Goal: Task Accomplishment & Management: Use online tool/utility

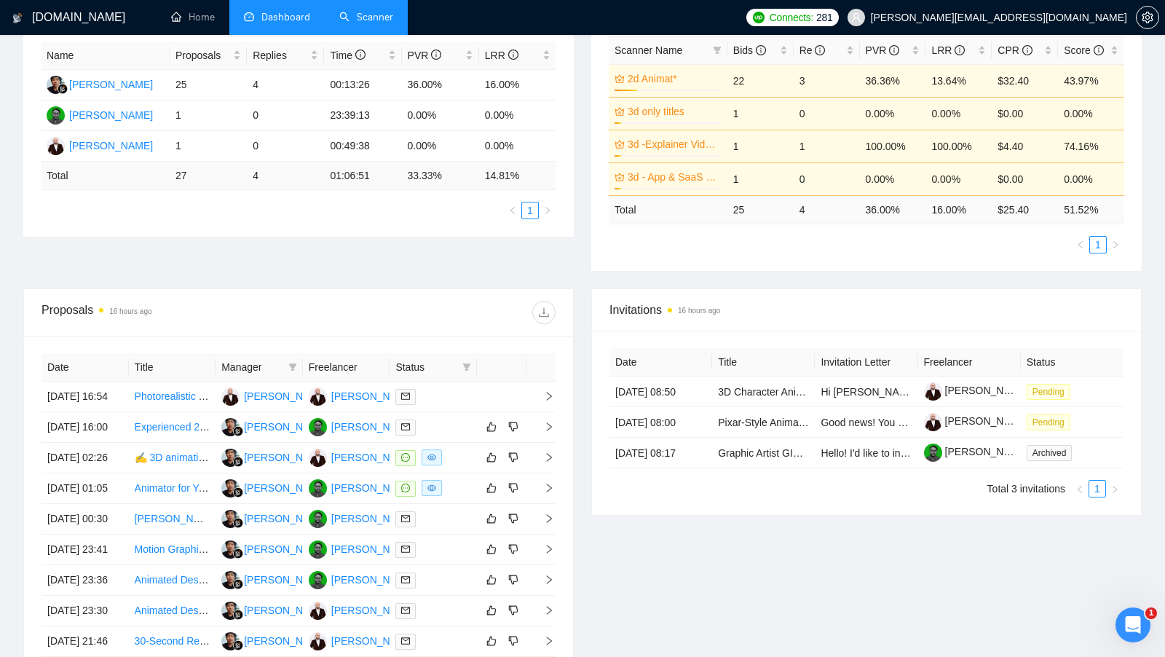
click at [378, 23] on link "Scanner" at bounding box center [366, 17] width 54 height 12
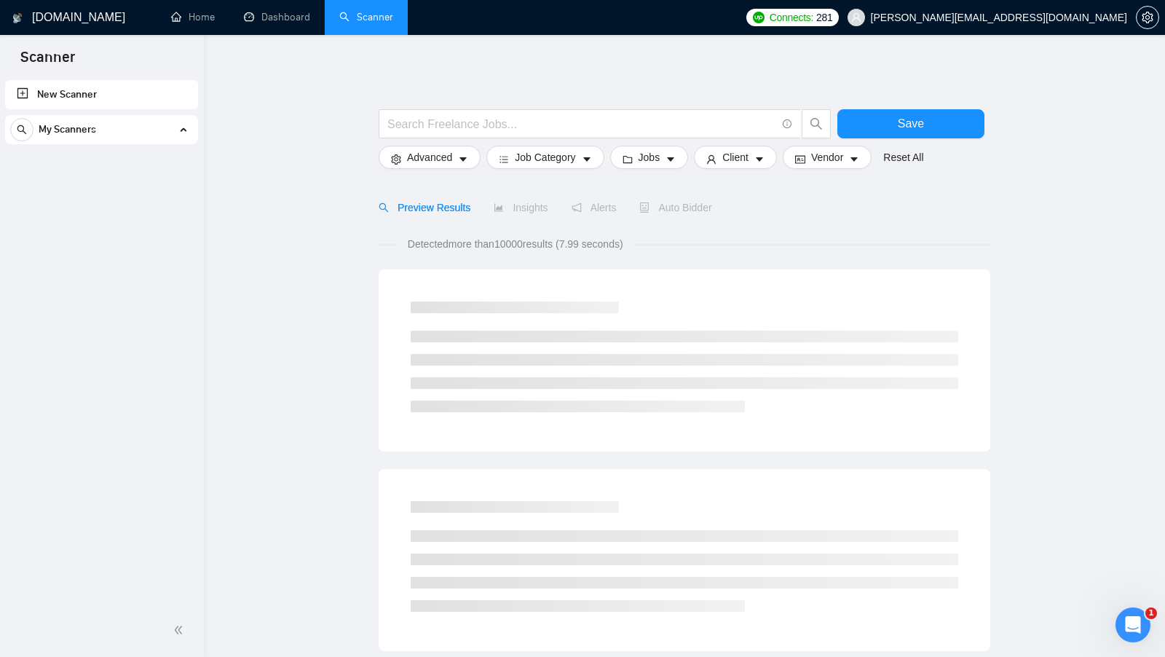
click at [291, 23] on link "Dashboard" at bounding box center [277, 17] width 66 height 12
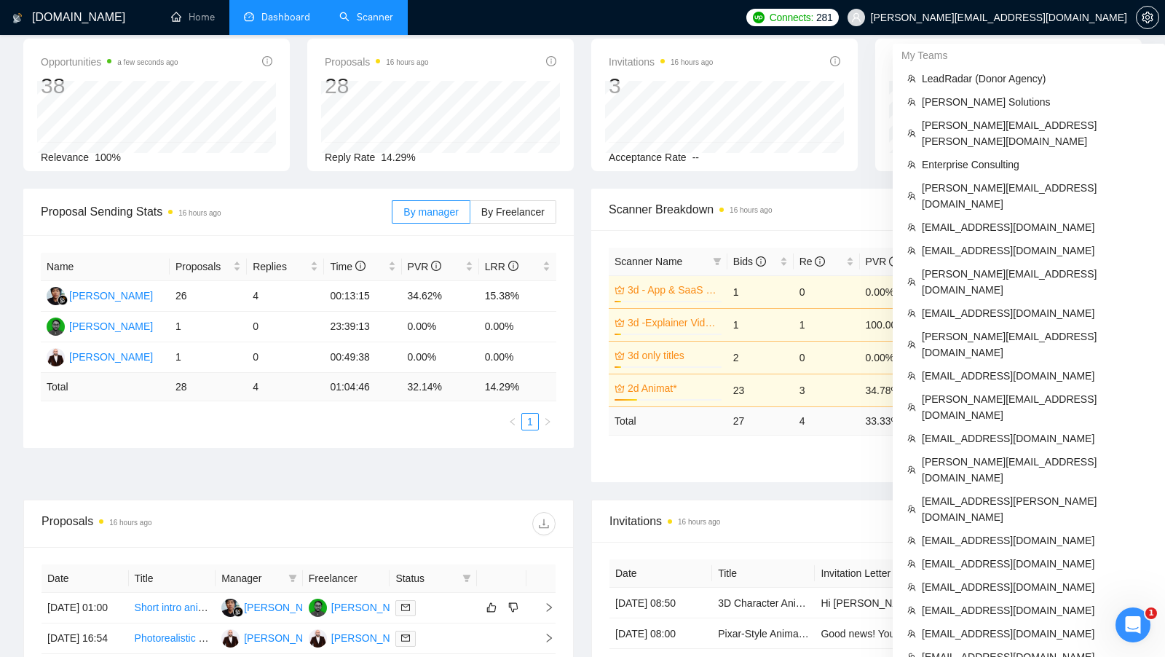
scroll to position [516, 0]
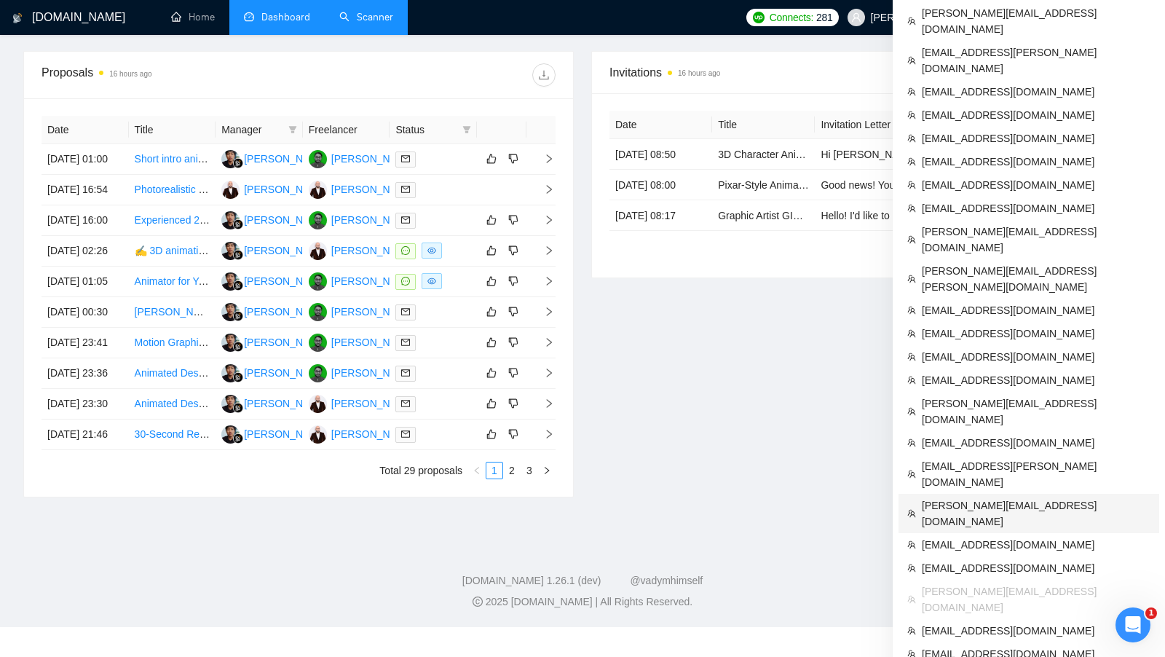
click at [1045, 497] on span "[PERSON_NAME][EMAIL_ADDRESS][DOMAIN_NAME]" at bounding box center [1036, 513] width 229 height 32
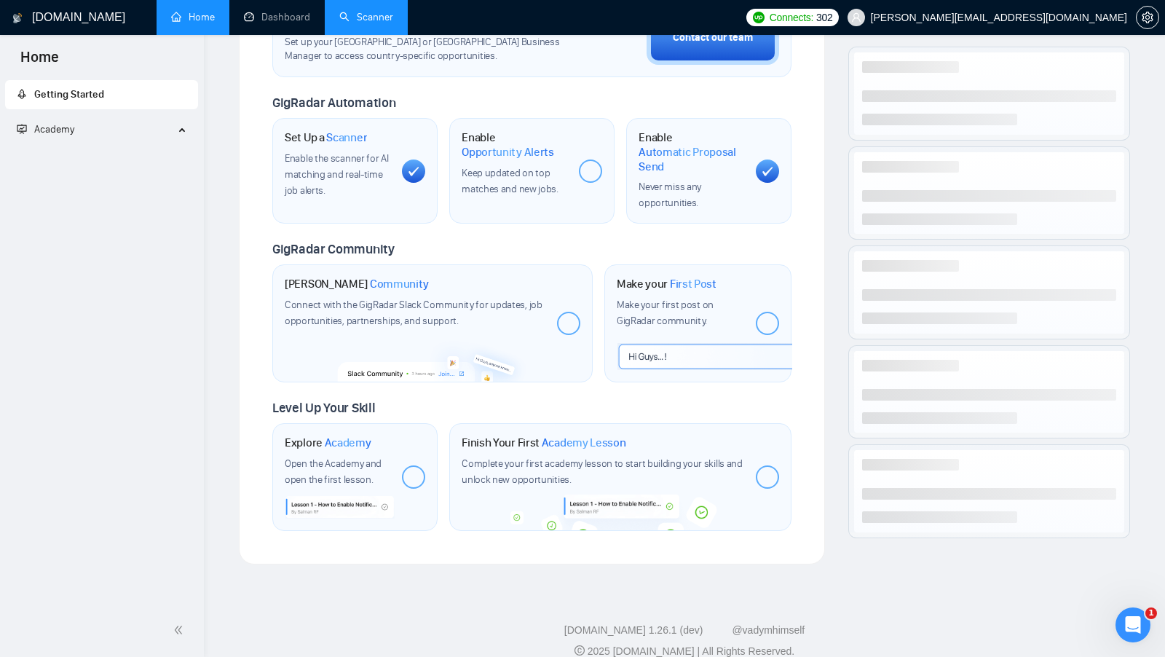
scroll to position [485, 0]
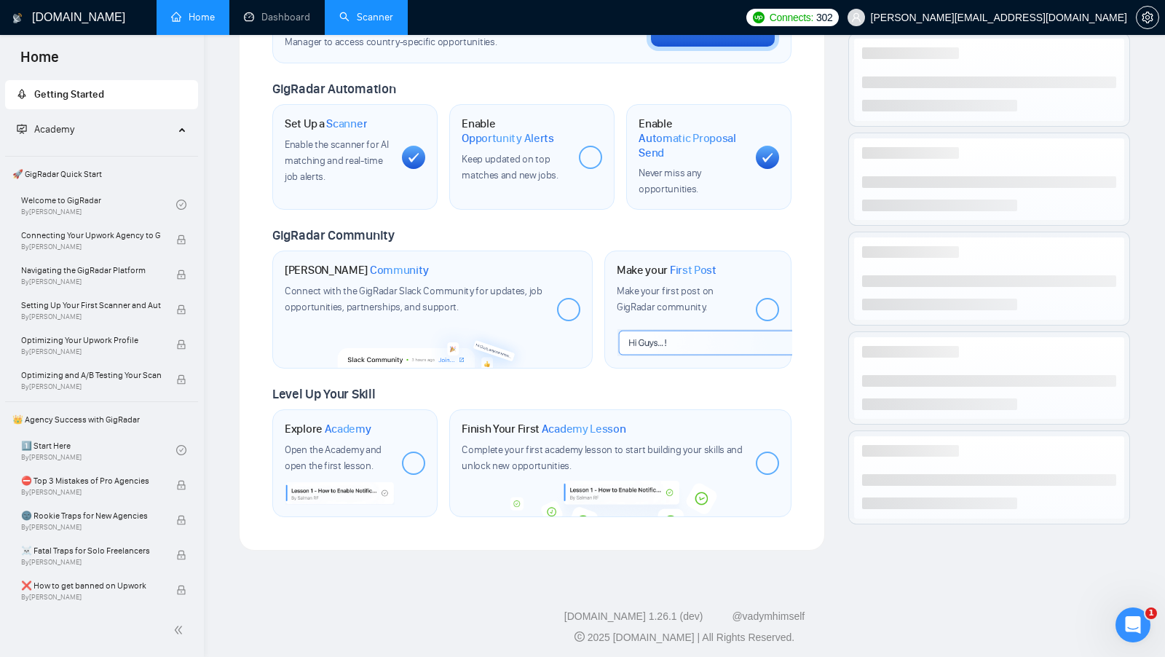
click at [269, 42] on div "Welcome to GigRadar We're excited to have you on board. Get ready to streamline…" at bounding box center [532, 61] width 554 height 945
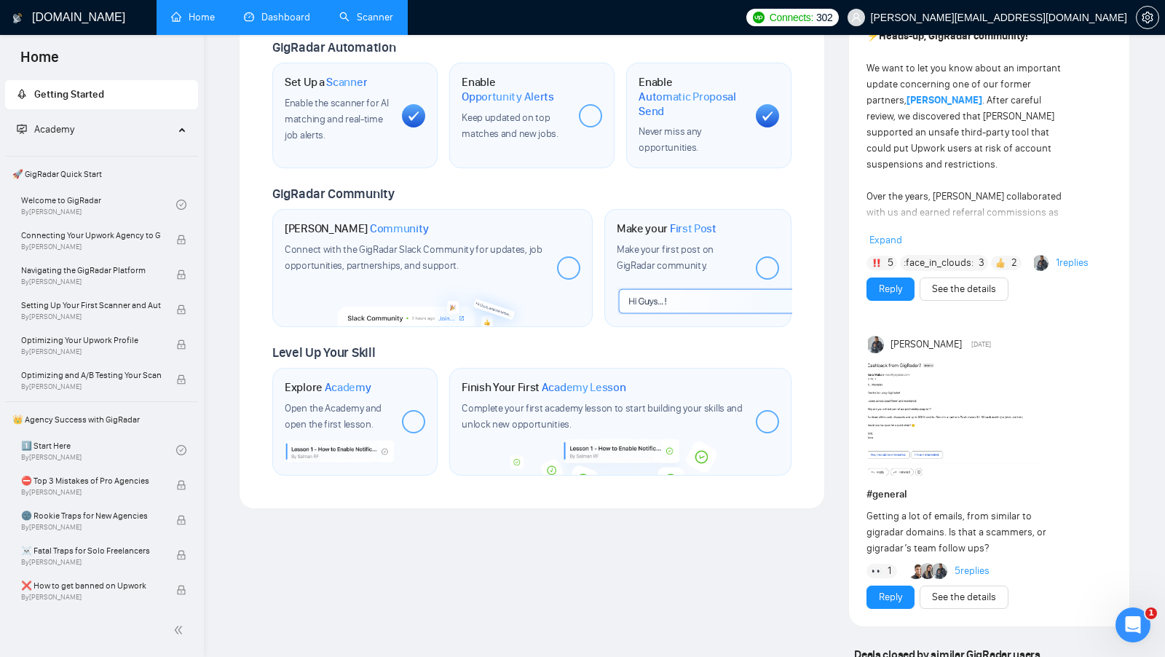
click at [272, 34] on li "Dashboard" at bounding box center [276, 17] width 95 height 35
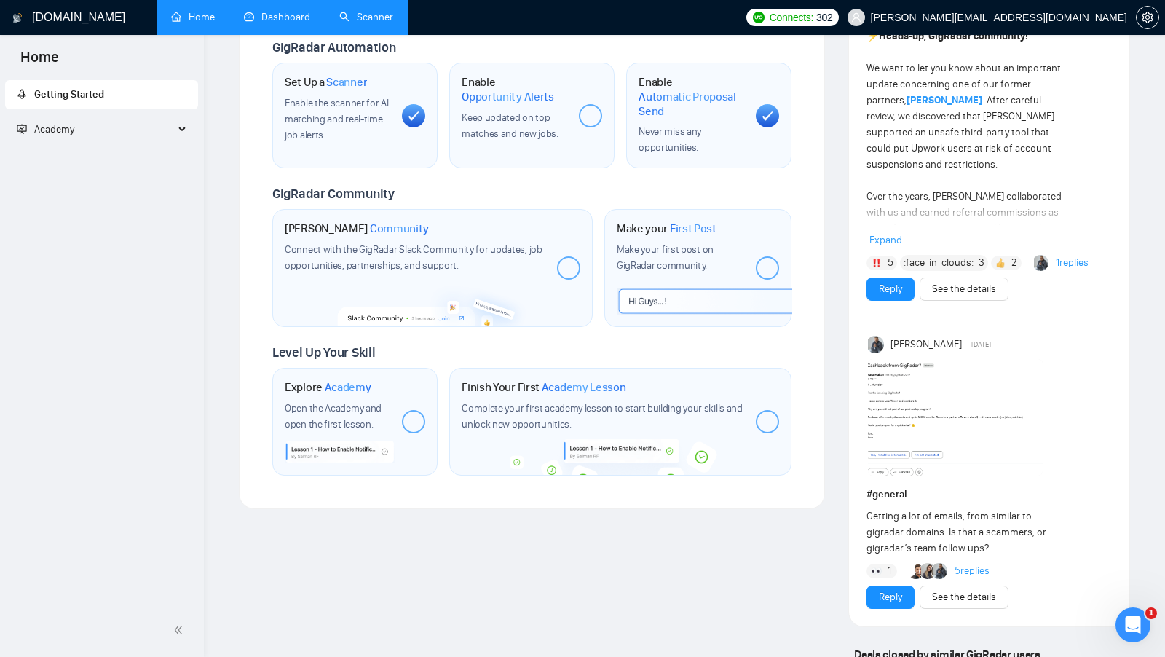
click at [272, 34] on li "Dashboard" at bounding box center [276, 17] width 95 height 35
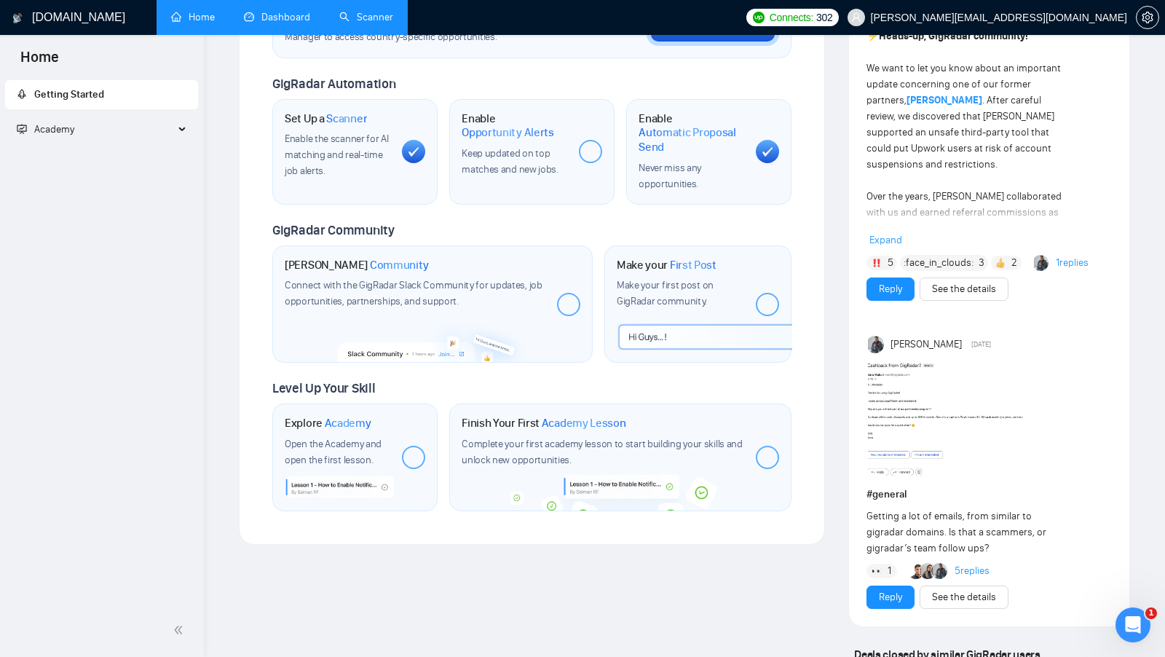
click at [280, 23] on link "Dashboard" at bounding box center [277, 17] width 66 height 12
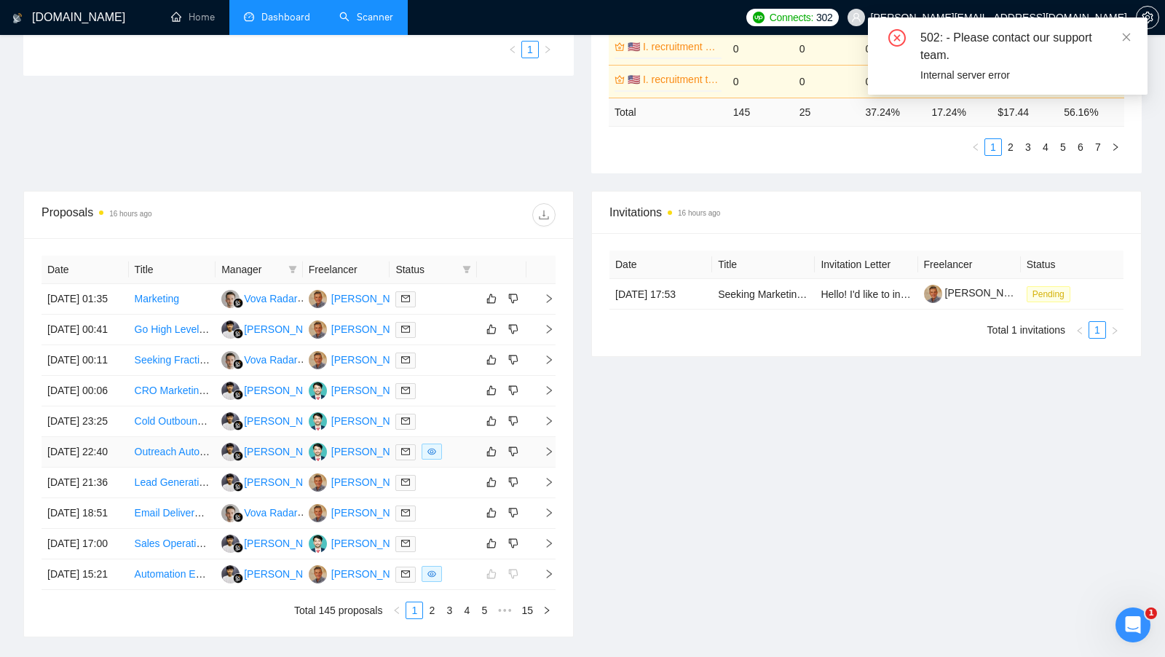
scroll to position [649, 0]
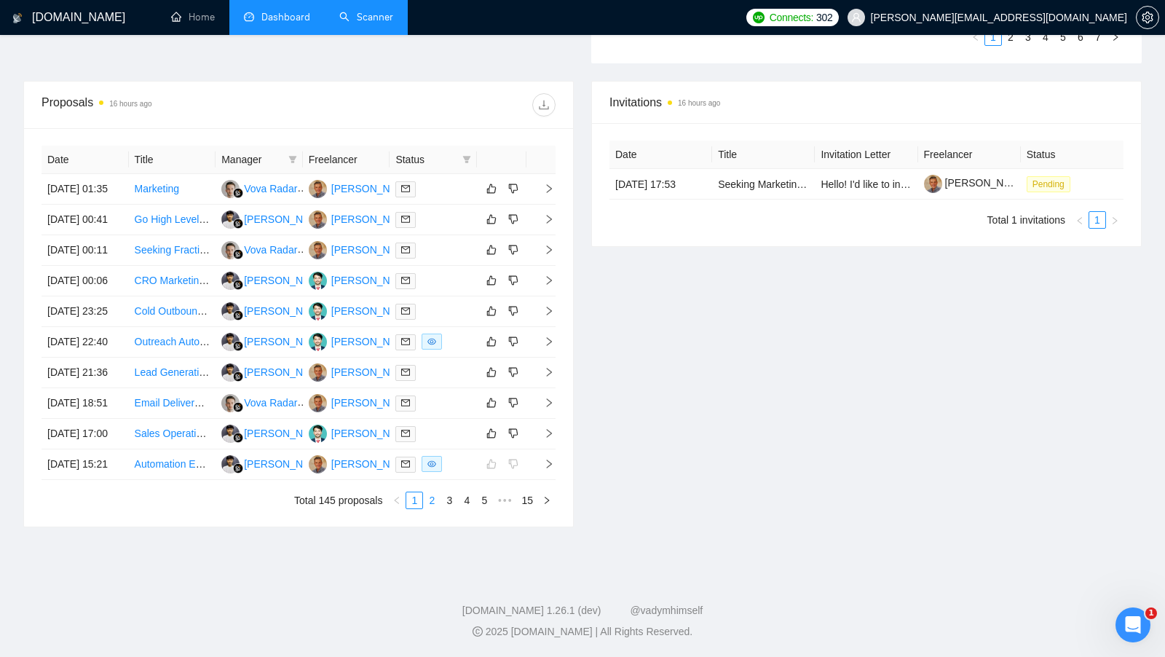
click at [437, 503] on link "2" at bounding box center [432, 500] width 16 height 16
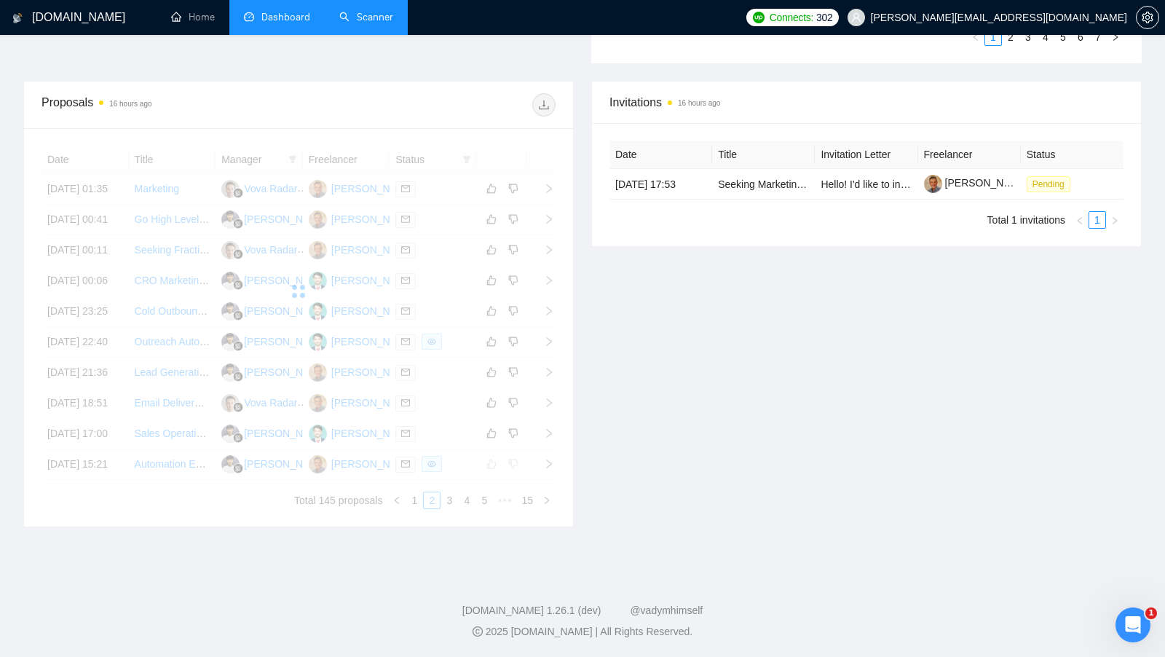
scroll to position [604, 0]
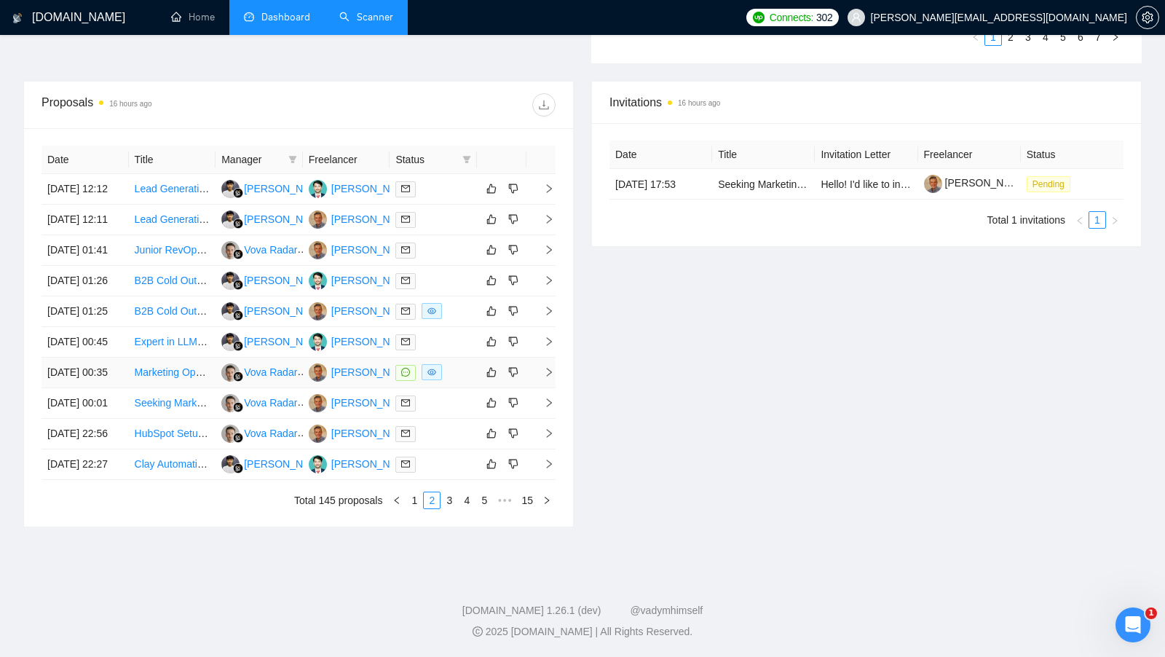
click at [462, 367] on div at bounding box center [433, 372] width 76 height 17
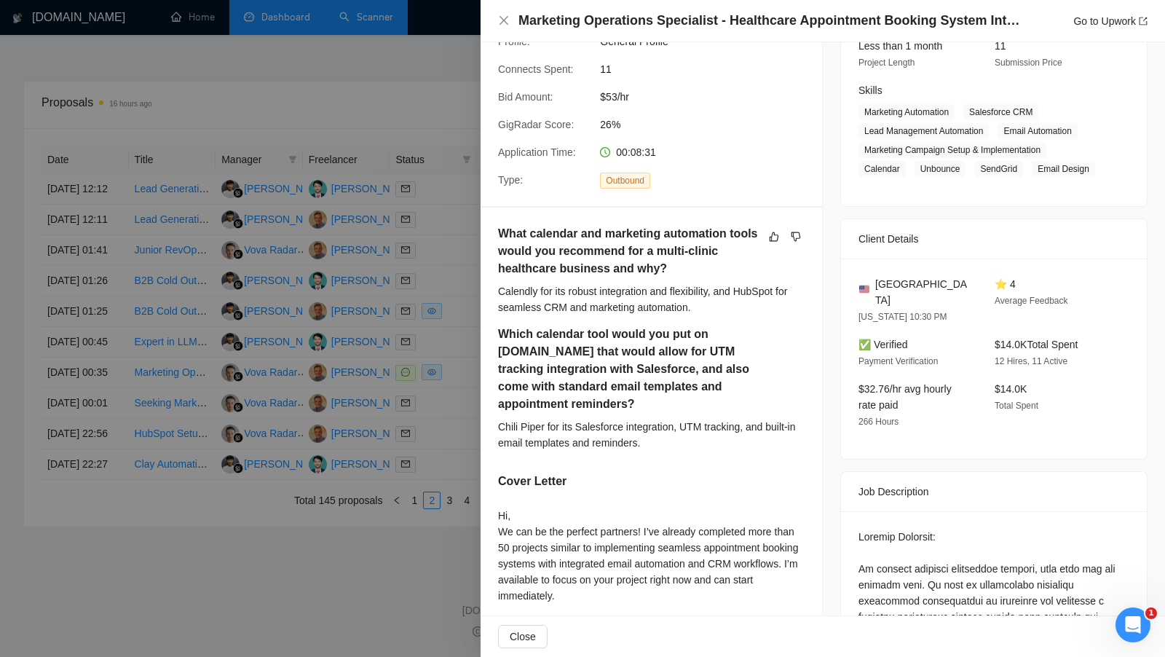
scroll to position [455, 0]
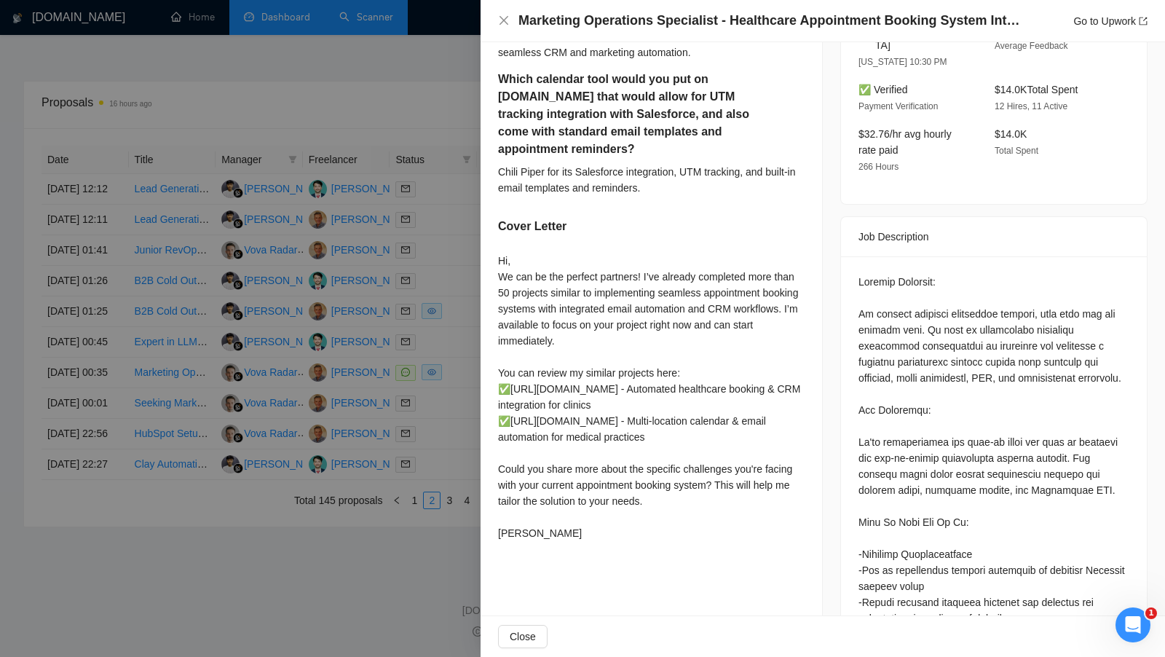
click at [423, 313] on div at bounding box center [582, 328] width 1165 height 657
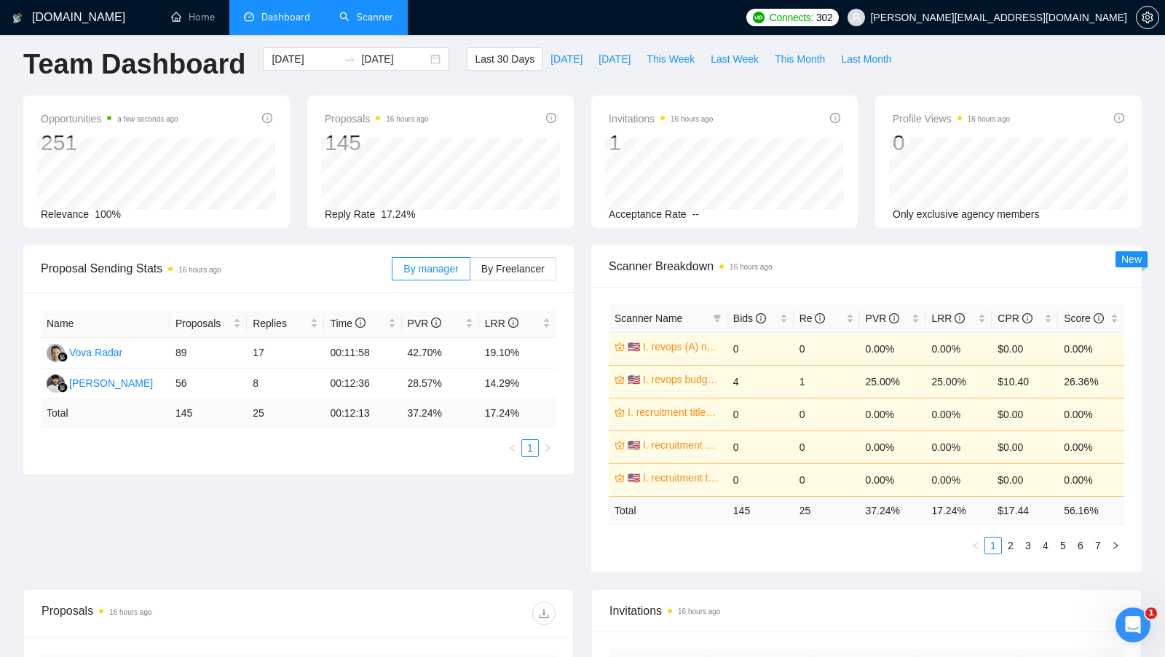
scroll to position [0, 0]
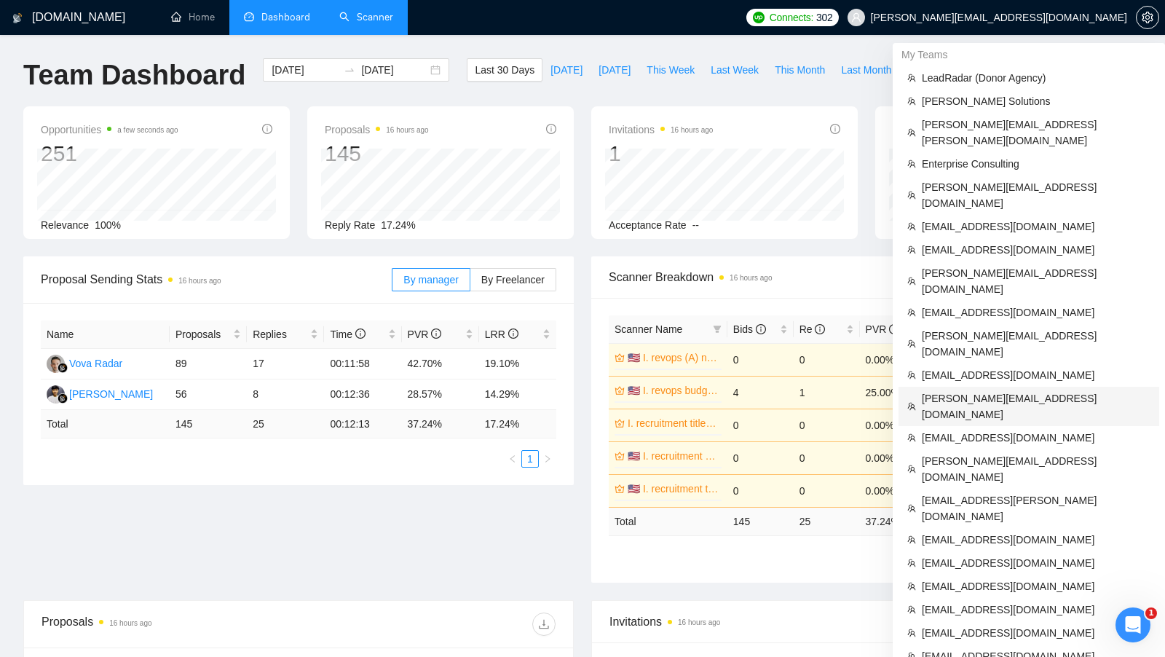
click at [1010, 387] on li "[PERSON_NAME][EMAIL_ADDRESS][DOMAIN_NAME]" at bounding box center [1028, 406] width 261 height 39
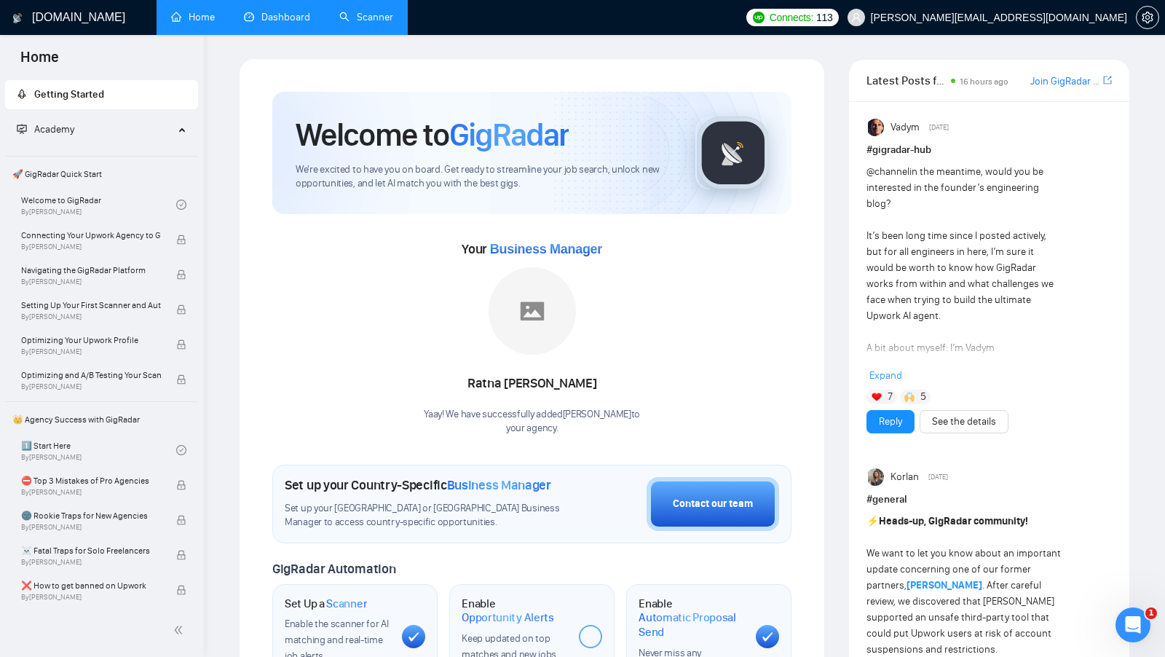
click at [289, 34] on li "Dashboard" at bounding box center [276, 17] width 95 height 35
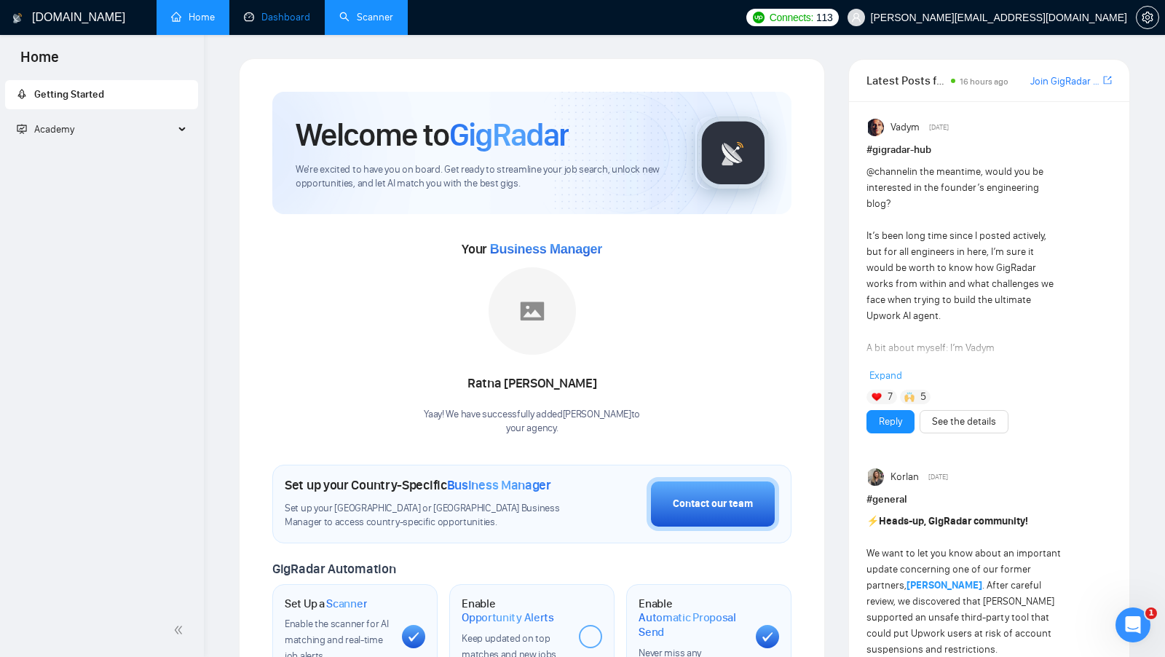
click at [295, 23] on link "Dashboard" at bounding box center [277, 17] width 66 height 12
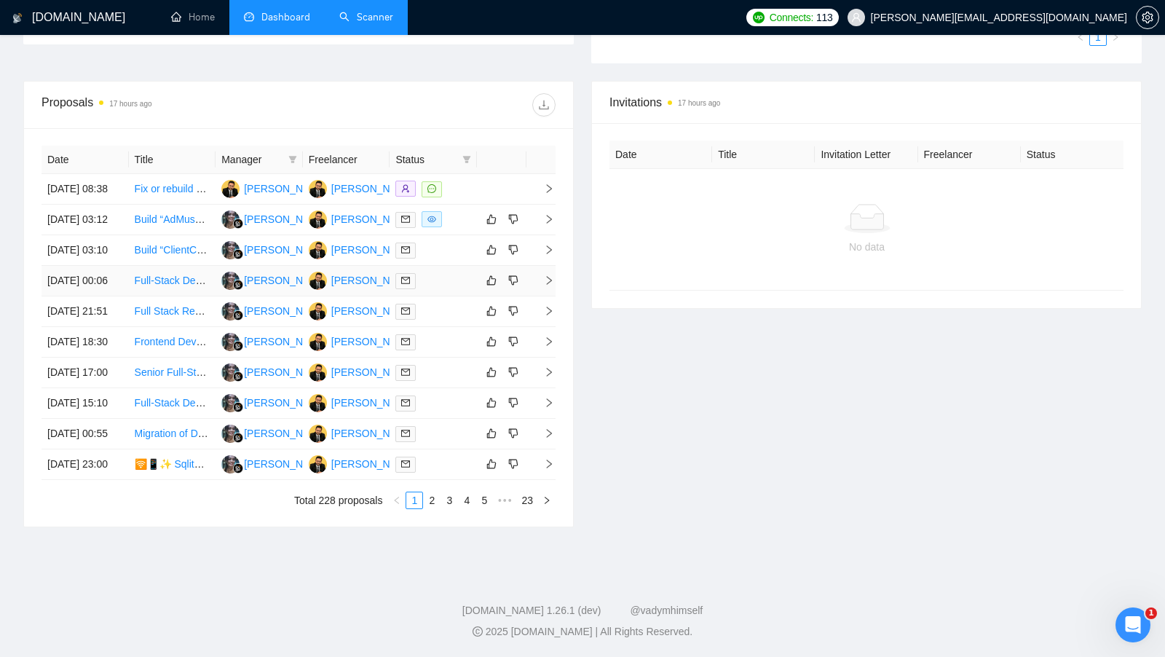
scroll to position [522, 0]
click at [434, 508] on link "2" at bounding box center [432, 500] width 16 height 16
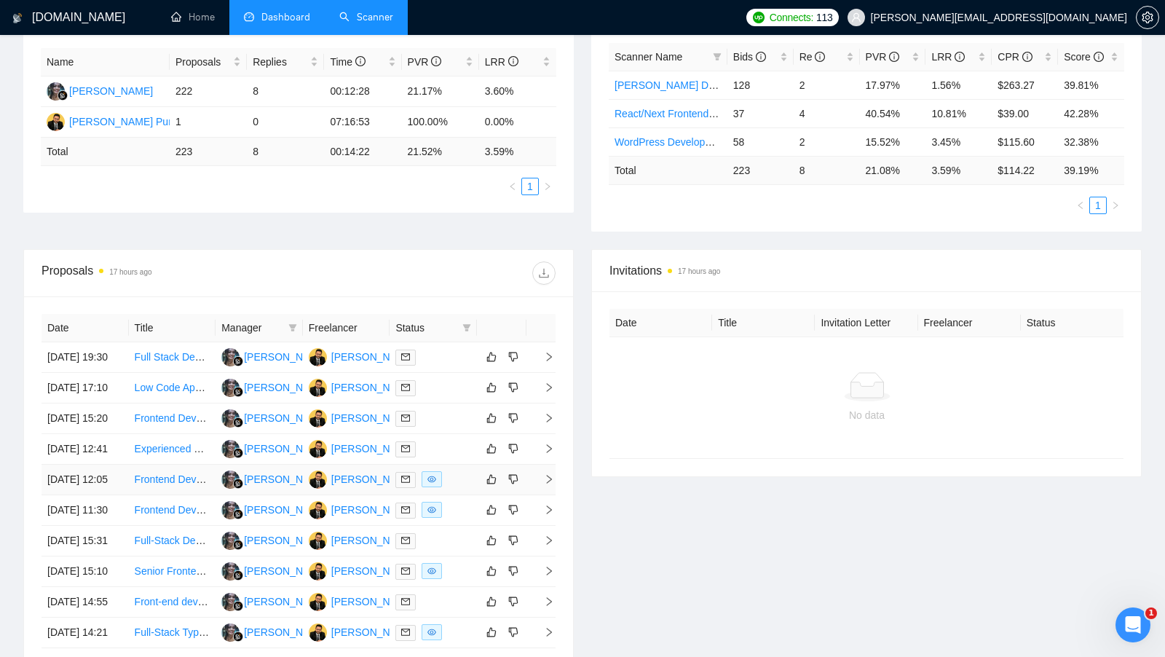
scroll to position [273, 0]
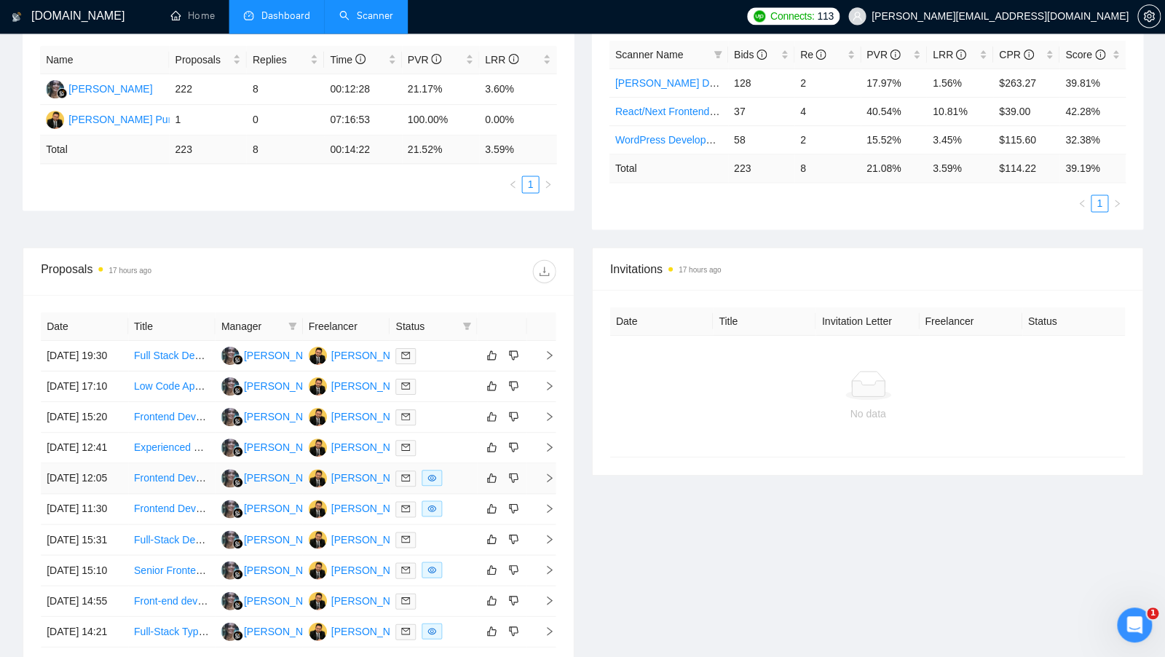
click at [416, 518] on link at bounding box center [408, 509] width 26 height 17
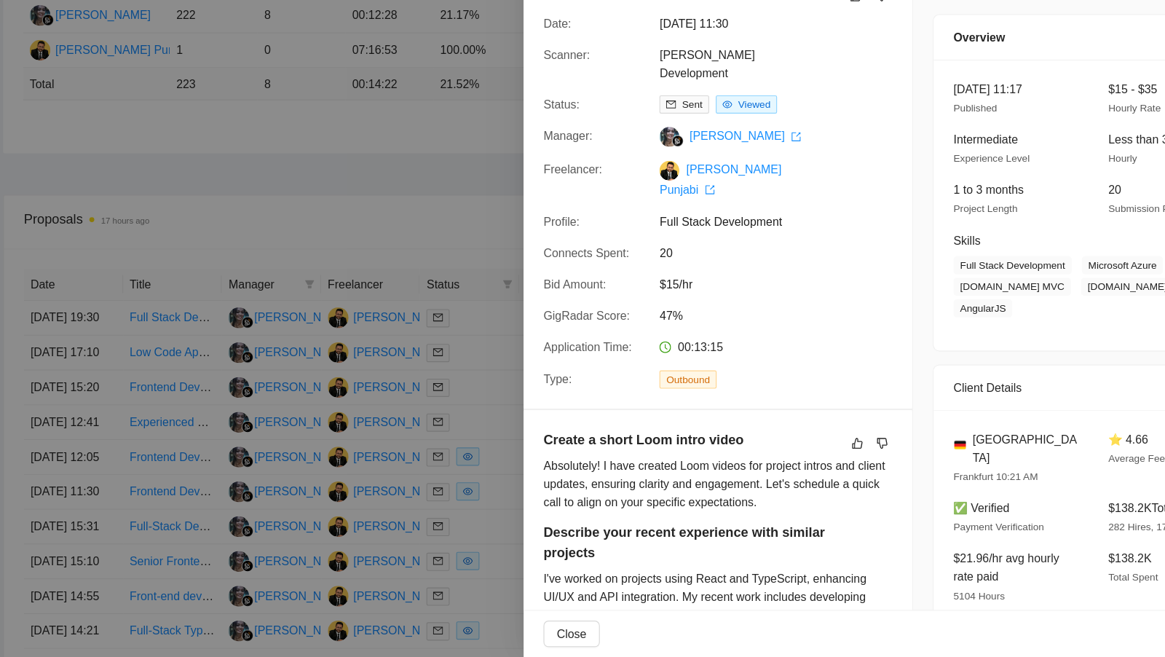
scroll to position [271, 0]
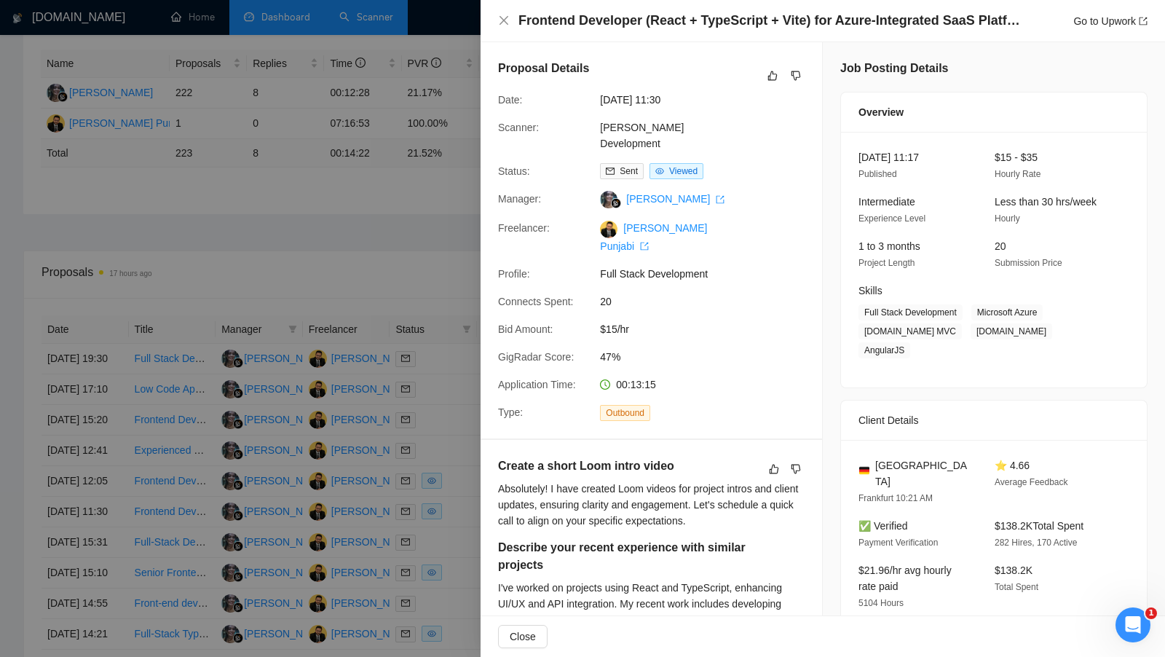
click at [402, 123] on div at bounding box center [582, 328] width 1165 height 657
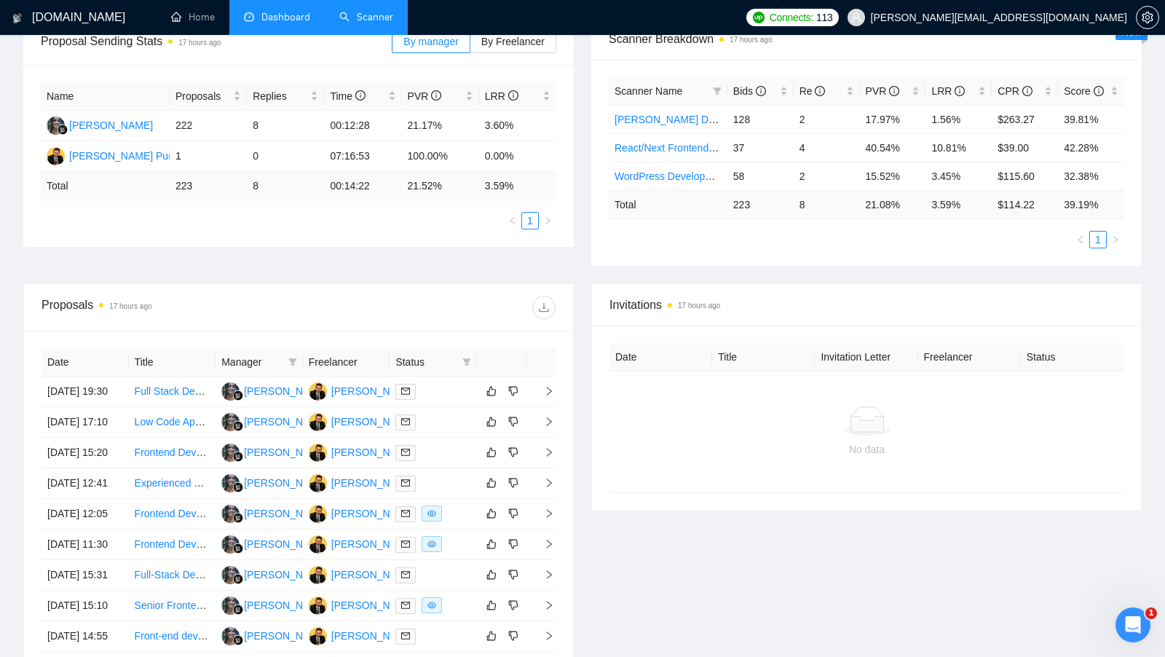
scroll to position [416, 0]
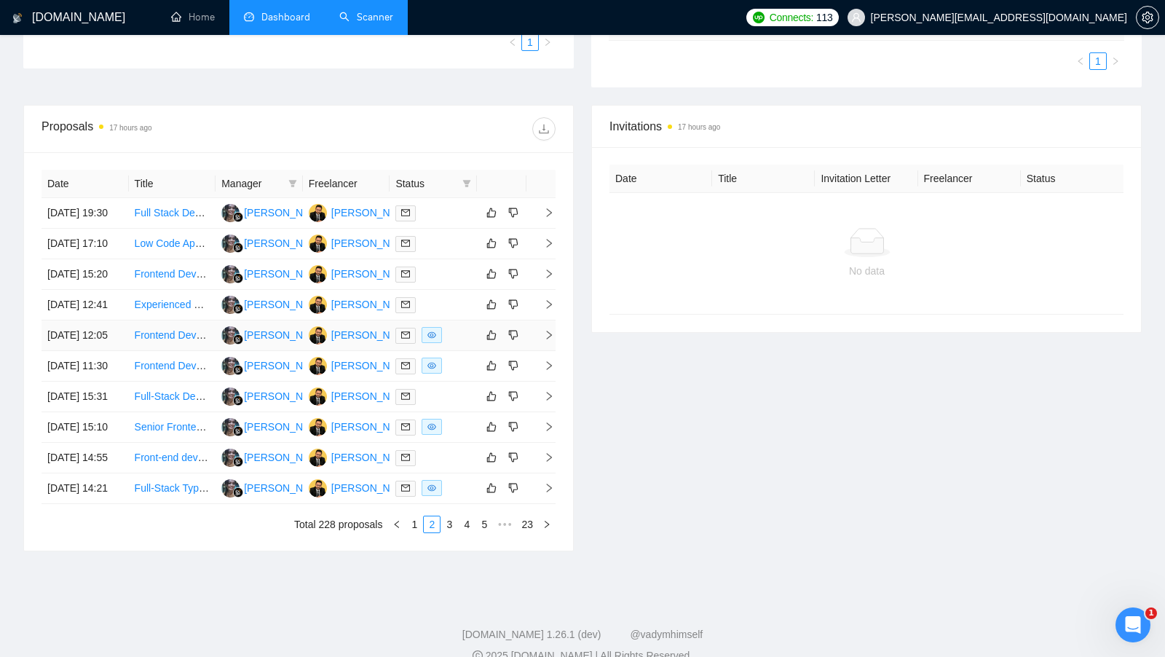
click at [456, 344] on div at bounding box center [433, 335] width 76 height 17
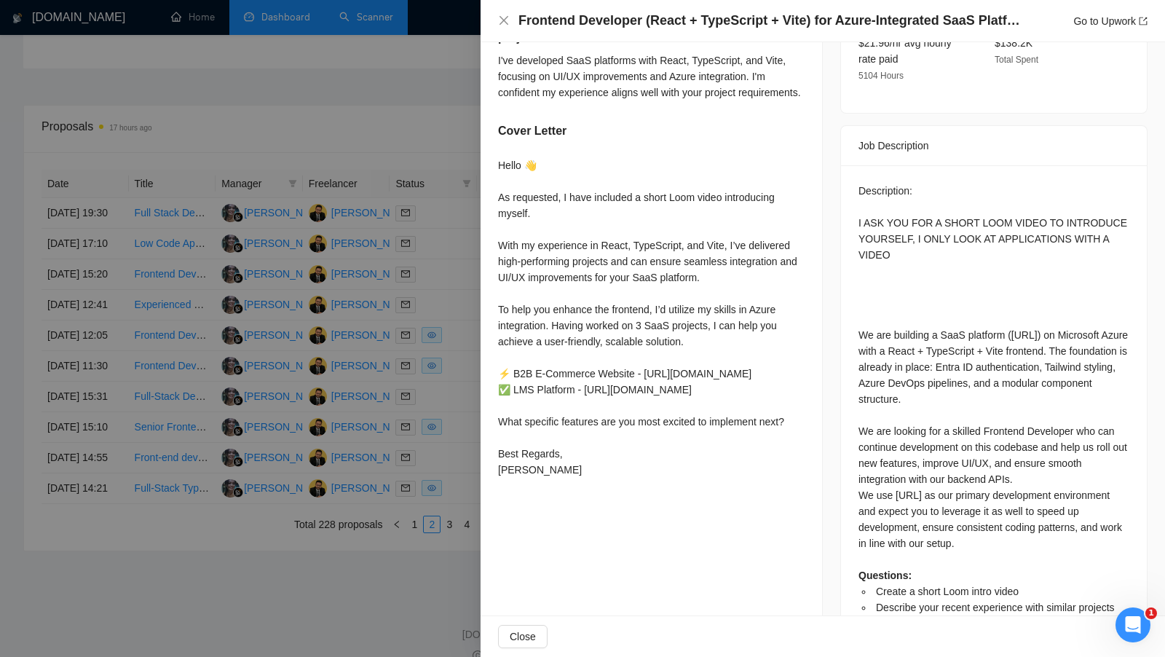
scroll to position [534, 0]
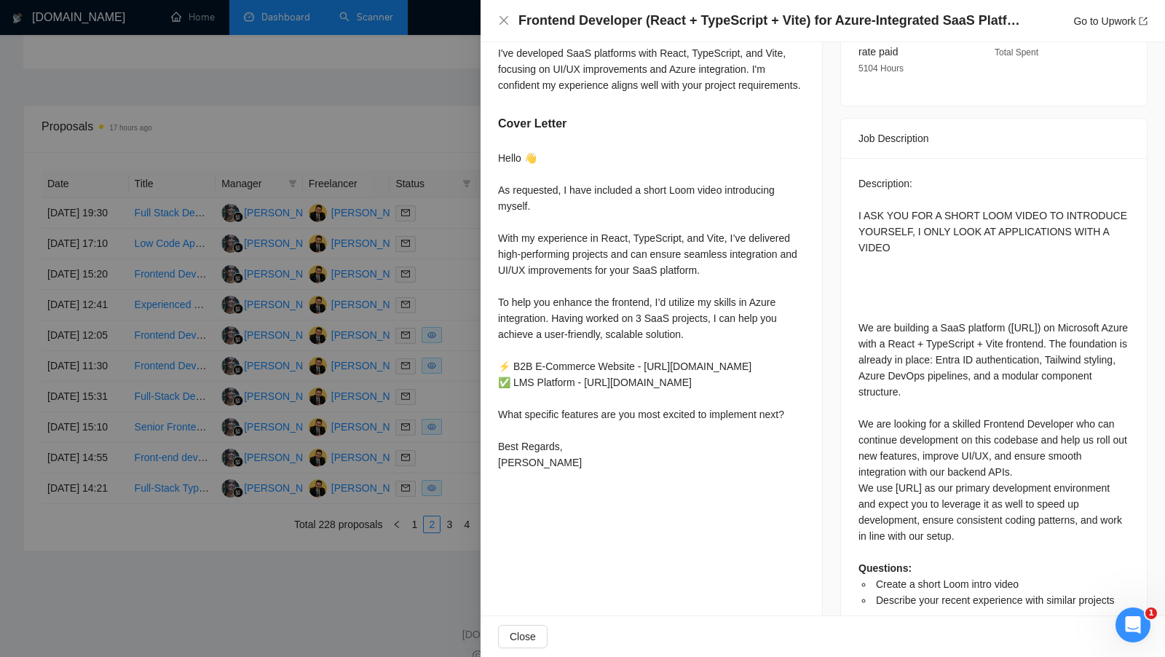
click at [440, 302] on div at bounding box center [582, 328] width 1165 height 657
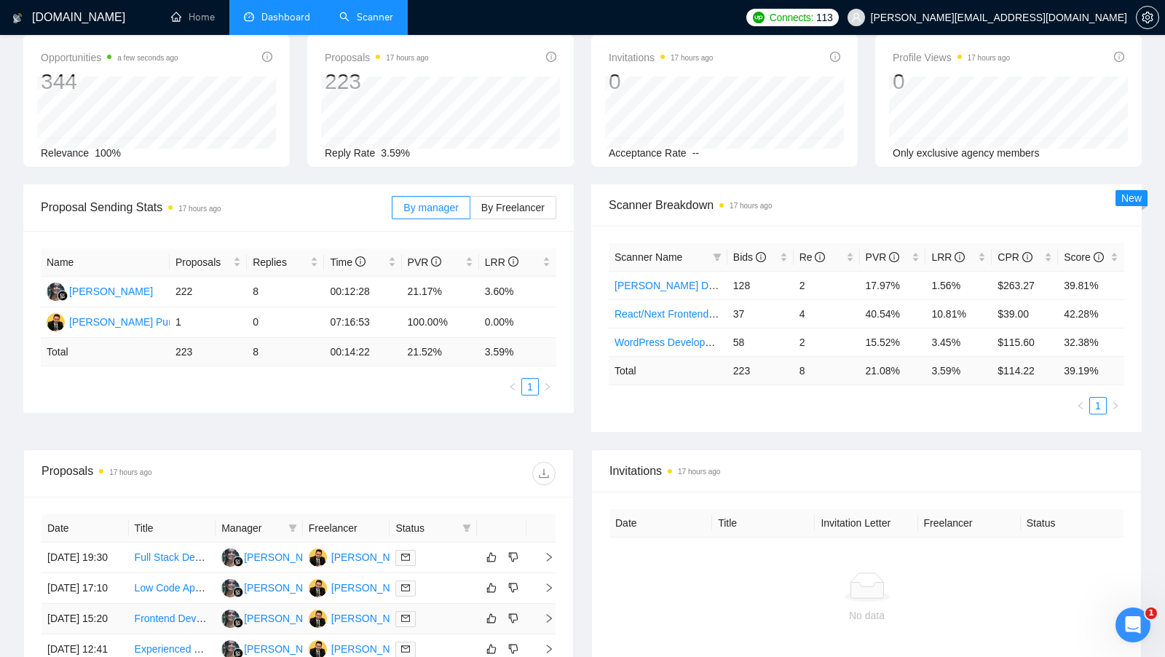
scroll to position [0, 0]
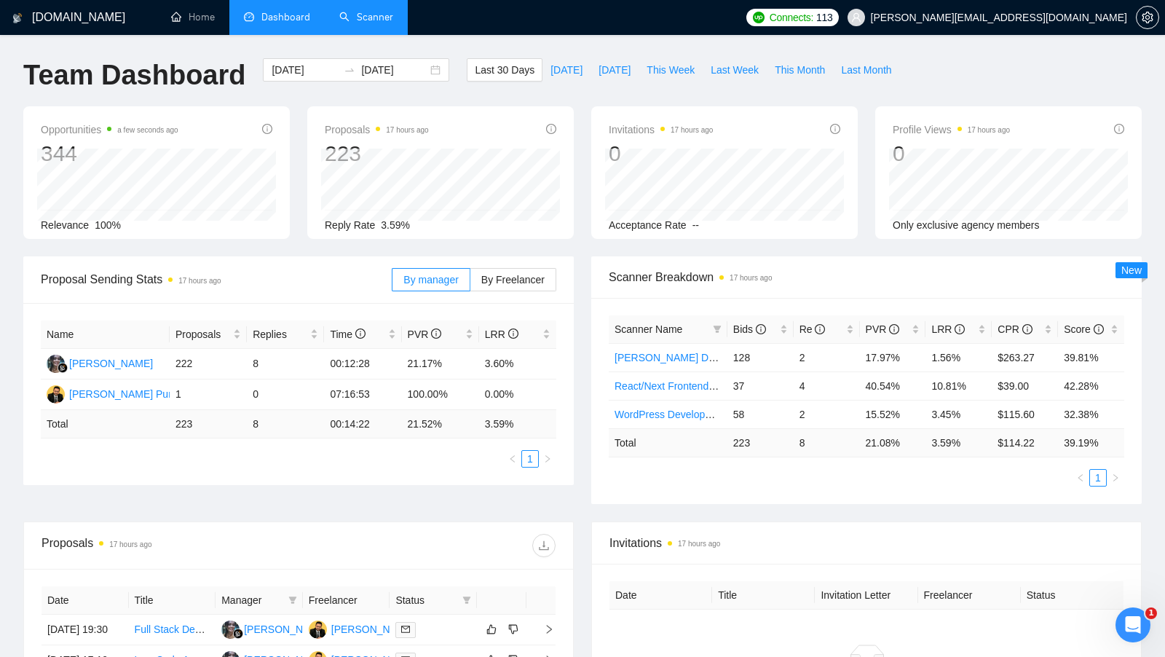
click at [341, 18] on link "Scanner" at bounding box center [366, 17] width 54 height 12
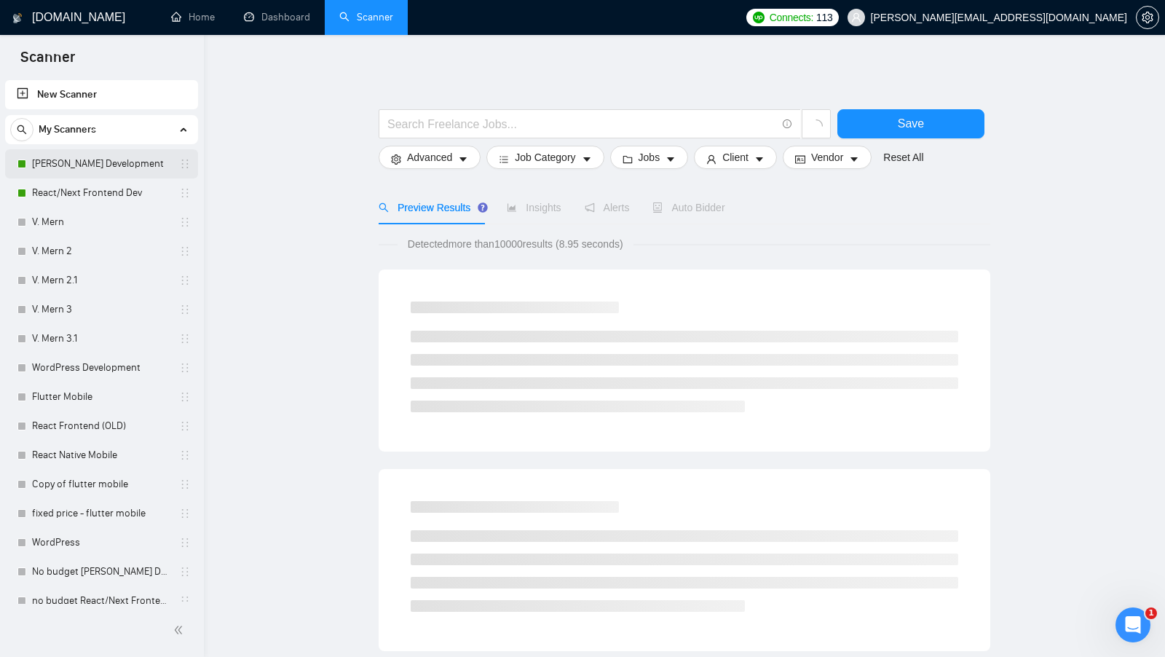
click at [52, 159] on link "[PERSON_NAME] Development" at bounding box center [101, 163] width 138 height 29
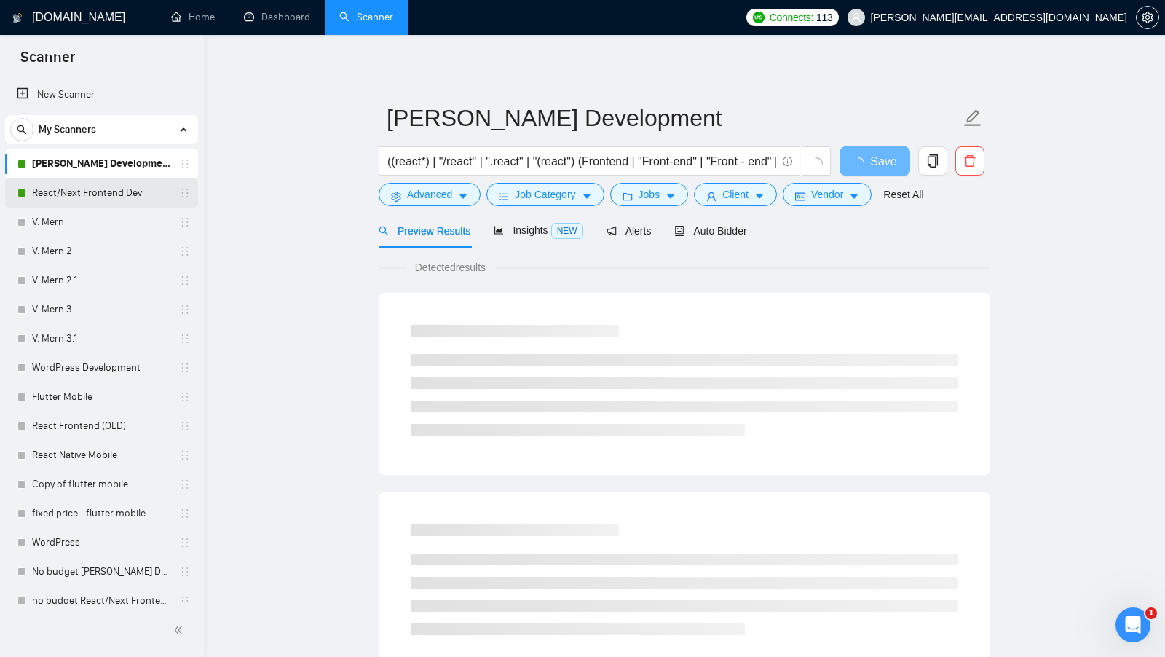
click at [87, 199] on link "React/Next Frontend Dev" at bounding box center [101, 192] width 138 height 29
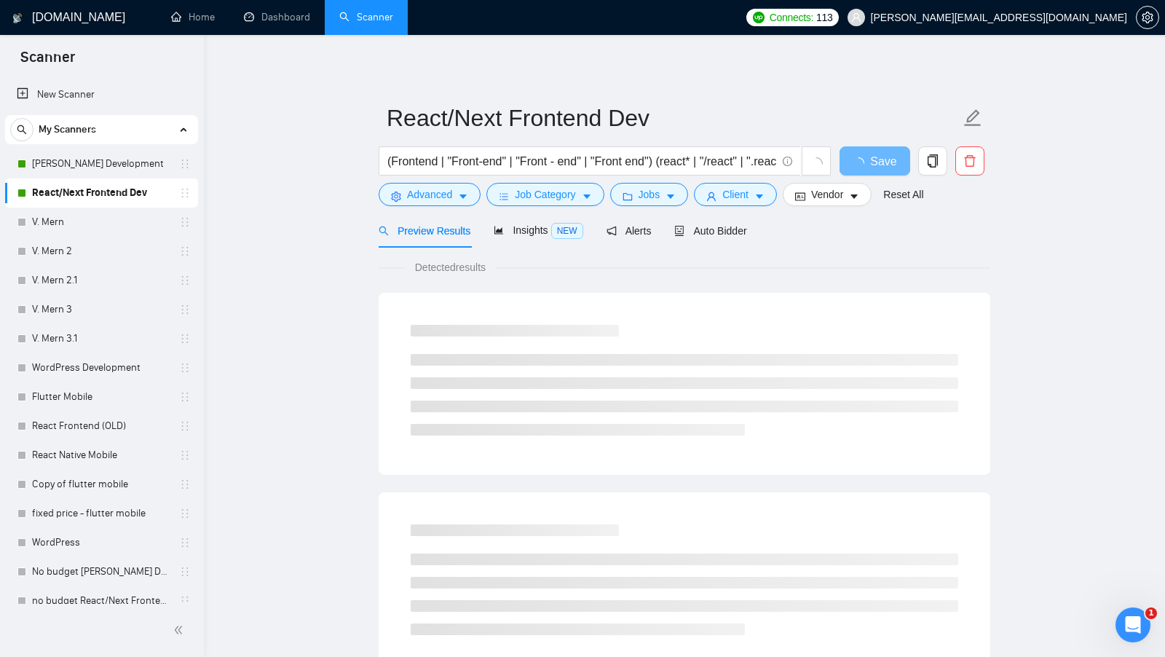
click at [91, 205] on link "React/Next Frontend Dev" at bounding box center [101, 192] width 138 height 29
click at [91, 209] on link "V. Mern" at bounding box center [101, 221] width 138 height 29
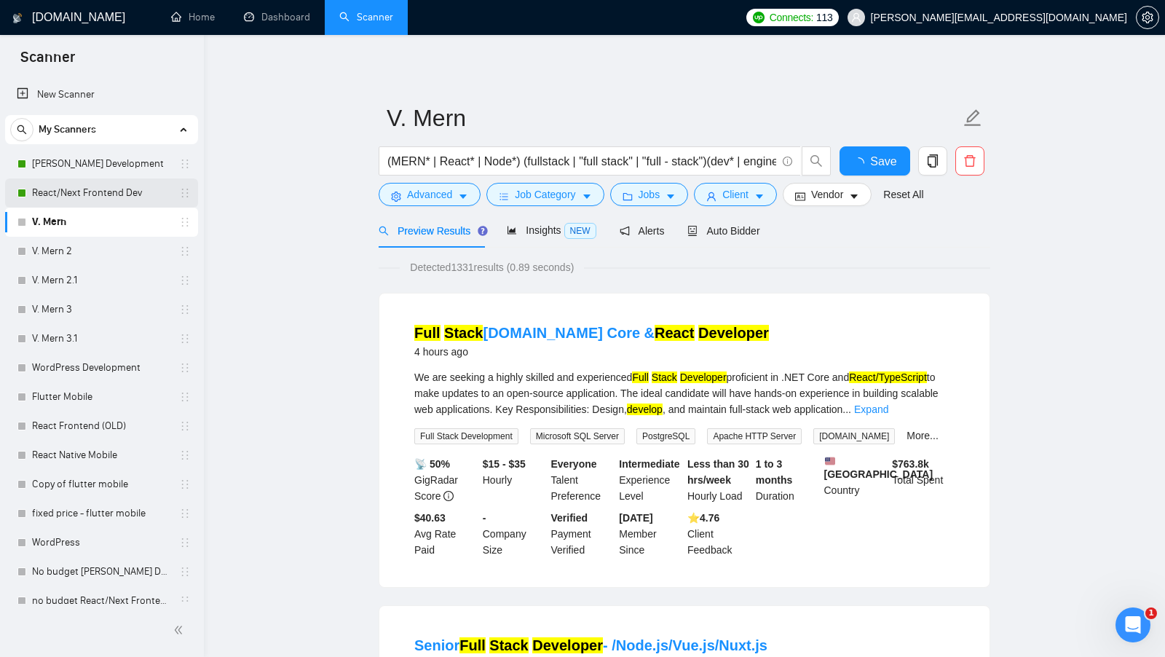
click at [101, 185] on link "React/Next Frontend Dev" at bounding box center [101, 192] width 138 height 29
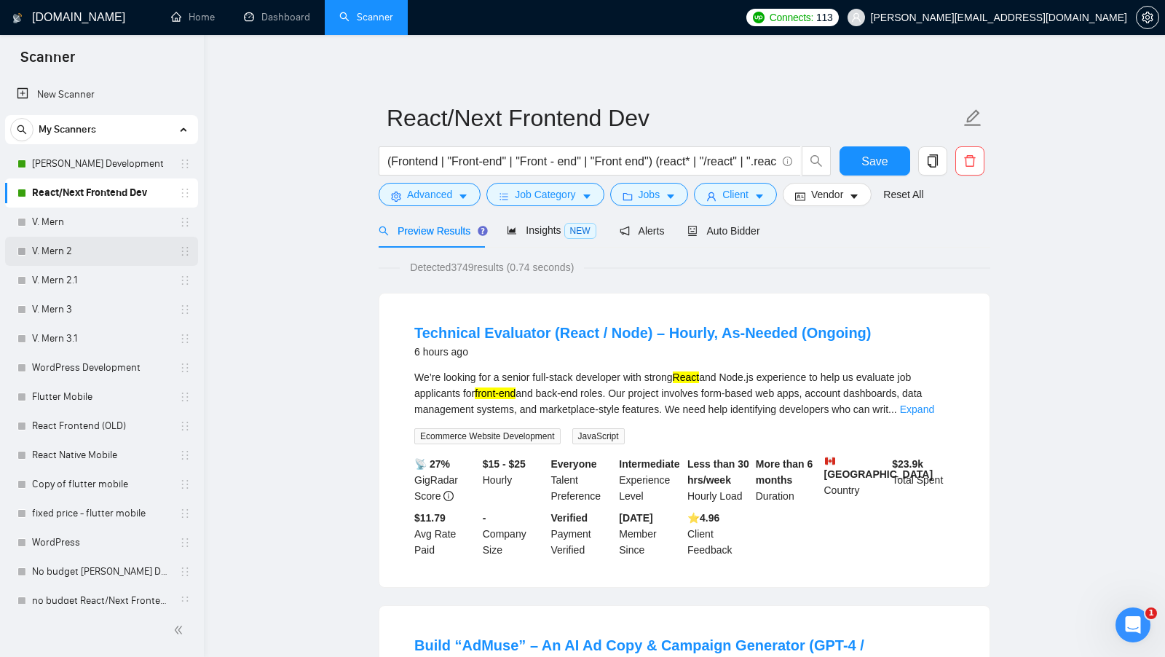
click at [123, 237] on link "V. Mern 2" at bounding box center [101, 251] width 138 height 29
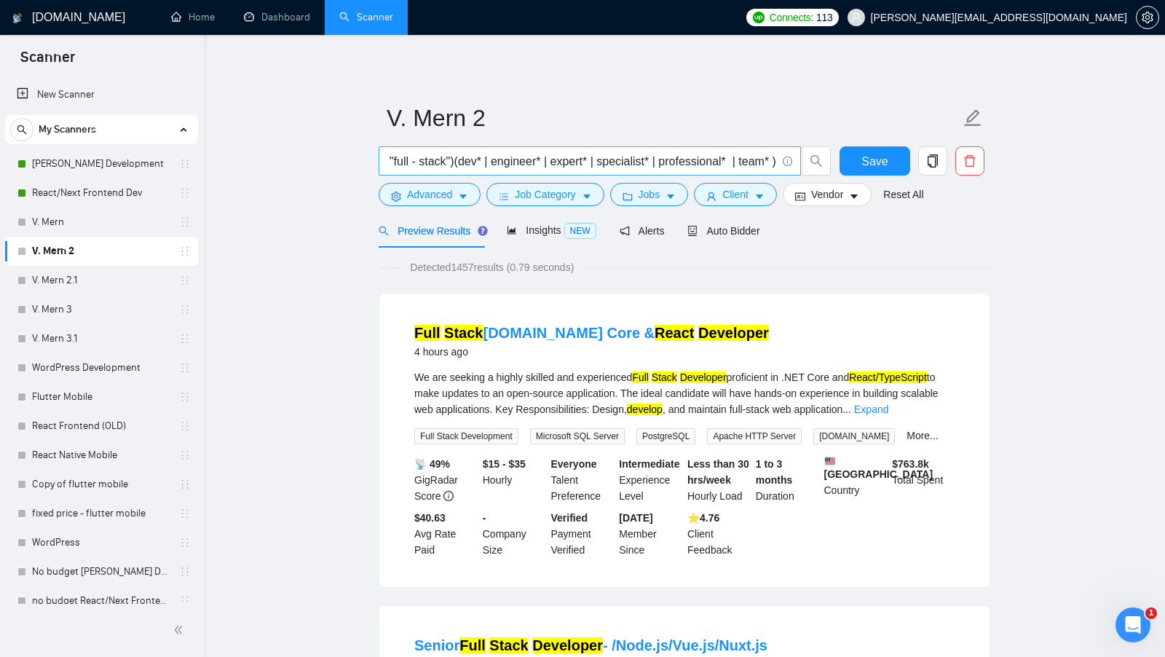
scroll to position [0, 271]
drag, startPoint x: 768, startPoint y: 162, endPoint x: 732, endPoint y: 165, distance: 36.5
click at [732, 165] on input "(MERN* | React* | Node*) (fullstack | "full stack" | "full - stack")(dev* | eng…" at bounding box center [581, 161] width 389 height 18
type input "(MERN* | React* | Node*) (fullstack | "full stack" | "full - stack")(dev* | eng…"
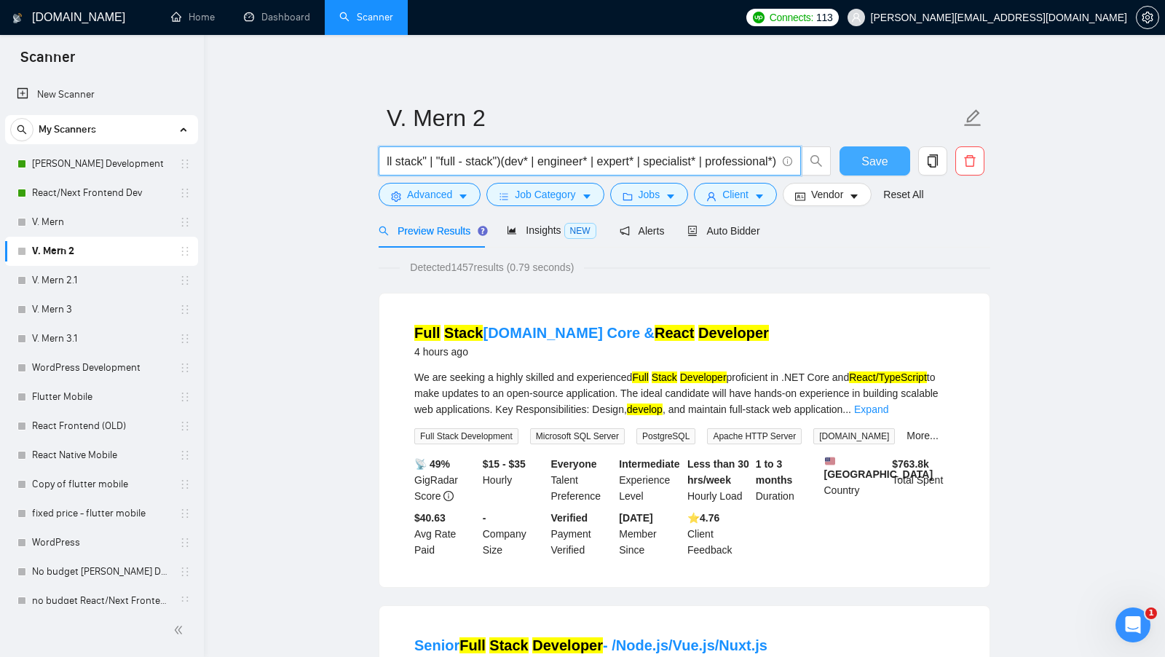
click at [862, 156] on span "Save" at bounding box center [874, 161] width 26 height 18
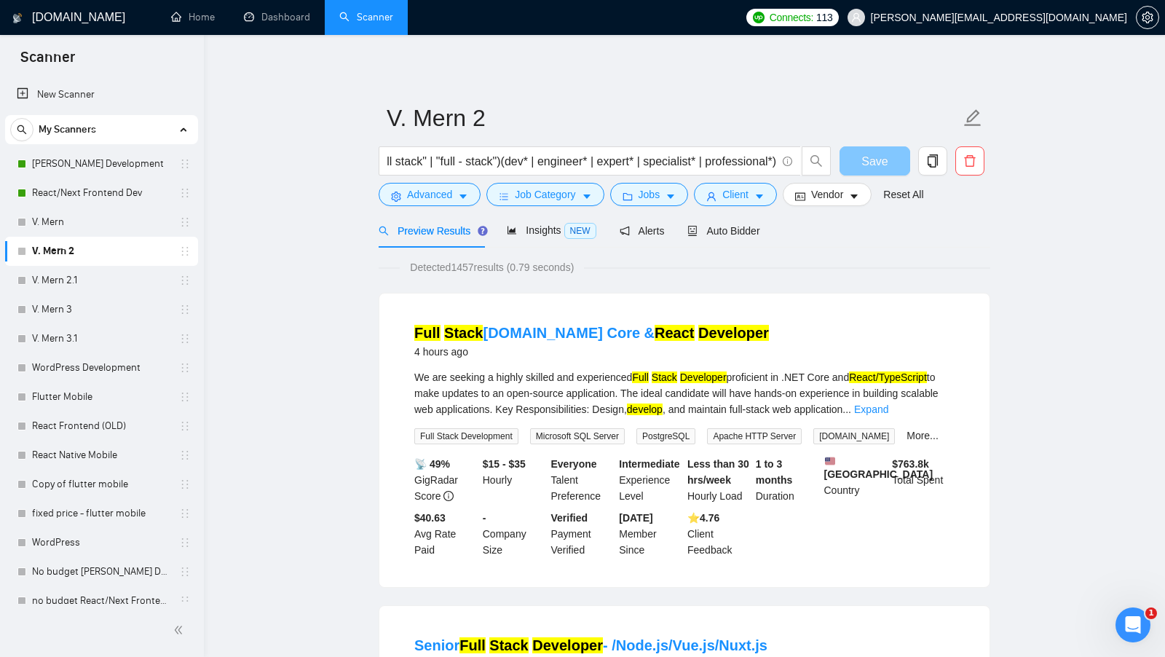
scroll to position [0, 0]
click at [657, 165] on input "(MERN* | React* | Node*) (fullstack | "full stack" | "full - stack")(dev* | eng…" at bounding box center [581, 161] width 389 height 18
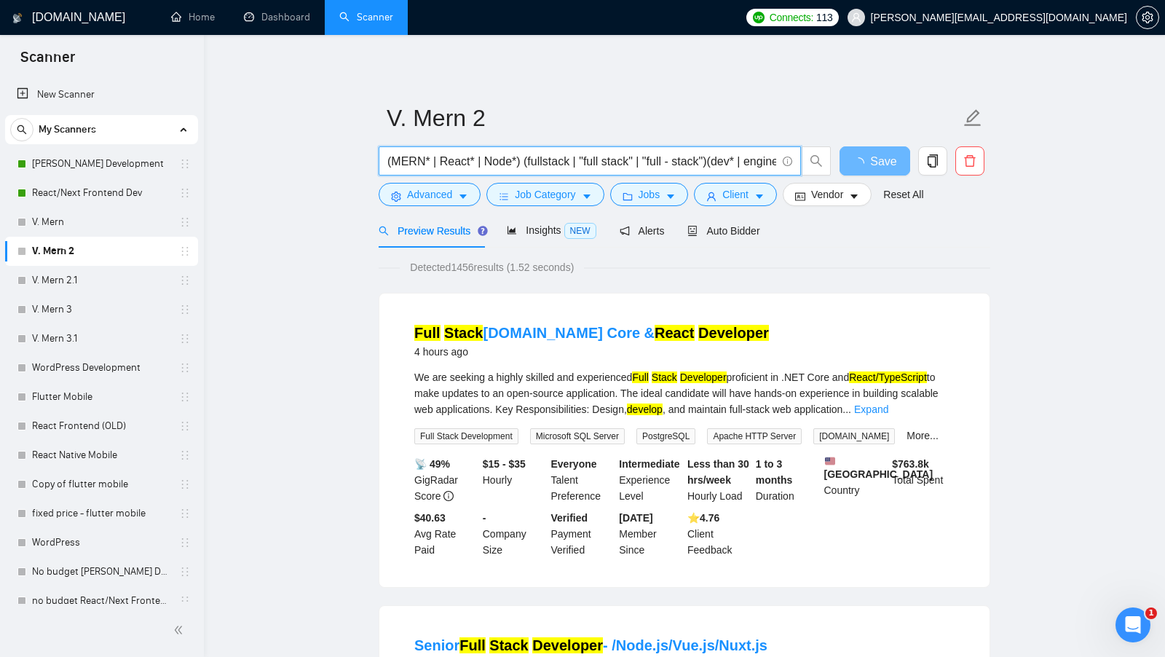
click at [657, 165] on input "(MERN* | React* | Node*) (fullstack | "full stack" | "full - stack")(dev* | eng…" at bounding box center [581, 161] width 389 height 18
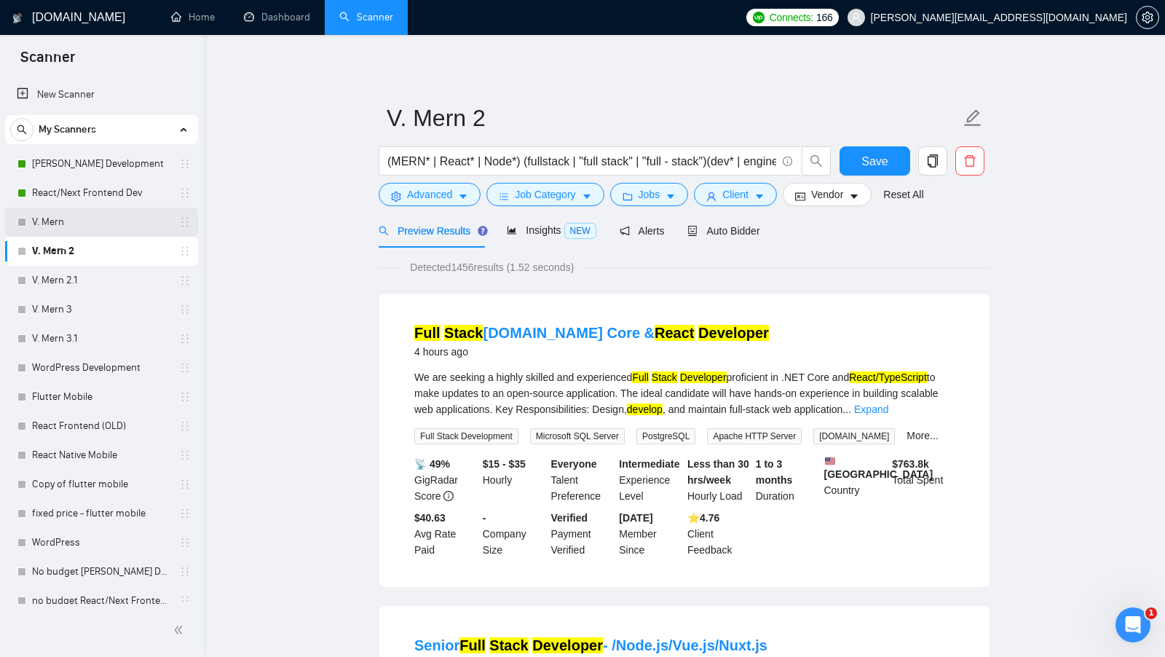
click at [109, 232] on link "V. Mern" at bounding box center [101, 221] width 138 height 29
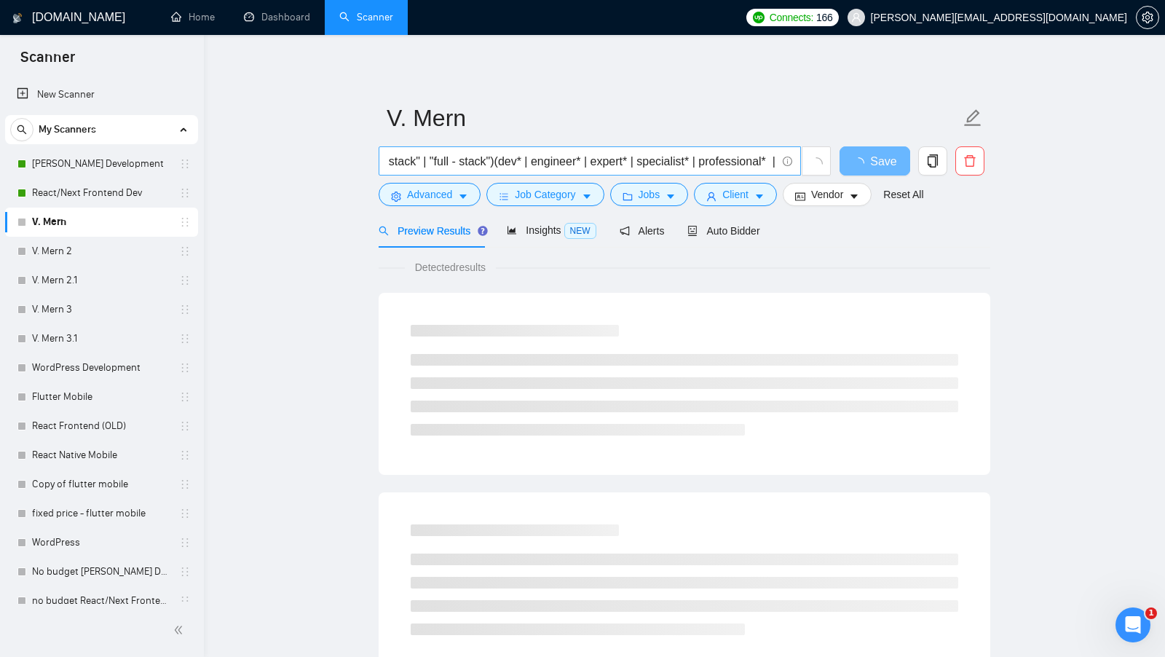
scroll to position [0, 271]
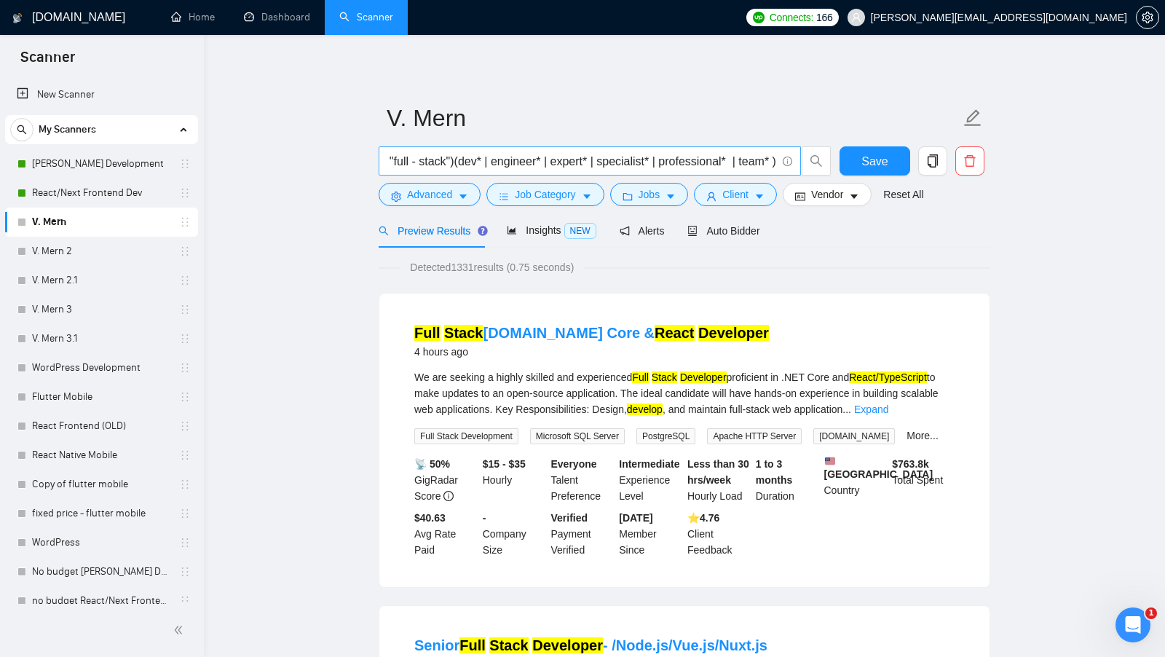
click at [747, 162] on input "(MERN* | React* | Node*) (fullstack | "full stack" | "full - stack")(dev* | eng…" at bounding box center [581, 161] width 389 height 18
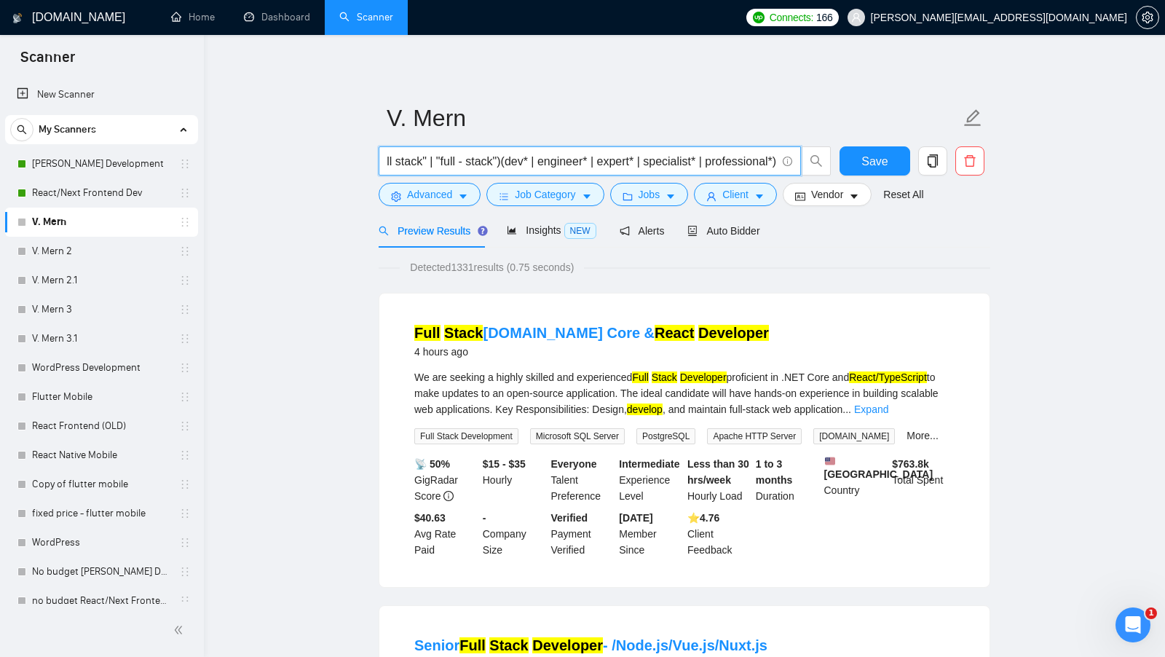
scroll to position [0, 224]
type input "(MERN* | React* | Node*) (fullstack | "full stack" | "full - stack")(dev* | eng…"
click at [890, 163] on button "Save" at bounding box center [874, 160] width 71 height 29
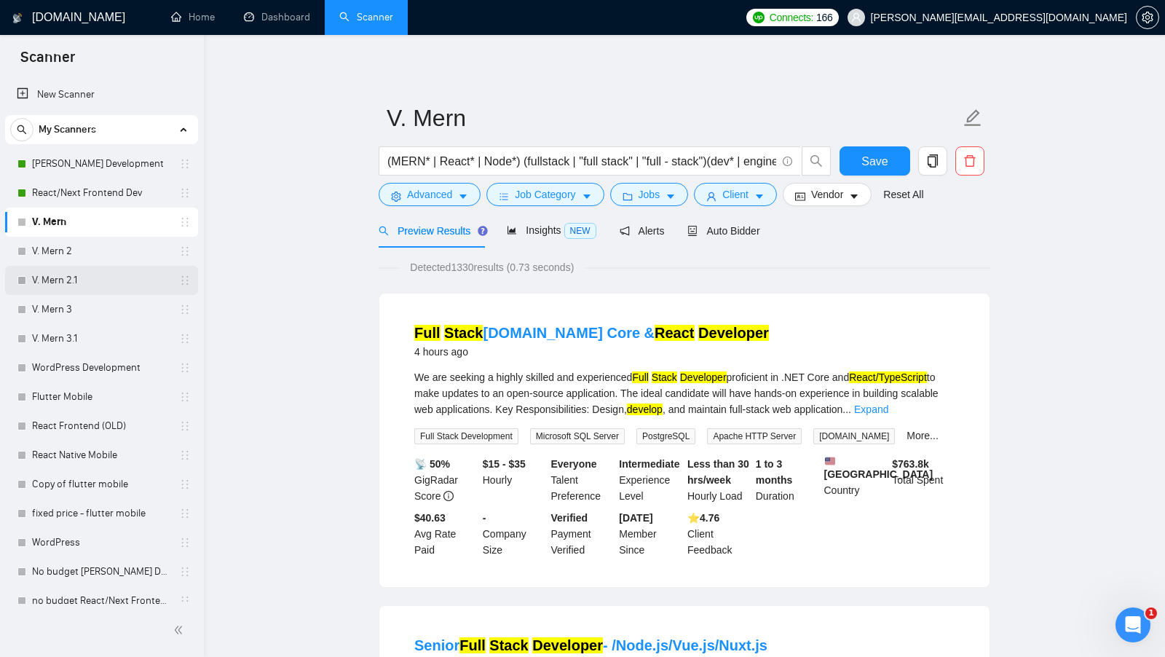
click at [119, 288] on link "V. Mern 2.1" at bounding box center [101, 280] width 138 height 29
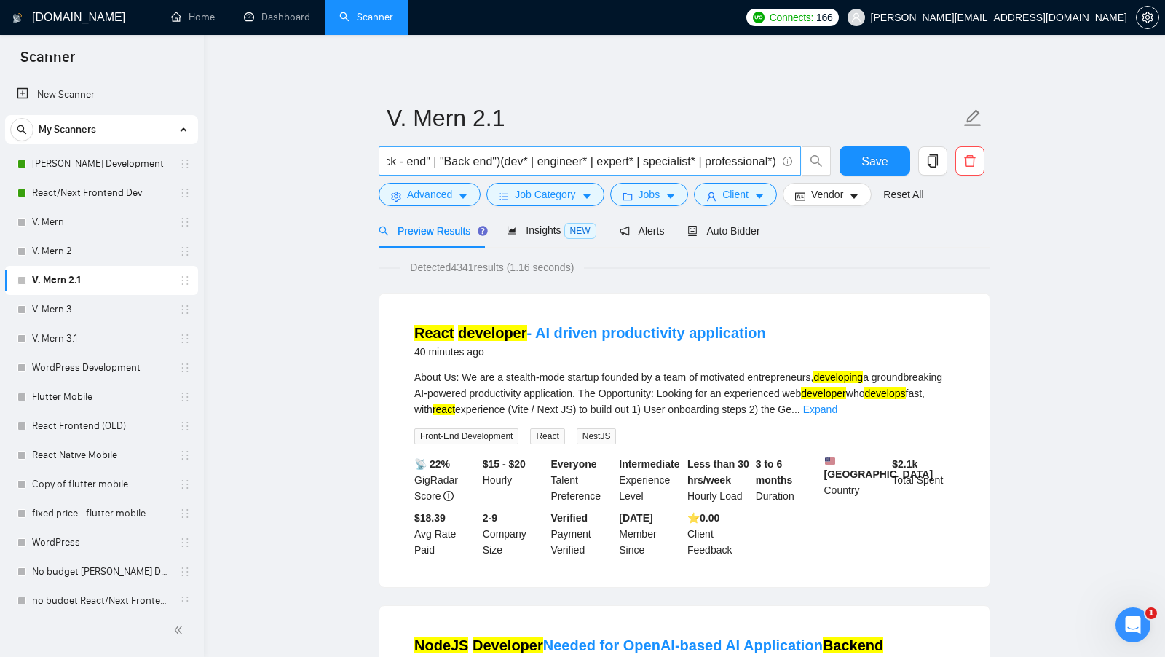
scroll to position [0, 774]
click at [114, 299] on link "V. Mern 3" at bounding box center [101, 309] width 138 height 29
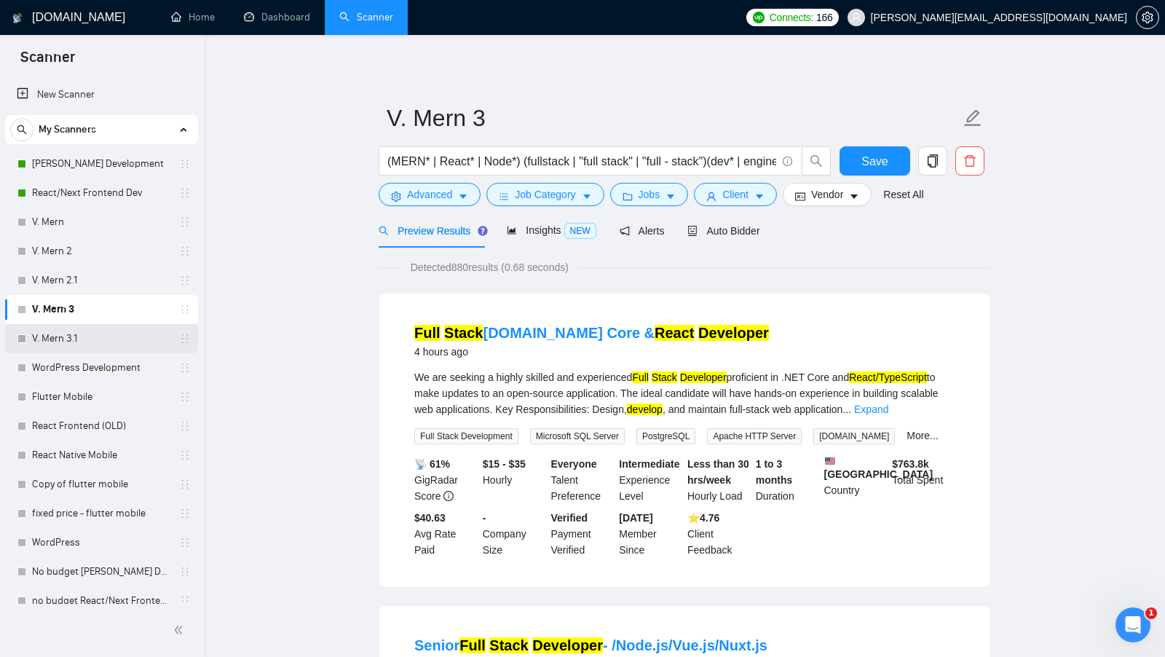
click at [88, 336] on link "V. Mern 3.1" at bounding box center [101, 338] width 138 height 29
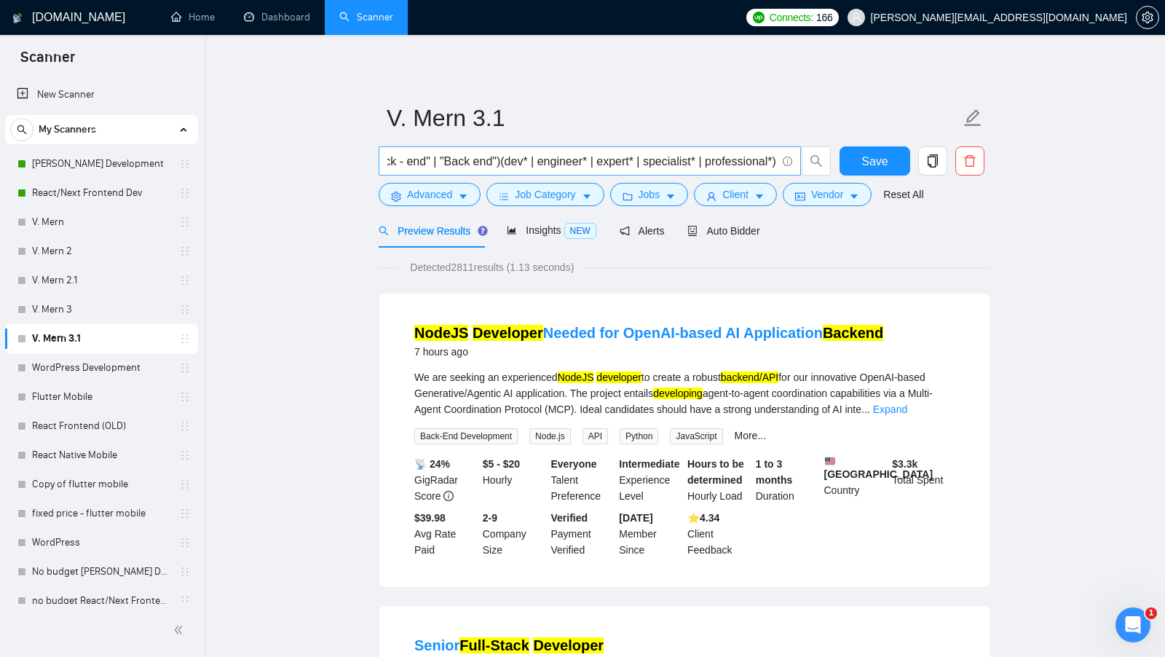
scroll to position [0, 774]
click at [446, 199] on span "Advanced" at bounding box center [429, 194] width 45 height 16
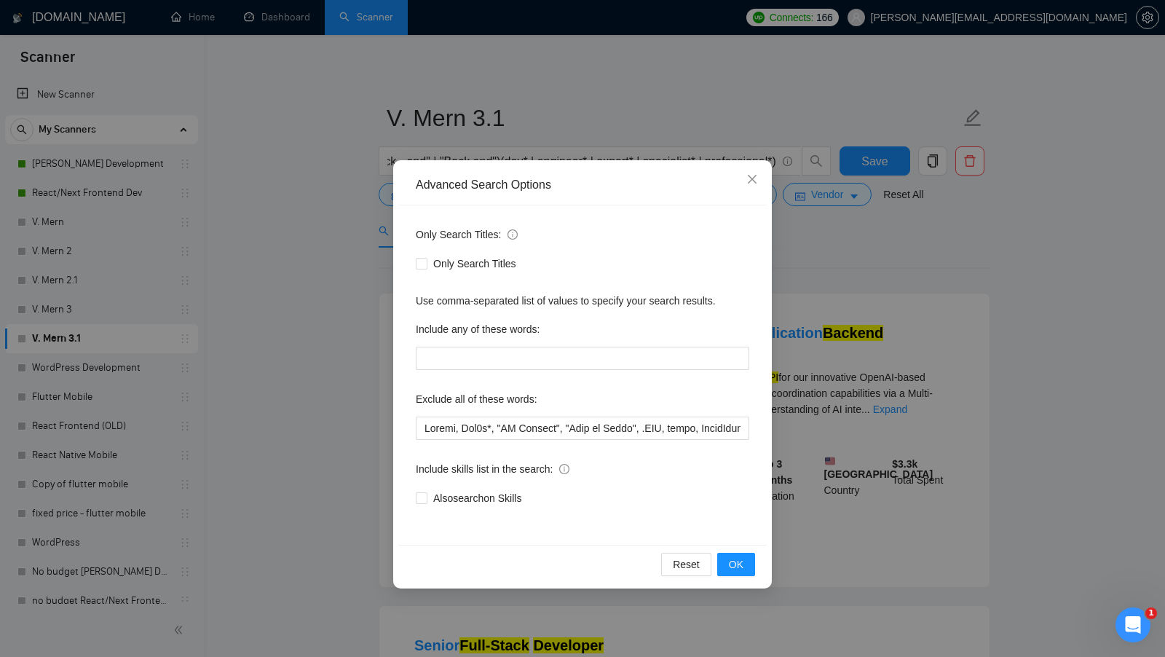
click at [333, 339] on div "Advanced Search Options Only Search Titles: Only Search Titles Use comma-separa…" at bounding box center [582, 328] width 1165 height 657
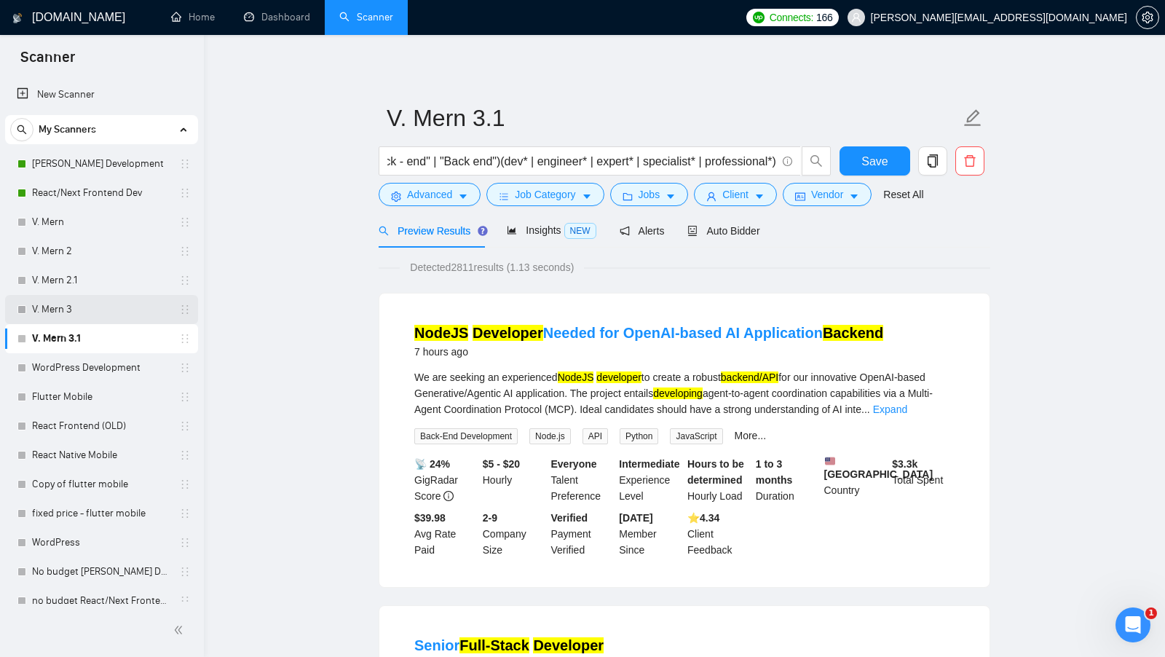
click at [134, 310] on link "V. Mern 3" at bounding box center [101, 309] width 138 height 29
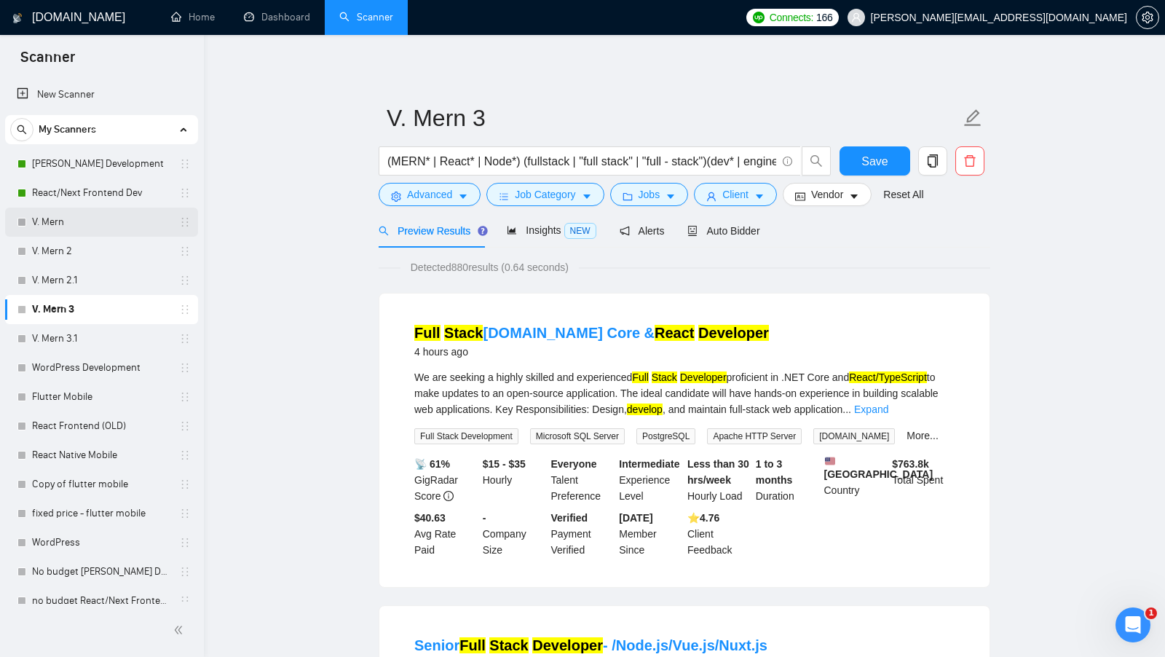
click at [57, 226] on link "V. Mern" at bounding box center [101, 221] width 138 height 29
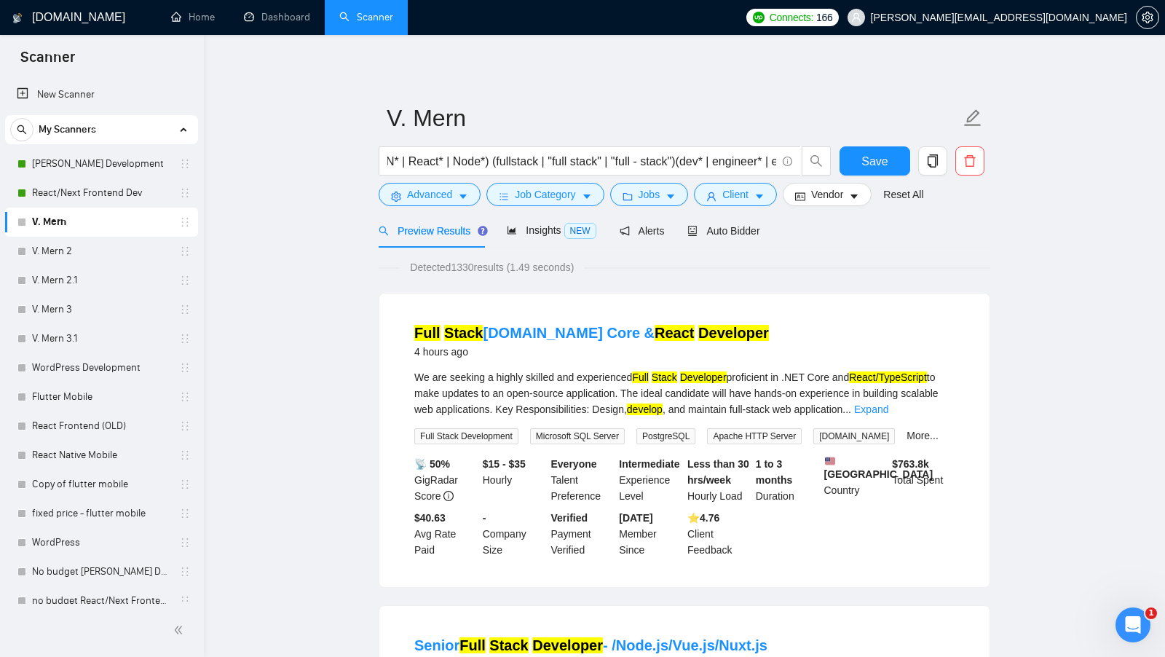
scroll to position [12, 0]
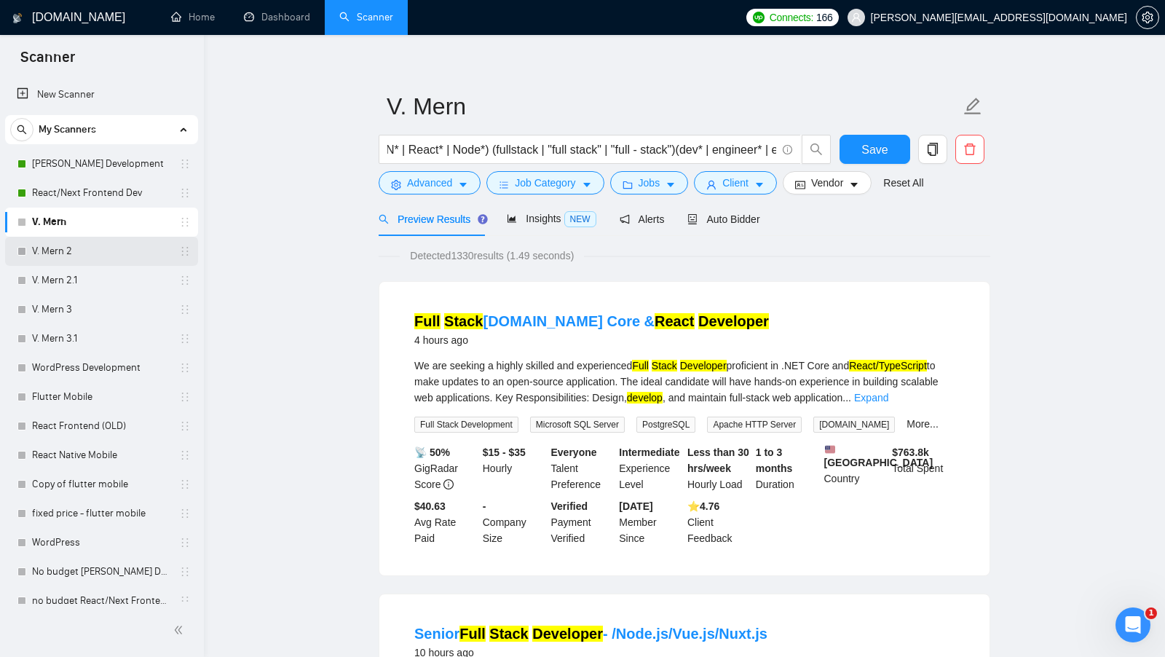
click at [103, 259] on link "V. Mern 2" at bounding box center [101, 251] width 138 height 29
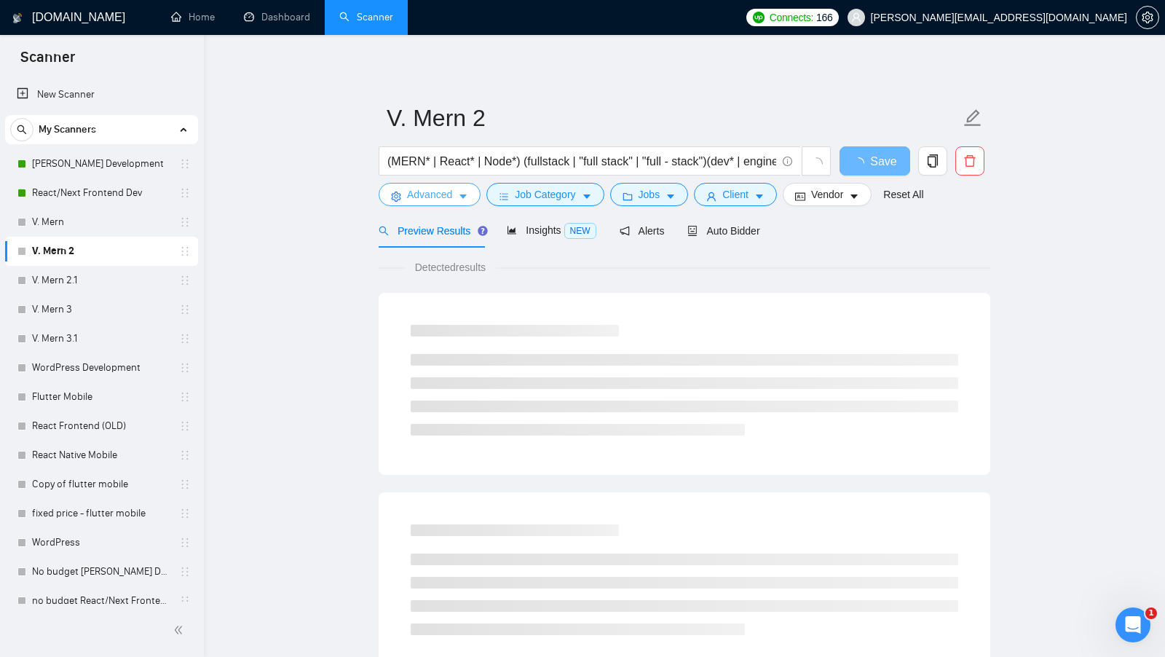
click at [406, 202] on button "Advanced" at bounding box center [430, 194] width 102 height 23
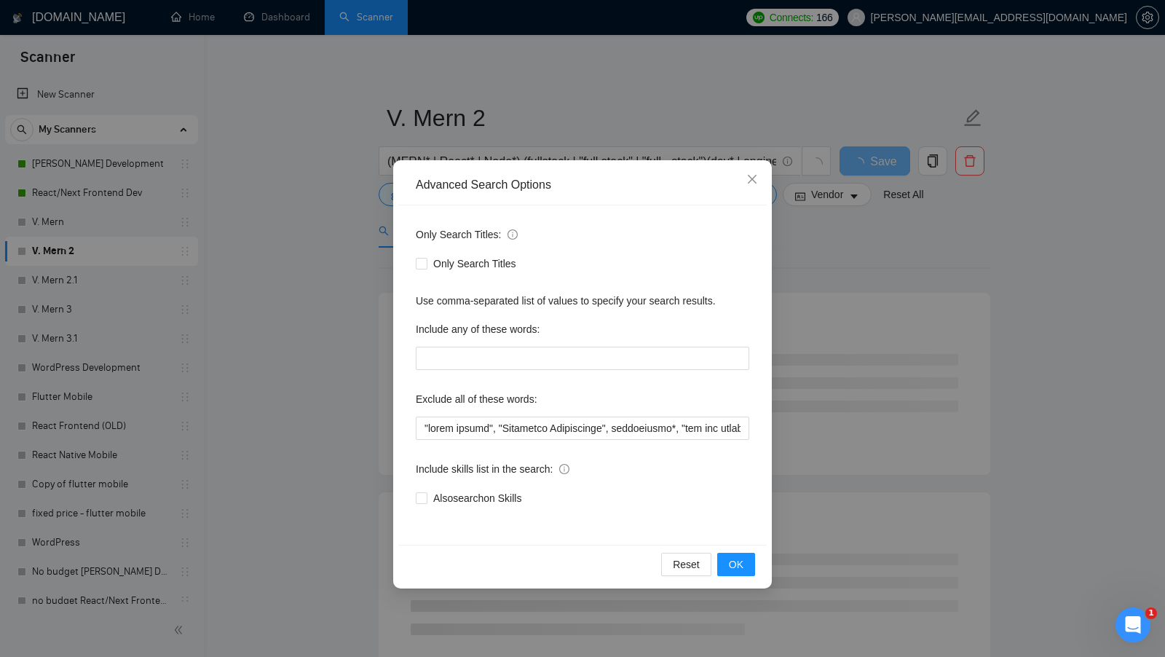
click at [343, 382] on div "Advanced Search Options Only Search Titles: Only Search Titles Use comma-separa…" at bounding box center [582, 328] width 1165 height 657
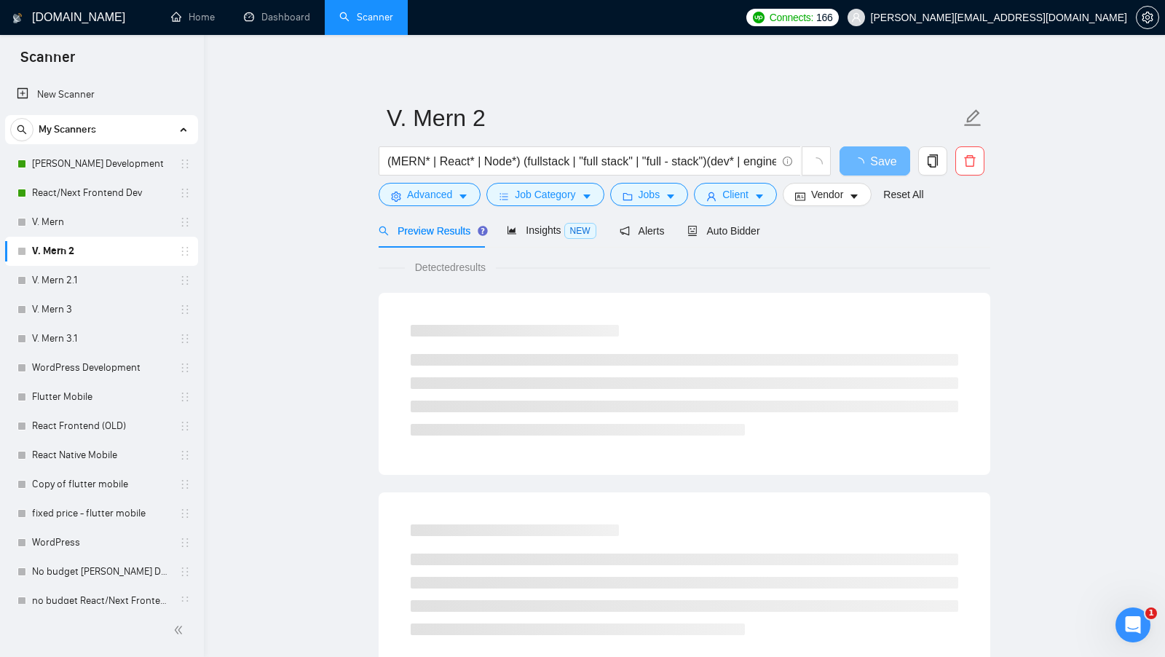
click at [124, 271] on link "V. Mern 2.1" at bounding box center [101, 280] width 138 height 29
click at [443, 194] on span "Advanced" at bounding box center [429, 194] width 45 height 16
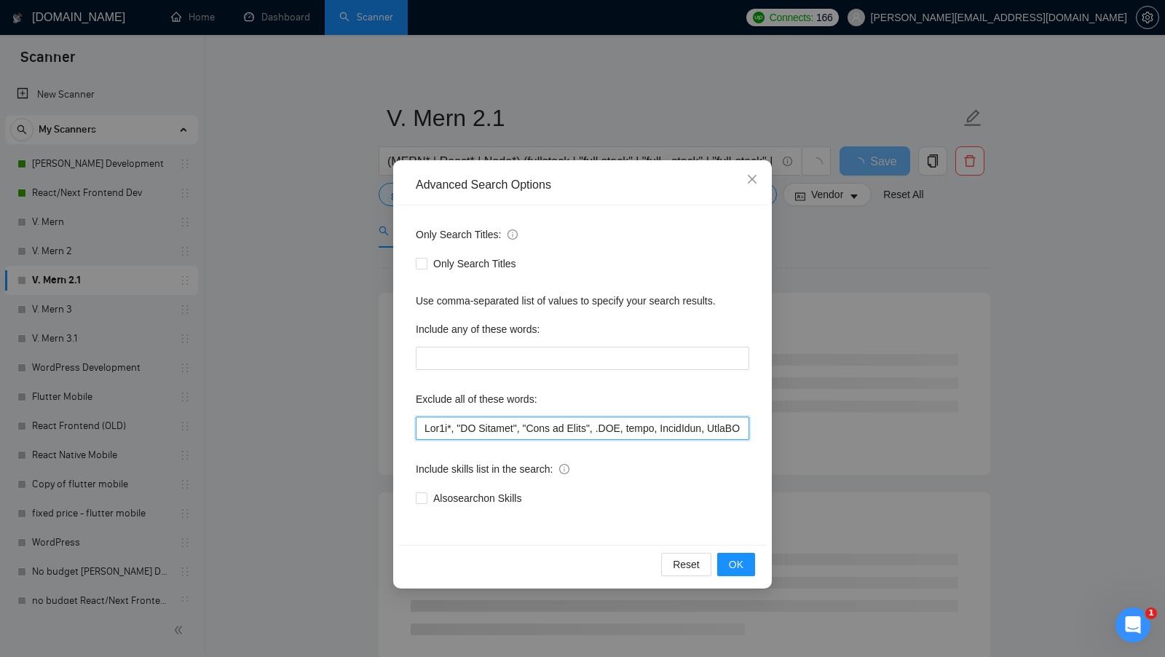
click at [481, 432] on input "text" at bounding box center [582, 427] width 333 height 23
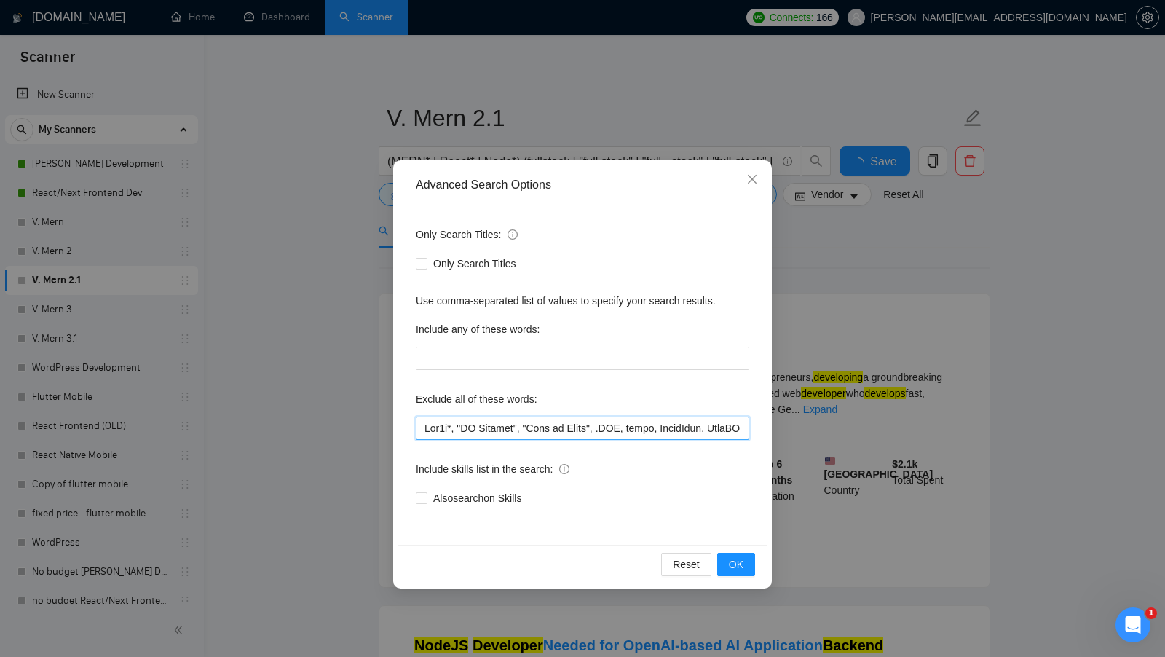
click at [481, 432] on input "text" at bounding box center [582, 427] width 333 height 23
click at [213, 299] on div "Advanced Search Options Only Search Titles: Only Search Titles Use comma-separa…" at bounding box center [582, 328] width 1165 height 657
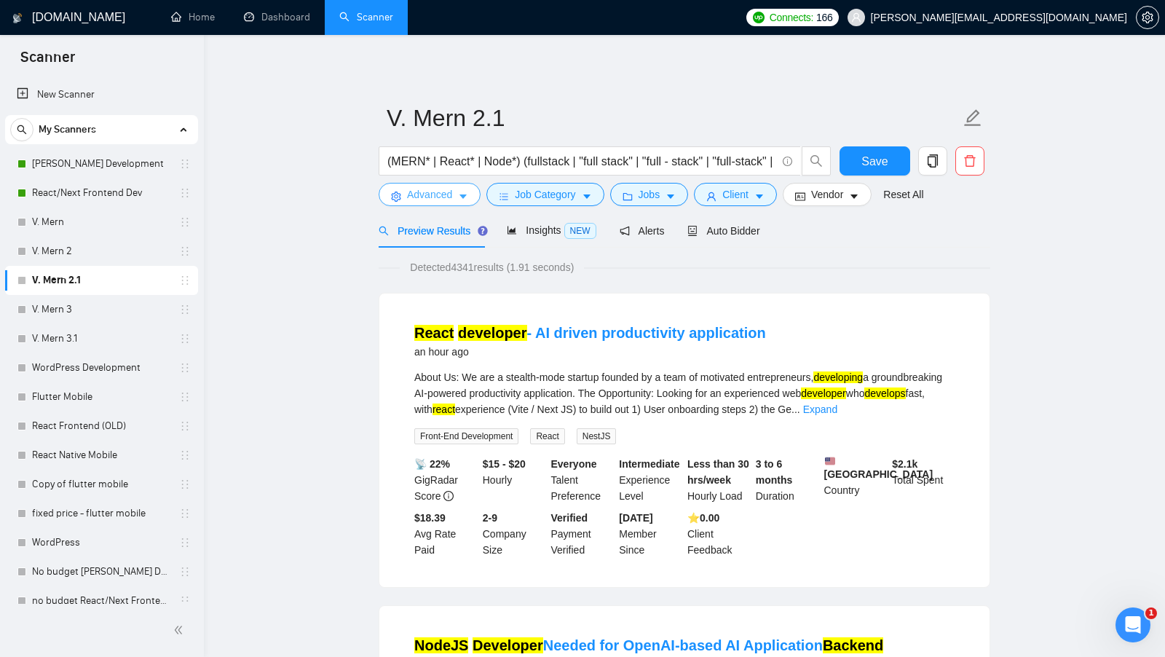
click at [445, 204] on button "Advanced" at bounding box center [430, 194] width 102 height 23
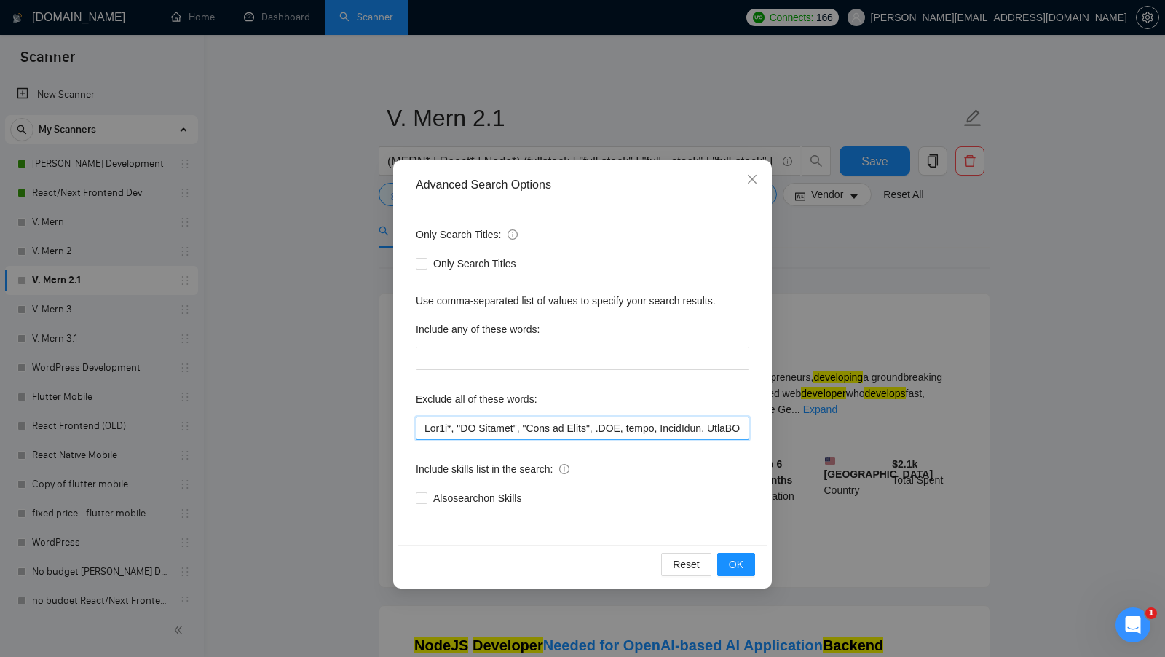
click at [502, 431] on input "text" at bounding box center [582, 427] width 333 height 23
click at [502, 432] on input "text" at bounding box center [582, 427] width 333 height 23
click at [372, 412] on div "Advanced Search Options Only Search Titles: Only Search Titles Use comma-separa…" at bounding box center [582, 328] width 1165 height 657
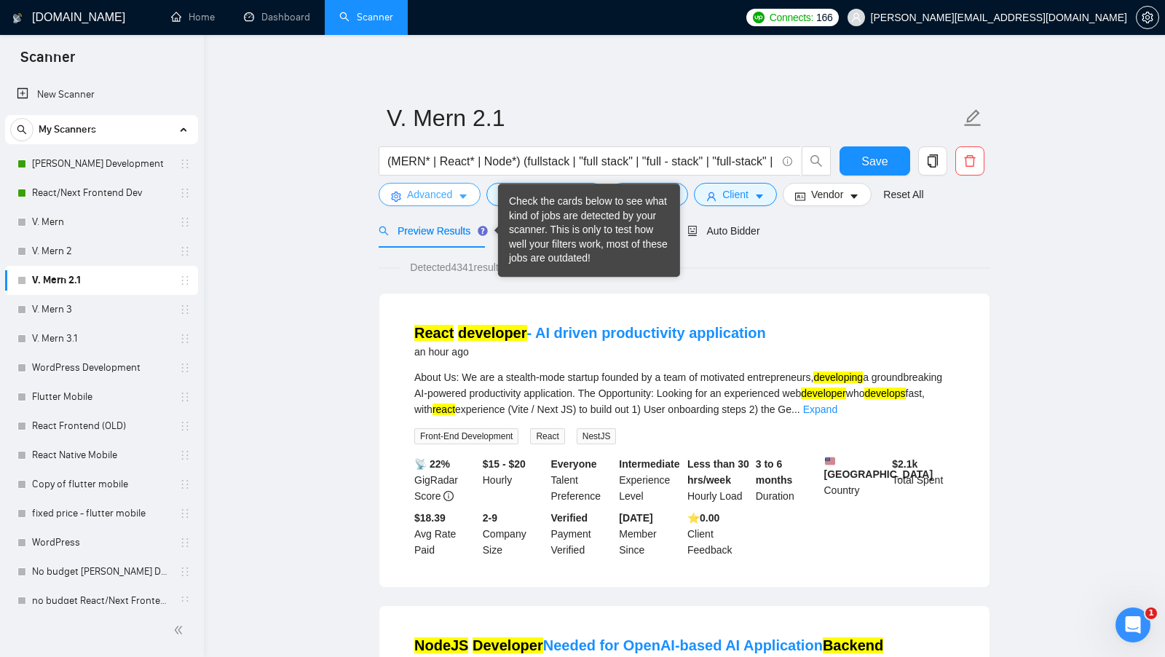
click at [430, 188] on span "Advanced" at bounding box center [429, 194] width 45 height 16
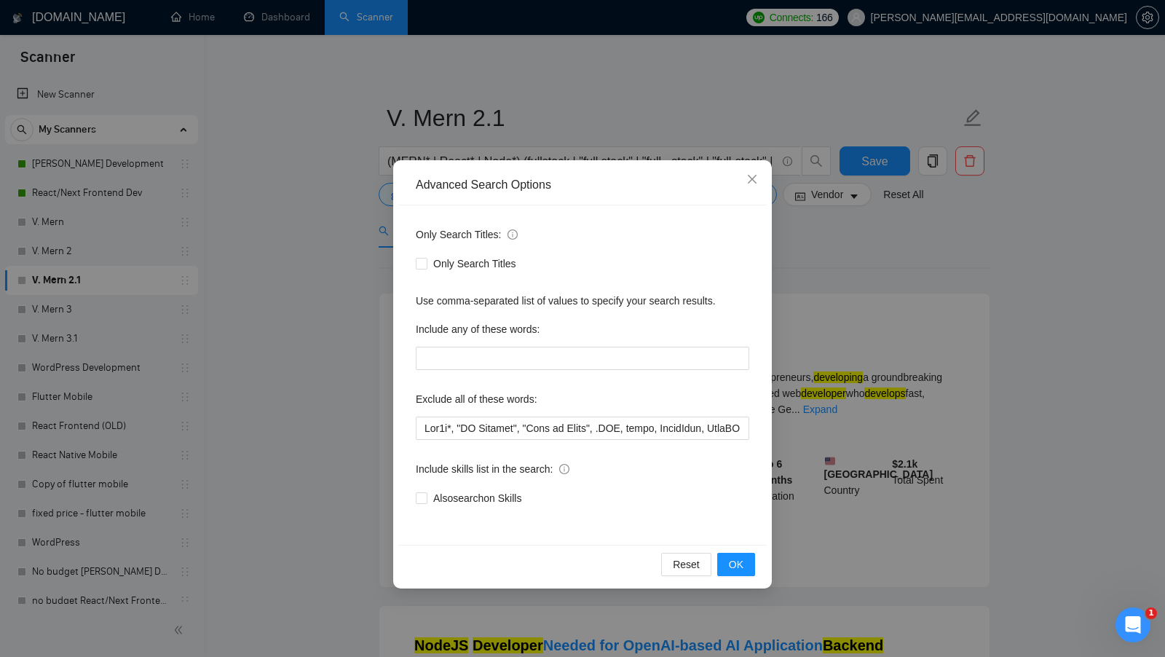
click at [257, 333] on div "Advanced Search Options Only Search Titles: Only Search Titles Use comma-separa…" at bounding box center [582, 328] width 1165 height 657
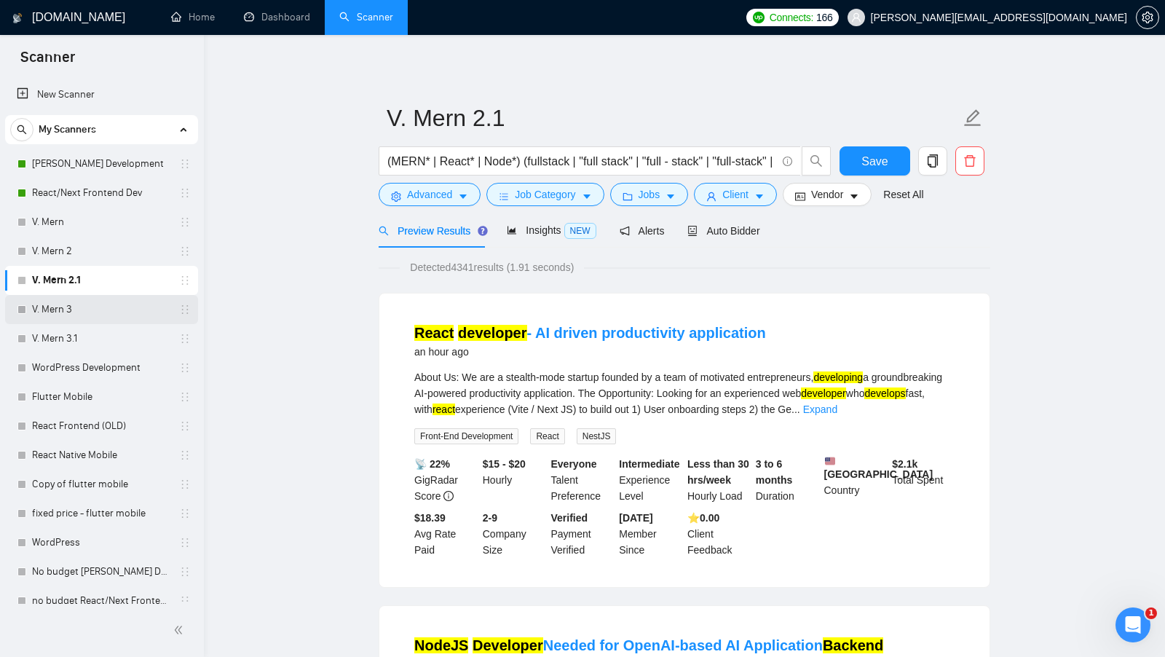
click at [117, 313] on link "V. Mern 3" at bounding box center [101, 309] width 138 height 29
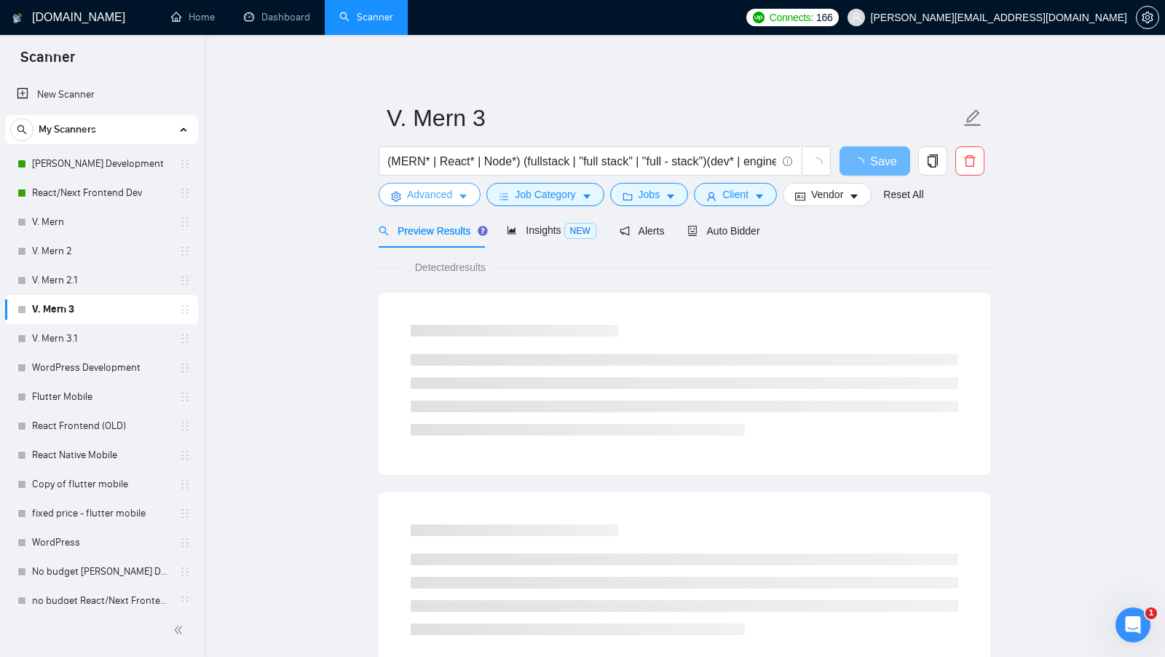
click at [468, 202] on button "Advanced" at bounding box center [430, 194] width 102 height 23
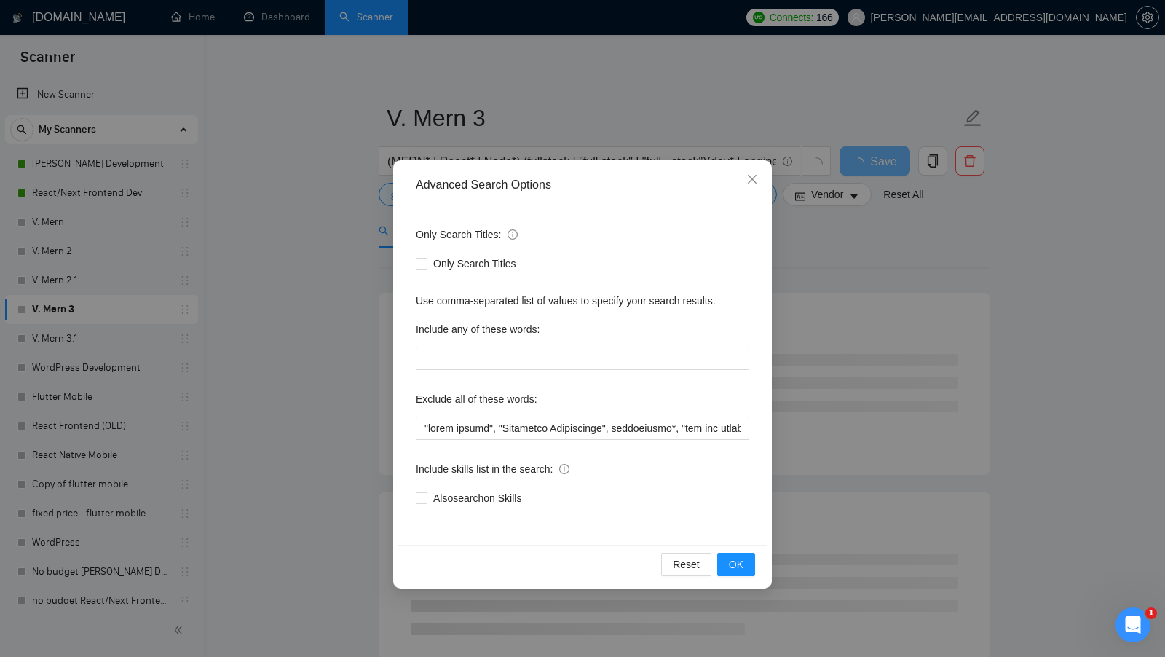
click at [384, 402] on div "Advanced Search Options Only Search Titles: Only Search Titles Use comma-separa…" at bounding box center [582, 328] width 1165 height 657
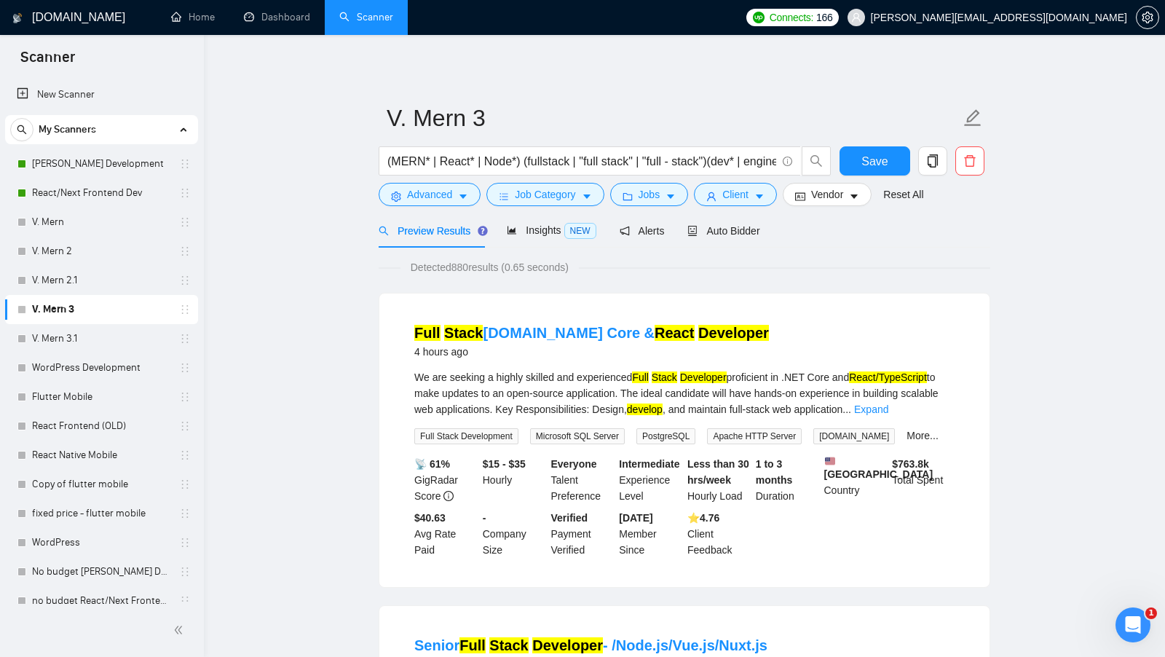
click at [124, 344] on link "V. Mern 3.1" at bounding box center [101, 338] width 138 height 29
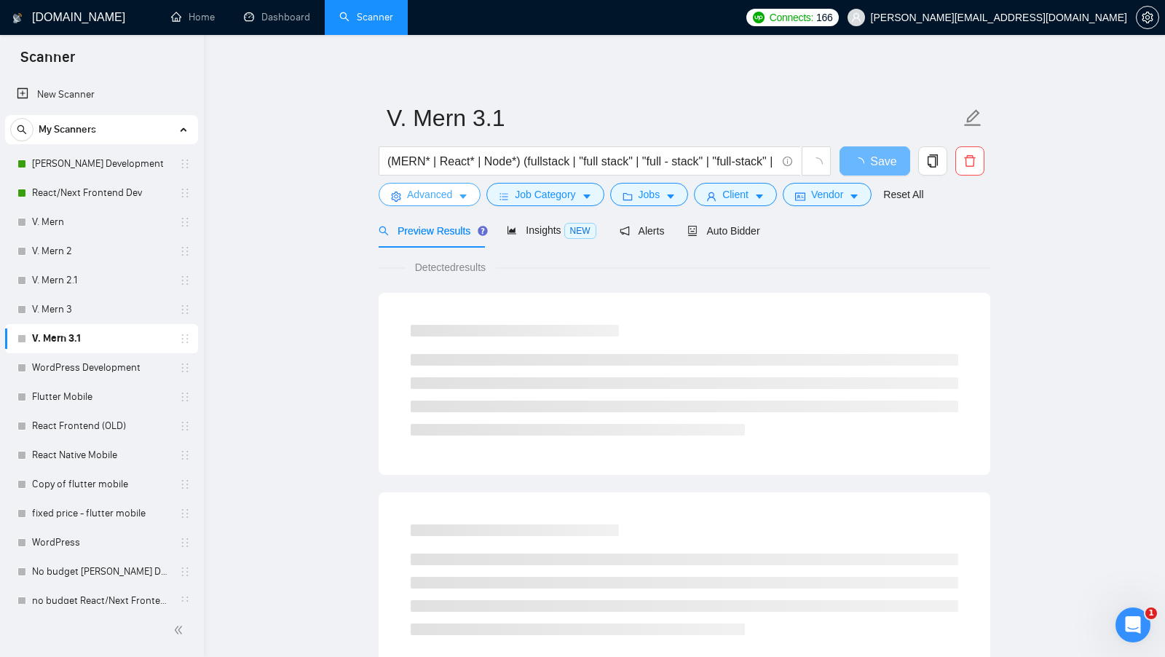
click at [451, 199] on span "Advanced" at bounding box center [429, 194] width 45 height 16
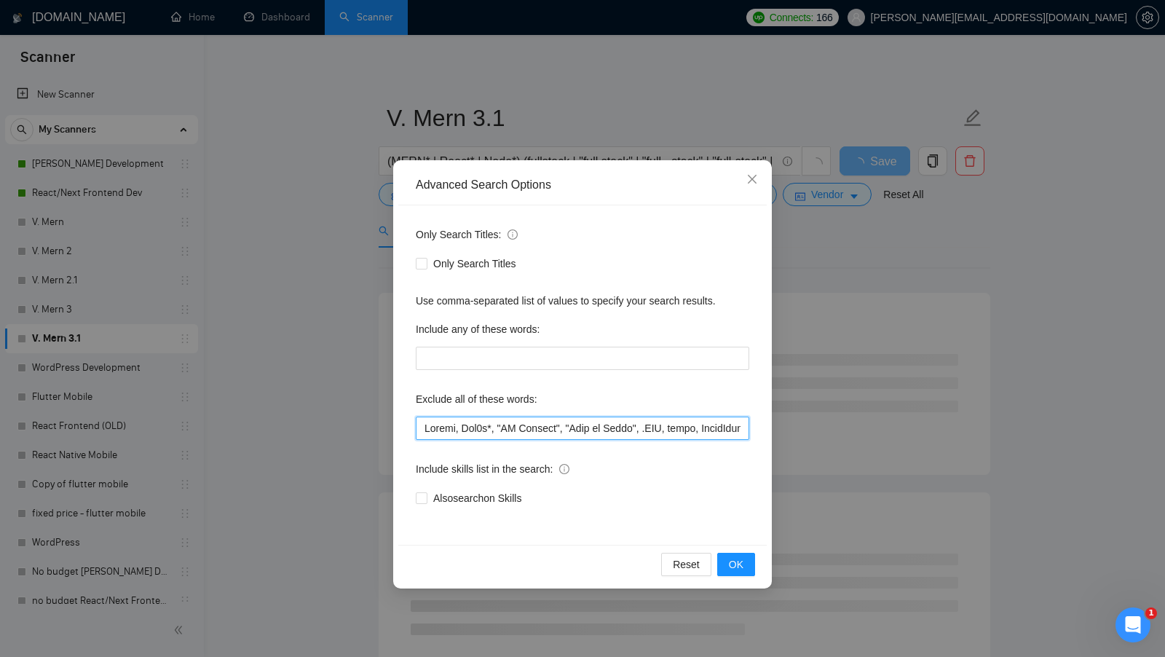
click at [473, 432] on input "text" at bounding box center [582, 427] width 333 height 23
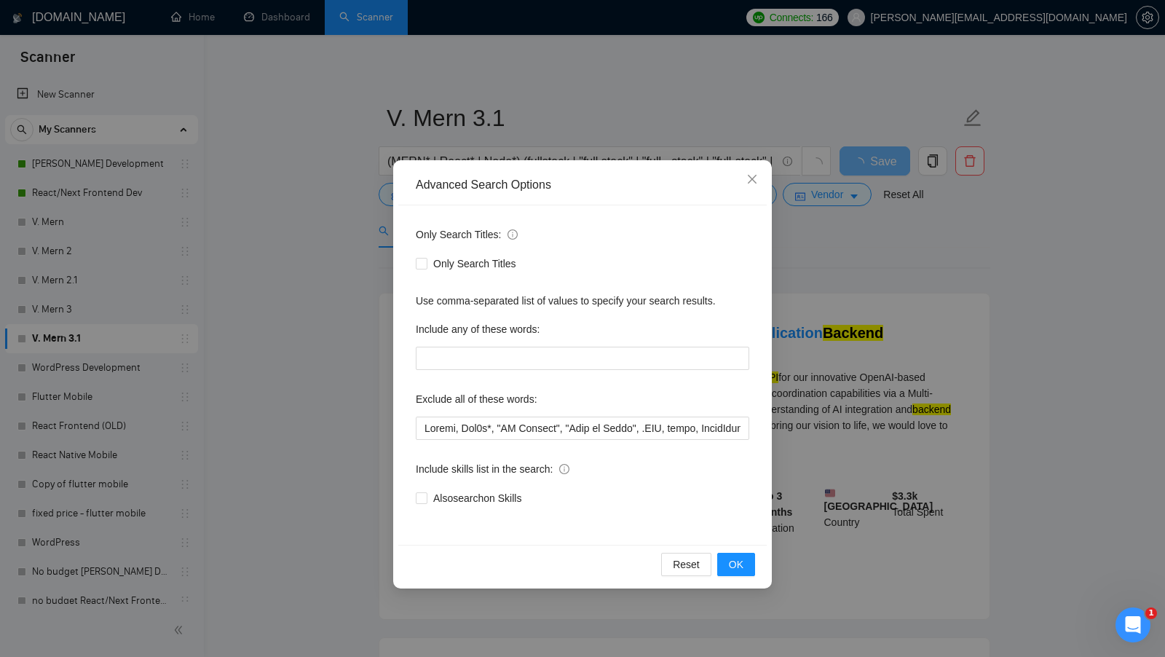
click at [312, 389] on div "Advanced Search Options Only Search Titles: Only Search Titles Use comma-separa…" at bounding box center [582, 328] width 1165 height 657
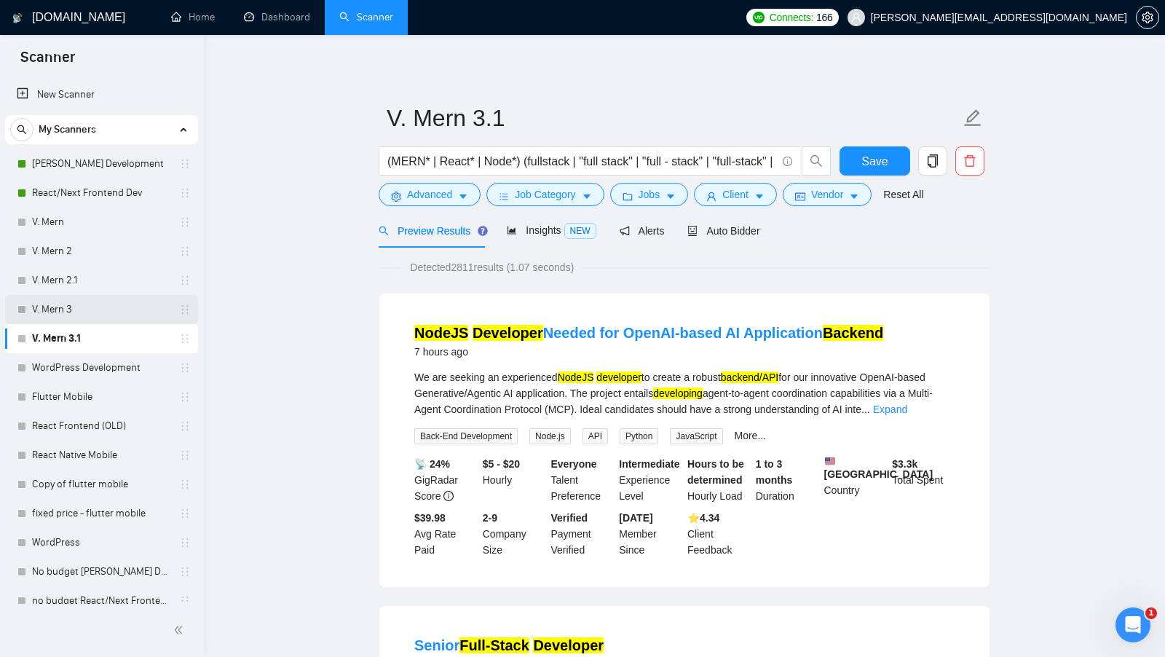
click at [93, 322] on link "V. Mern 3" at bounding box center [101, 309] width 138 height 29
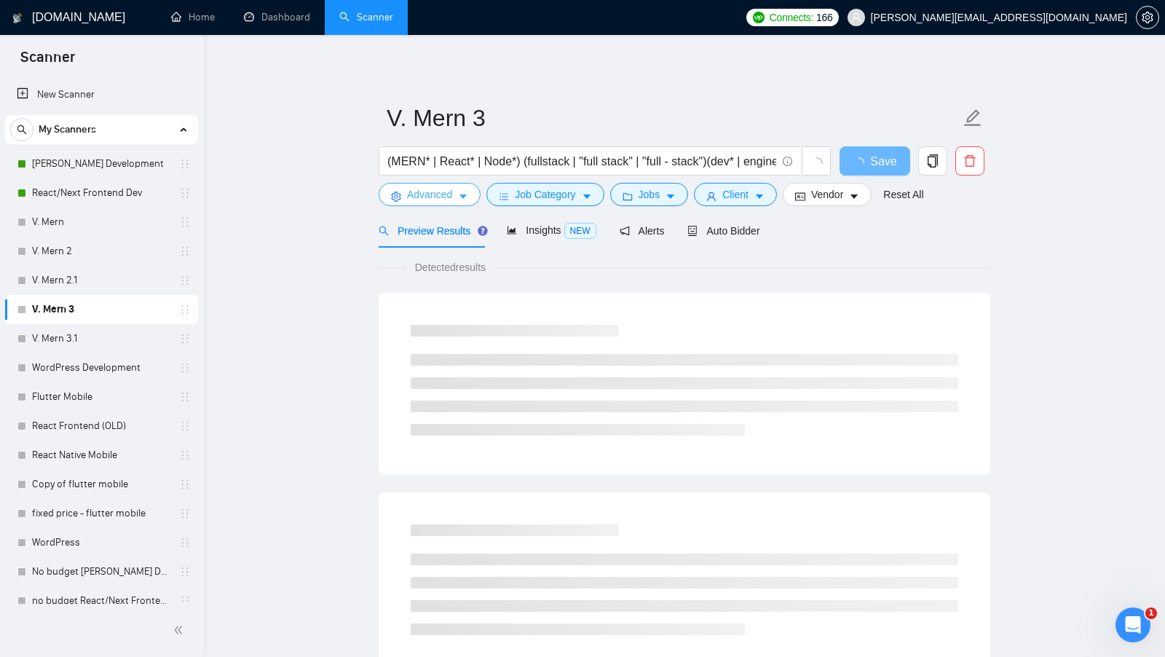
click at [416, 203] on button "Advanced" at bounding box center [430, 194] width 102 height 23
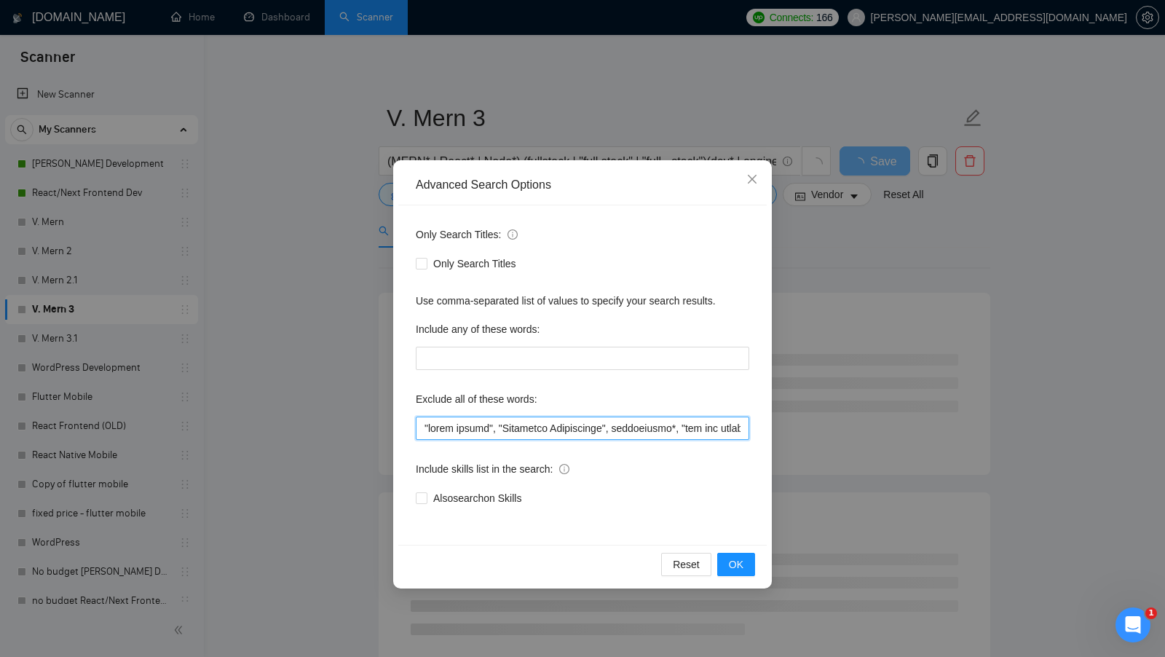
click at [443, 424] on input "text" at bounding box center [582, 427] width 333 height 23
click at [442, 424] on input "text" at bounding box center [582, 427] width 333 height 23
paste input "Medusa, Neo4j*, "AI Chatbot", "Ruby on Rails", .NET, nodes, LibreChat, TreeCRDT…"
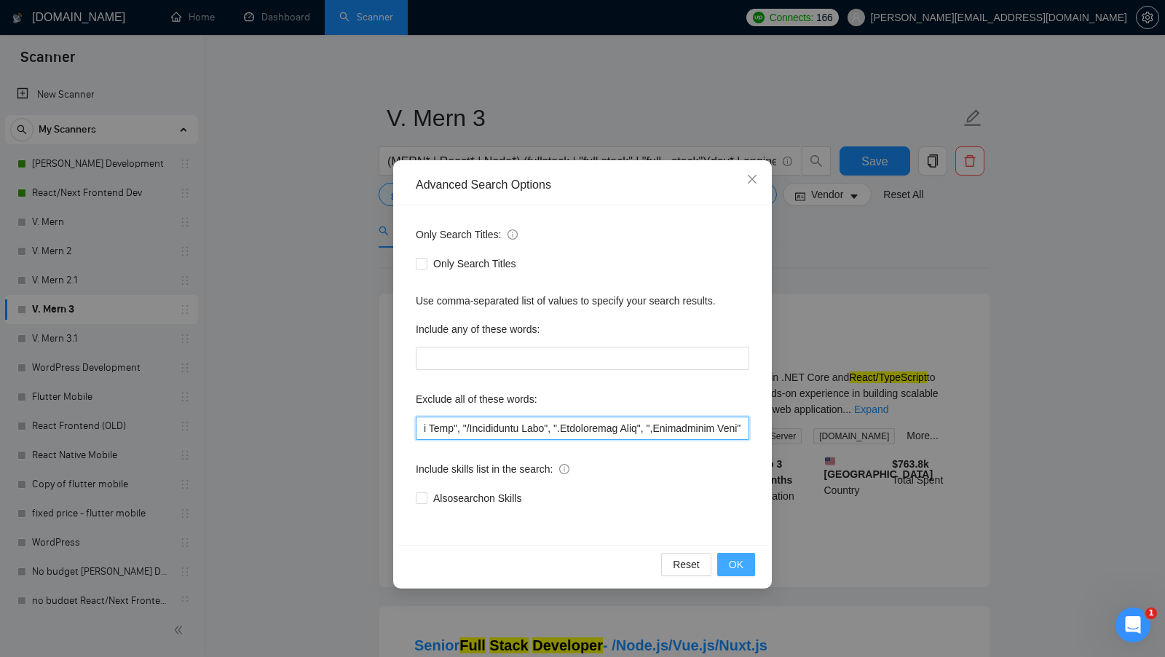
type input "Loremi, Dol7s*, "AM Consect", "Adip el Seddo", .EIU, tempo, IncidIdun, UtlaBORE…"
click at [742, 566] on span "OK" at bounding box center [736, 564] width 15 height 16
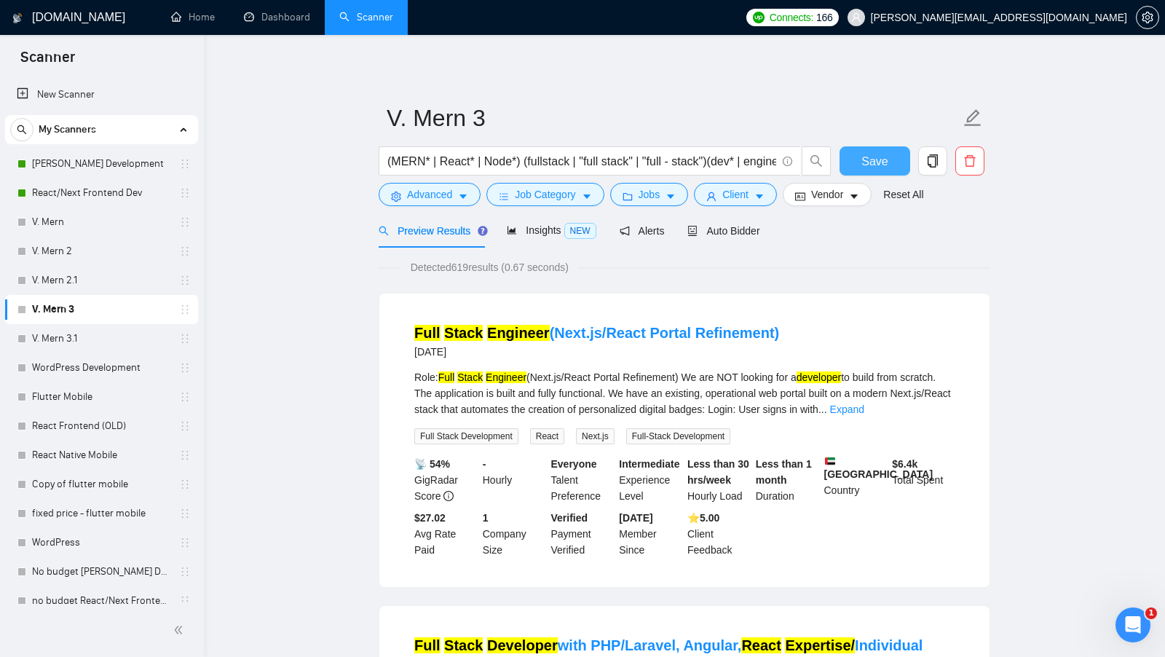
click at [856, 170] on button "Save" at bounding box center [874, 160] width 71 height 29
click at [108, 283] on link "V. Mern 2.1" at bounding box center [101, 280] width 138 height 29
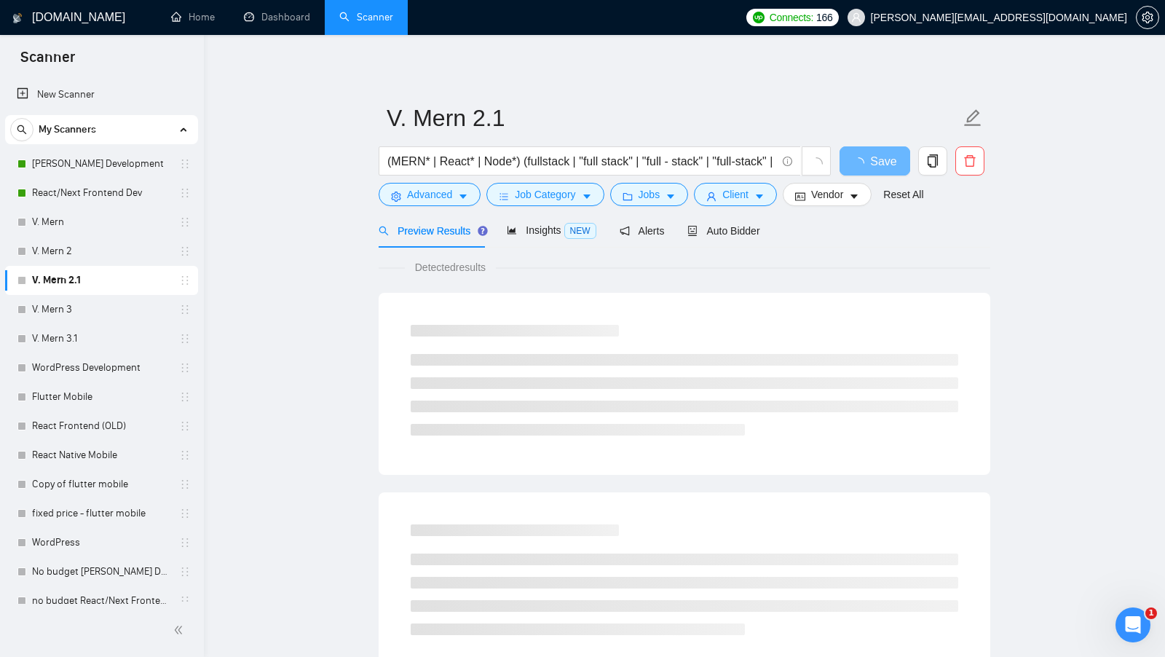
click at [447, 207] on form "V. Mern 2.1 (MERN* | React* | Node*) (fullstack | "full stack" | "full - stack"…" at bounding box center [684, 154] width 611 height 119
click at [456, 199] on button "Advanced" at bounding box center [430, 194] width 102 height 23
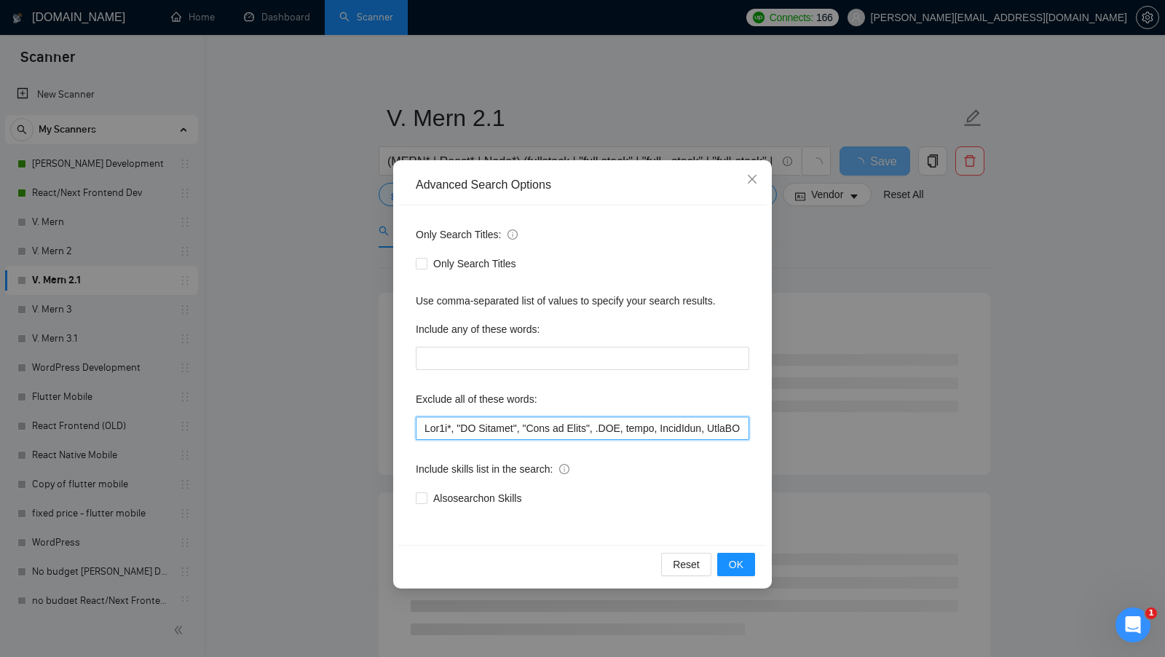
click at [453, 429] on input "text" at bounding box center [582, 427] width 333 height 23
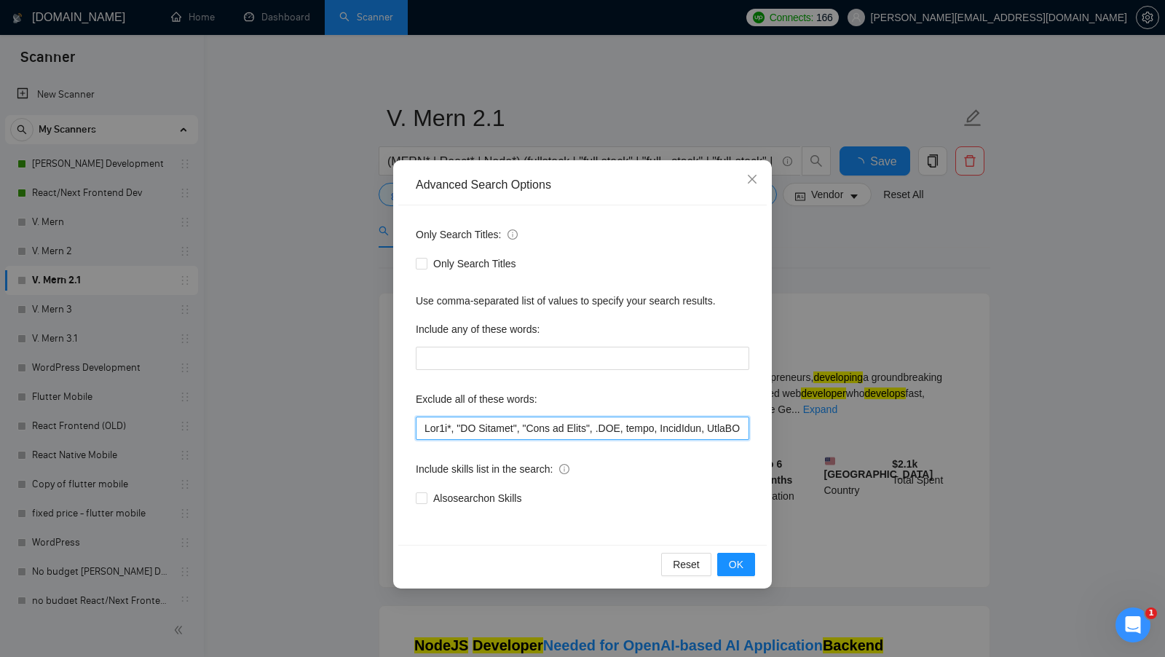
paste input "Medusa,"
type input "Loremi, Dol7s*, "AM Consect", "Adip el Seddo", .EIU, tempo, IncidIdun, UtlaBORE…"
click at [732, 574] on button "OK" at bounding box center [736, 563] width 38 height 23
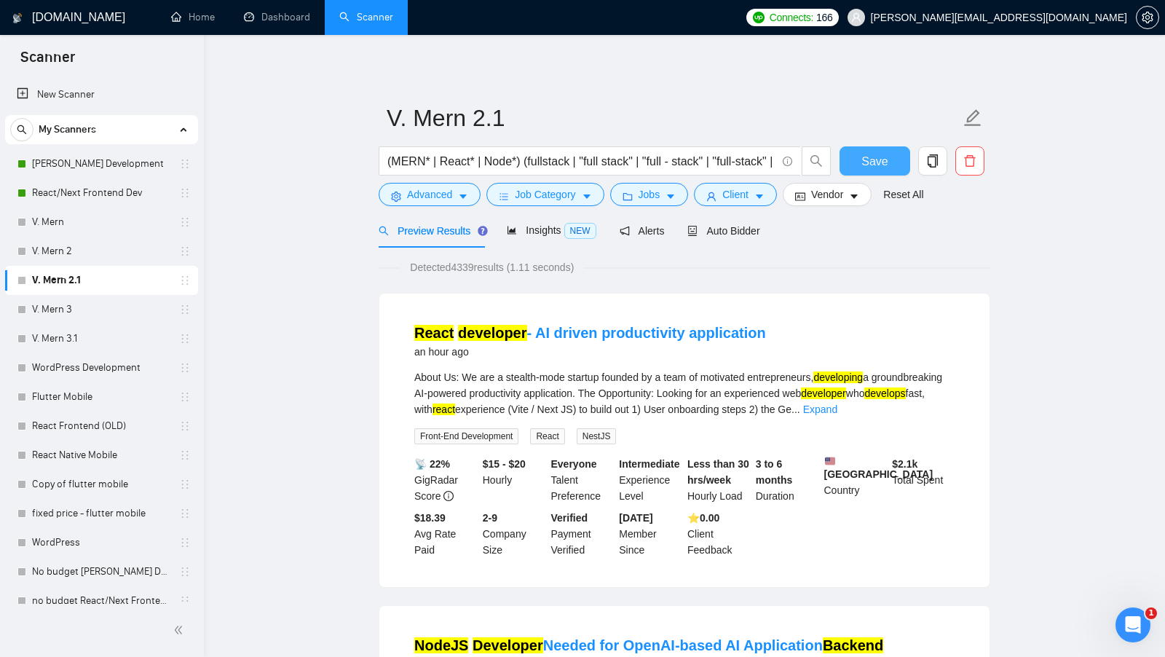
click at [869, 173] on button "Save" at bounding box center [874, 160] width 71 height 29
click at [49, 250] on link "V. Mern 2" at bounding box center [101, 251] width 138 height 29
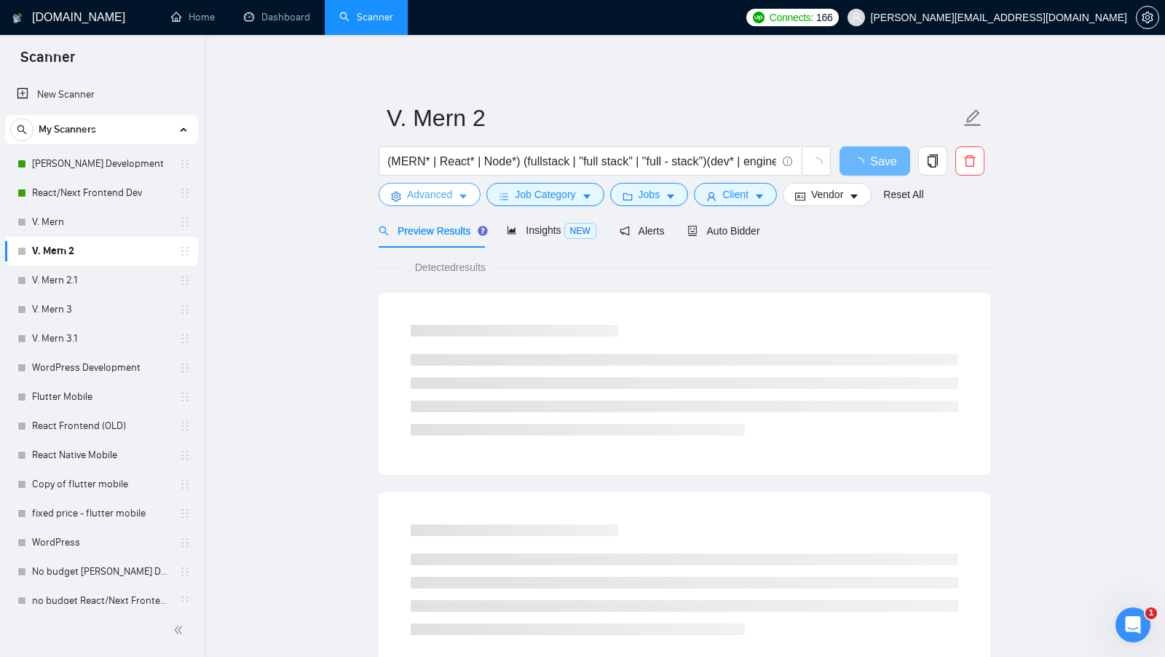
click at [464, 204] on button "Advanced" at bounding box center [430, 194] width 102 height 23
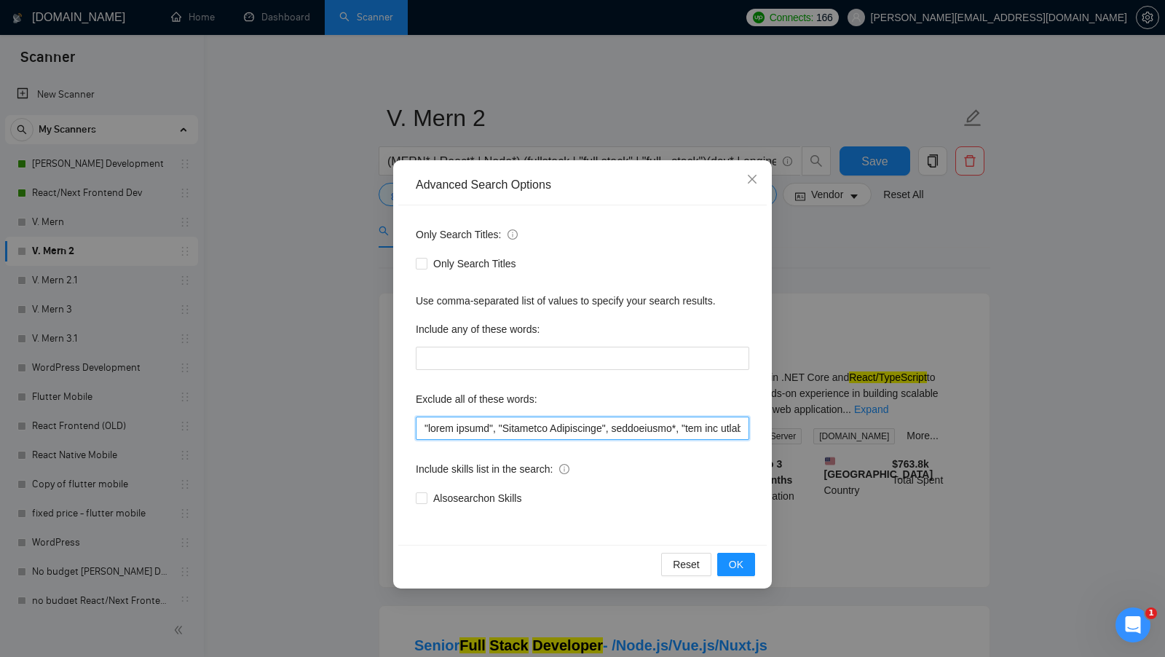
click at [520, 427] on input "text" at bounding box center [582, 427] width 333 height 23
paste input "Medusa, Neo4j*, "AI Chatbot", "Ruby on Rails", .NET, nodes, LibreChat, TreeCRDT…"
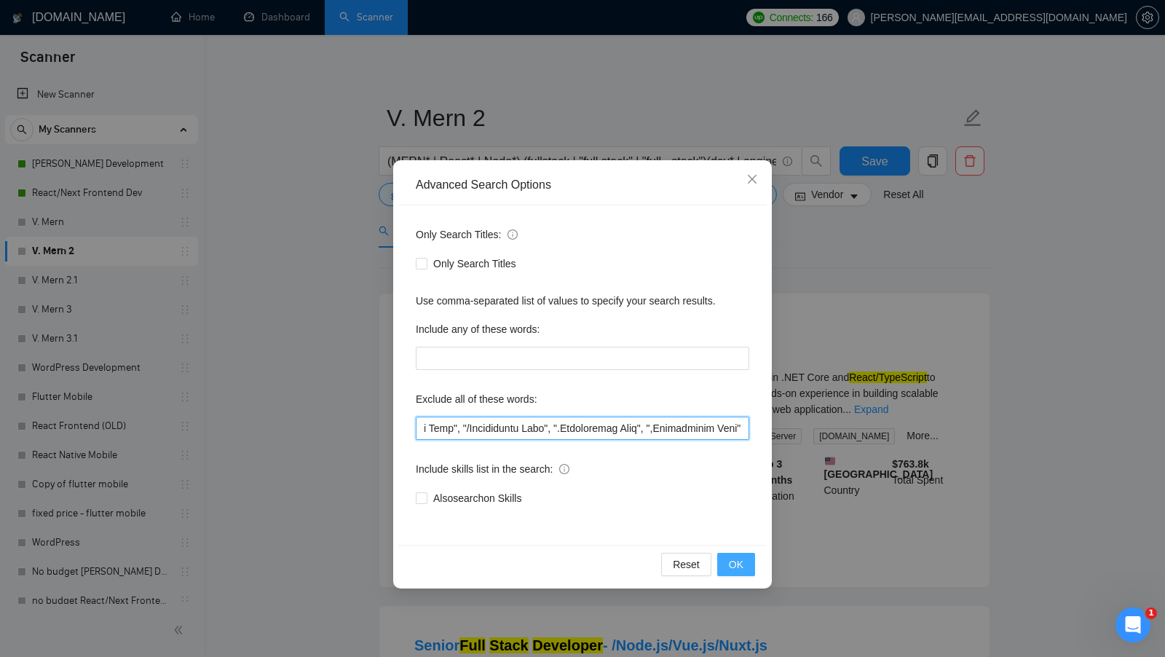
type input "Loremi, Dol7s*, "AM Consect", "Adip el Seddo", .EIU, tempo, IncidIdun, UtlaBORE…"
click at [721, 555] on button "OK" at bounding box center [736, 563] width 38 height 23
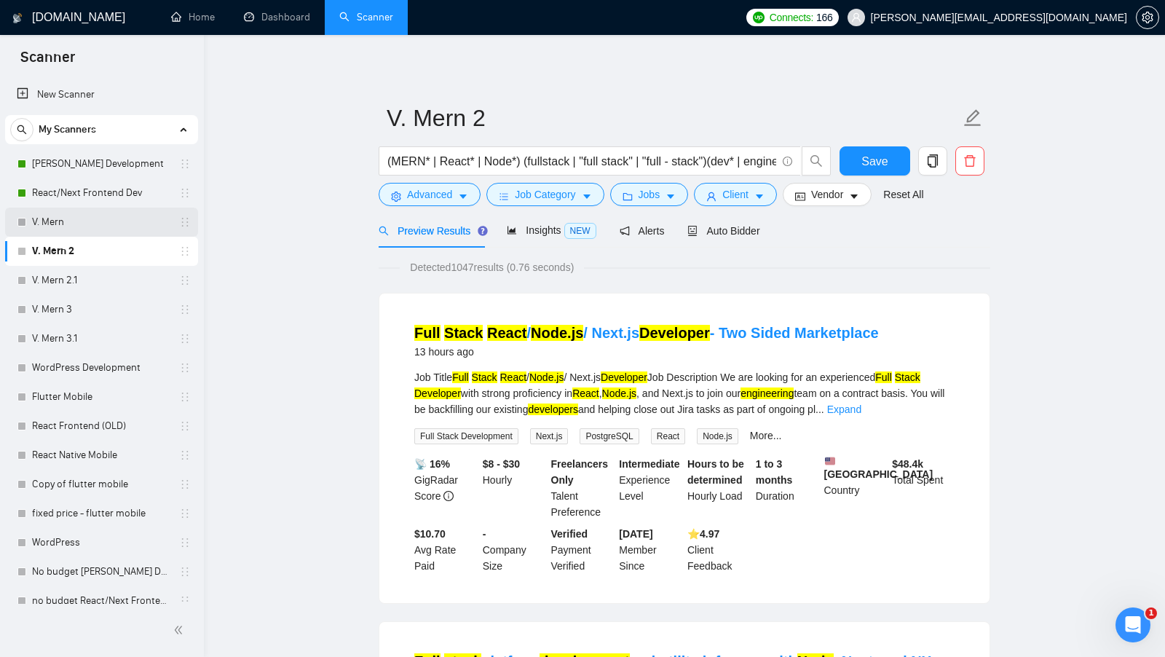
click at [119, 222] on link "V. Mern" at bounding box center [101, 221] width 138 height 29
click at [855, 156] on button "Save" at bounding box center [874, 160] width 71 height 29
click at [57, 230] on link "V. Mern" at bounding box center [101, 221] width 138 height 29
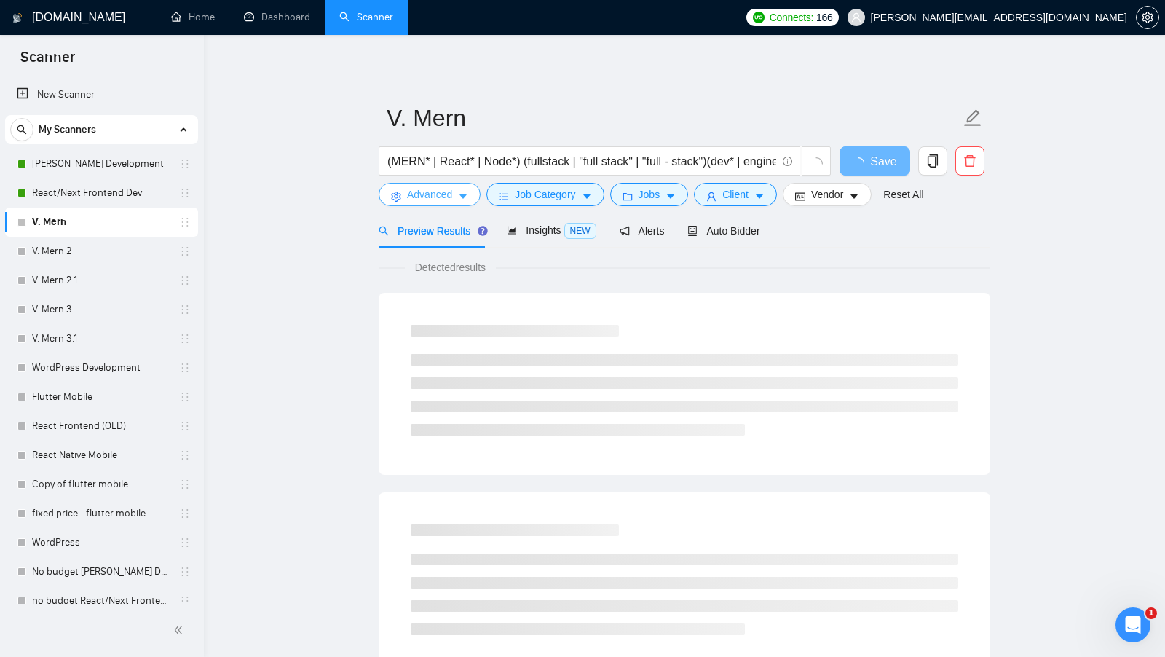
click at [416, 202] on button "Advanced" at bounding box center [430, 194] width 102 height 23
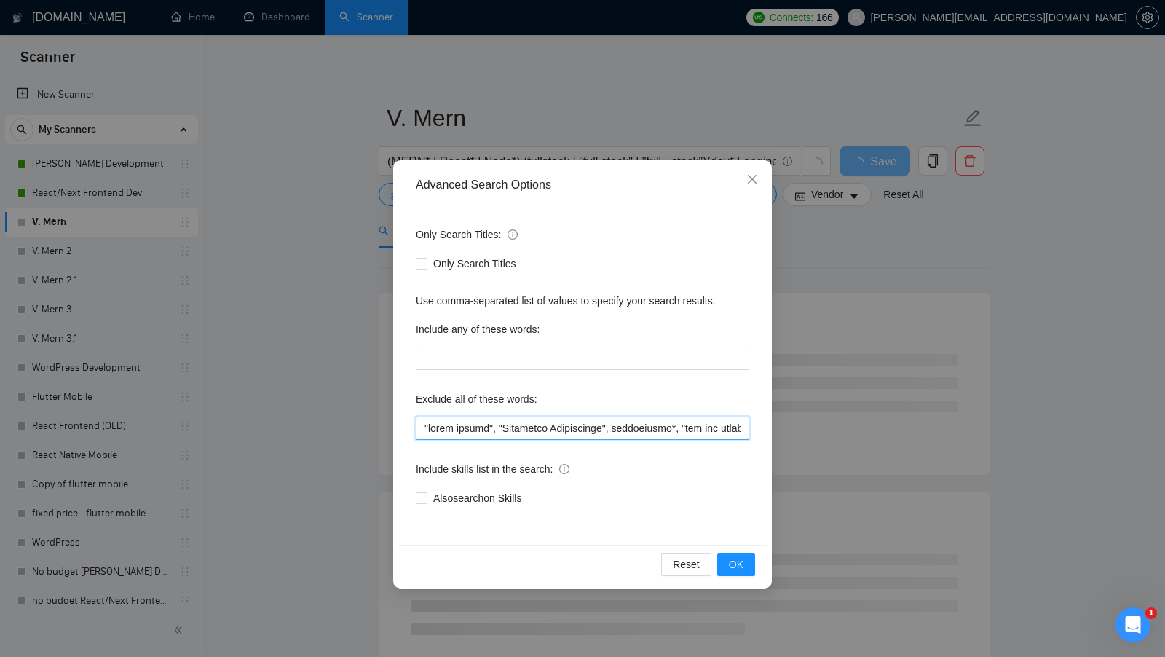
click at [455, 431] on input "text" at bounding box center [582, 427] width 333 height 23
paste input "Medusa, Neo4j*, "AI Chatbot", "Ruby on Rails", .NET, nodes, LibreChat, TreeCRDT…"
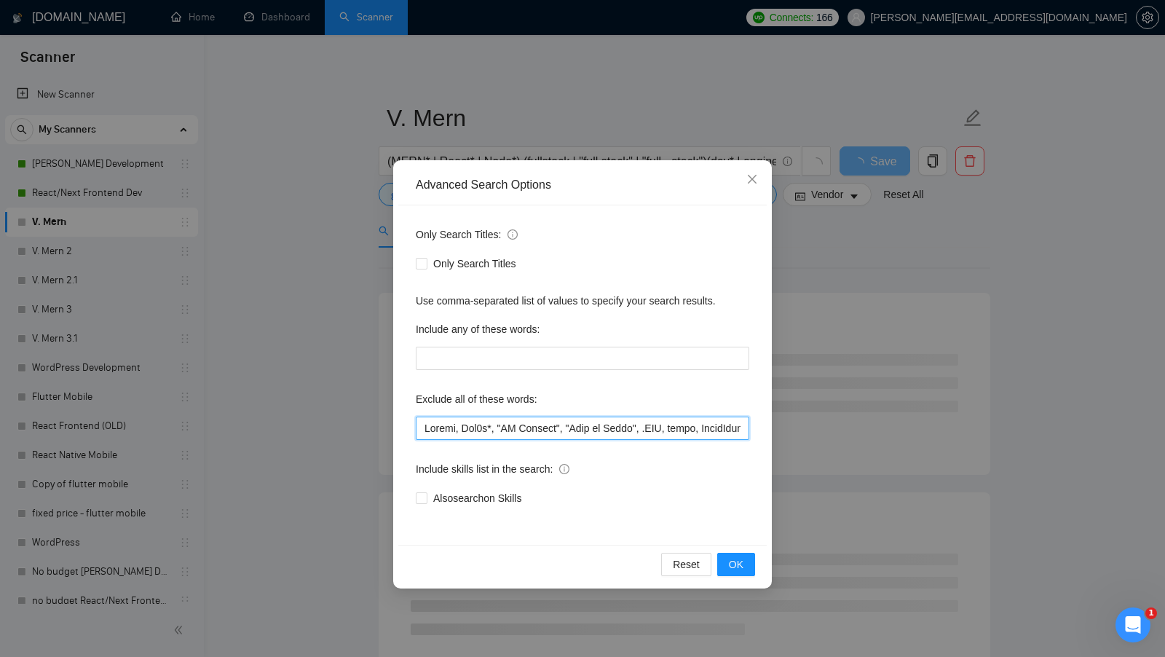
scroll to position [0, 5283]
type input "Loremi, Dol7s*, "AM Consect", "Adip el Seddo", .EIU, tempo, IncidIdun, UtlaBORE…"
click at [725, 561] on button "OK" at bounding box center [736, 563] width 38 height 23
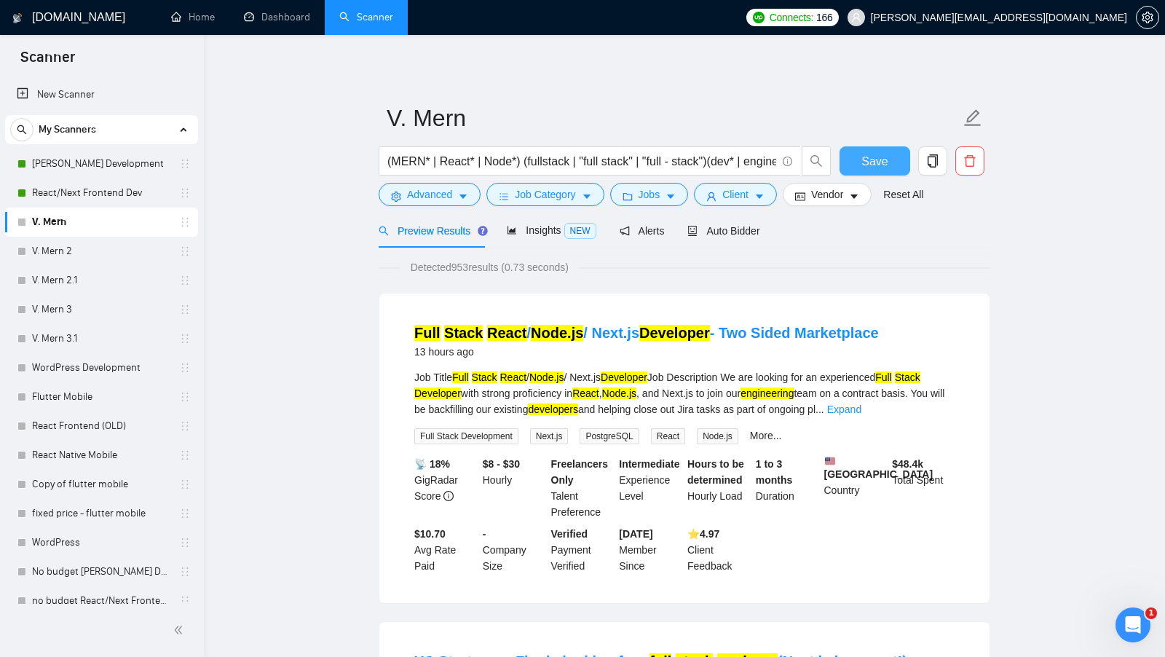
click at [866, 158] on span "Save" at bounding box center [874, 161] width 26 height 18
click at [140, 165] on link "[PERSON_NAME] Development" at bounding box center [101, 163] width 138 height 29
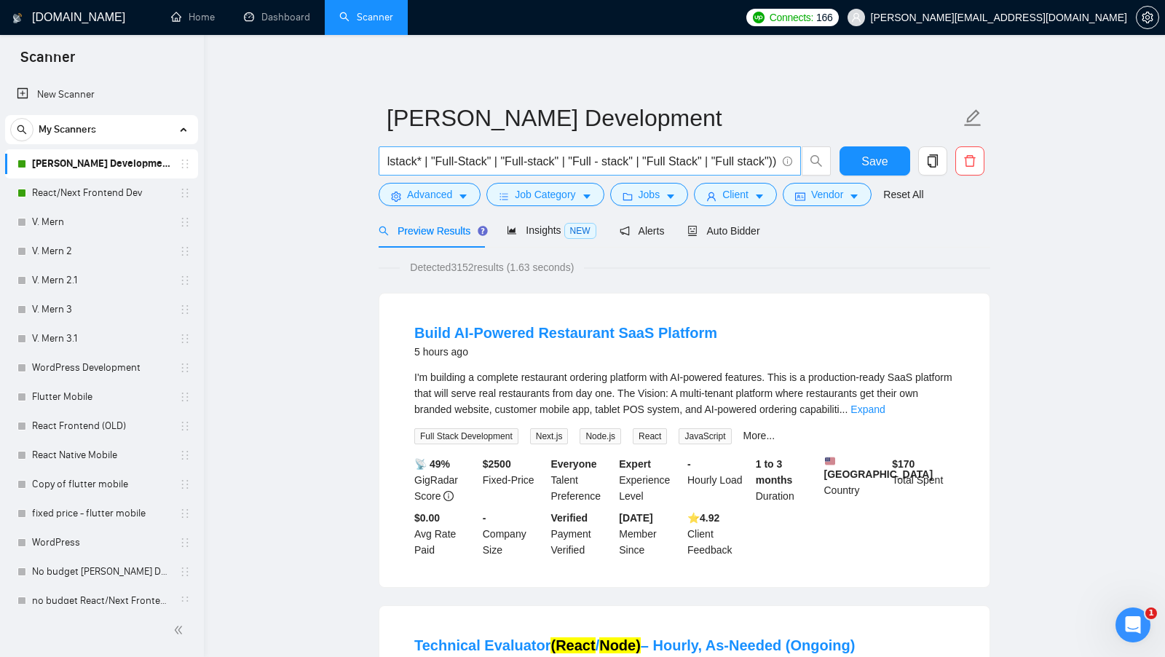
scroll to position [0, 1003]
click at [115, 195] on link "React/Next Frontend Dev" at bounding box center [101, 192] width 138 height 29
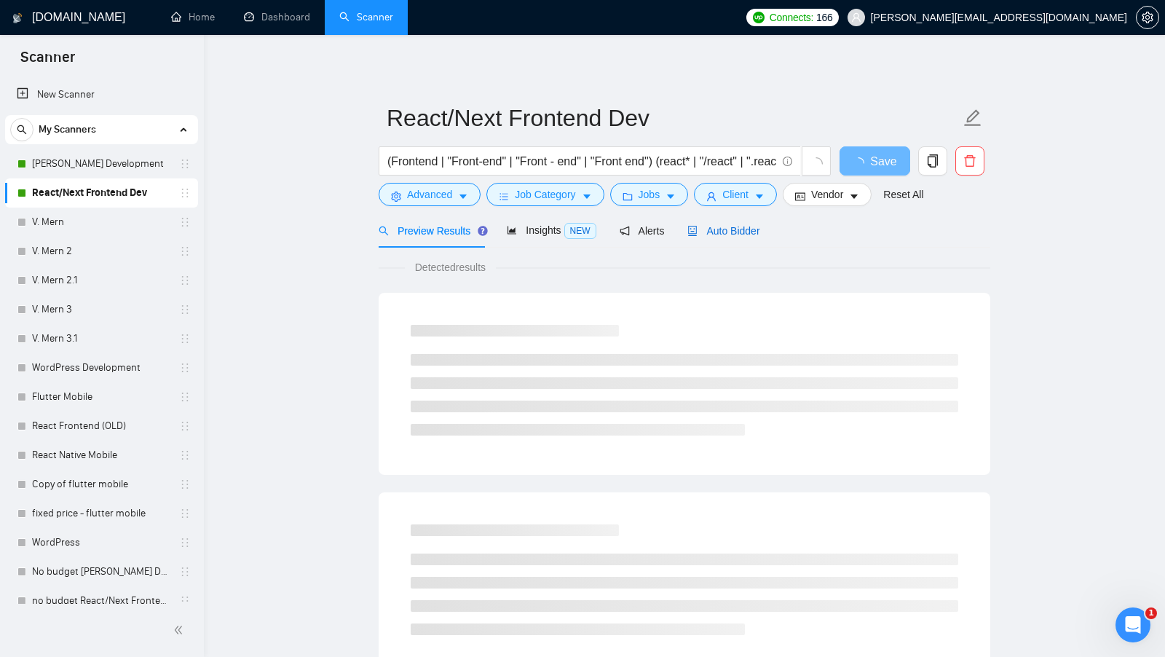
click at [724, 233] on span "Auto Bidder" at bounding box center [723, 231] width 72 height 12
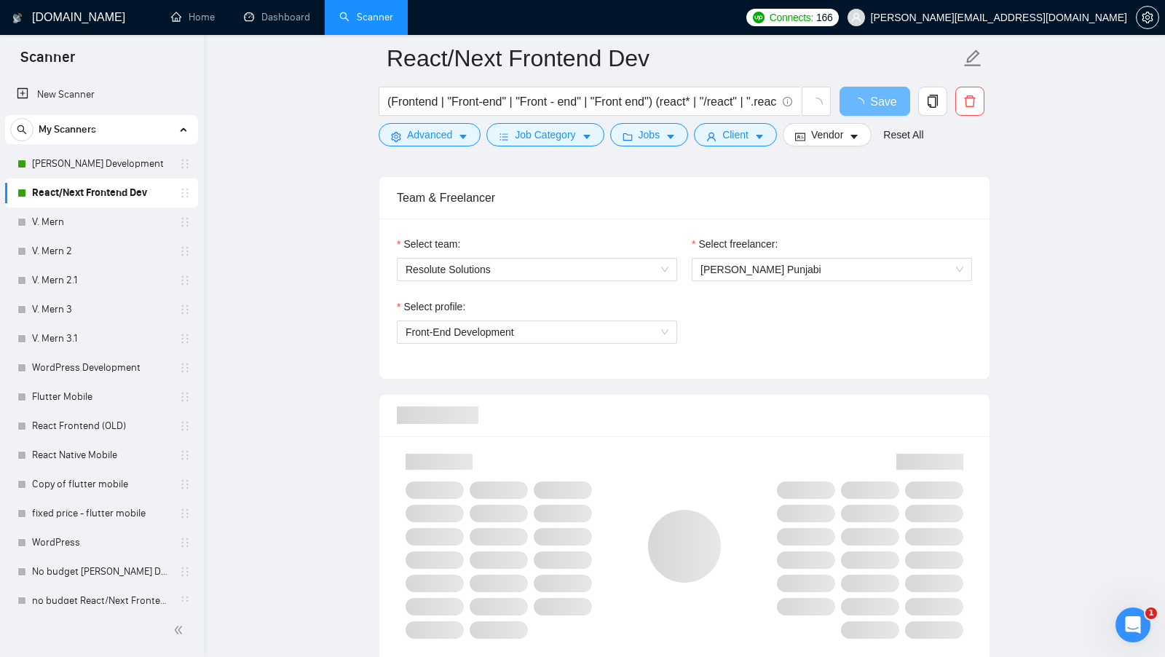
scroll to position [716, 0]
click at [634, 332] on span "Front-End Development" at bounding box center [536, 335] width 263 height 22
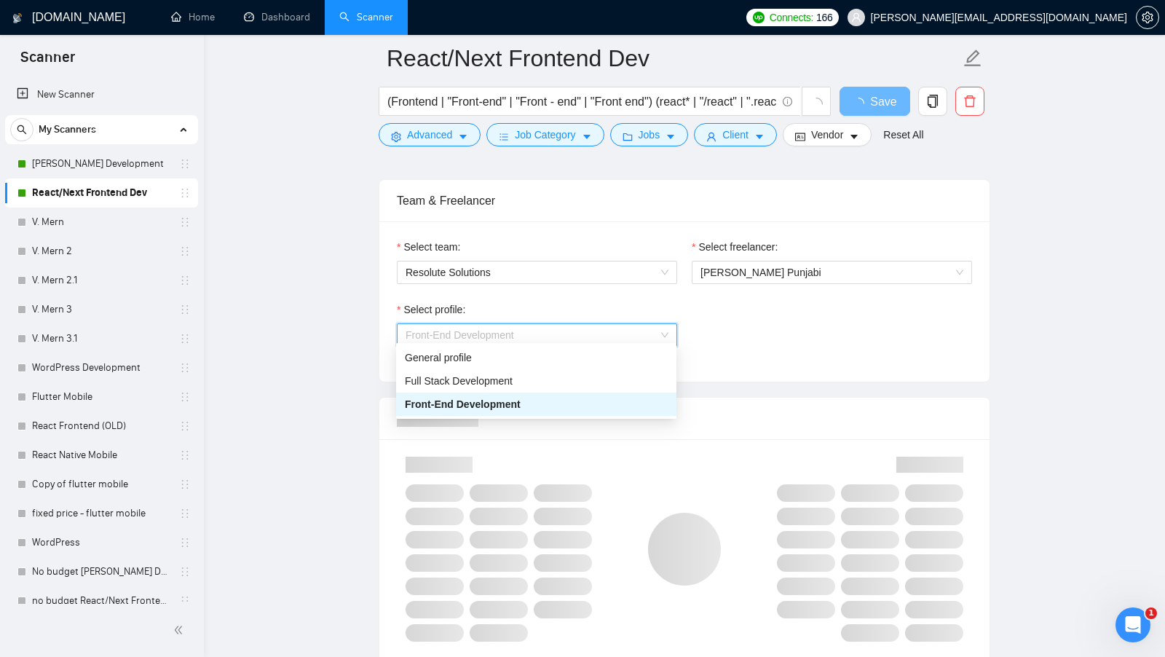
click at [724, 314] on div "Select profile: Front-End Development" at bounding box center [684, 332] width 590 height 63
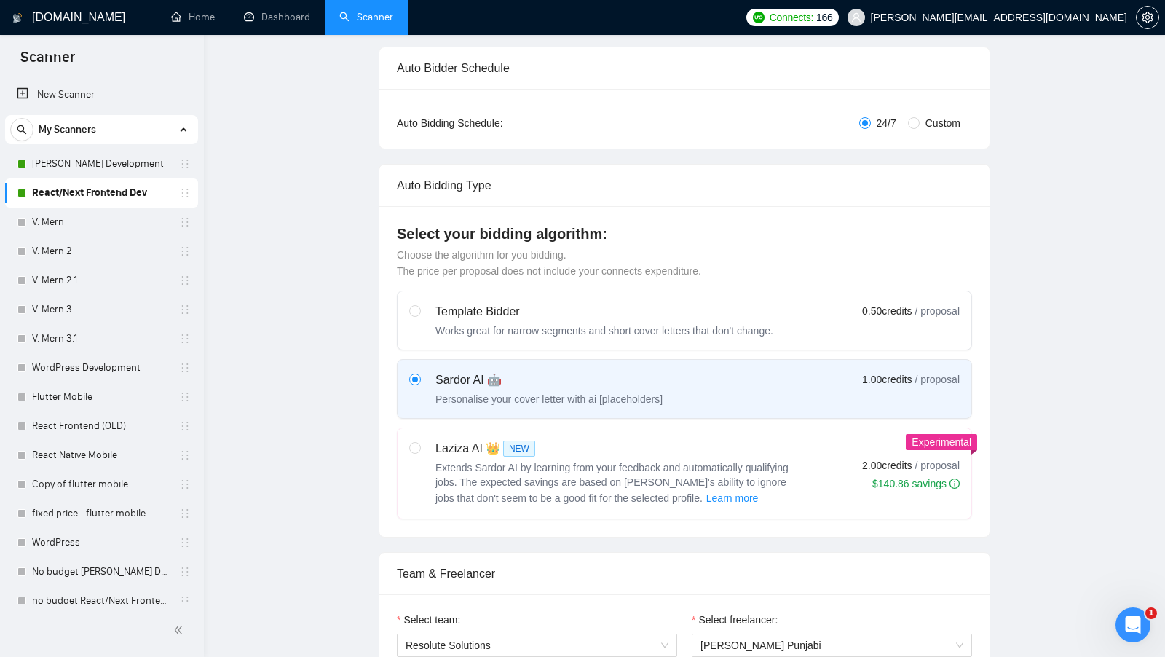
scroll to position [0, 0]
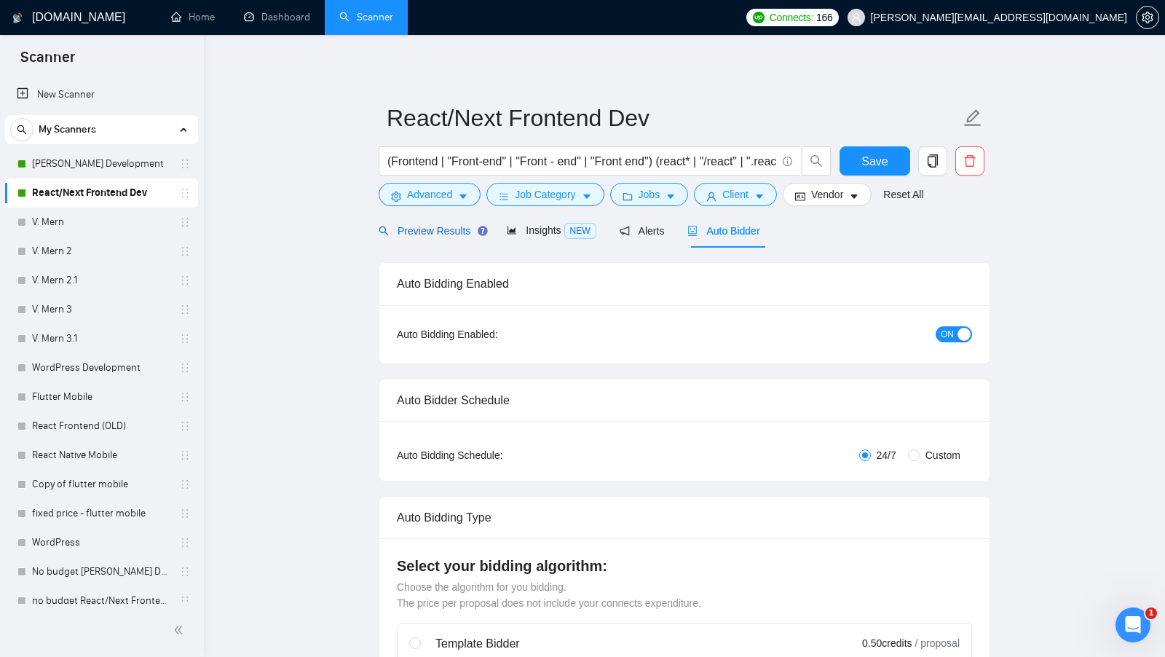
click at [449, 232] on span "Preview Results" at bounding box center [431, 231] width 105 height 12
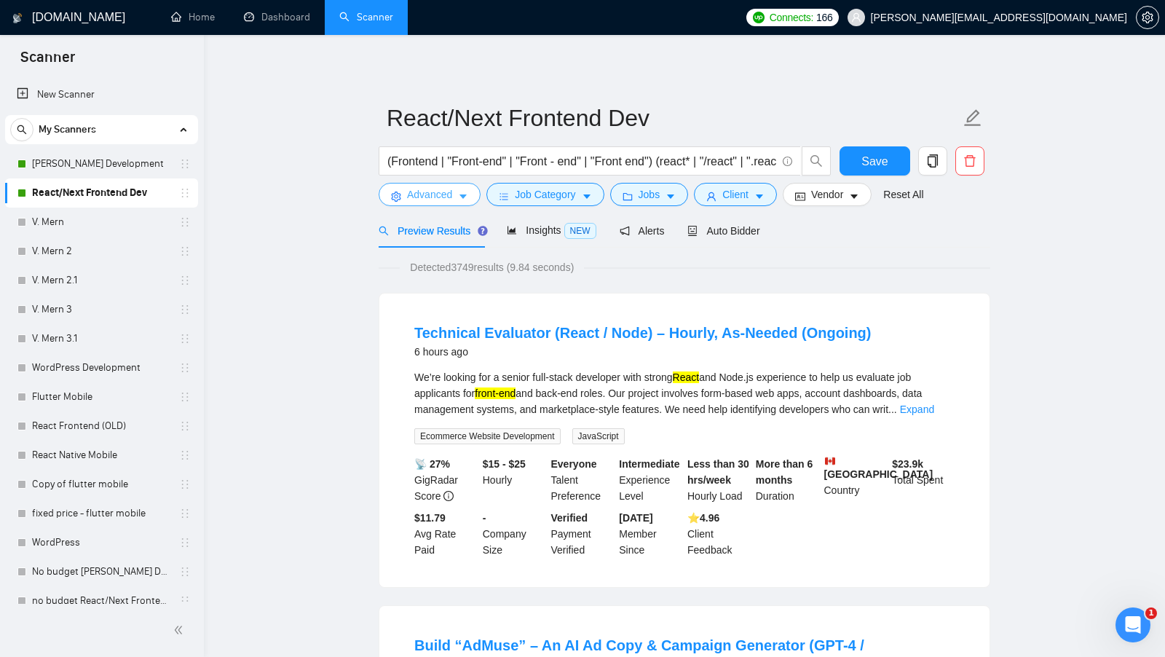
click at [466, 199] on icon "caret-down" at bounding box center [463, 196] width 10 height 10
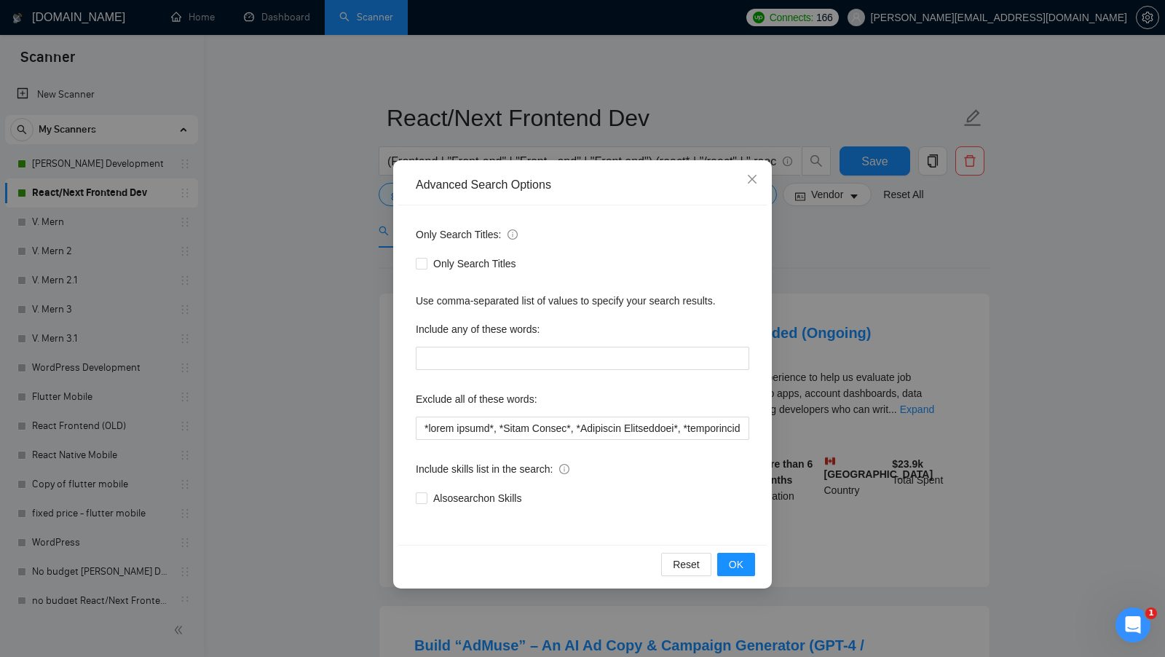
click at [362, 266] on div "Advanced Search Options Only Search Titles: Only Search Titles Use comma-separa…" at bounding box center [582, 328] width 1165 height 657
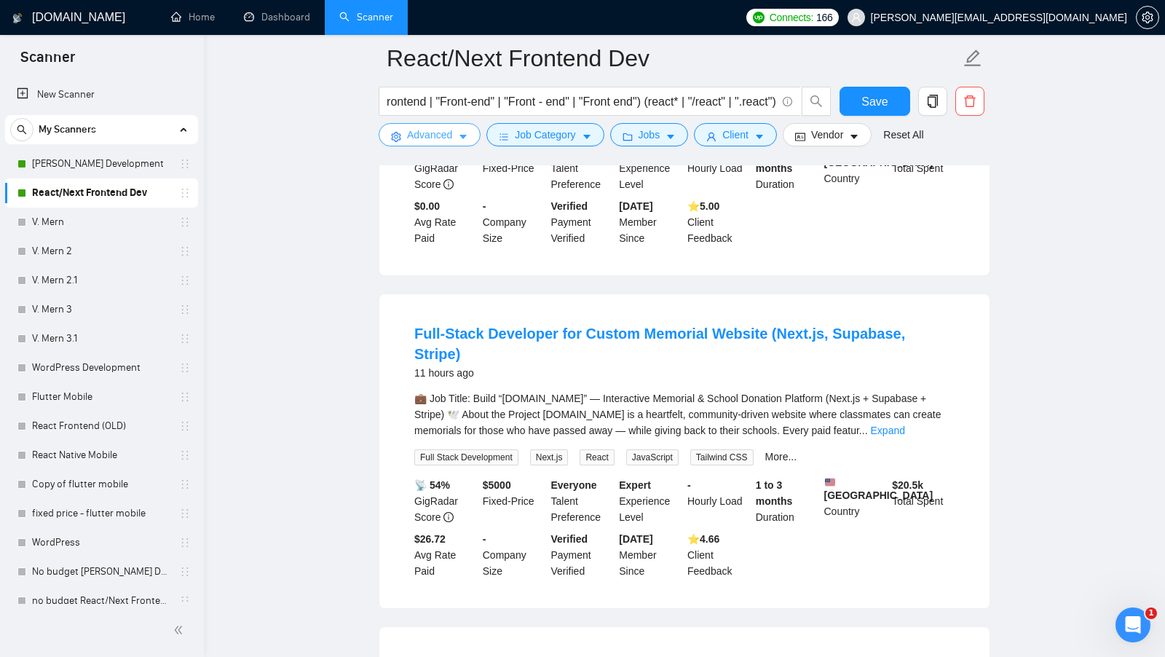
scroll to position [984, 0]
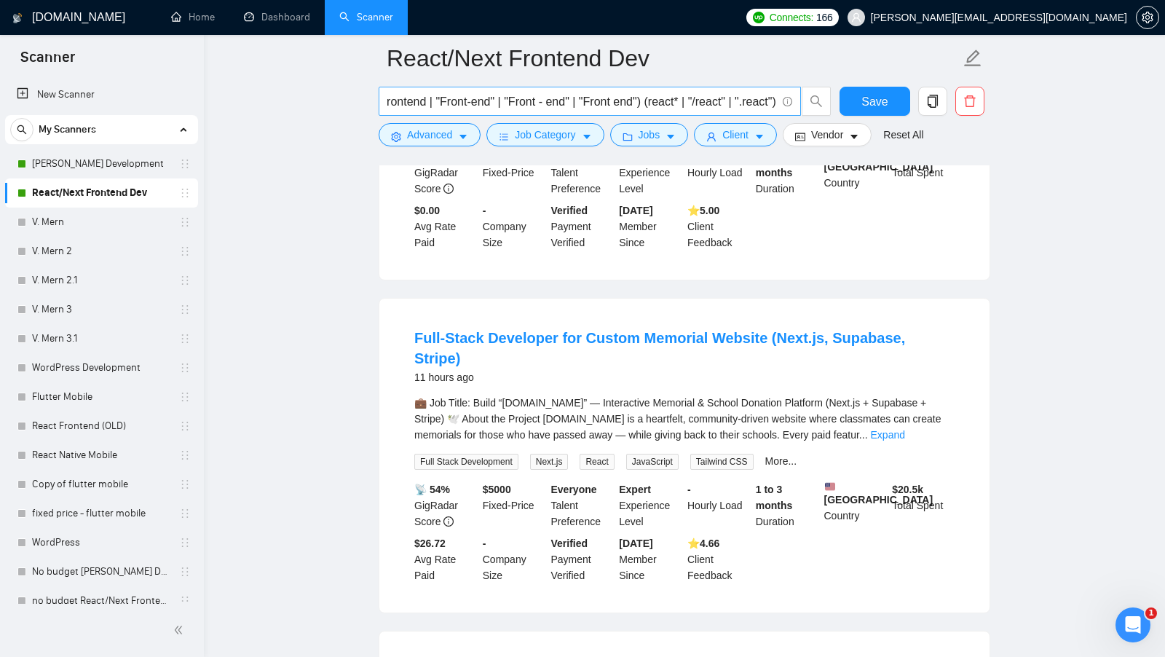
click at [632, 95] on input "(Frontend | "Front-end" | "Front - end" | "Front end") (react* | "/react" | ".r…" at bounding box center [581, 101] width 389 height 18
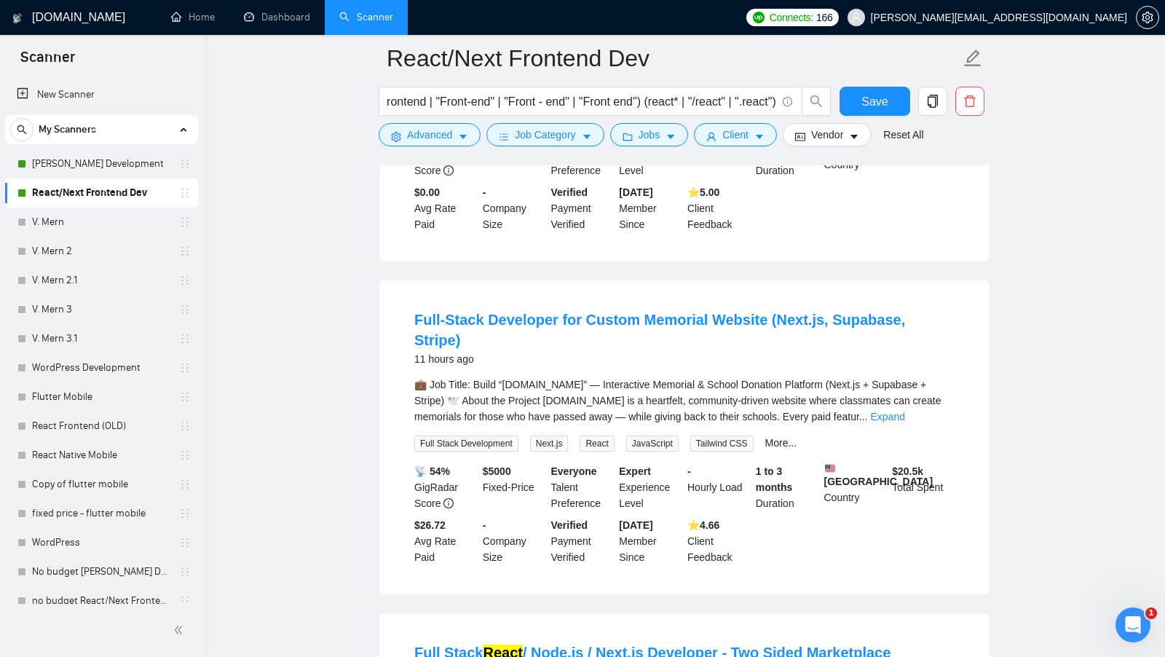
scroll to position [0, 0]
drag, startPoint x: 405, startPoint y: 312, endPoint x: 479, endPoint y: 312, distance: 74.2
click at [480, 312] on li "Full-Stack Developer for Custom Memorial Website (Next.js, Supabase, Stripe) 11…" at bounding box center [684, 437] width 575 height 279
copy link "Full-Stack"
click at [452, 133] on span "Advanced" at bounding box center [429, 135] width 45 height 16
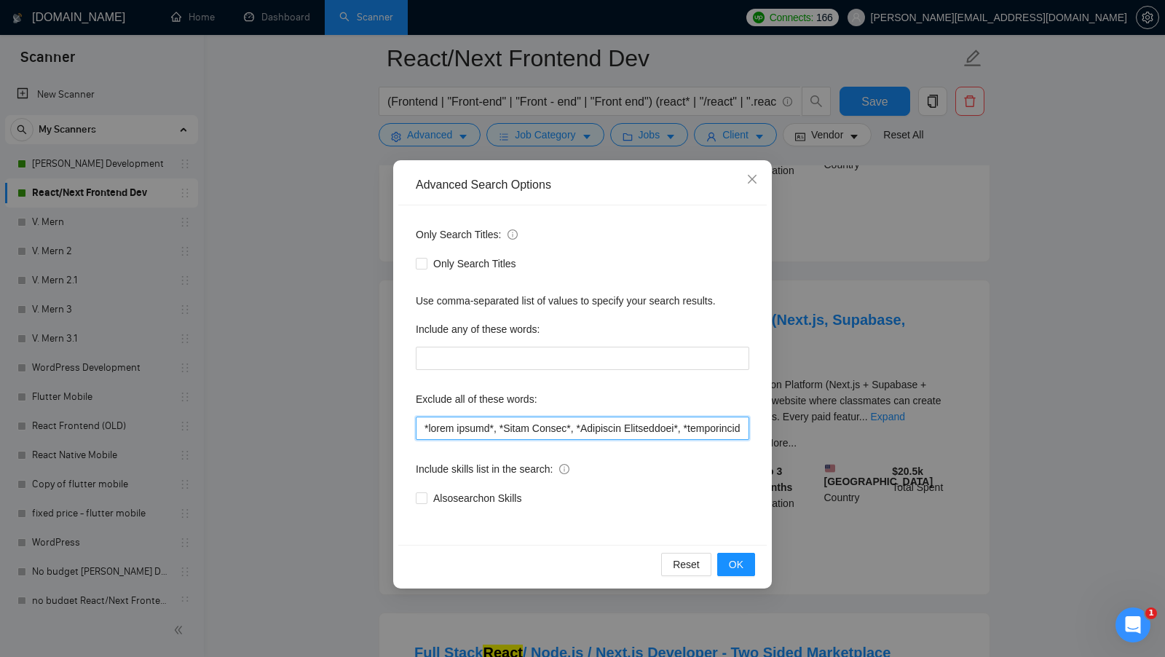
click at [424, 432] on input "text" at bounding box center [582, 427] width 333 height 23
paste input "Full-Stack"
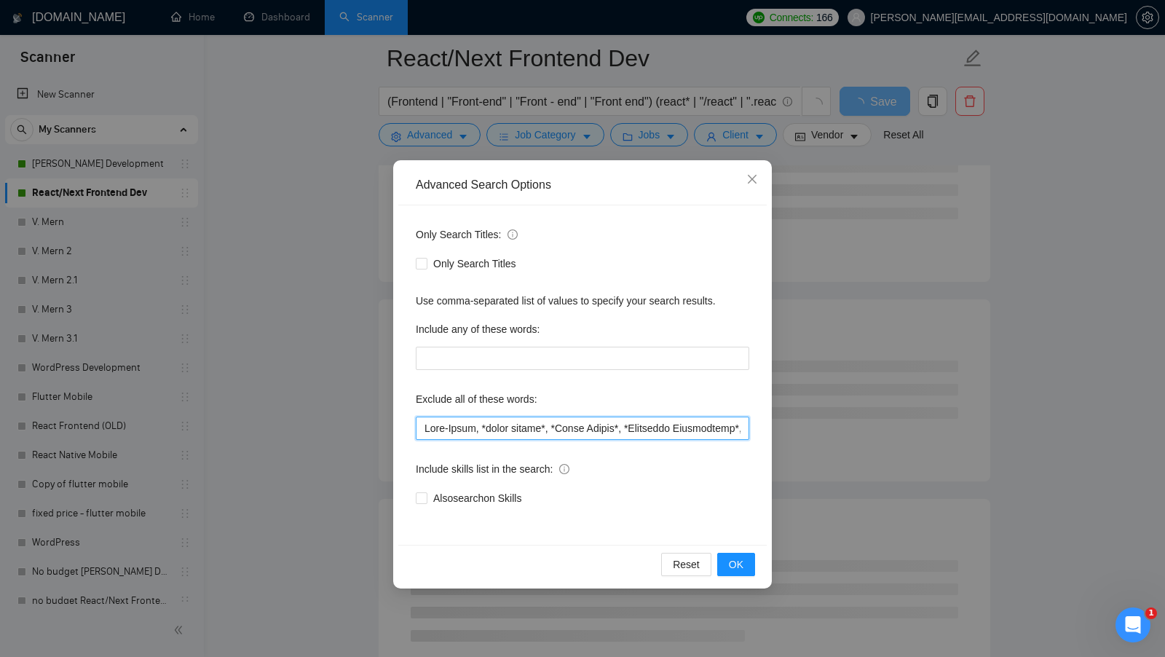
click at [426, 432] on input "text" at bounding box center [582, 427] width 333 height 23
click at [466, 430] on input "text" at bounding box center [582, 427] width 333 height 23
click at [424, 427] on input "text" at bounding box center [582, 427] width 333 height 23
click at [483, 427] on input "text" at bounding box center [582, 427] width 333 height 23
click at [531, 432] on input "text" at bounding box center [582, 427] width 333 height 23
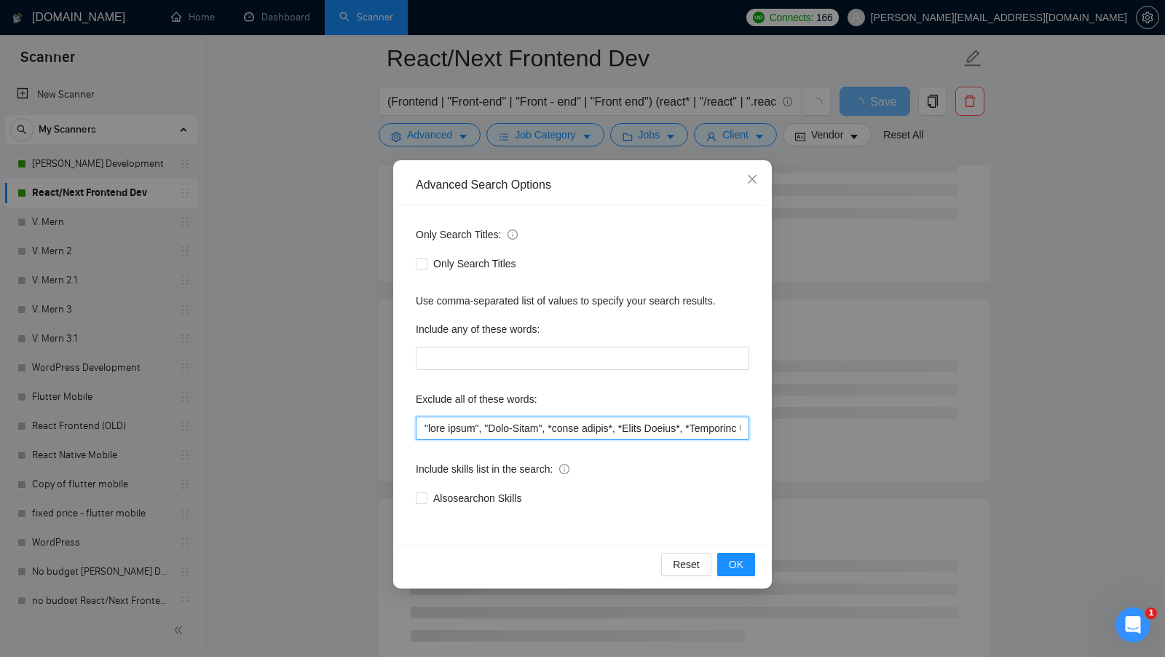
click at [421, 428] on input "text" at bounding box center [582, 427] width 333 height 23
type input "loremipsu, "dolo sitam", "Cons-Adipi", *elits doeius*, *Tempo Incidi*, *Utlabor…"
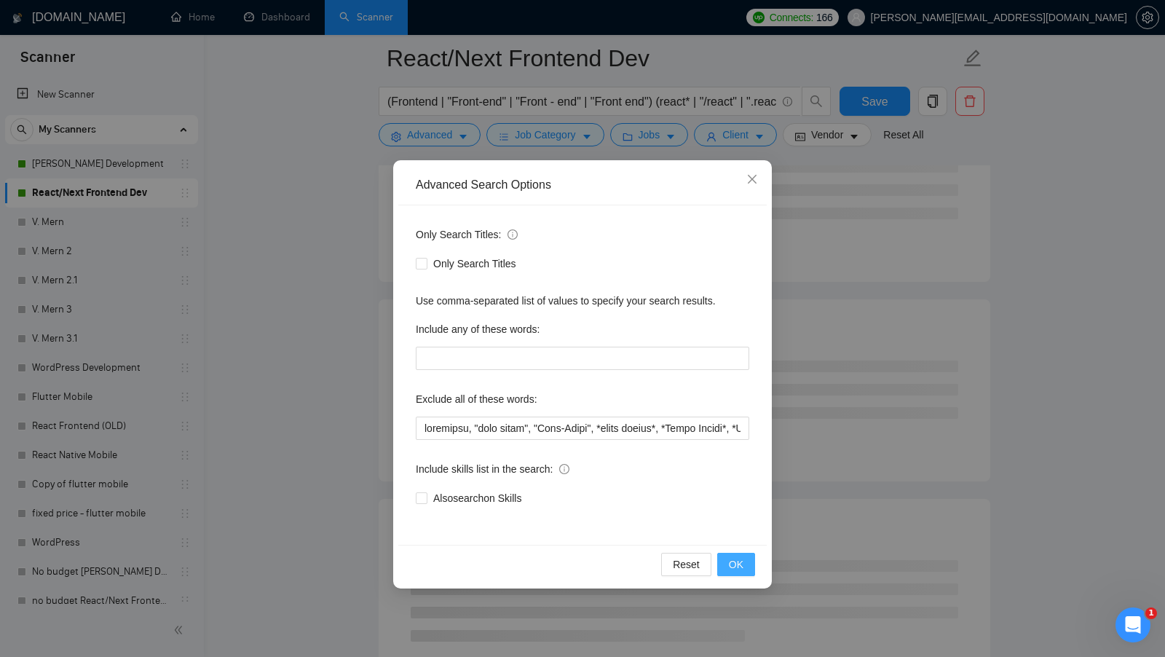
click at [743, 559] on button "OK" at bounding box center [736, 563] width 38 height 23
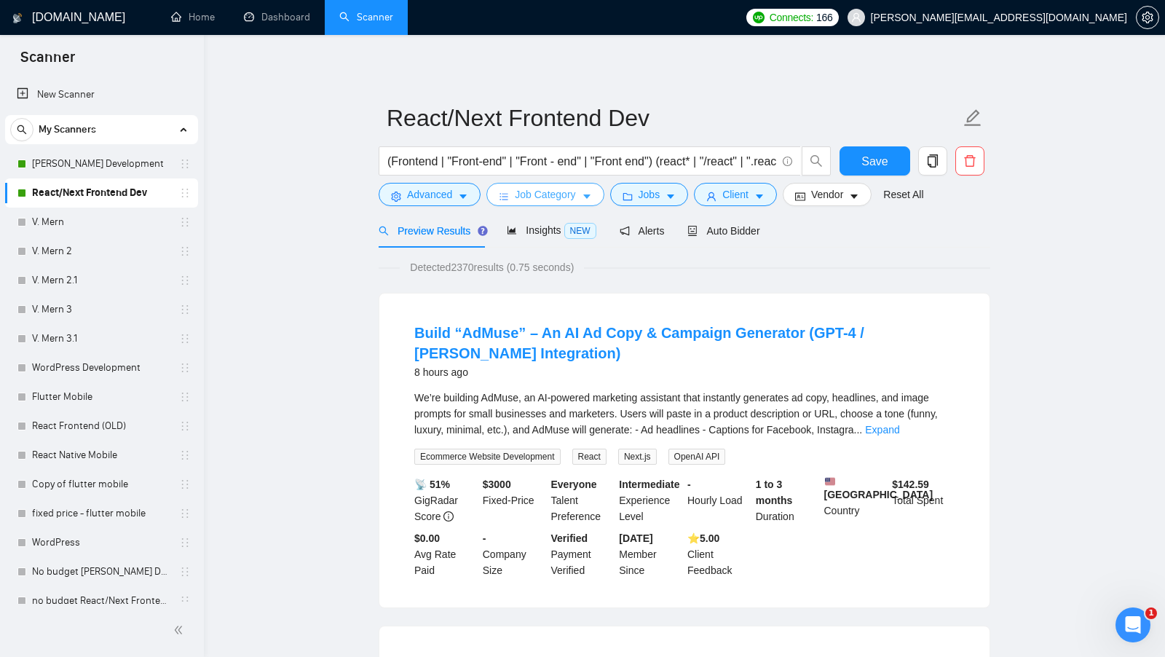
click at [582, 200] on button "Job Category" at bounding box center [544, 194] width 117 height 23
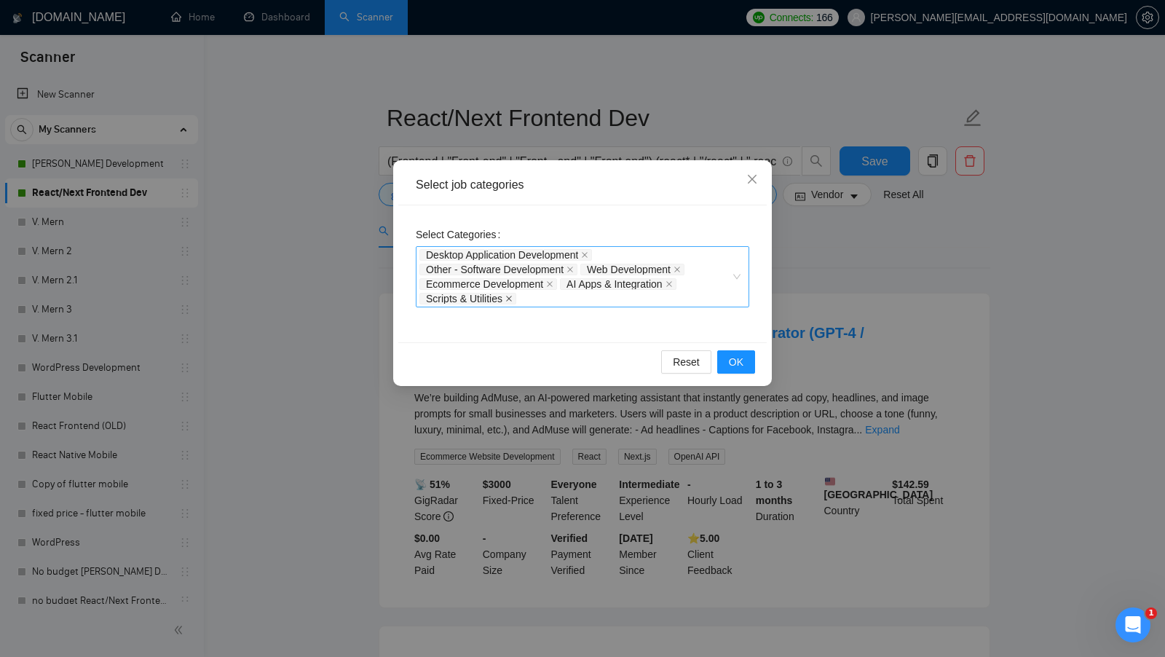
click at [512, 301] on icon "close" at bounding box center [508, 298] width 7 height 7
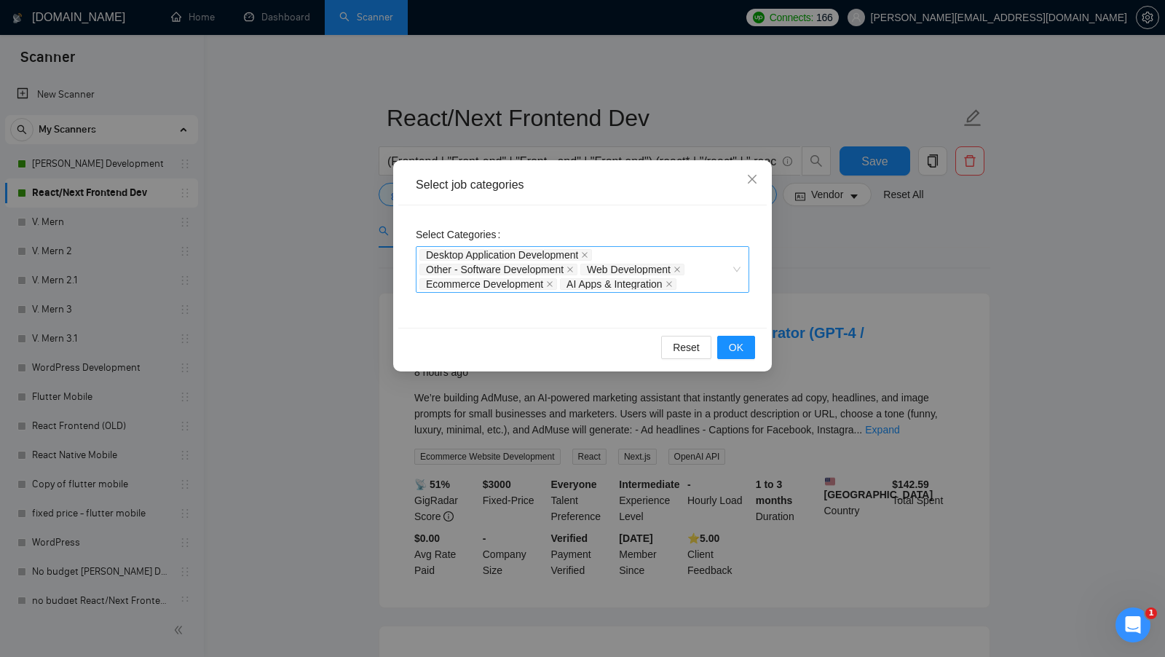
click at [676, 282] on span "AI Apps & Integration" at bounding box center [618, 284] width 116 height 12
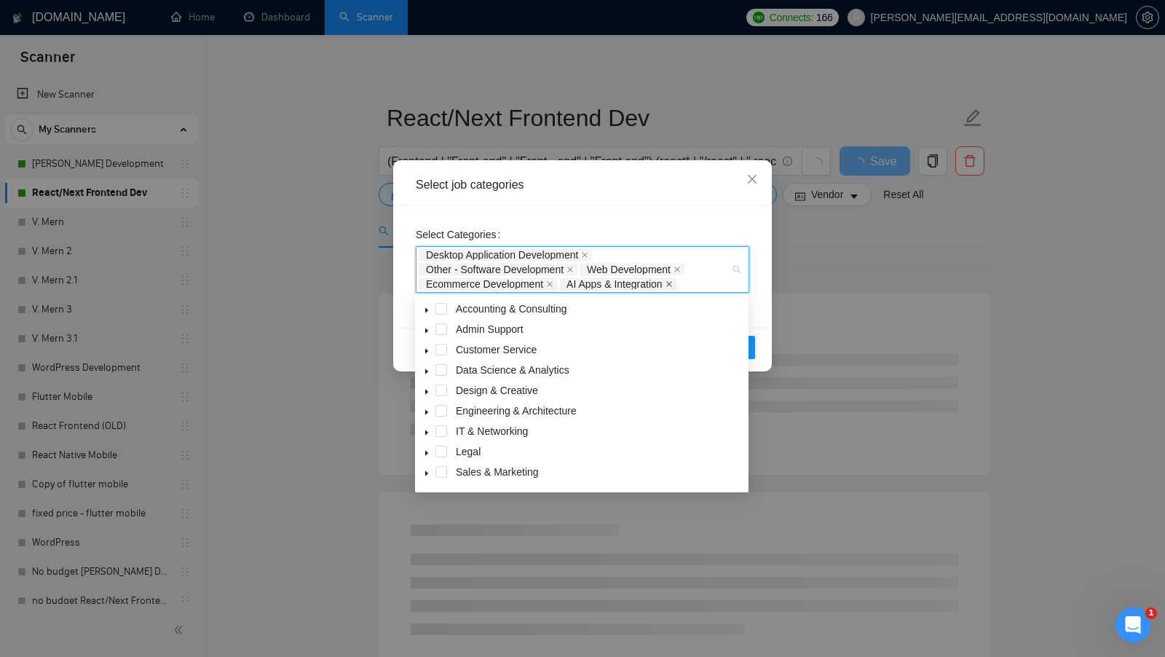
click at [673, 282] on icon "close" at bounding box center [668, 283] width 7 height 7
click at [573, 268] on icon "close" at bounding box center [570, 269] width 6 height 6
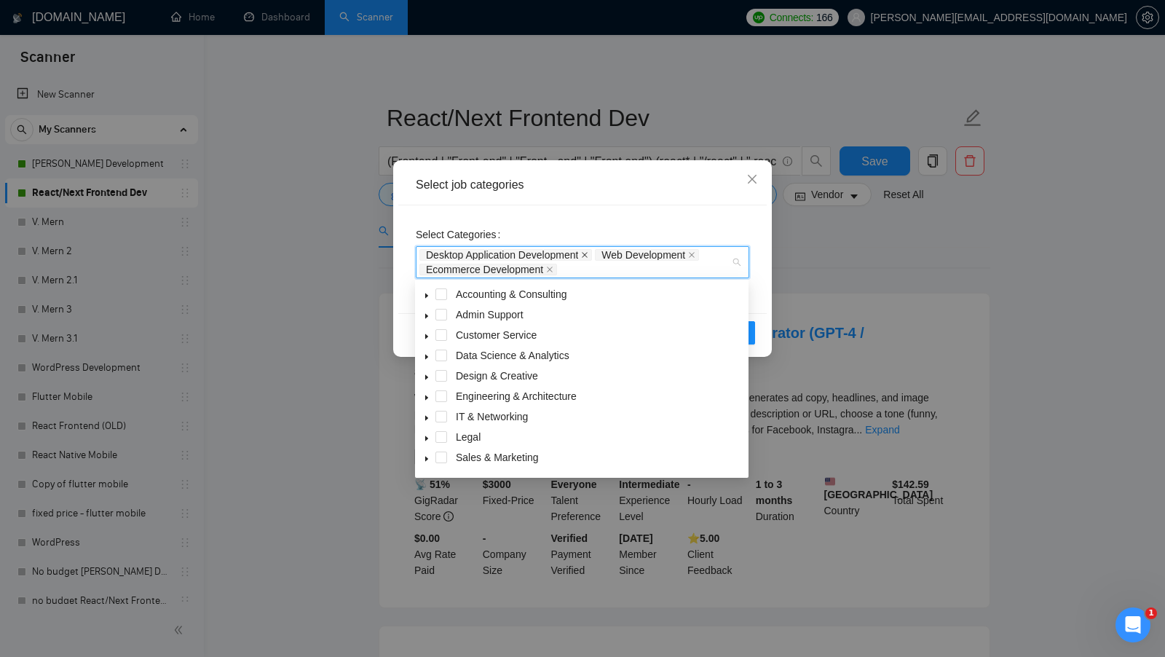
click at [587, 254] on icon "close" at bounding box center [585, 255] width 6 height 6
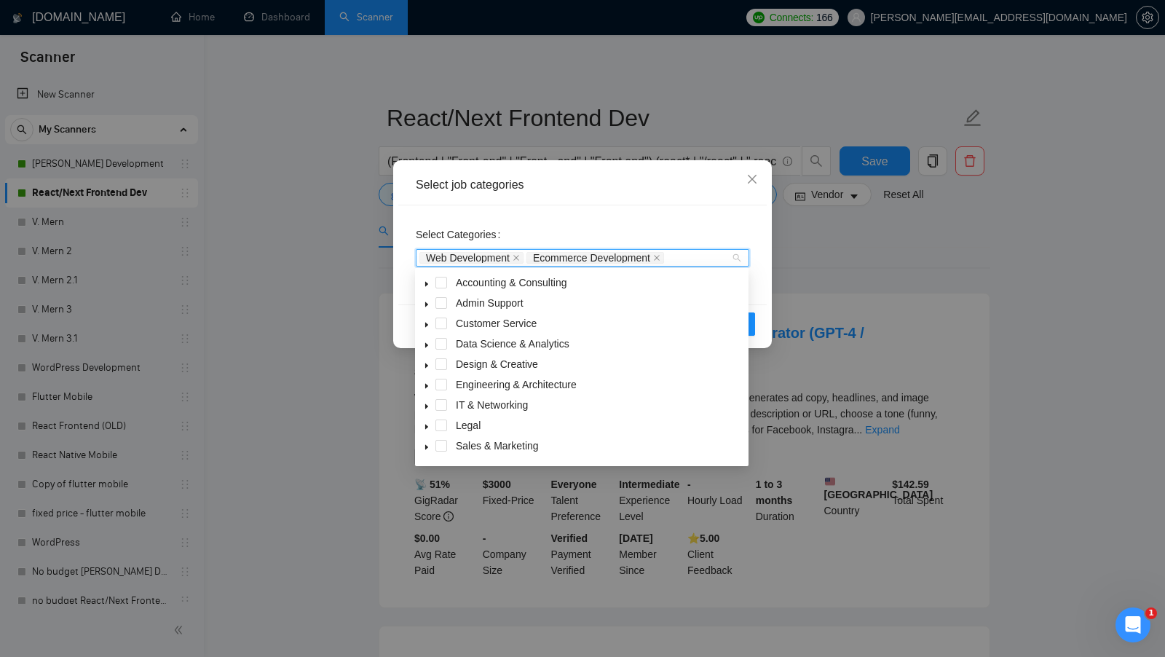
click at [608, 226] on div "Select Categories Web Development Ecommerce Development" at bounding box center [582, 246] width 333 height 47
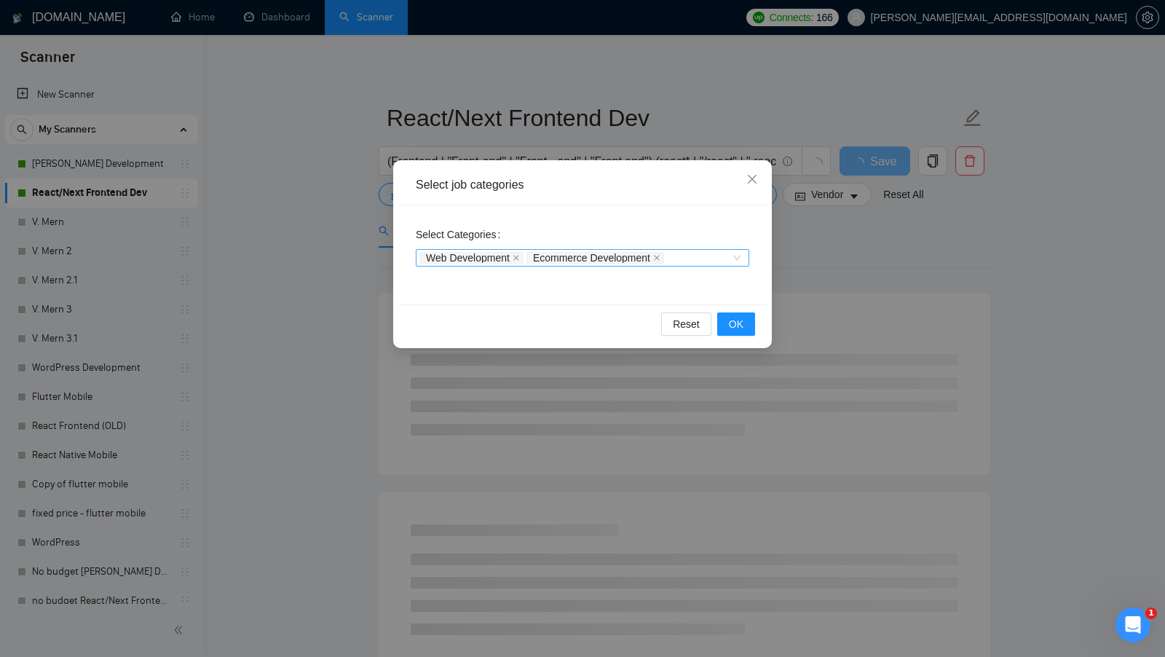
click at [726, 257] on div "Web Development Ecommerce Development" at bounding box center [575, 257] width 312 height 15
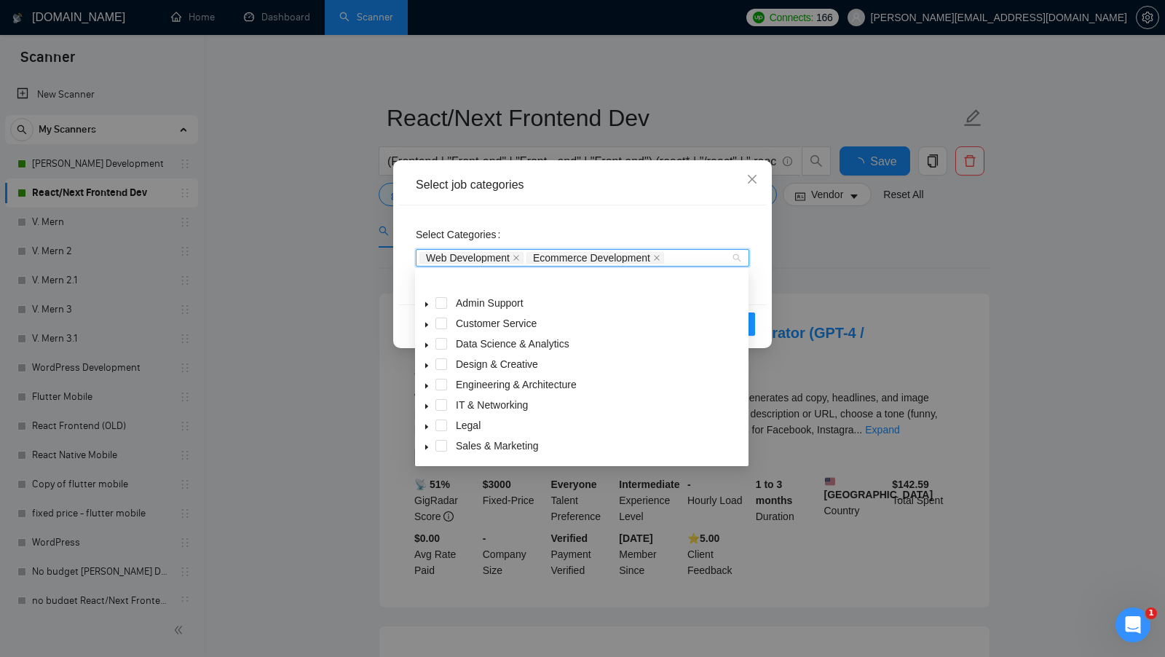
scroll to position [58, 0]
click at [429, 429] on icon "caret-down" at bounding box center [426, 429] width 7 height 7
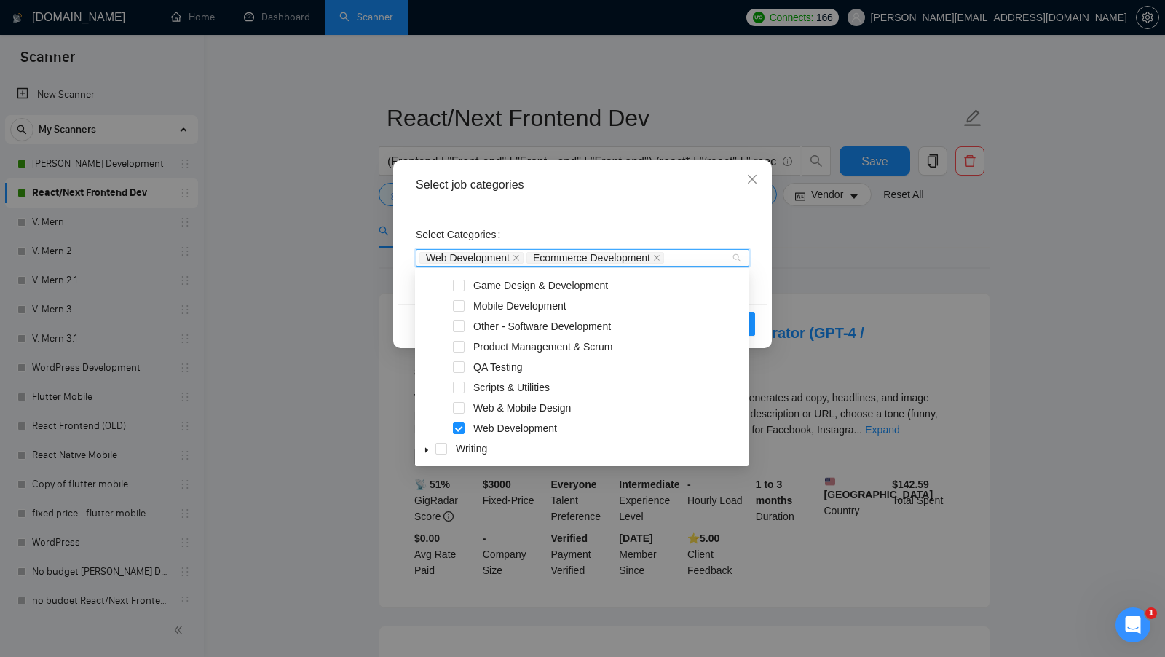
scroll to position [303, 0]
click at [461, 408] on span at bounding box center [459, 408] width 12 height 12
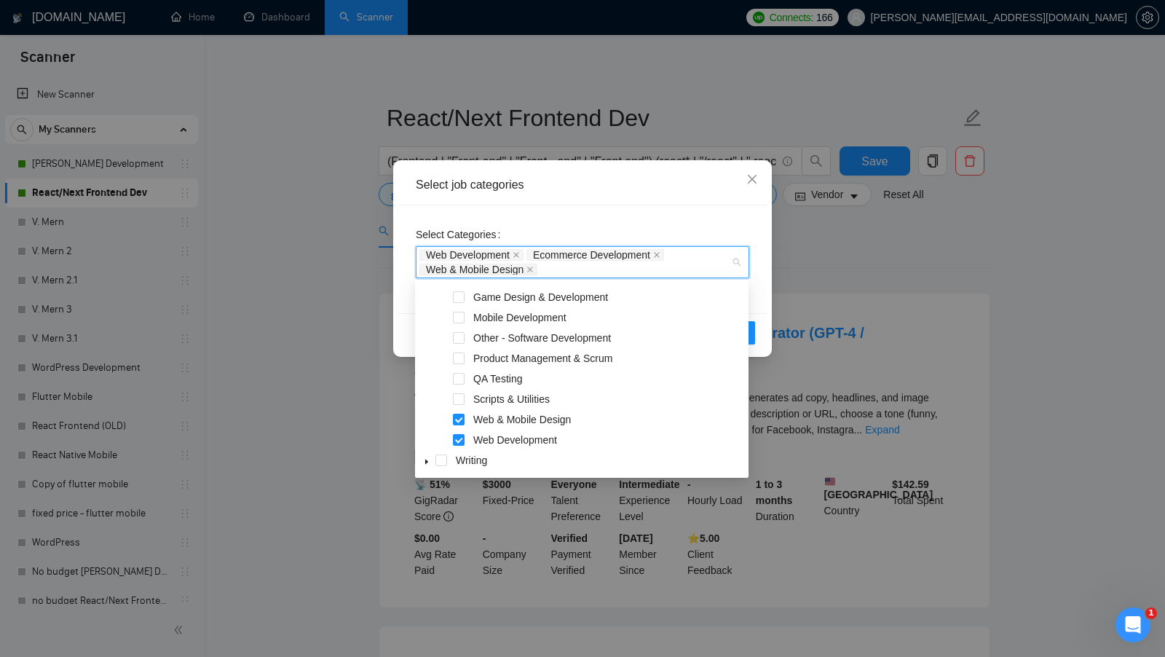
click at [760, 281] on div "Select Categories Web Development Ecommerce Development Web & Mobile Design" at bounding box center [582, 259] width 368 height 108
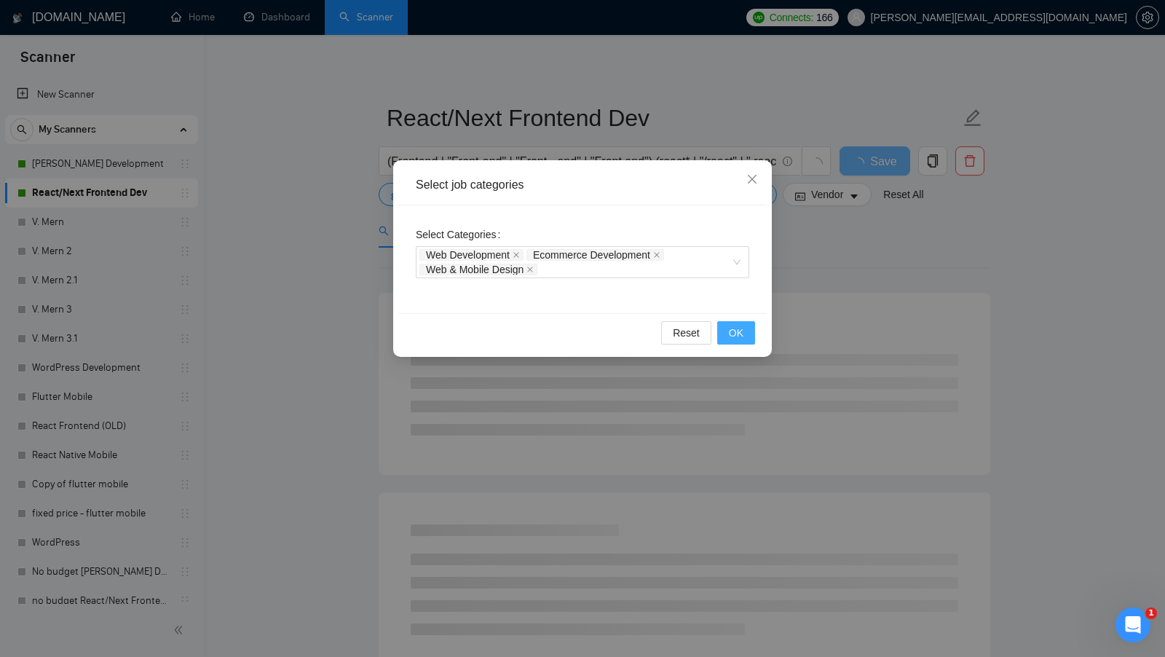
click at [742, 325] on span "OK" at bounding box center [736, 333] width 15 height 16
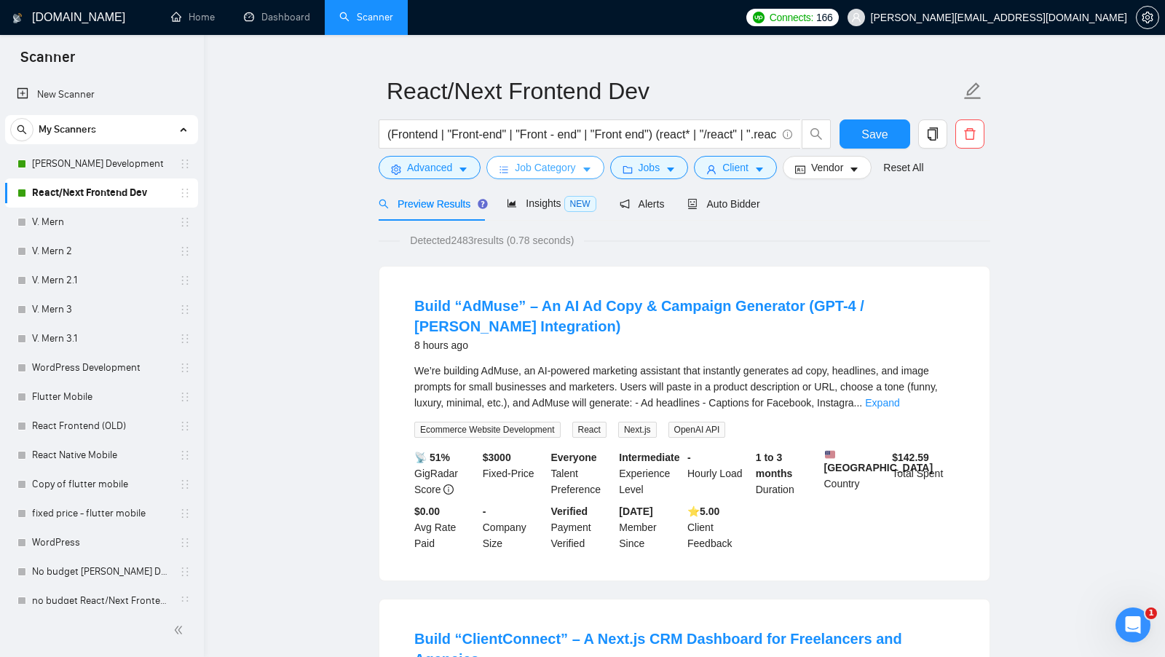
scroll to position [0, 0]
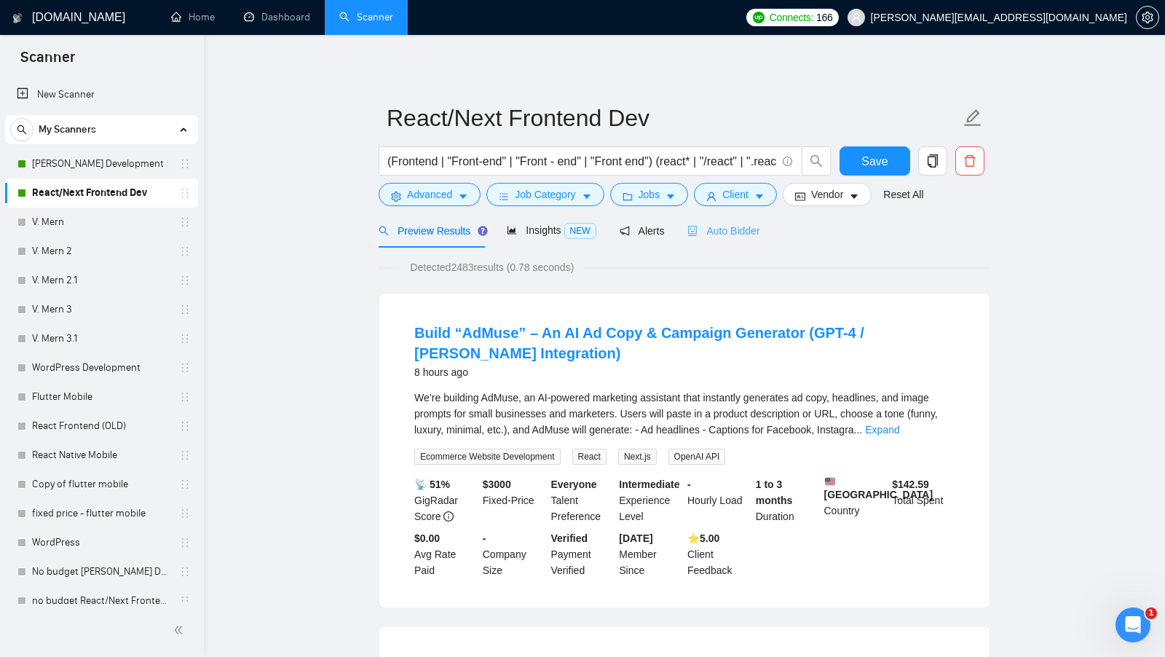
click at [736, 220] on div "Auto Bidder" at bounding box center [723, 230] width 72 height 34
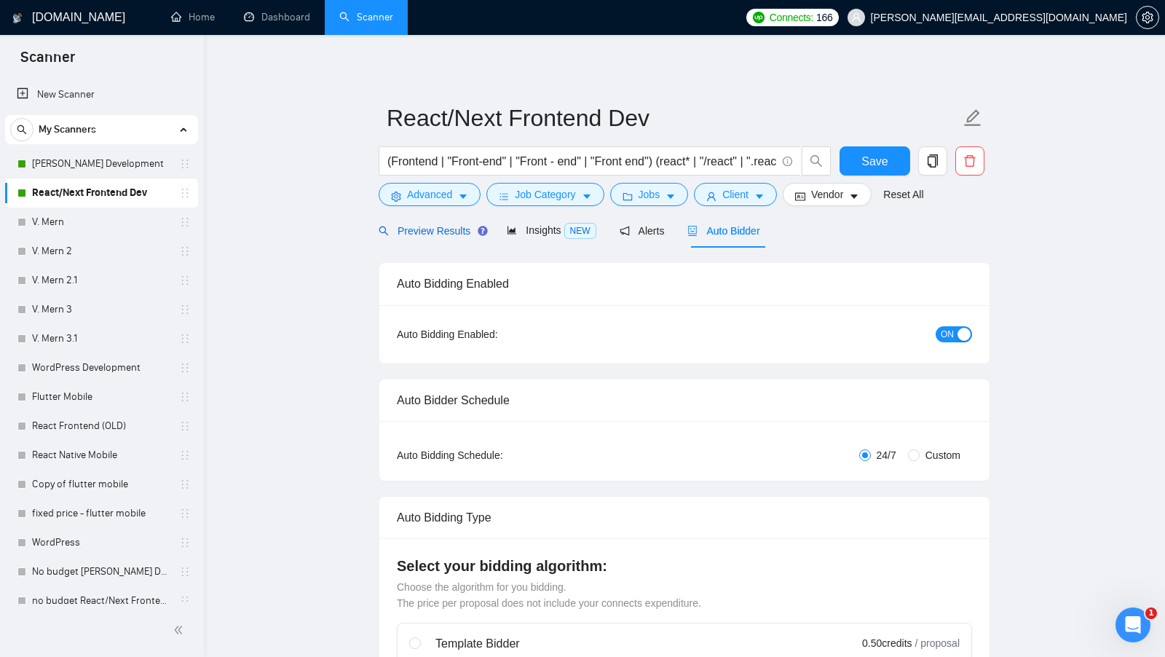
click at [445, 229] on span "Preview Results" at bounding box center [431, 231] width 105 height 12
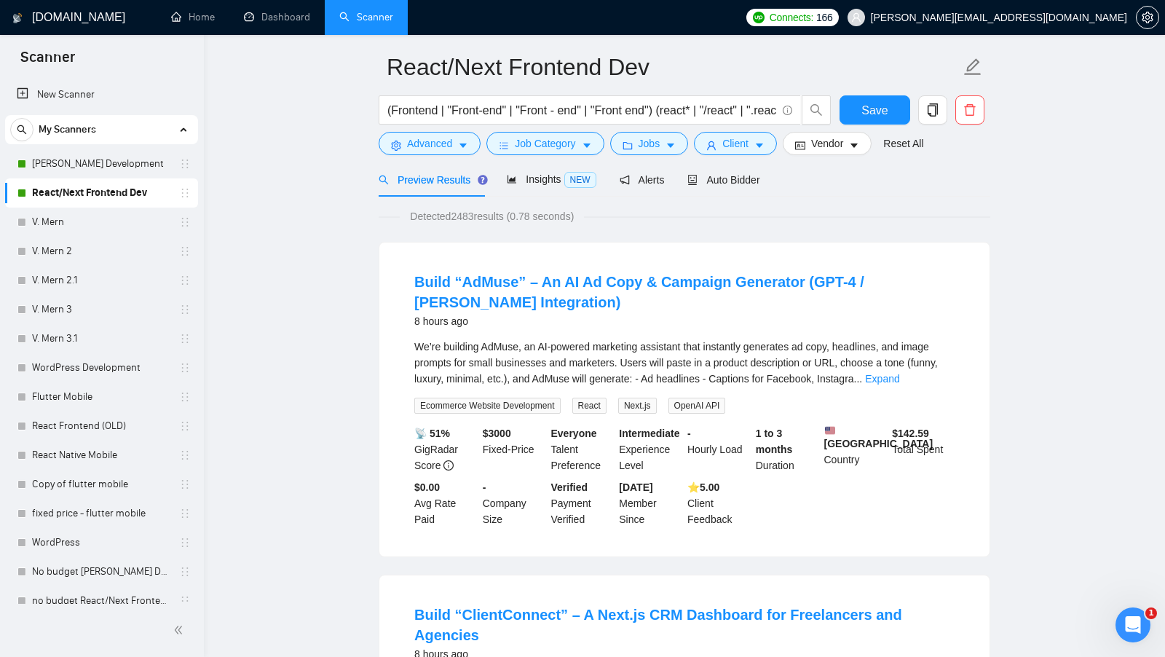
scroll to position [22, 0]
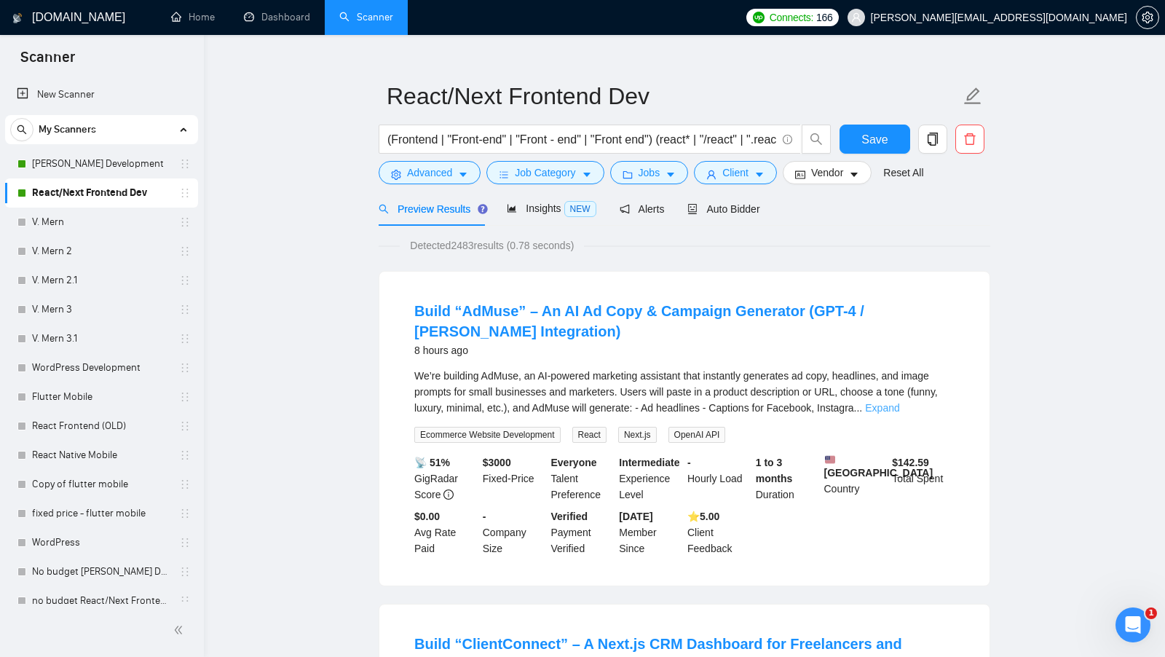
click at [899, 410] on link "Expand" at bounding box center [882, 408] width 34 height 12
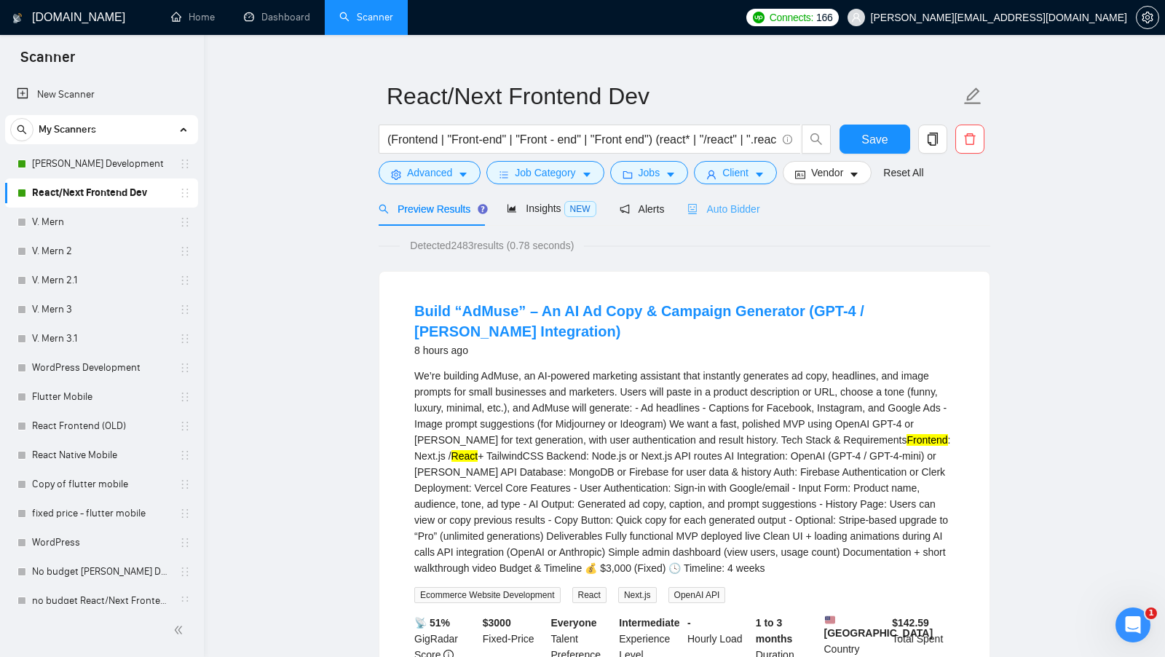
click at [751, 217] on div "Auto Bidder" at bounding box center [723, 208] width 72 height 34
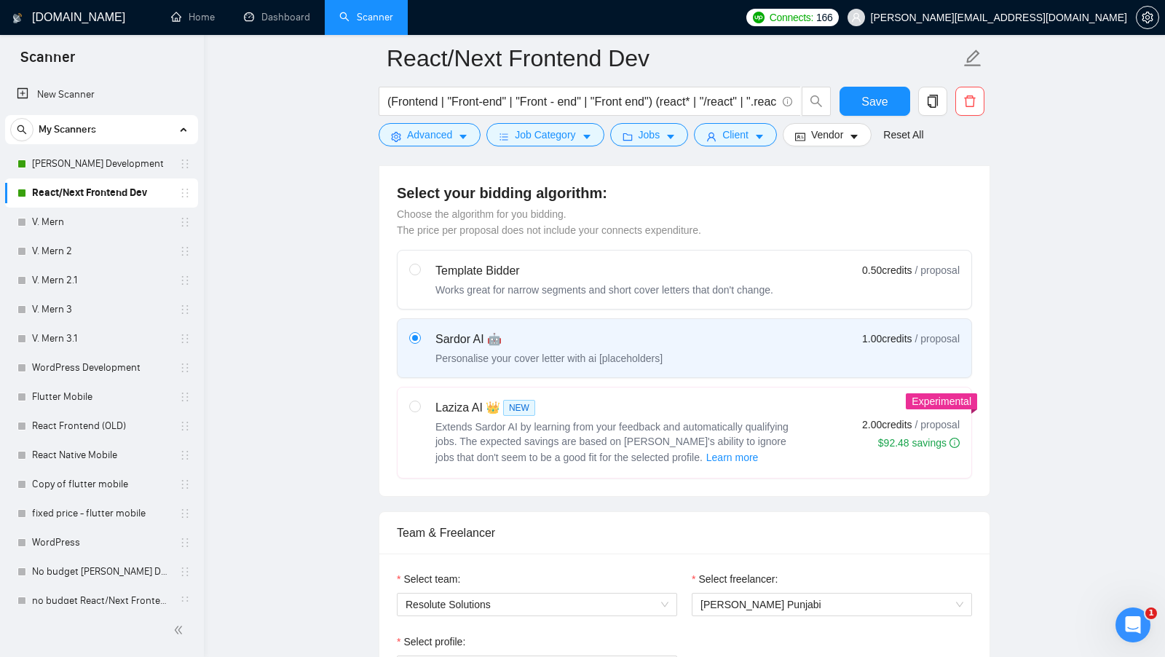
scroll to position [417, 0]
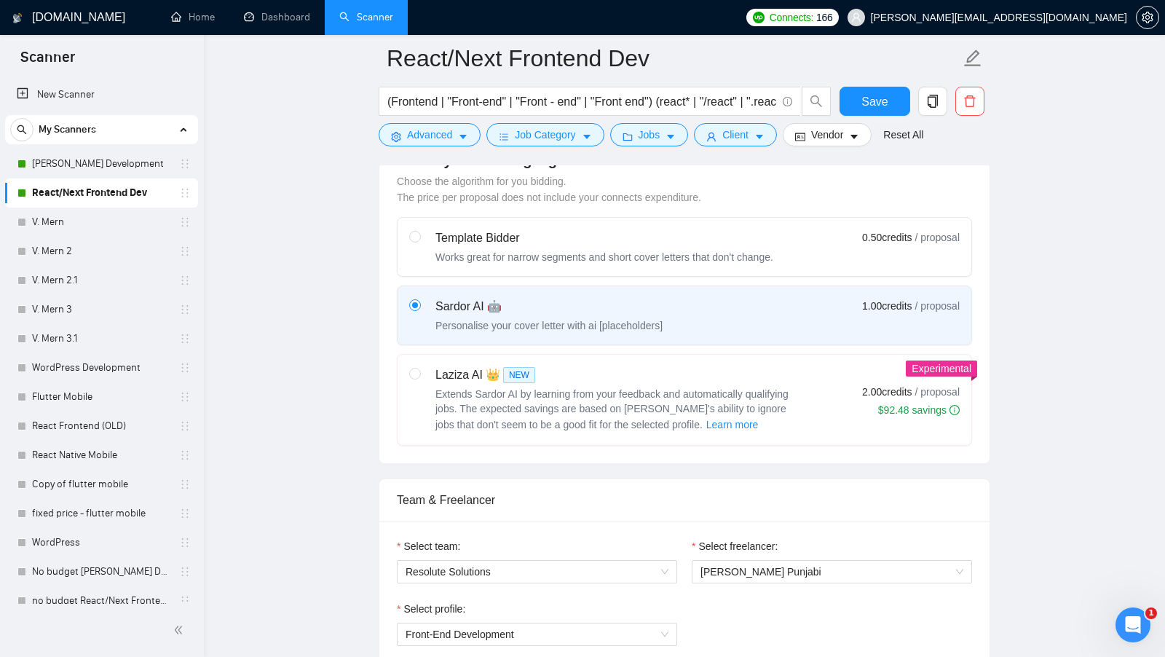
click at [669, 392] on span "Extends Sardor AI by learning from your feedback and automatically qualifying j…" at bounding box center [611, 409] width 353 height 42
click at [419, 378] on input "radio" at bounding box center [414, 373] width 10 height 10
radio input "true"
radio input "false"
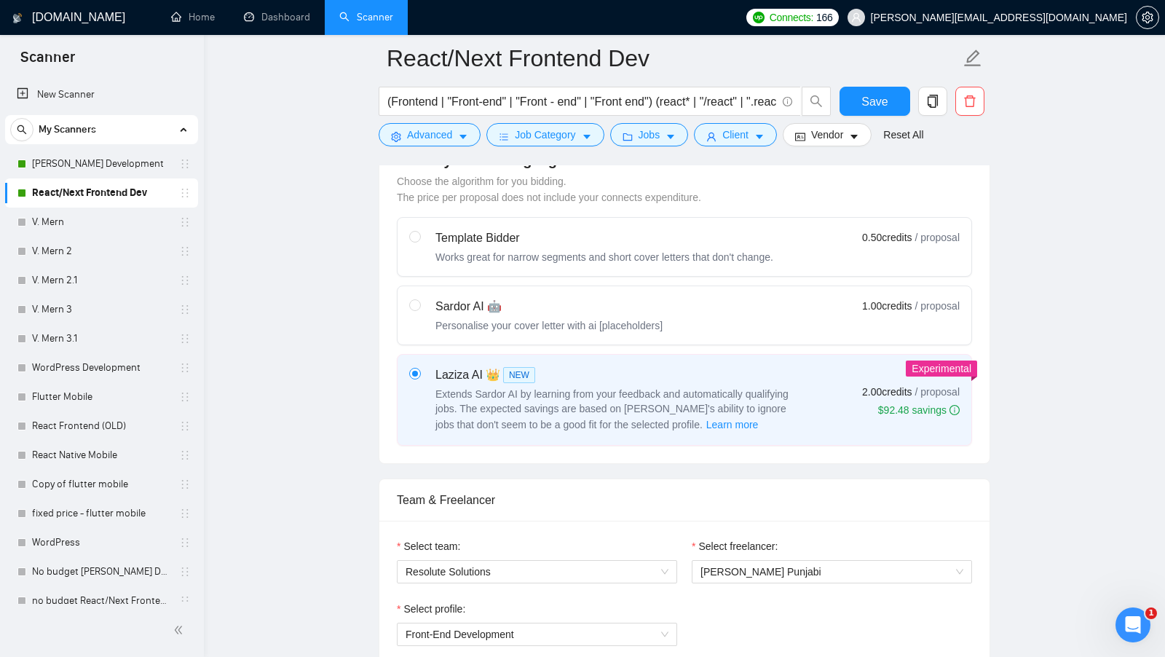
click at [889, 86] on form "React/Next Frontend Dev (Frontend | "Front-end" | "Front - end" | "Front end") …" at bounding box center [684, 94] width 611 height 119
click at [882, 92] on span "Save" at bounding box center [874, 101] width 26 height 18
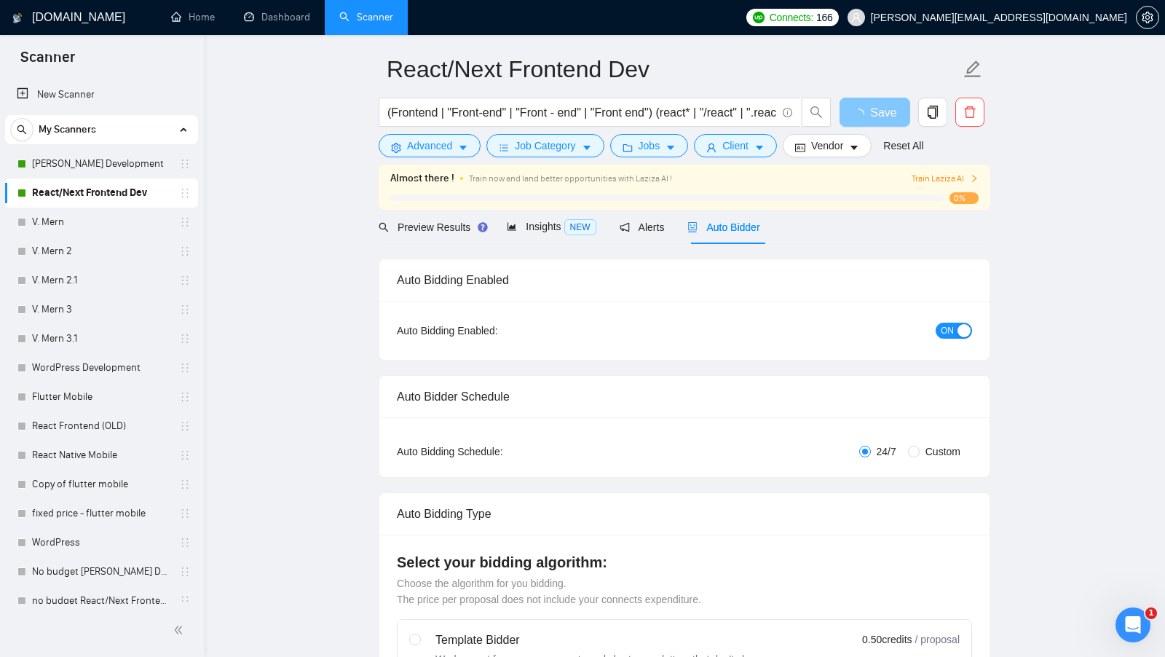
scroll to position [0, 0]
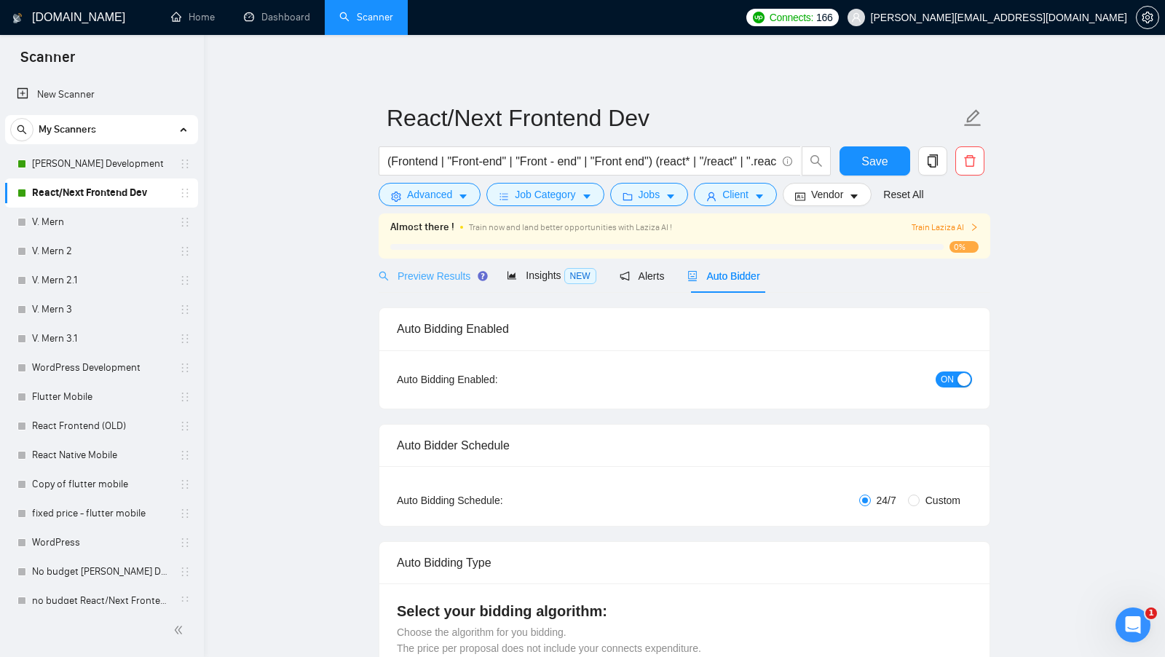
click at [429, 265] on div "Preview Results" at bounding box center [431, 275] width 105 height 34
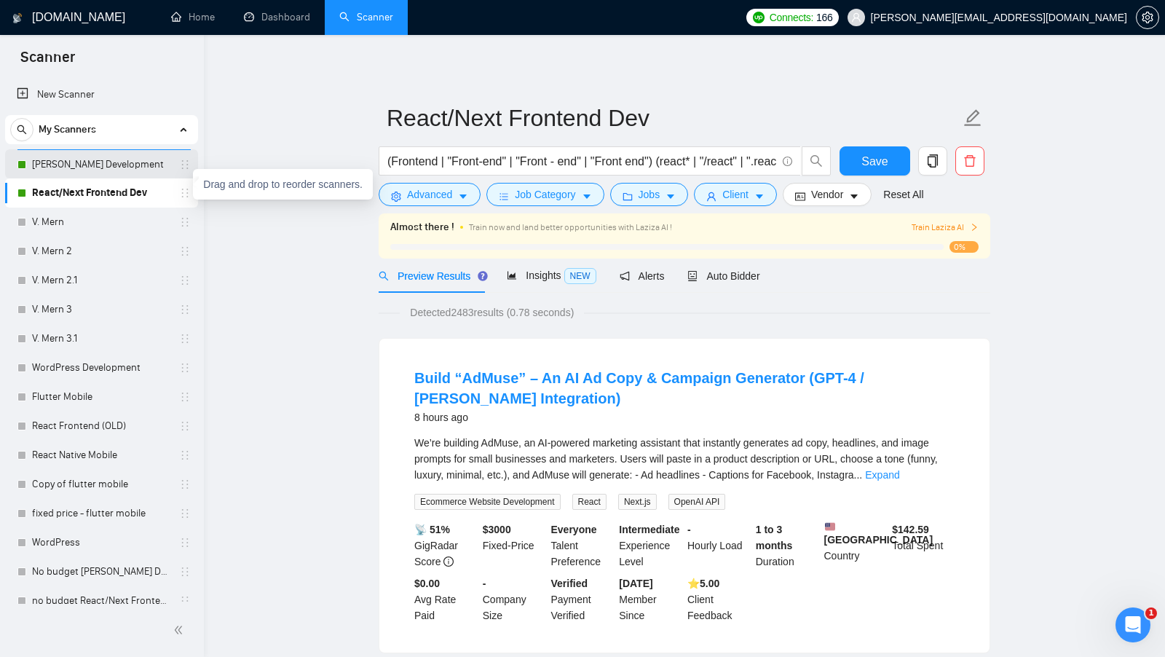
drag, startPoint x: 178, startPoint y: 192, endPoint x: 179, endPoint y: 172, distance: 20.4
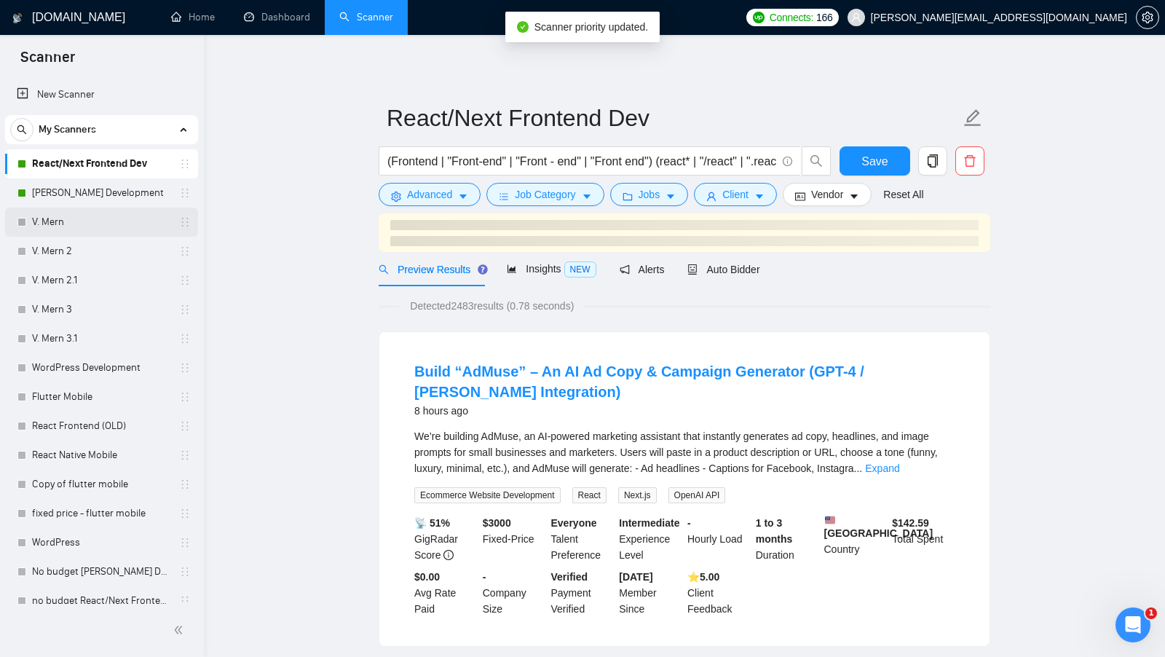
click at [97, 224] on link "V. Mern" at bounding box center [101, 221] width 138 height 29
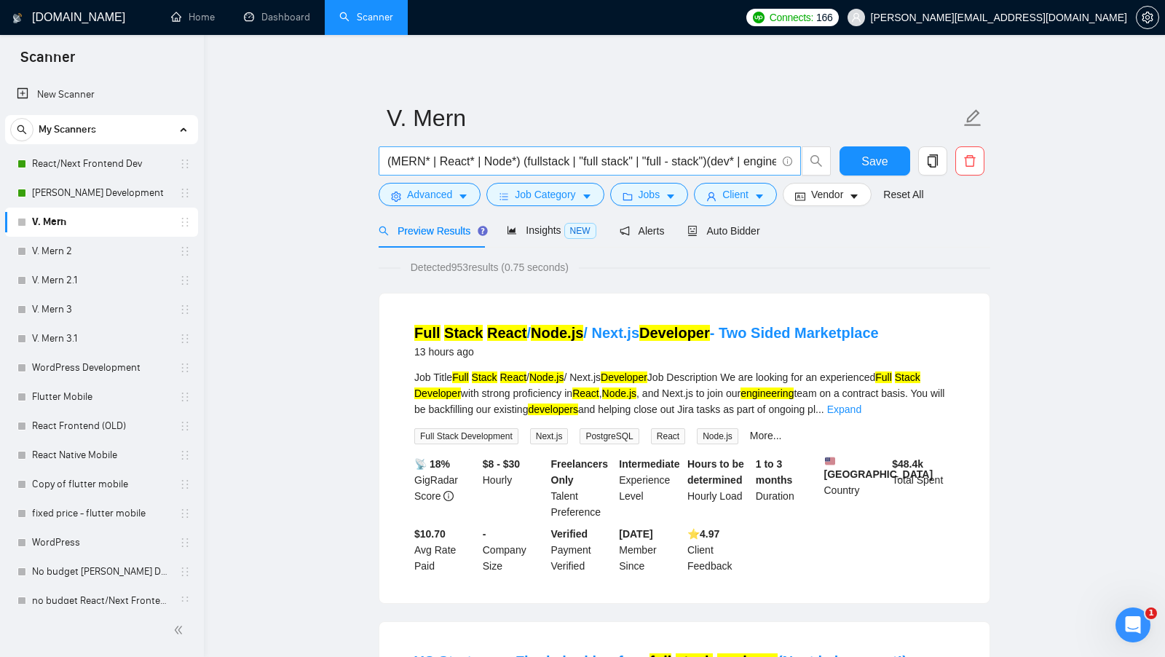
click at [401, 164] on input "(MERN* | React* | Node*) (fullstack | "full stack" | "full - stack")(dev* | eng…" at bounding box center [581, 161] width 389 height 18
click at [448, 162] on input "(MERN* | React* | Node*) (fullstack | "full stack" | "full - stack")(dev* | eng…" at bounding box center [581, 161] width 389 height 18
click at [493, 162] on input "(MERN* | React* | Node*) (fullstack | "full stack" | "full - stack")(dev* | eng…" at bounding box center [581, 161] width 389 height 18
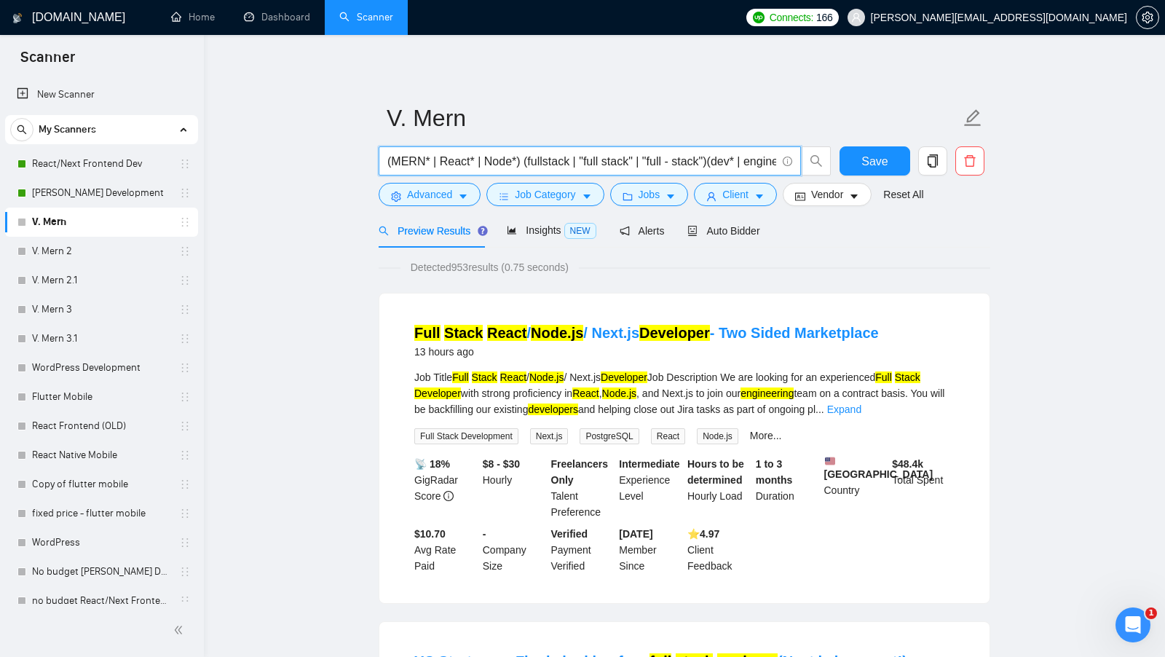
click at [493, 162] on input "(MERN* | React* | Node*) (fullstack | "full stack" | "full - stack")(dev* | eng…" at bounding box center [581, 161] width 389 height 18
click at [439, 197] on span "Advanced" at bounding box center [429, 194] width 45 height 16
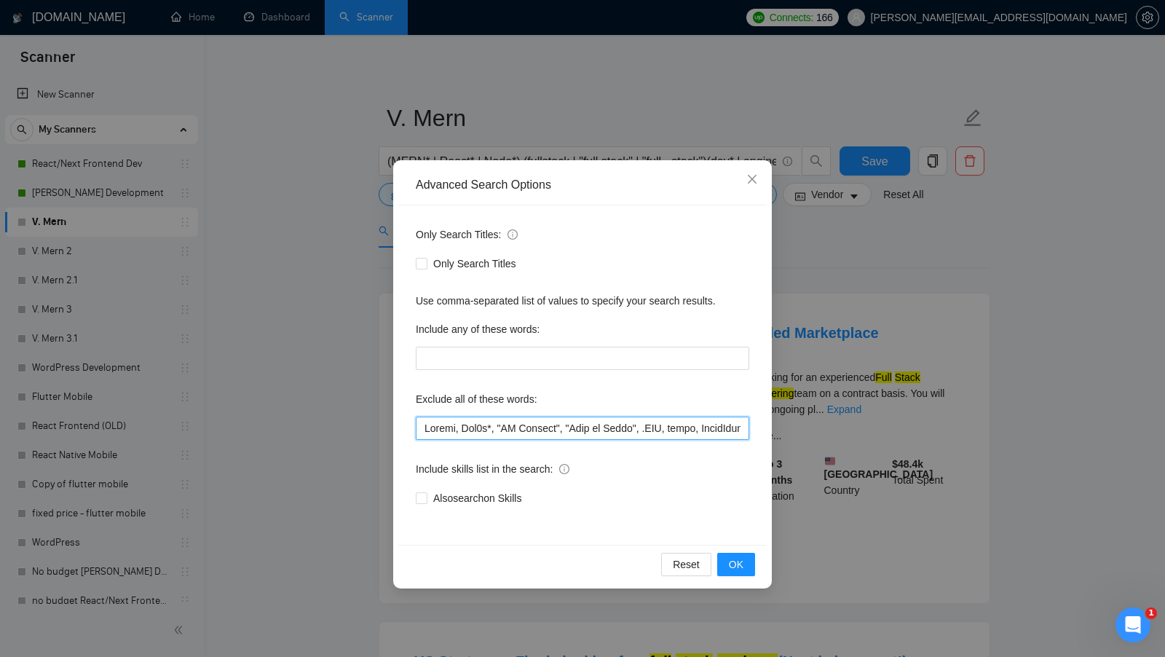
drag, startPoint x: 424, startPoint y: 430, endPoint x: 518, endPoint y: 429, distance: 94.6
click at [518, 429] on input "text" at bounding box center [582, 427] width 333 height 23
click at [540, 427] on input "text" at bounding box center [582, 427] width 333 height 23
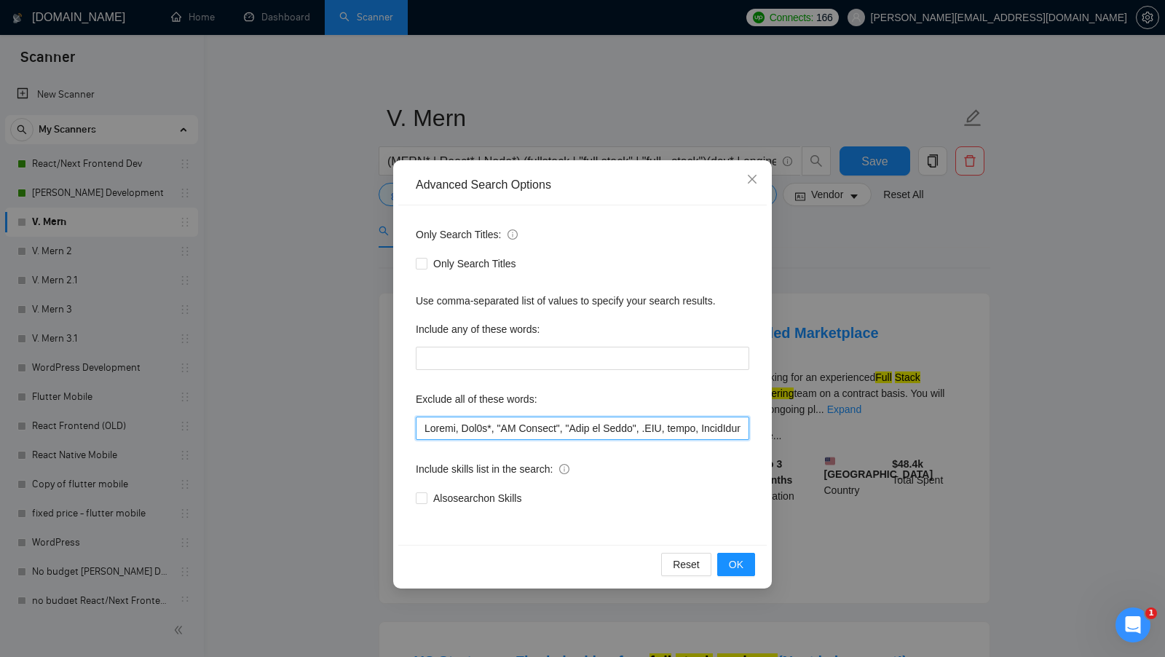
click at [490, 432] on input "text" at bounding box center [582, 427] width 333 height 23
click at [437, 429] on input "text" at bounding box center [582, 427] width 333 height 23
click at [470, 426] on input "text" at bounding box center [582, 427] width 333 height 23
click at [471, 426] on input "text" at bounding box center [582, 427] width 333 height 23
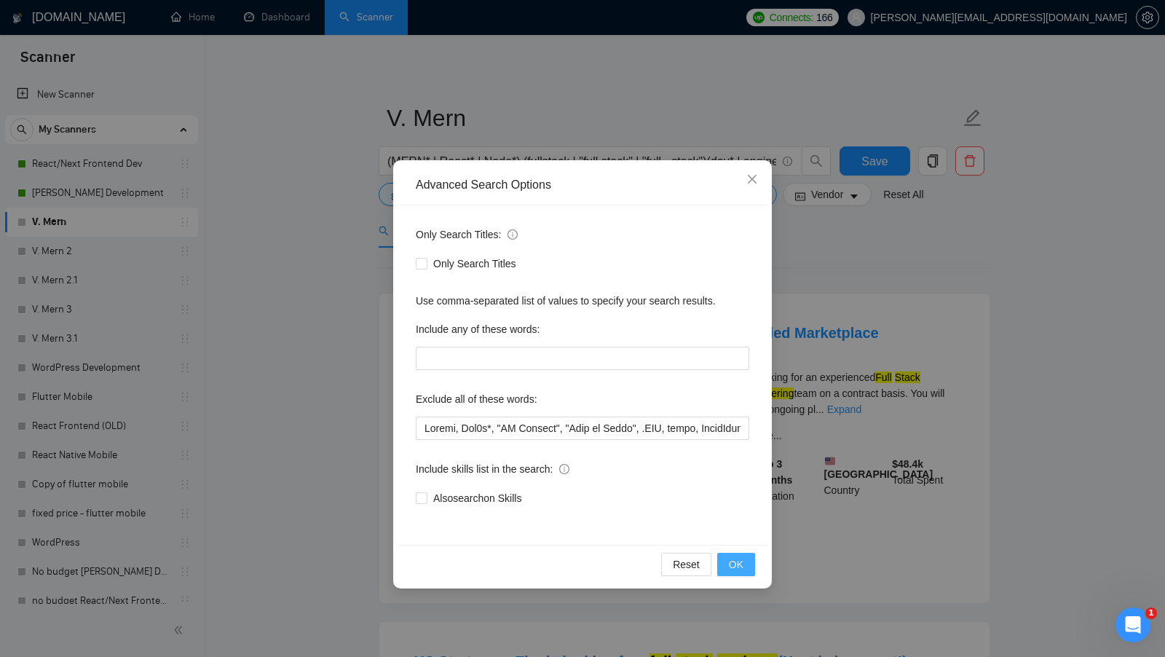
click at [744, 562] on button "OK" at bounding box center [736, 563] width 38 height 23
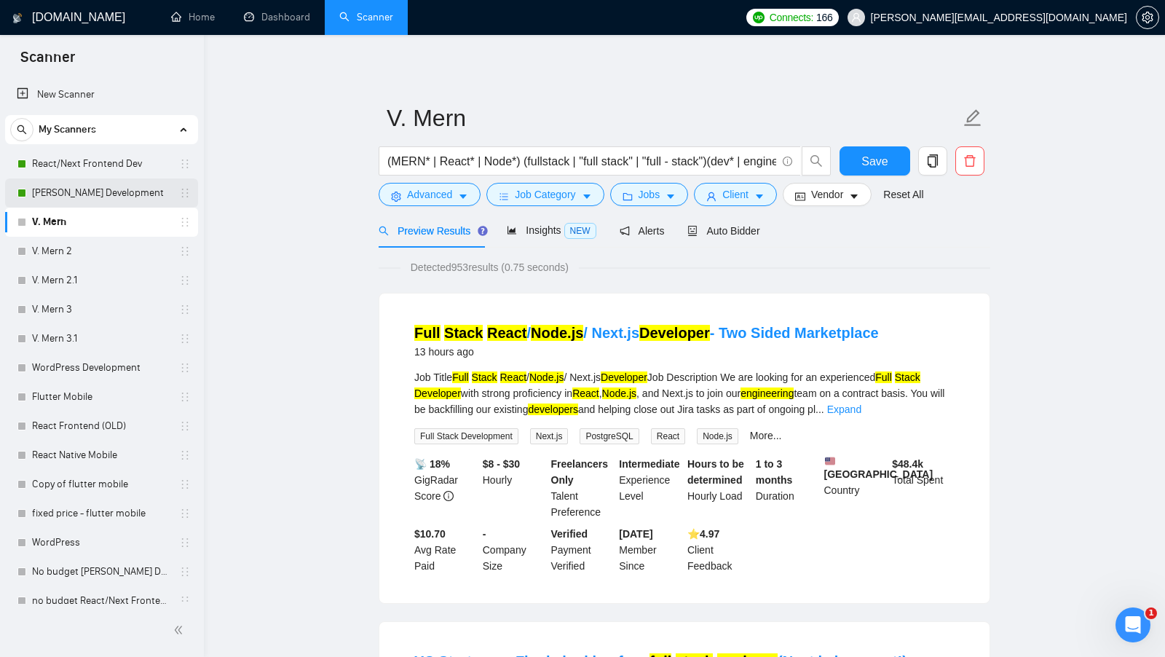
click at [95, 199] on link "[PERSON_NAME] Development" at bounding box center [101, 192] width 138 height 29
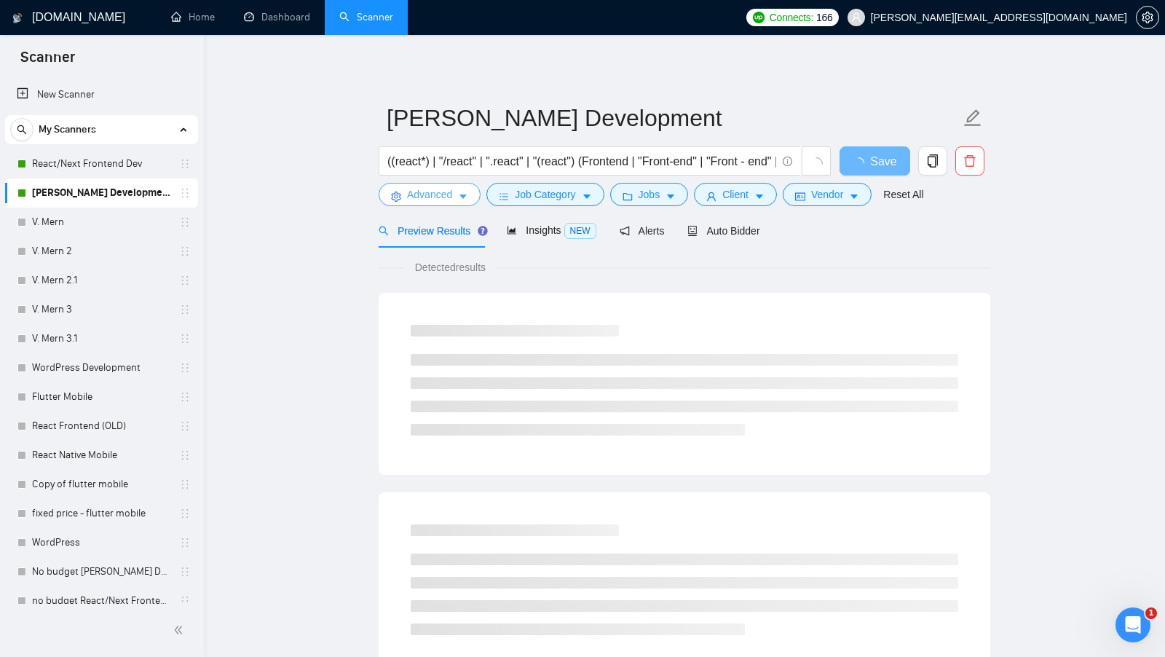
click at [440, 193] on span "Advanced" at bounding box center [429, 194] width 45 height 16
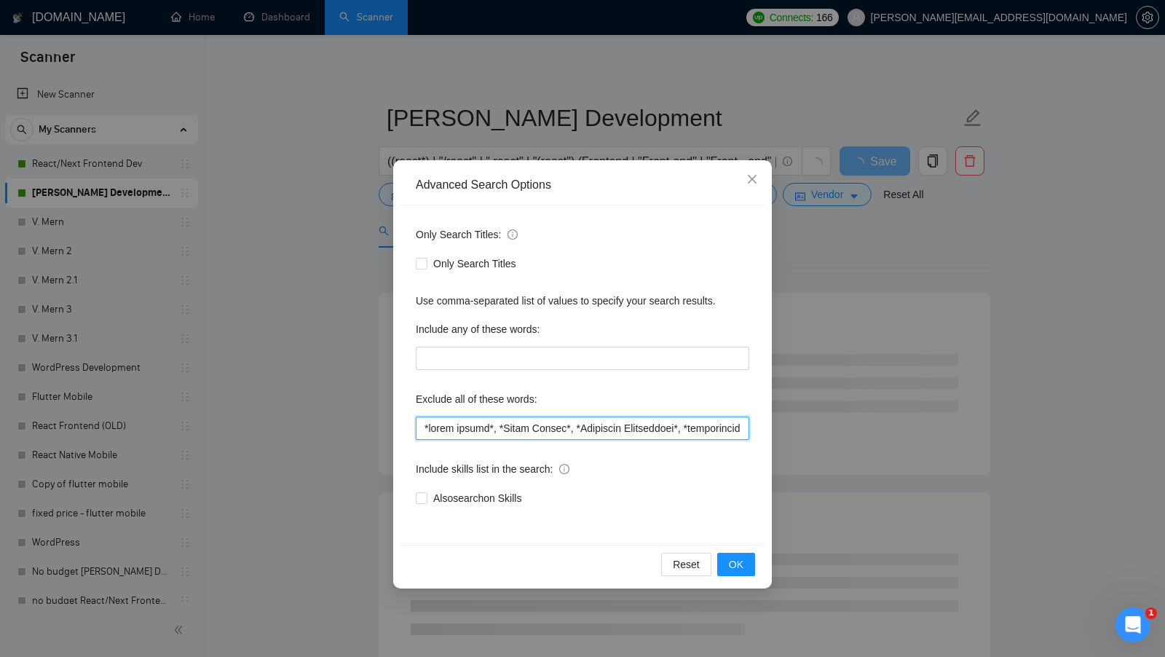
click at [474, 432] on input "text" at bounding box center [582, 427] width 333 height 23
paste input "Medusa, Neo4j*, "AI Chatbot", "Ruby on Rails", .NET, nodes, LibreChat, TreeCRDT…"
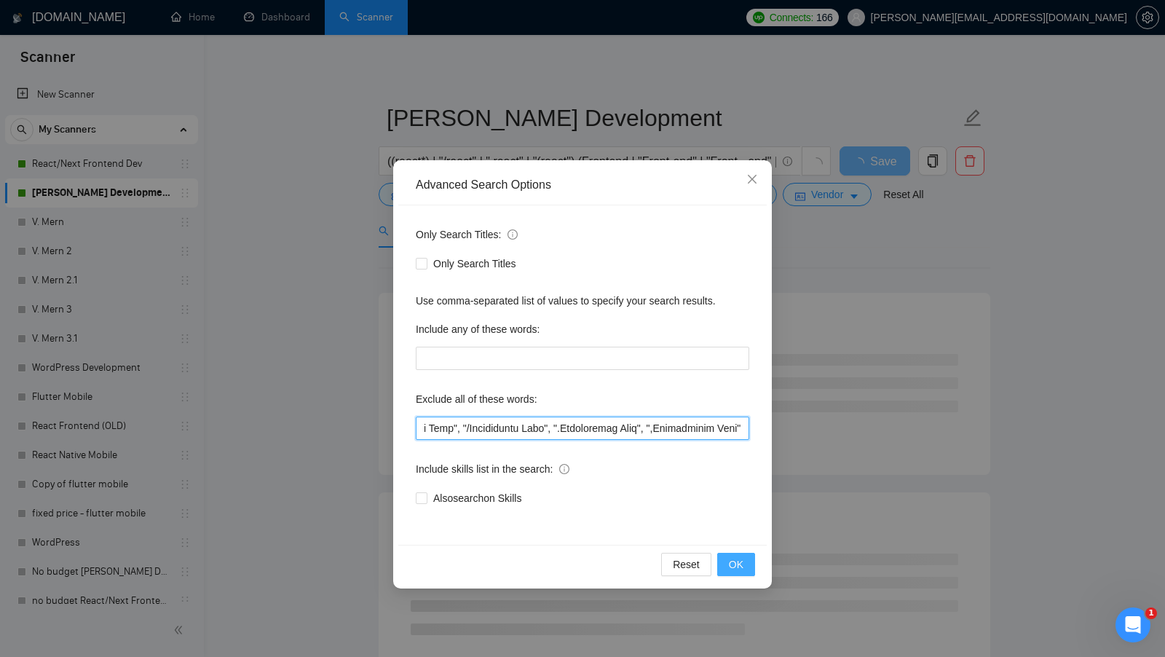
type input "Loremi, Dol7s*, "AM Consect", "Adip el Seddo", .EIU, tempo, IncidIdun, UtlaBORE…"
click at [727, 570] on button "OK" at bounding box center [736, 563] width 38 height 23
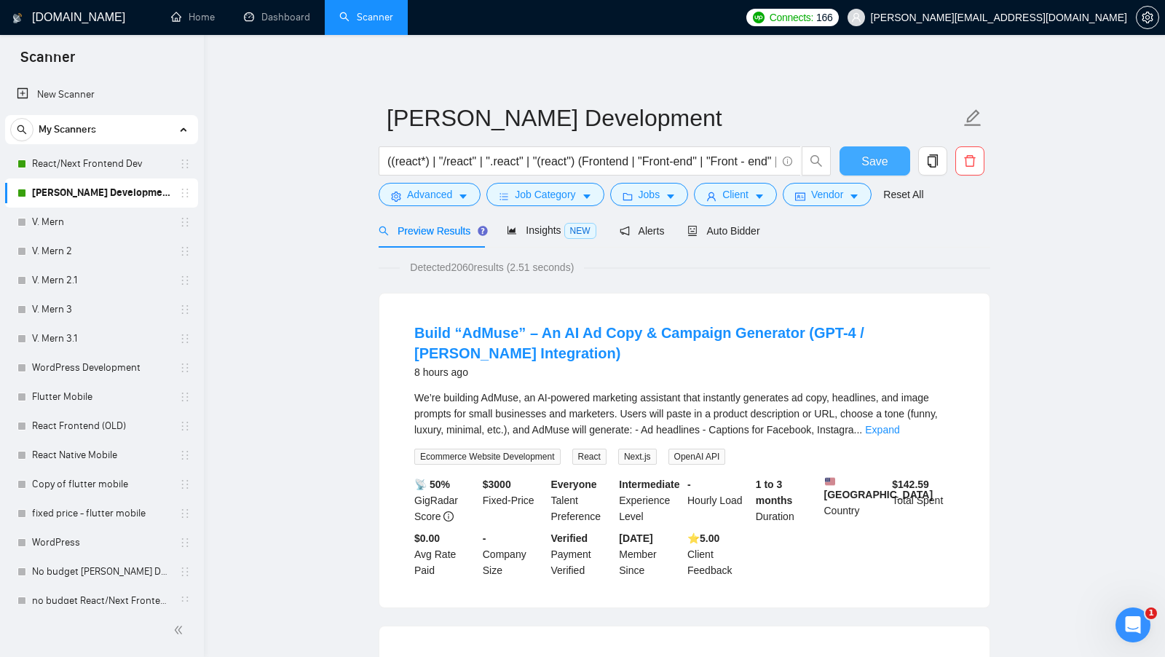
click at [866, 154] on span "Save" at bounding box center [874, 161] width 26 height 18
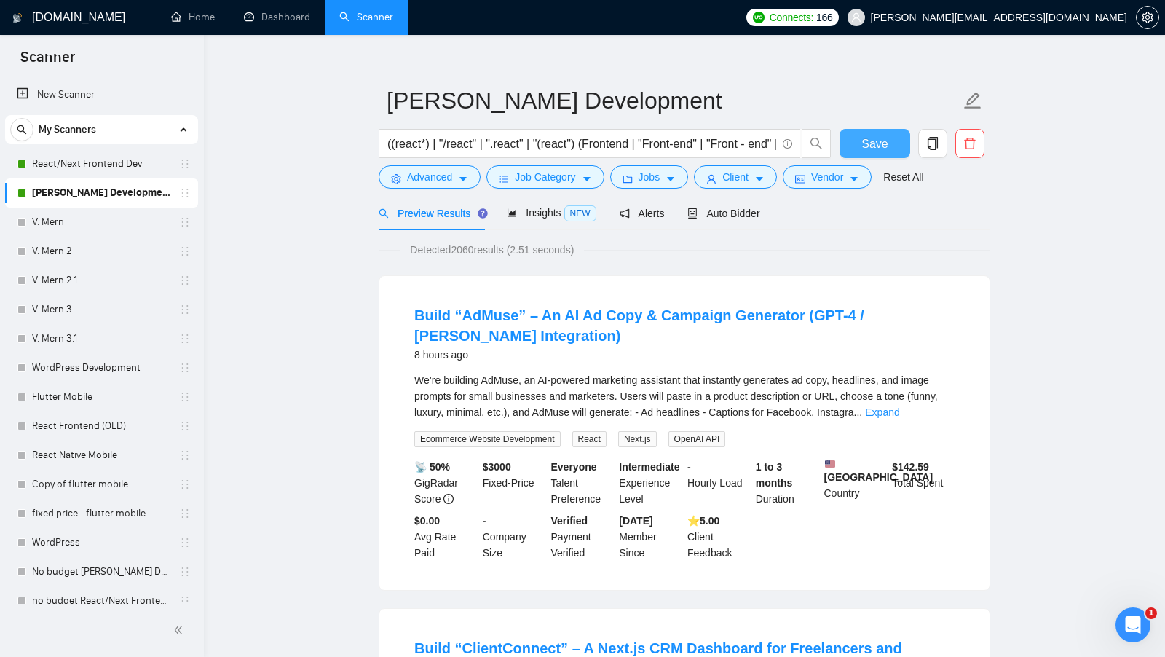
scroll to position [19, 0]
click at [498, 377] on div "We’re building AdMuse, an AI-powered marketing assistant that instantly generat…" at bounding box center [684, 394] width 540 height 48
copy div "AdMuse"
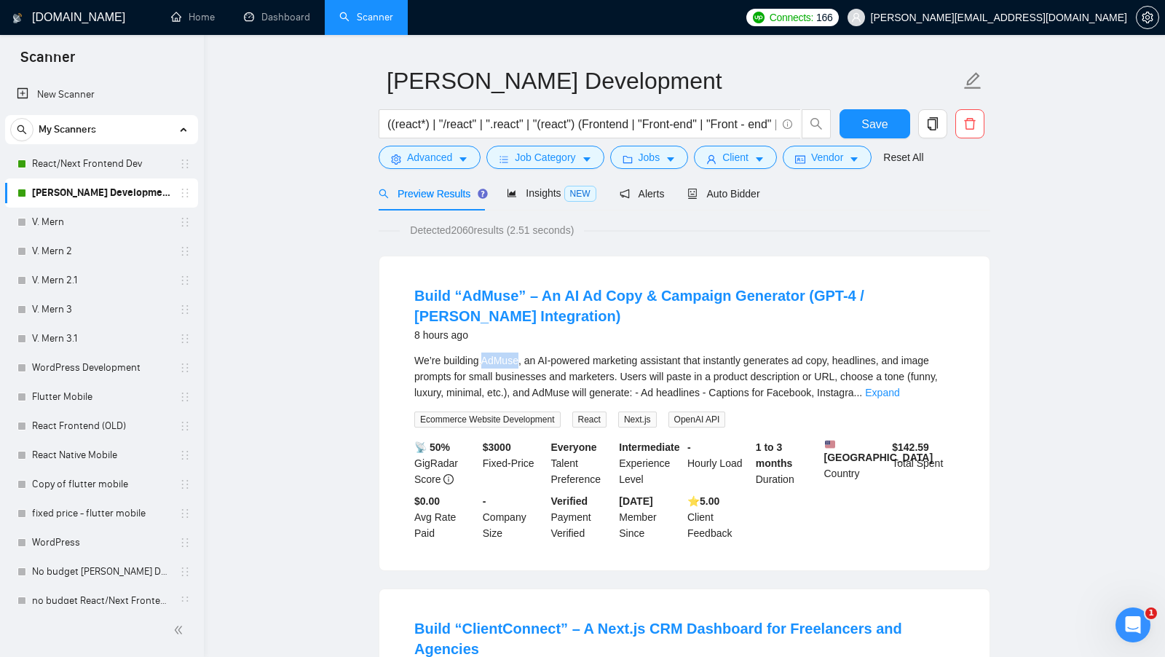
scroll to position [44, 0]
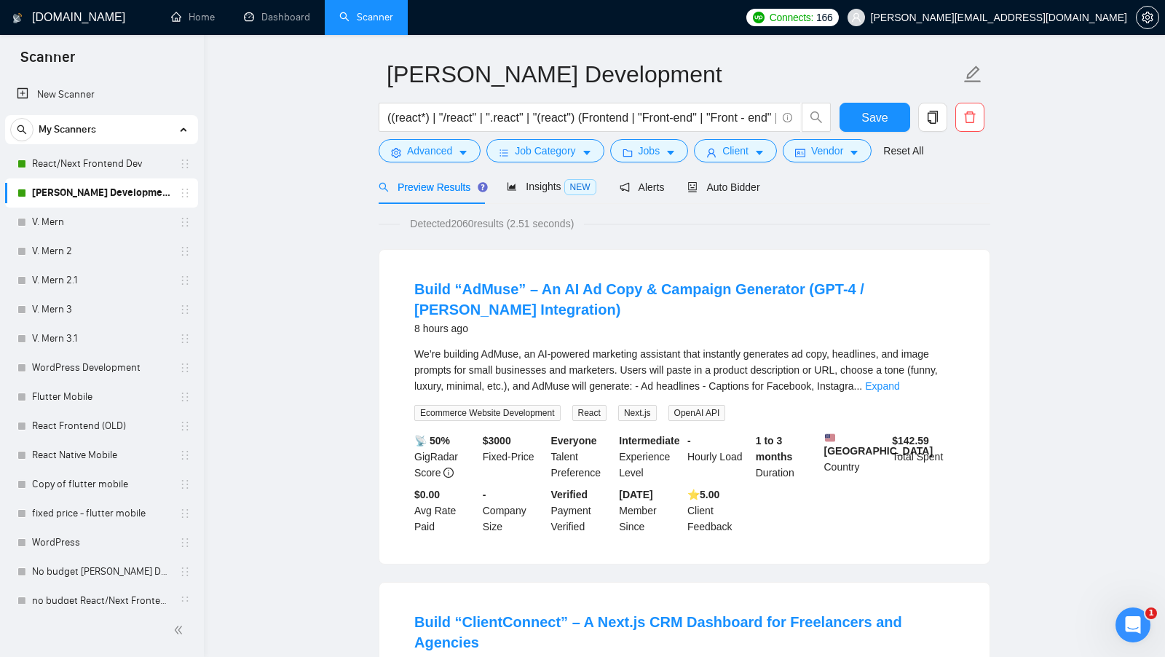
click at [922, 390] on div "We’re building AdMuse, an AI-powered marketing assistant that instantly generat…" at bounding box center [684, 370] width 540 height 48
click at [916, 379] on div "We’re building AdMuse, an AI-powered marketing assistant that instantly generat…" at bounding box center [684, 370] width 540 height 48
click at [899, 381] on link "Expand" at bounding box center [882, 386] width 34 height 12
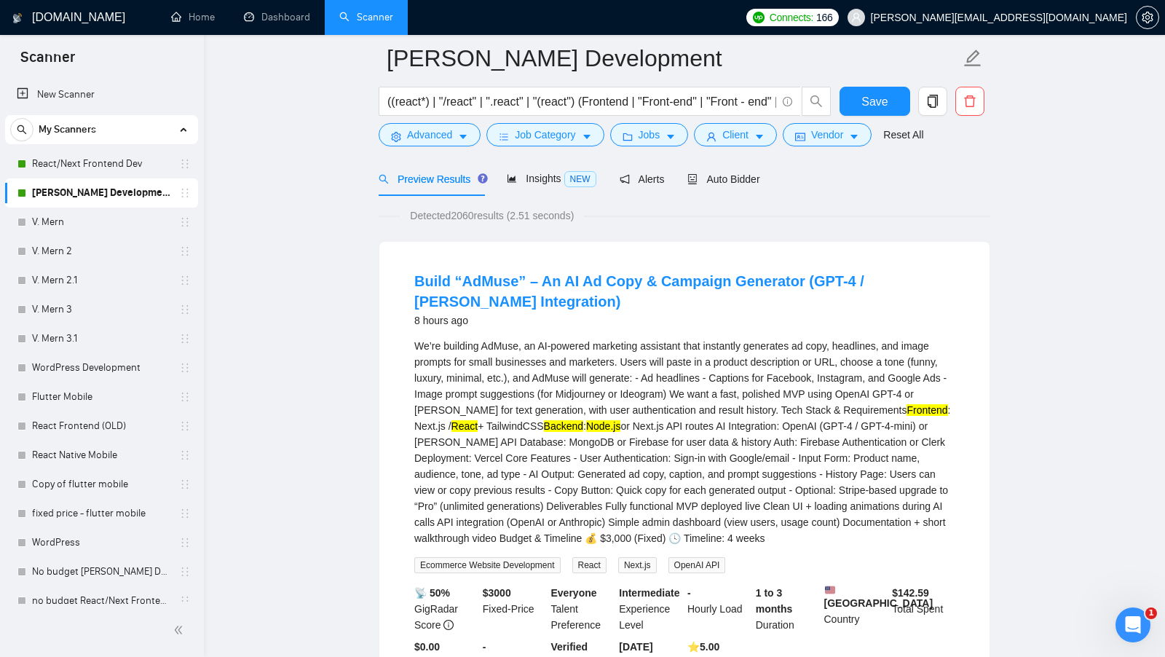
scroll to position [61, 0]
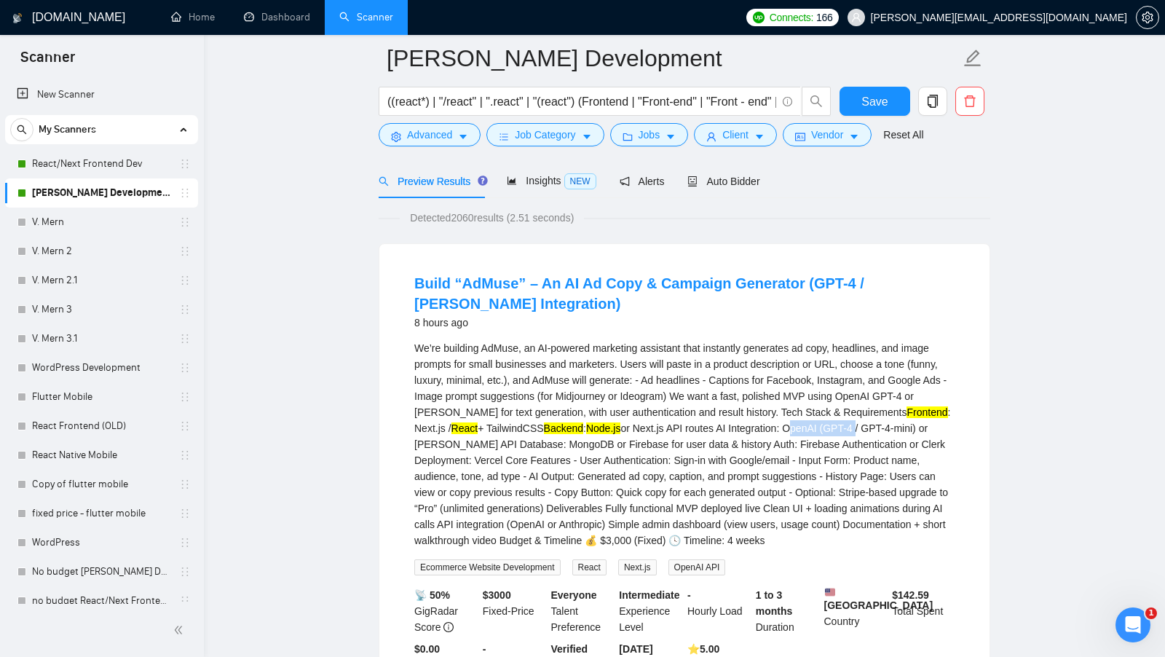
drag, startPoint x: 856, startPoint y: 428, endPoint x: 925, endPoint y: 424, distance: 69.3
click at [926, 424] on div "We’re building AdMuse, an AI-powered marketing assistant that instantly generat…" at bounding box center [684, 444] width 540 height 208
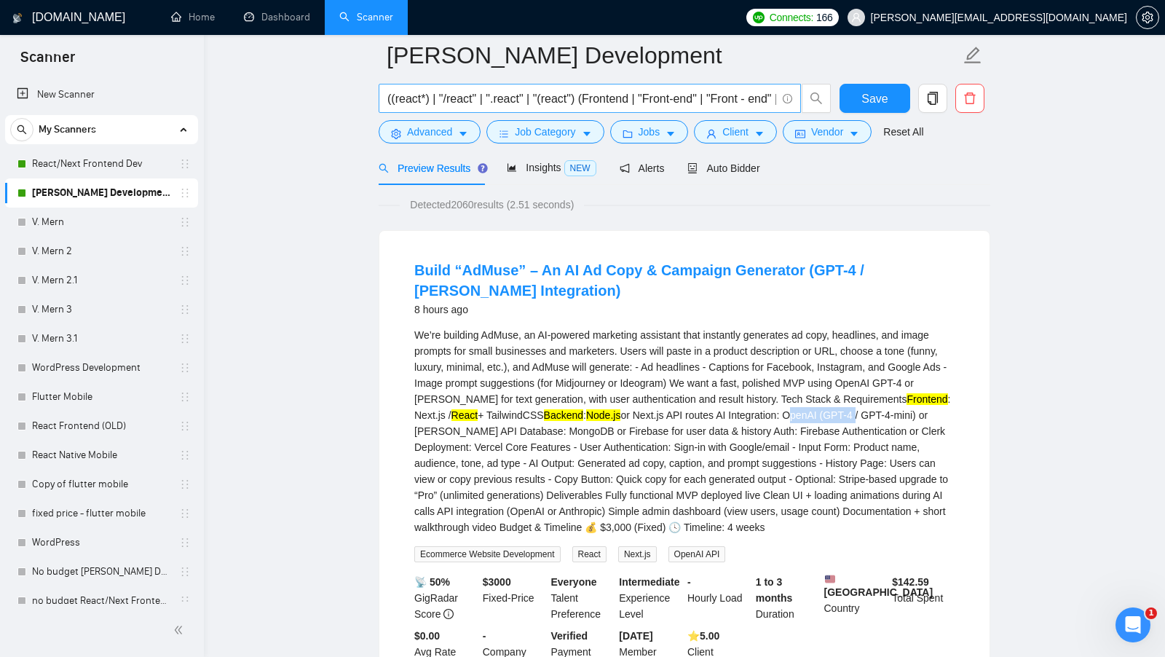
scroll to position [0, 0]
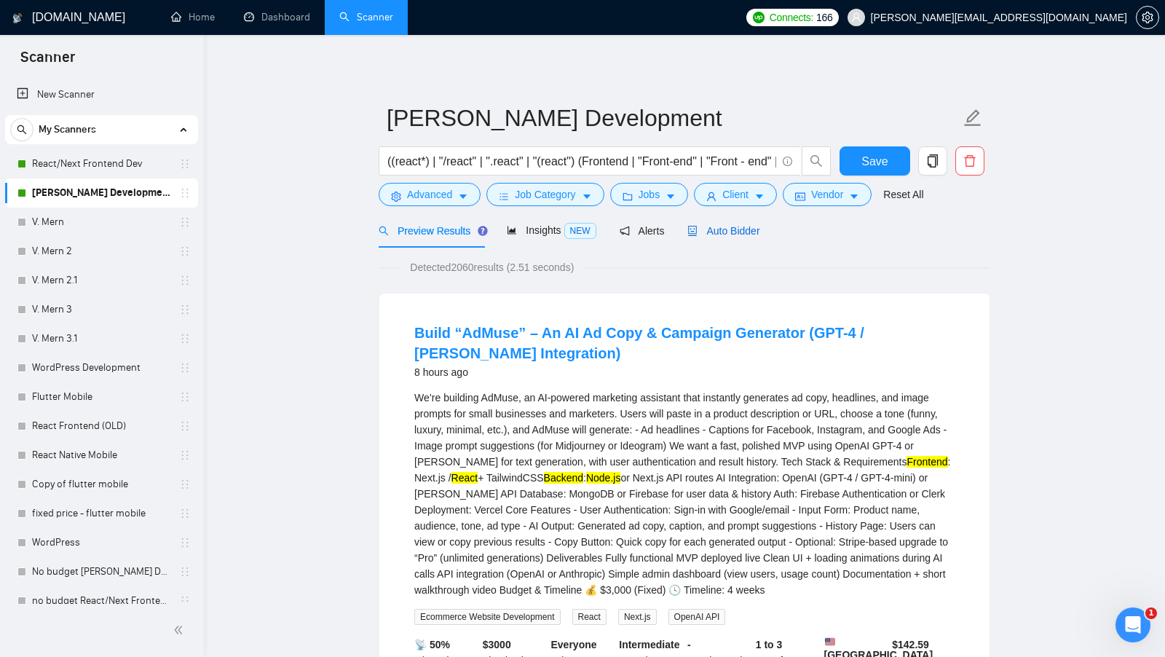
click at [731, 225] on span "Auto Bidder" at bounding box center [723, 231] width 72 height 12
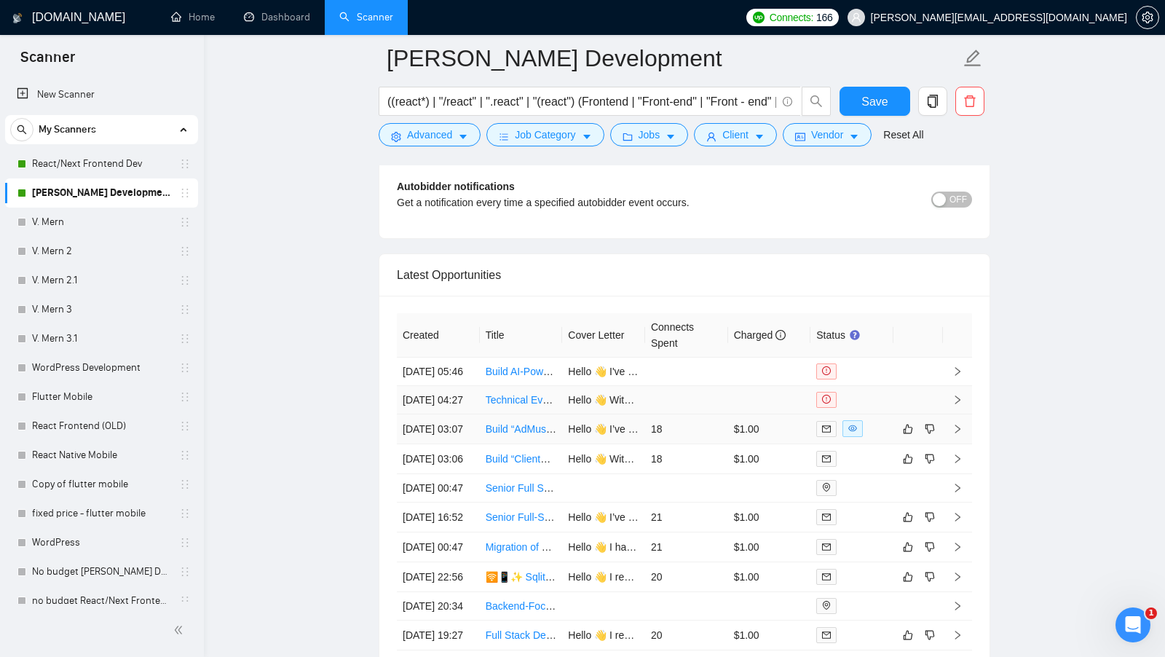
scroll to position [3569, 0]
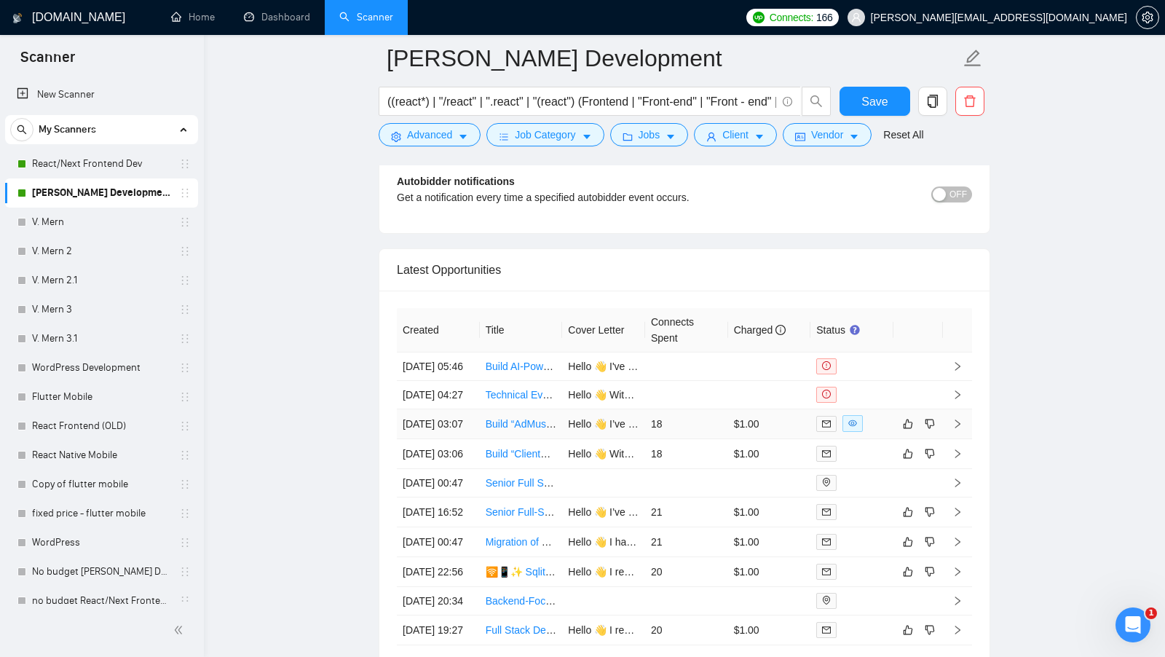
click at [879, 432] on div at bounding box center [851, 423] width 71 height 17
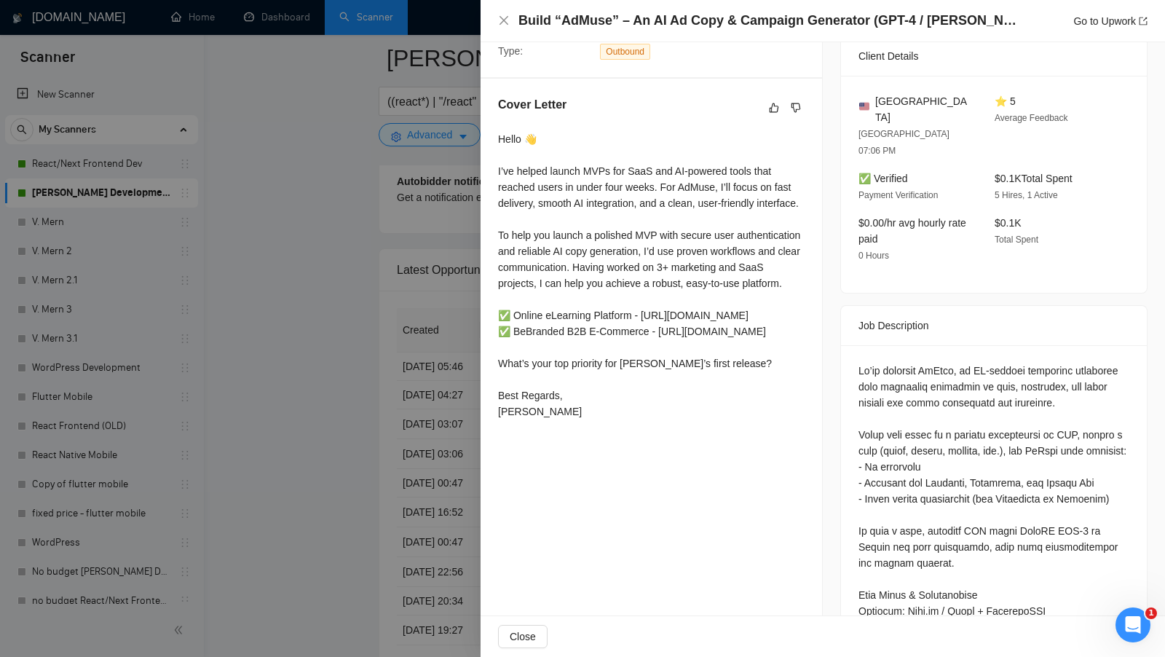
scroll to position [346, 0]
click at [413, 463] on div at bounding box center [582, 328] width 1165 height 657
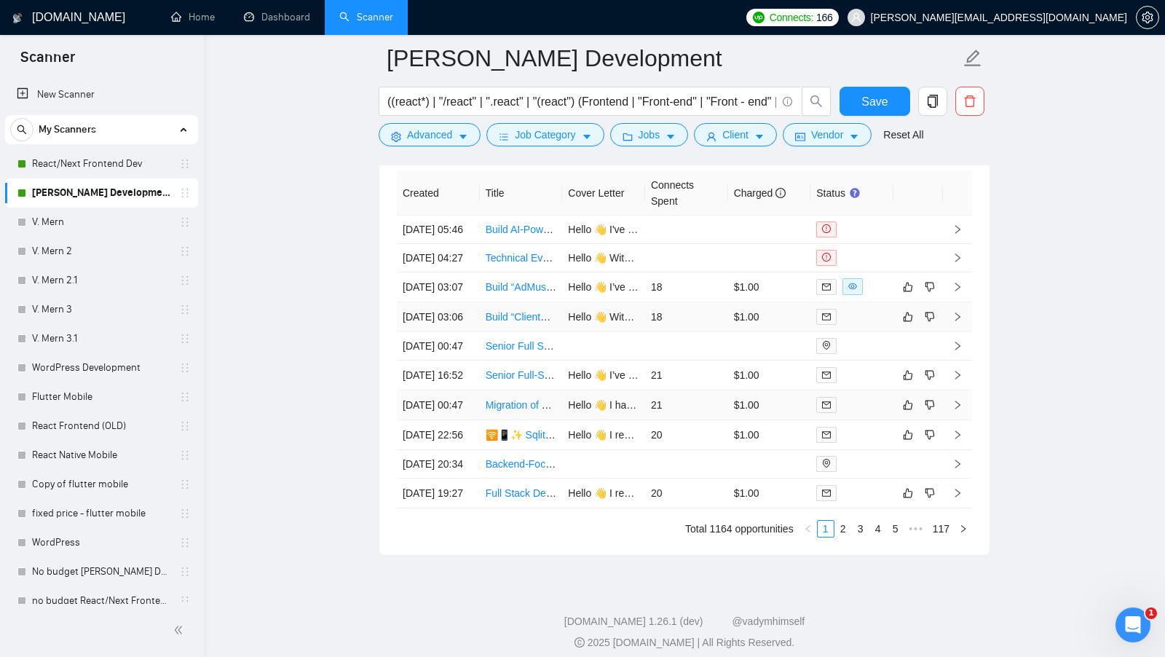
scroll to position [3667, 0]
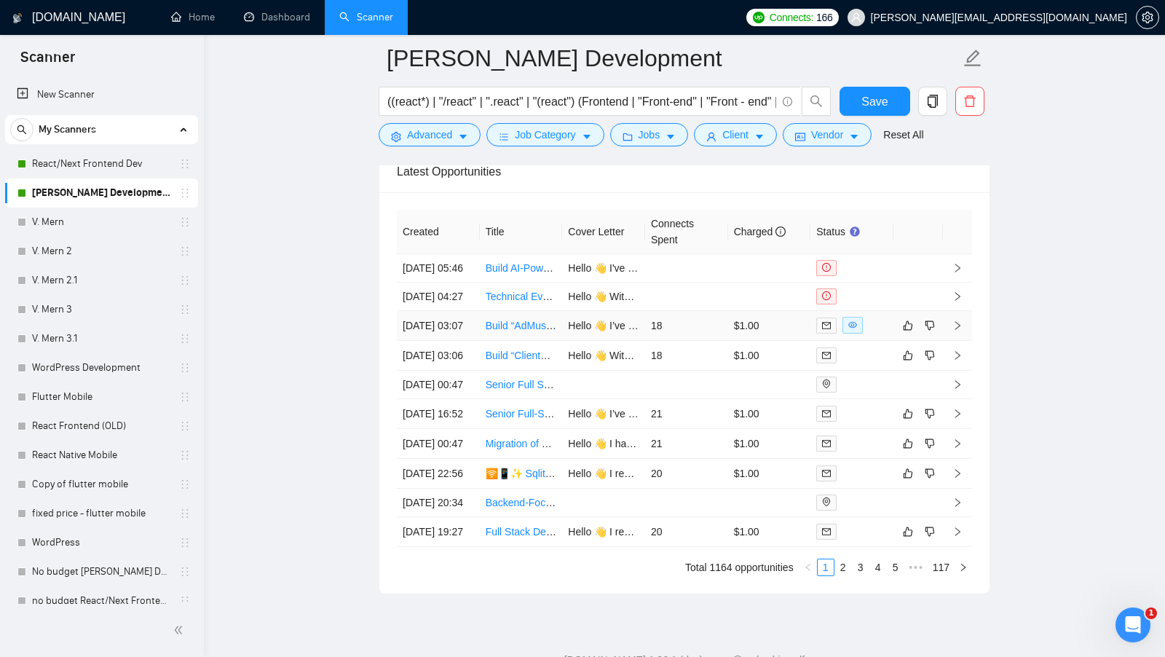
click at [871, 341] on td at bounding box center [851, 326] width 83 height 30
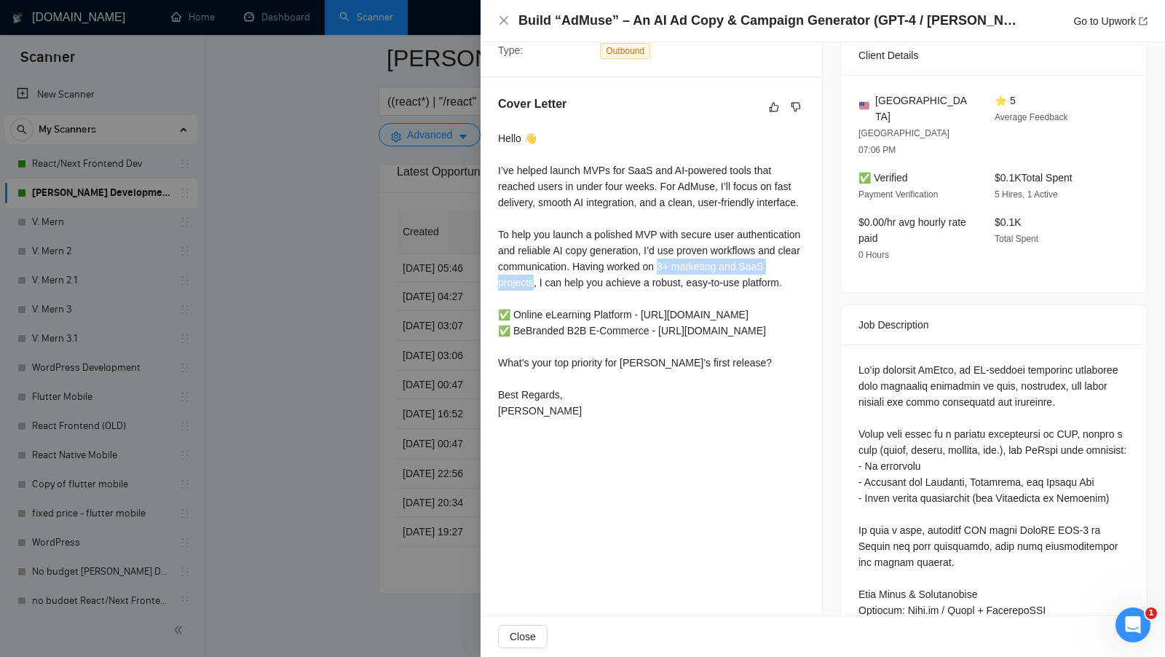
drag, startPoint x: 758, startPoint y: 264, endPoint x: 633, endPoint y: 285, distance: 127.0
click at [633, 285] on div "Hello 👋 I’ve helped launch MVPs for SaaS and AI-powered tools that reached user…" at bounding box center [651, 274] width 306 height 288
click at [463, 346] on div at bounding box center [582, 328] width 1165 height 657
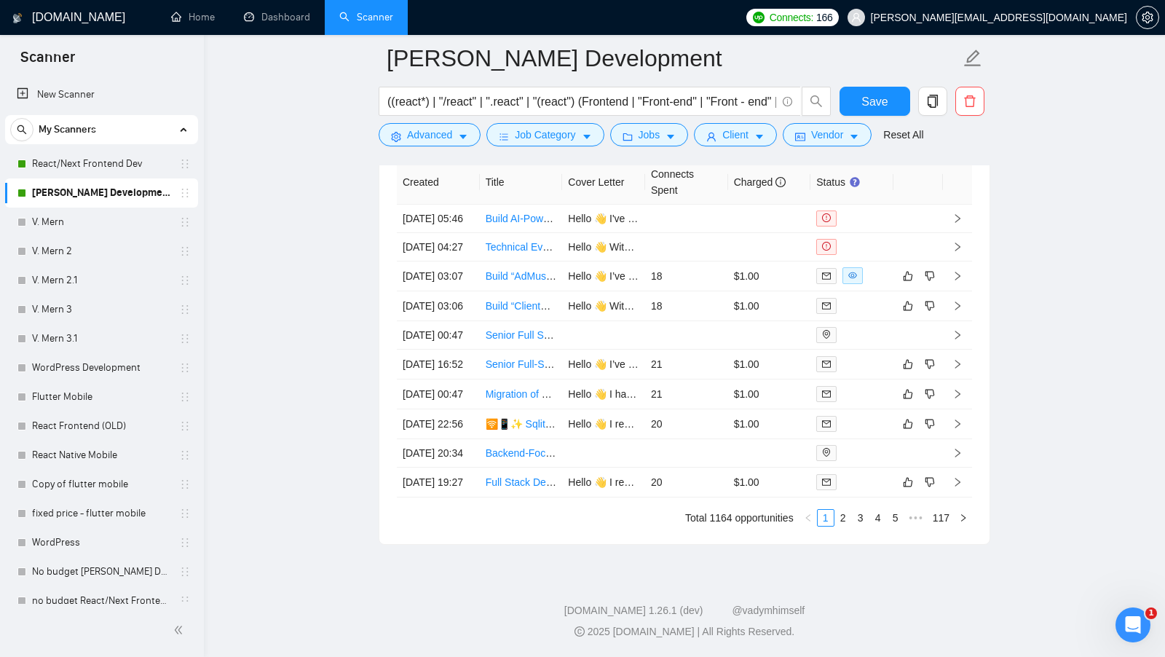
scroll to position [3731, 0]
click at [880, 291] on td at bounding box center [851, 276] width 83 height 30
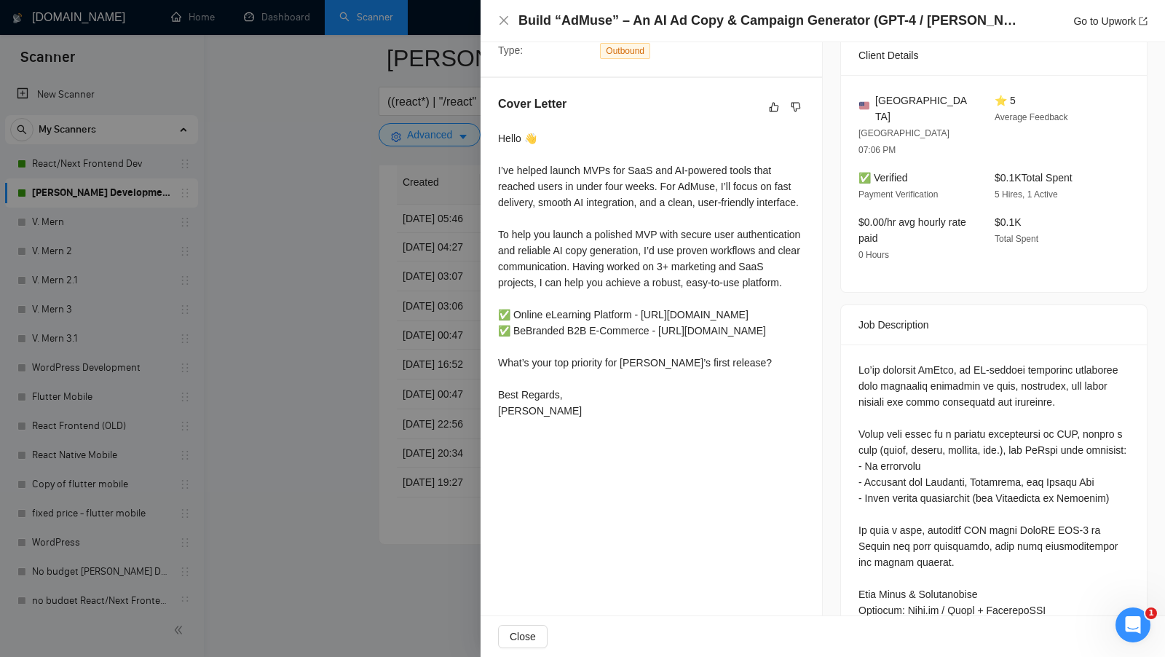
click at [461, 416] on div at bounding box center [582, 328] width 1165 height 657
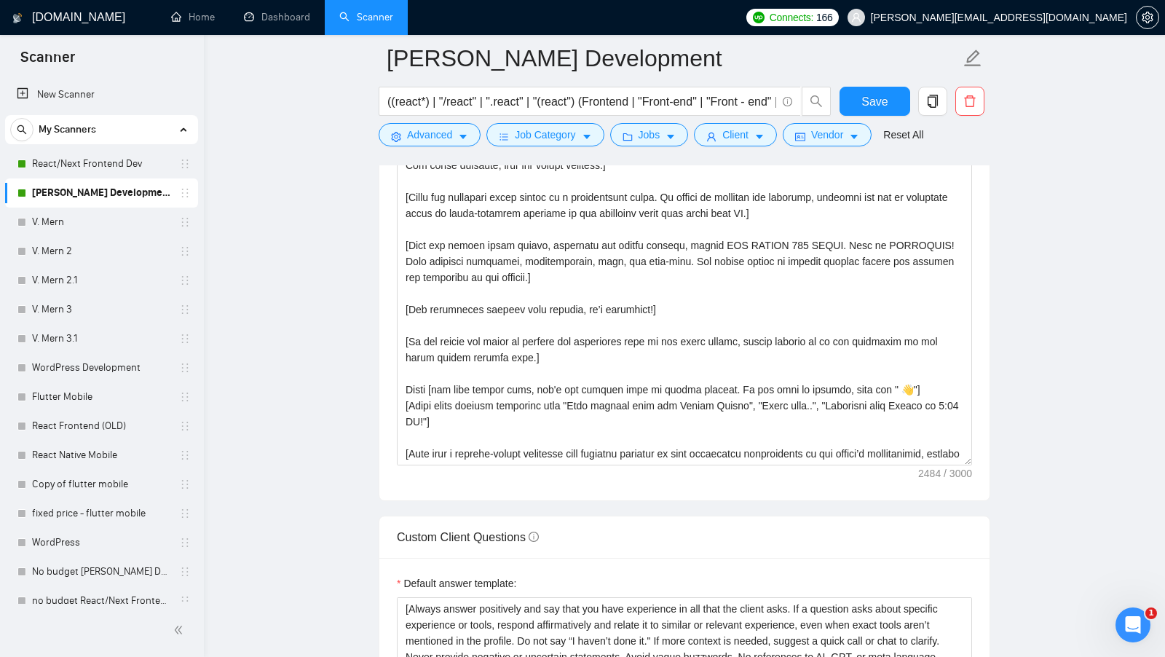
scroll to position [1667, 0]
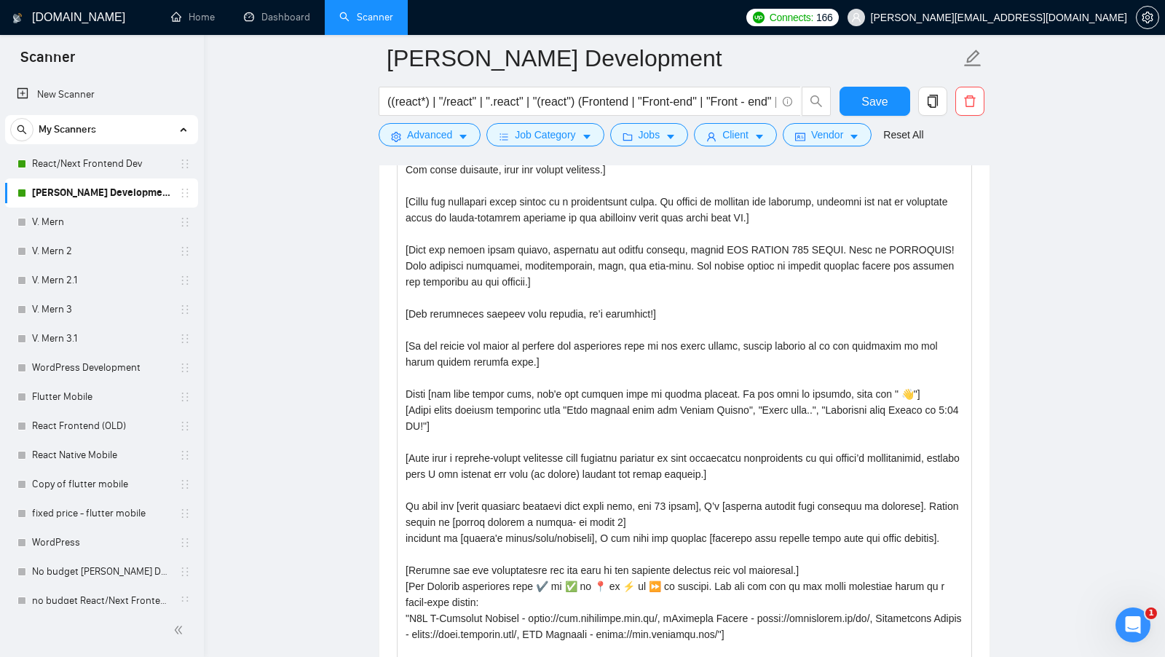
drag, startPoint x: 969, startPoint y: 456, endPoint x: 991, endPoint y: 655, distance: 199.9
click at [991, 655] on main "[PERSON_NAME] Development ((react*) | "/react" | ".react" | "(react") (Frontend…" at bounding box center [684, 592] width 914 height 4402
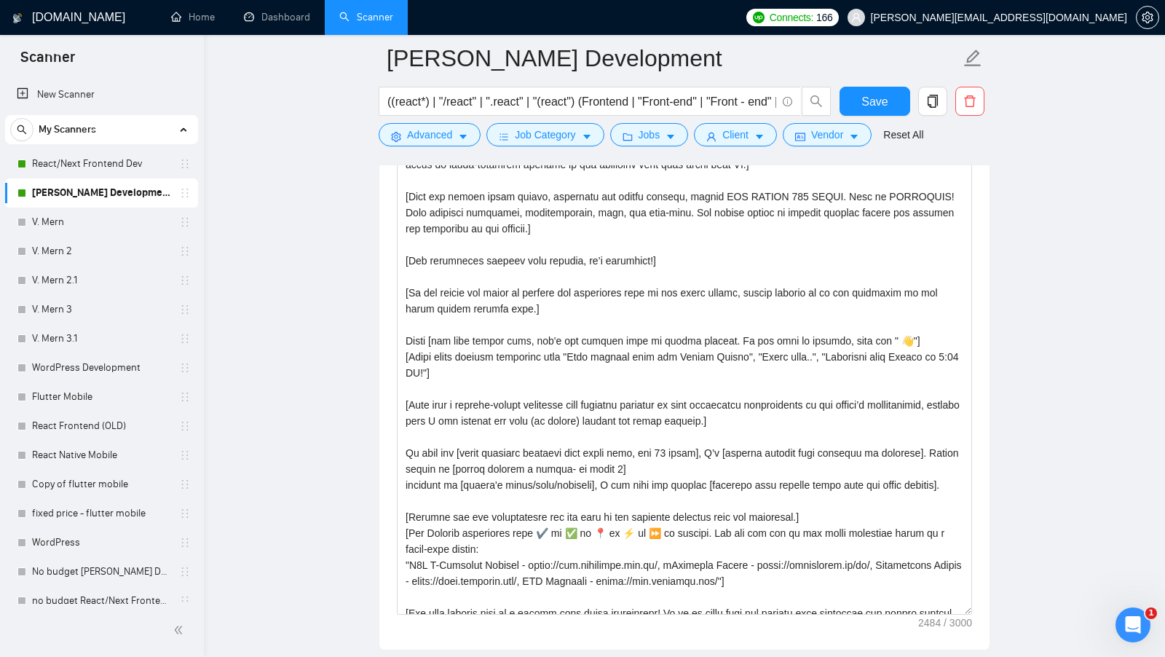
scroll to position [1727, 0]
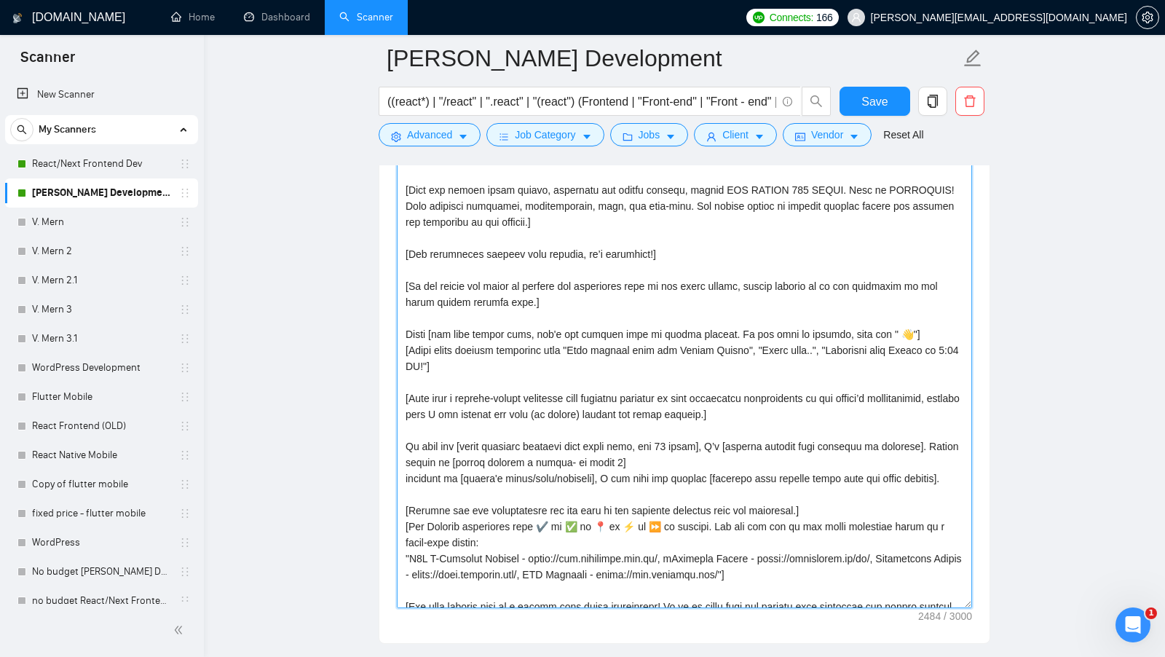
click at [665, 451] on textarea "Cover letter template:" at bounding box center [684, 345] width 575 height 526
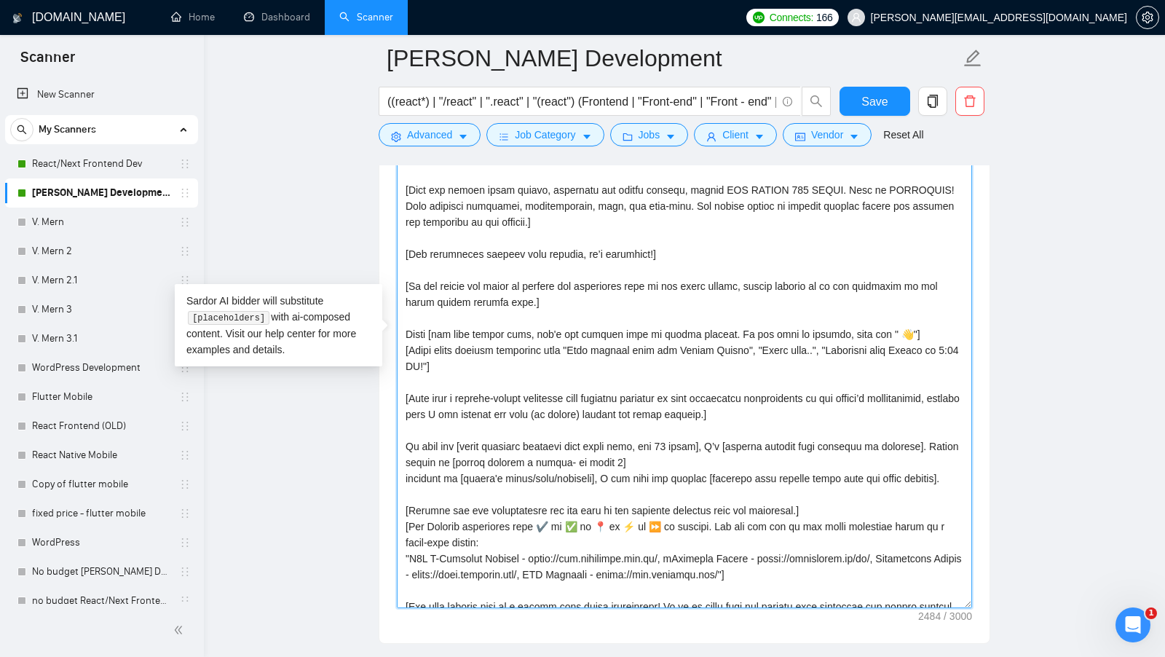
click at [658, 453] on textarea "Cover letter template:" at bounding box center [684, 345] width 575 height 526
drag, startPoint x: 658, startPoint y: 453, endPoint x: 666, endPoint y: 453, distance: 8.0
click at [666, 453] on textarea "Cover letter template:" at bounding box center [684, 345] width 575 height 526
type textarea "[Lorem i dolor sitame co a elits doeius, temporin utlabo etdol, mag ali'e adm v…"
click at [848, 98] on button "Save" at bounding box center [874, 101] width 71 height 29
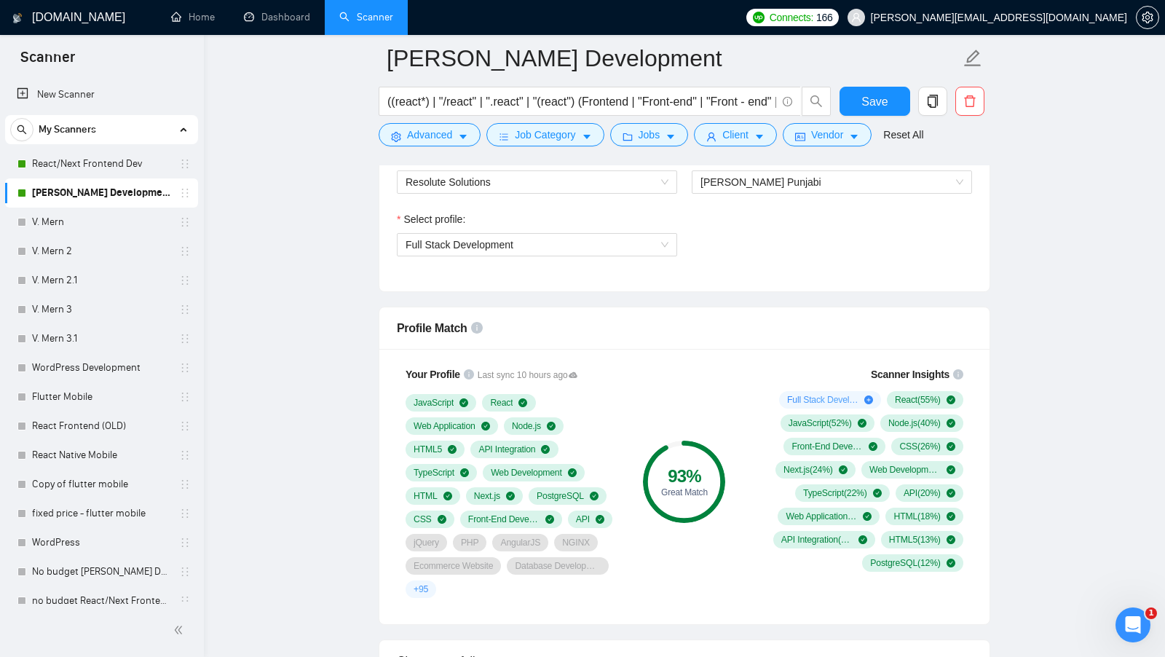
click at [775, 339] on div "Profile Match" at bounding box center [684, 327] width 575 height 41
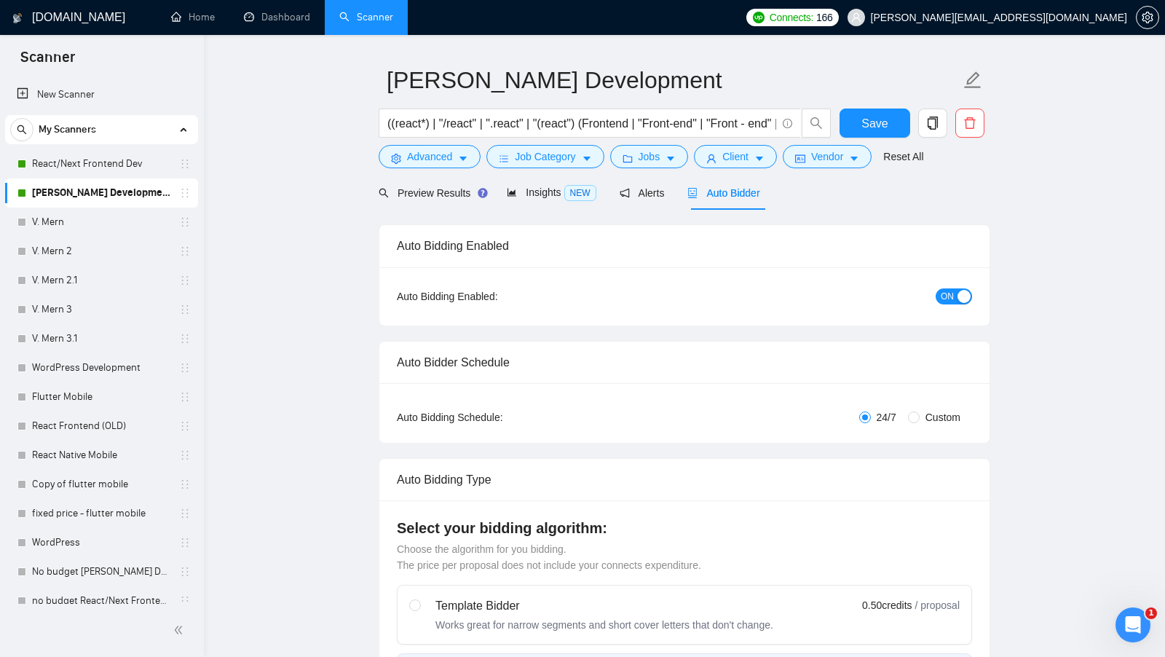
scroll to position [0, 0]
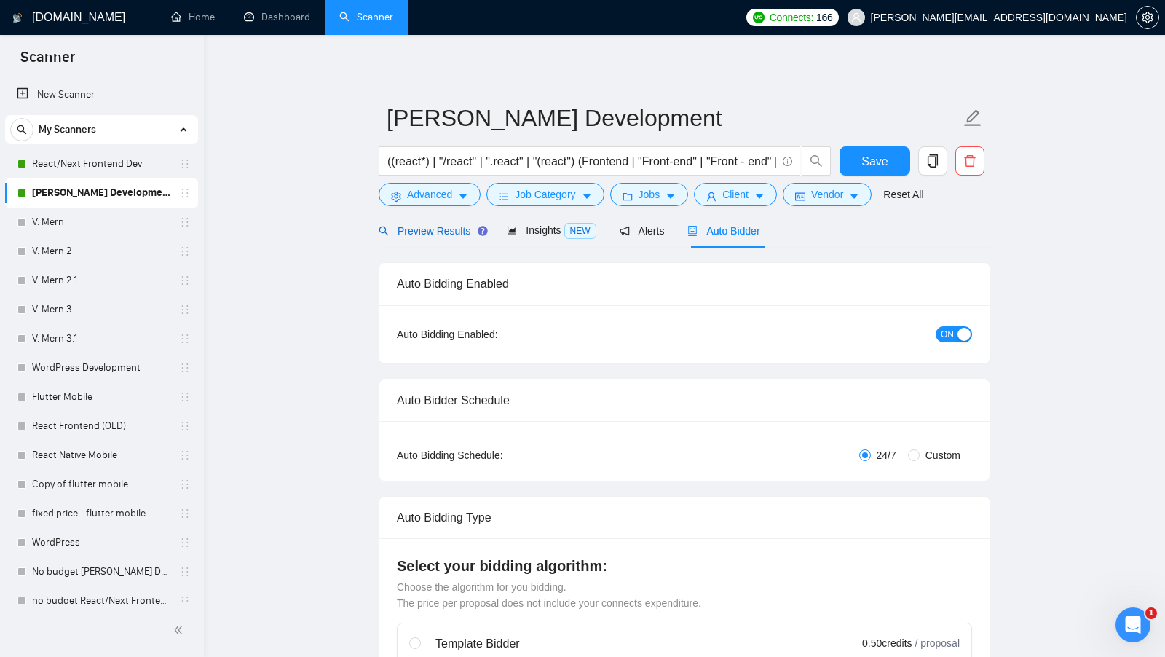
click at [447, 236] on div "Preview Results" at bounding box center [431, 231] width 105 height 16
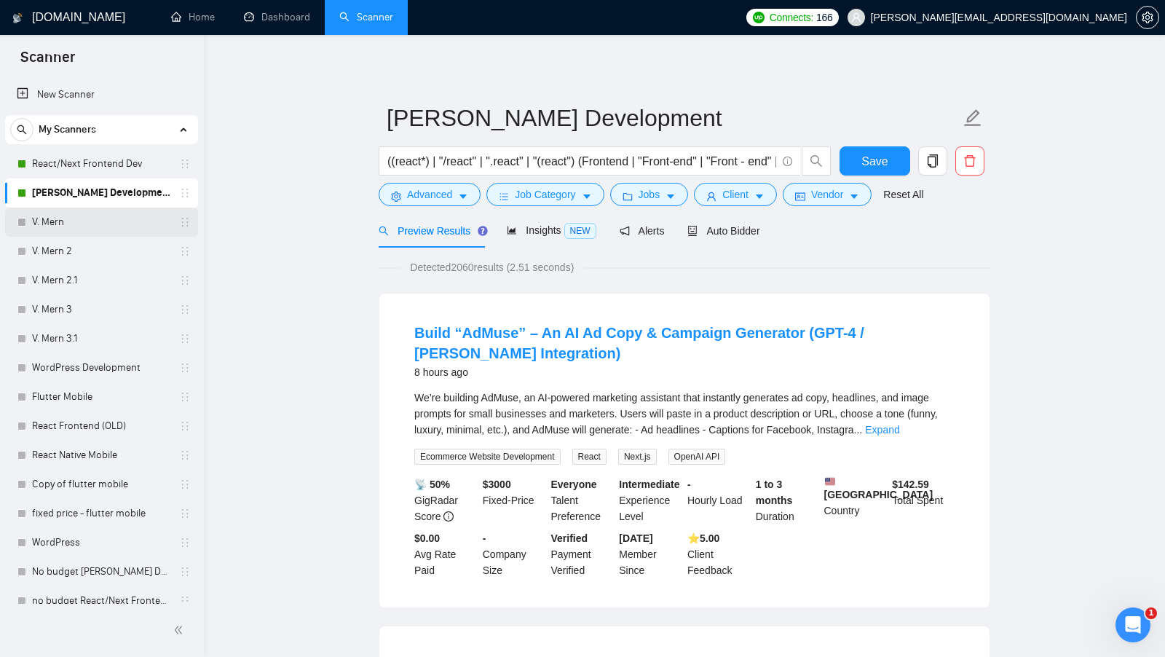
click at [122, 221] on link "V. Mern" at bounding box center [101, 221] width 138 height 29
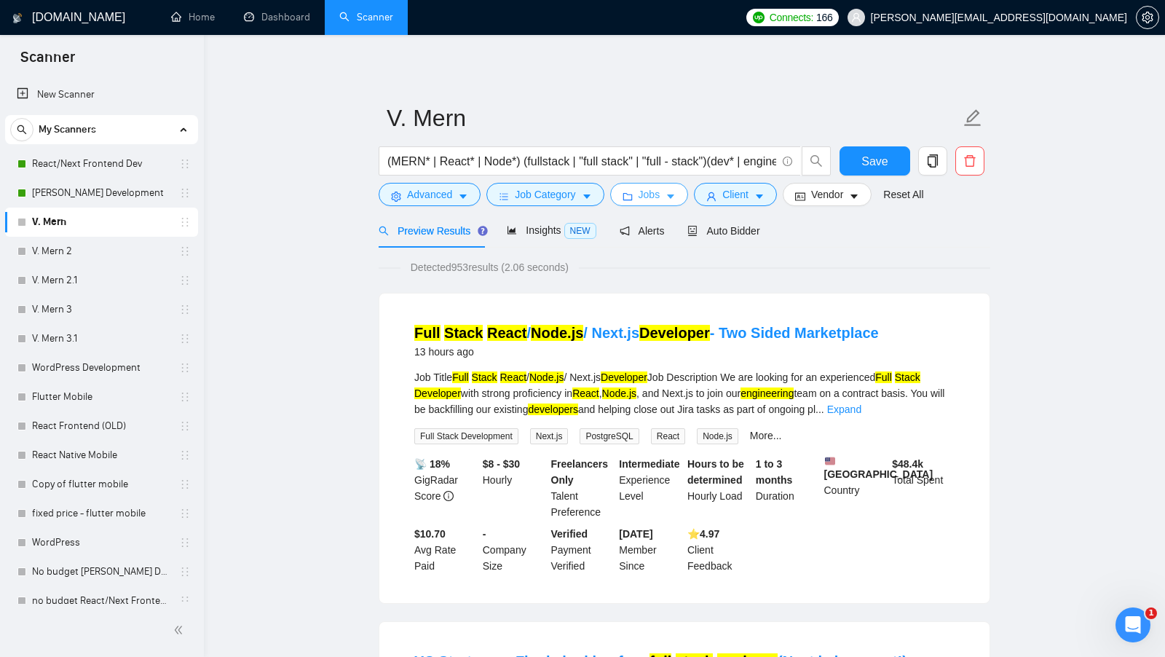
click at [666, 194] on button "Jobs" at bounding box center [649, 194] width 79 height 23
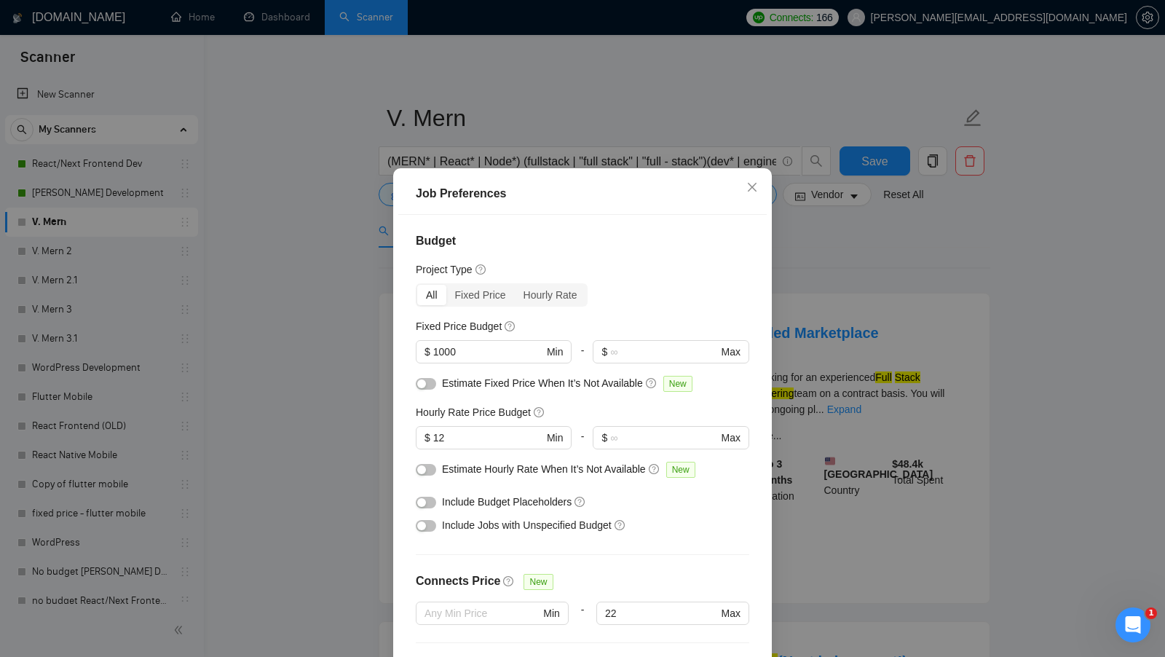
scroll to position [23, 0]
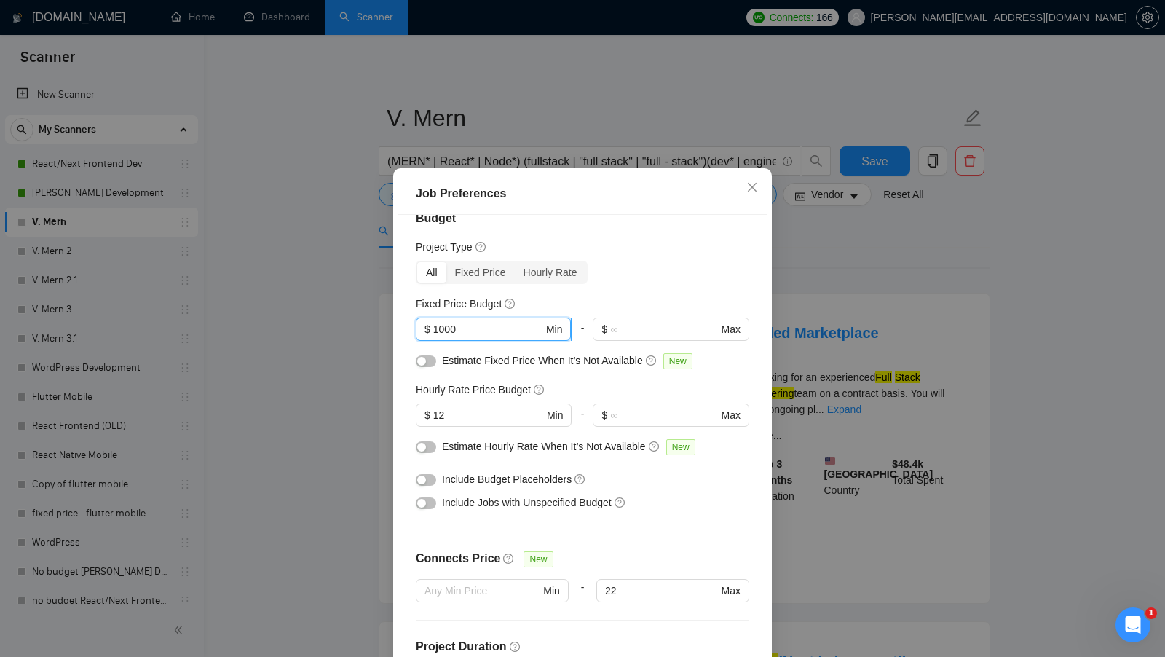
drag, startPoint x: 485, startPoint y: 326, endPoint x: 421, endPoint y: 325, distance: 63.3
click at [421, 325] on span "$ 1000 Min" at bounding box center [493, 328] width 155 height 23
click at [496, 328] on input "1000" at bounding box center [488, 329] width 110 height 16
click at [483, 417] on input "12" at bounding box center [488, 415] width 110 height 16
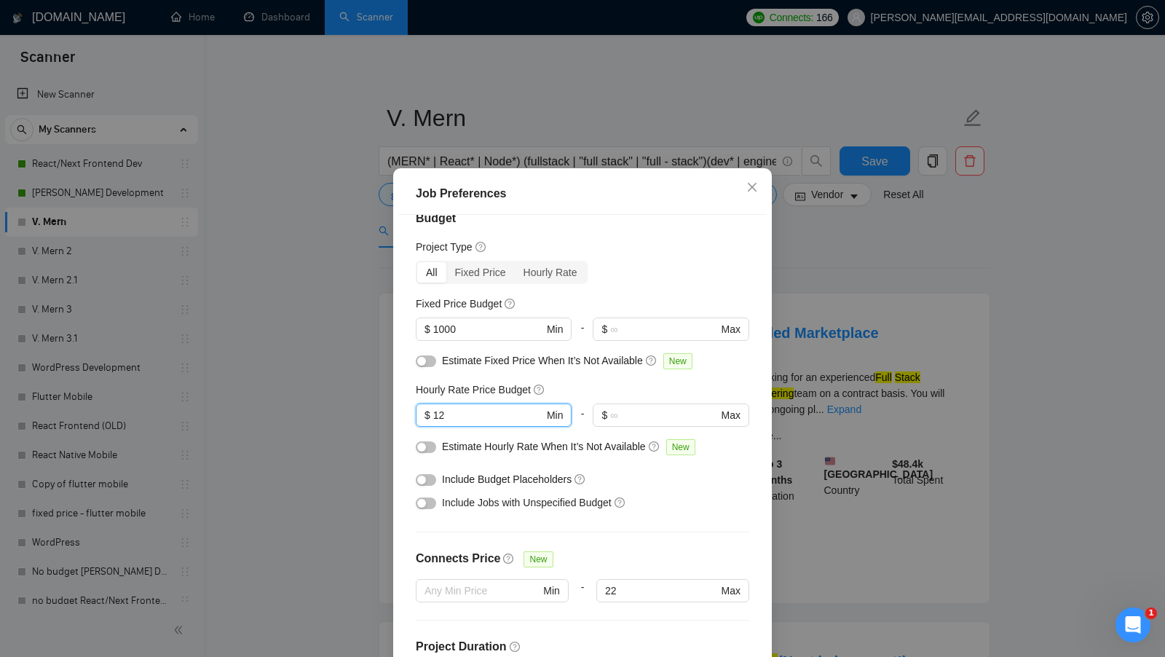
click at [798, 354] on div "Job Preferences Budget Project Type All Fixed Price Hourly Rate Fixed Price Bud…" at bounding box center [582, 328] width 1165 height 657
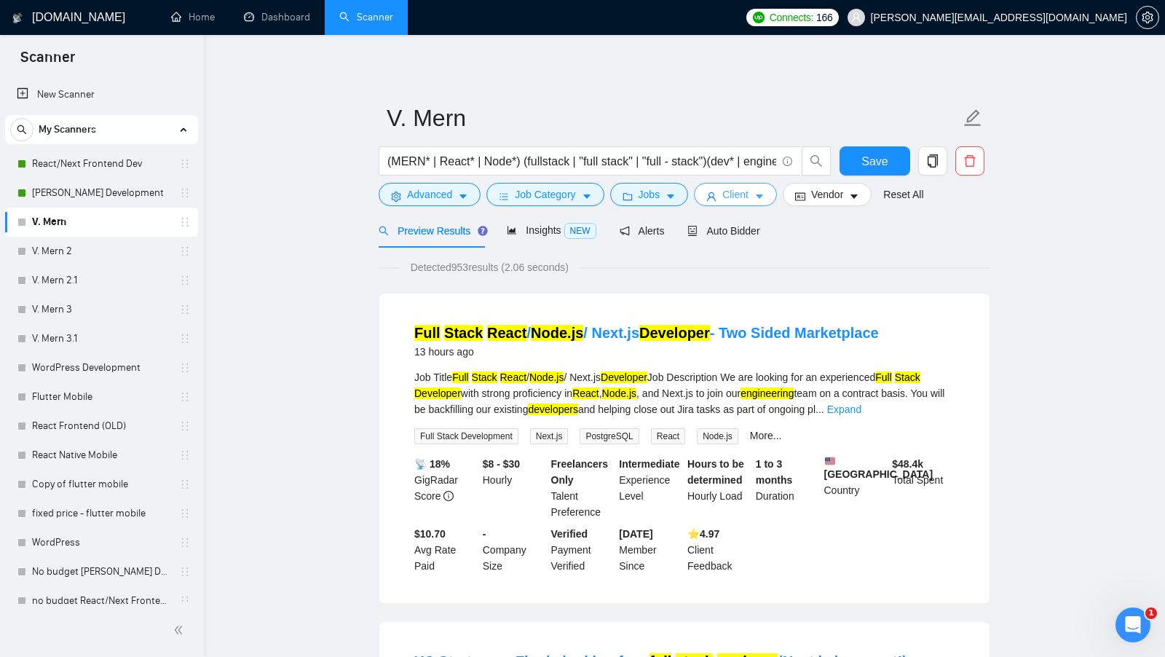
click at [734, 193] on span "Client" at bounding box center [735, 194] width 26 height 16
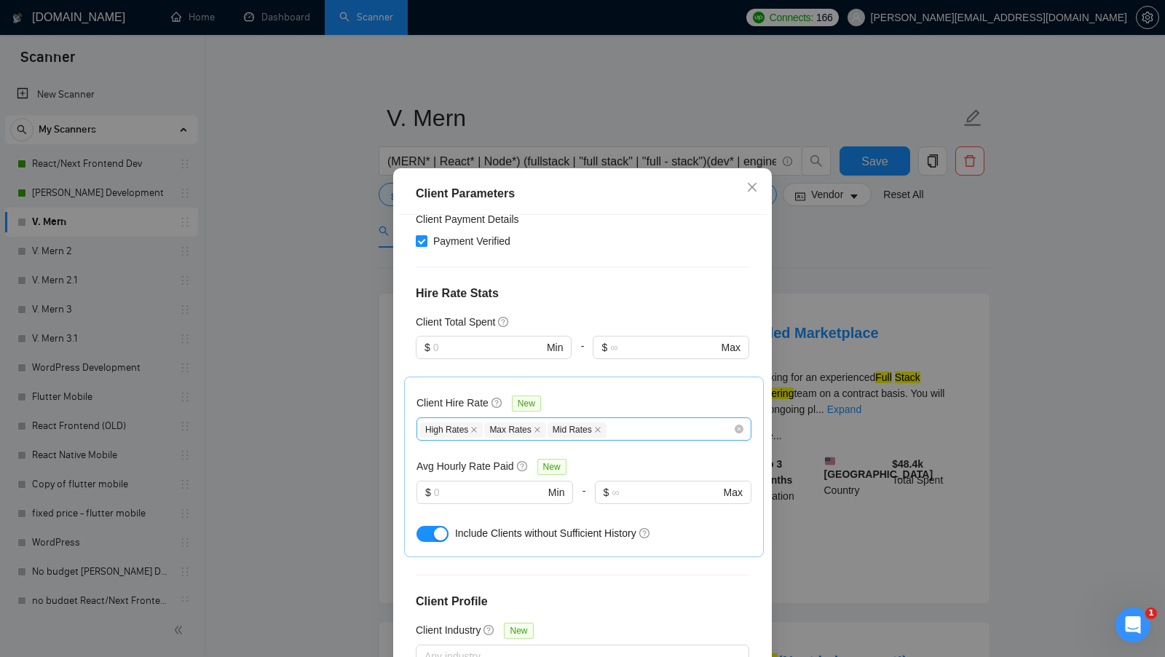
scroll to position [376, 0]
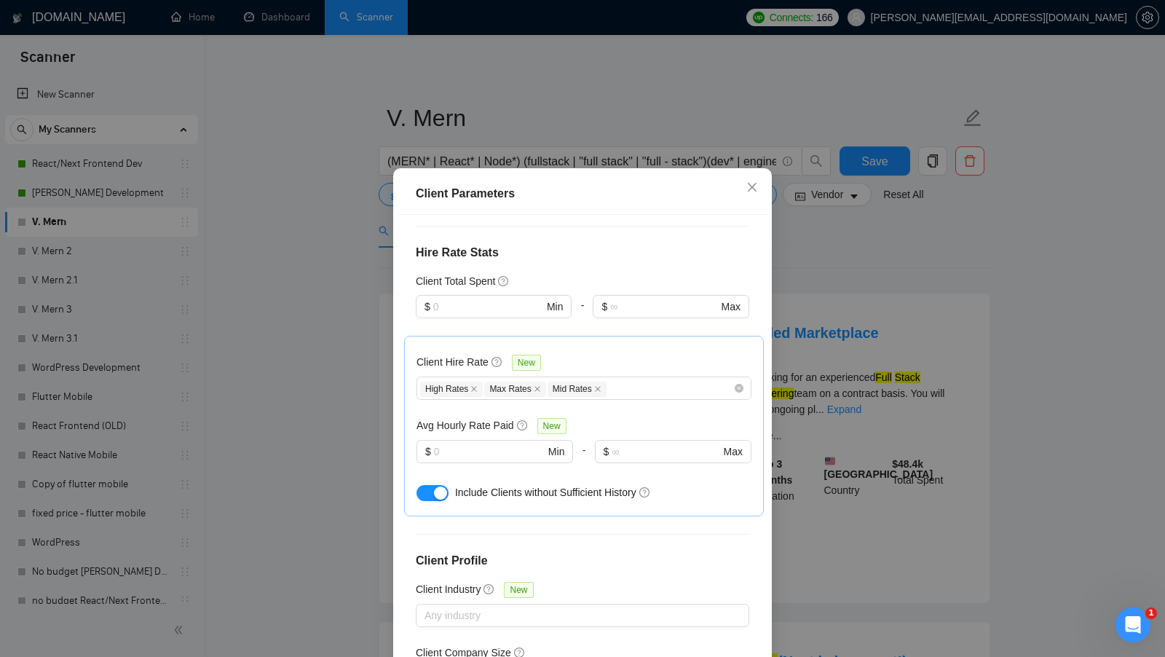
click at [807, 387] on div "Client Parameters Client Location Include Client Countries Select Exclude Clien…" at bounding box center [582, 328] width 1165 height 657
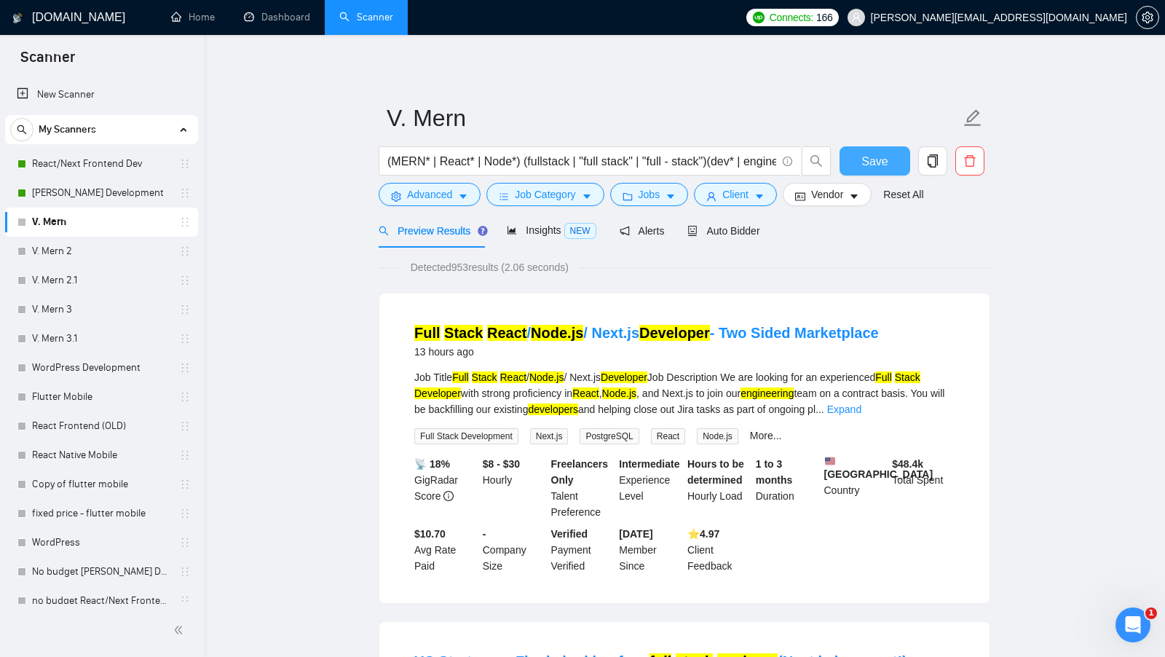
click at [875, 164] on span "Save" at bounding box center [874, 161] width 26 height 18
click at [409, 166] on input "(MERN* | React* | Node*) (fullstack | "full stack" | "full - stack")(dev* | eng…" at bounding box center [581, 161] width 389 height 18
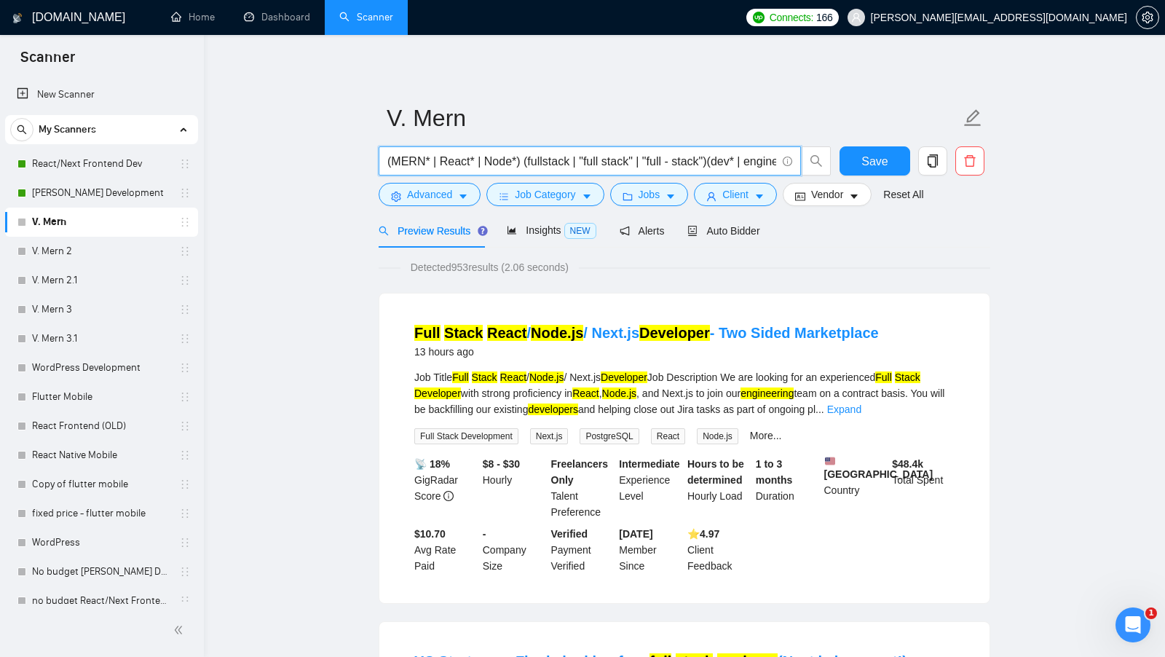
click at [409, 166] on input "(MERN* | React* | Node*) (fullstack | "full stack" | "full - stack")(dev* | eng…" at bounding box center [581, 161] width 389 height 18
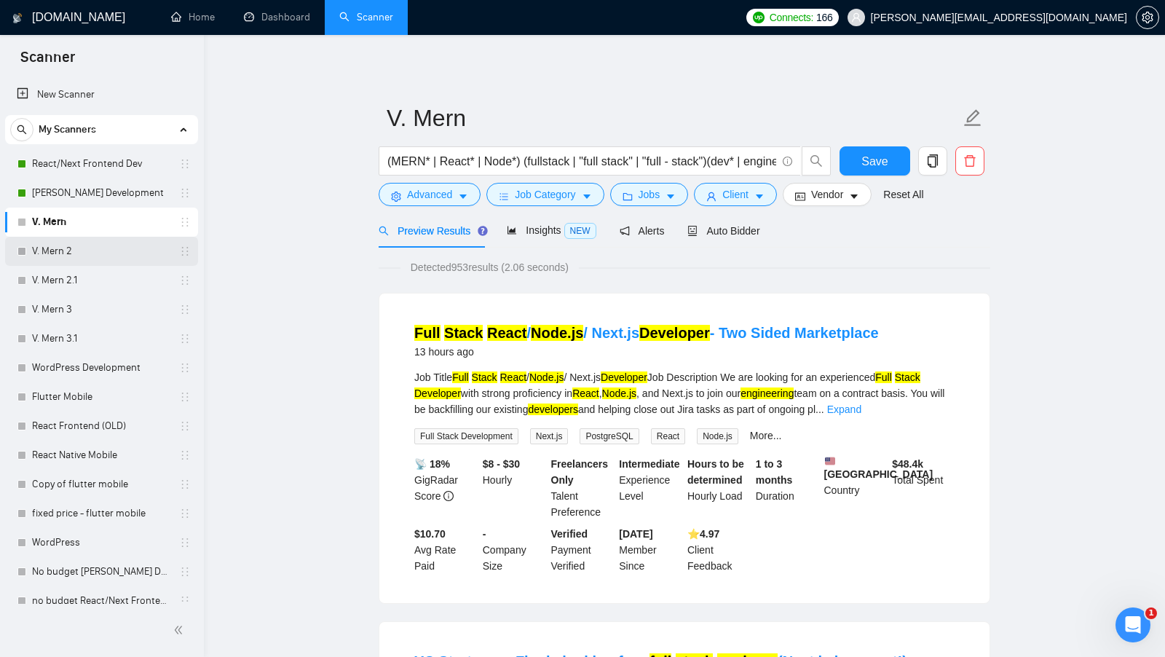
click at [98, 242] on link "V. Mern 2" at bounding box center [101, 251] width 138 height 29
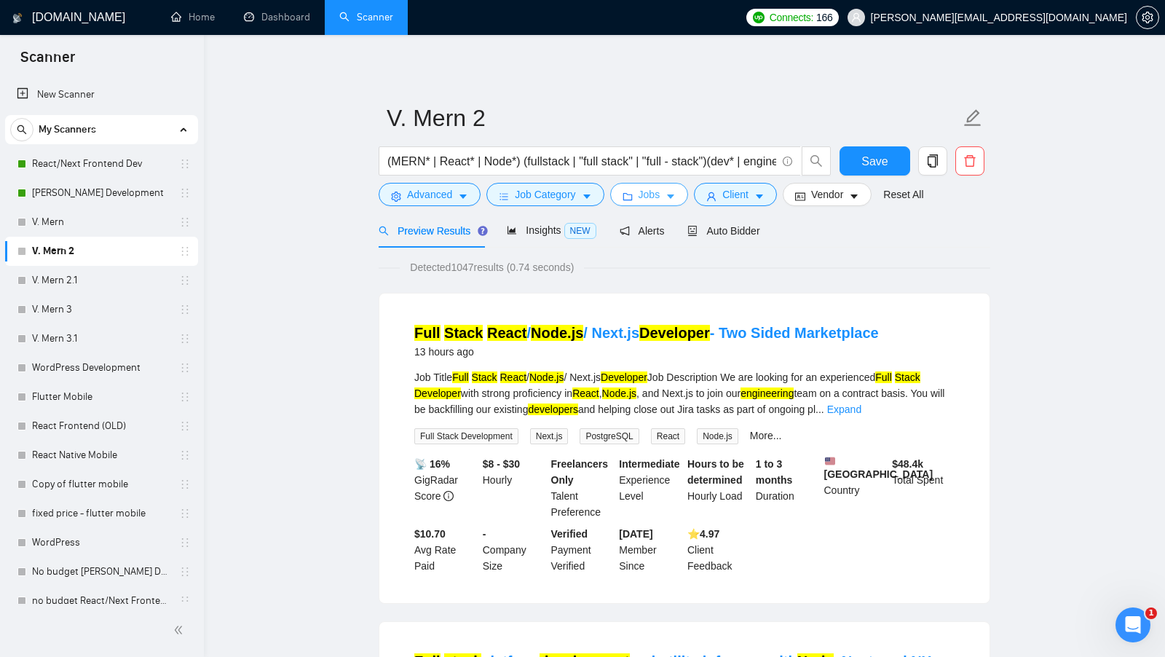
click at [660, 186] on span "Jobs" at bounding box center [649, 194] width 22 height 16
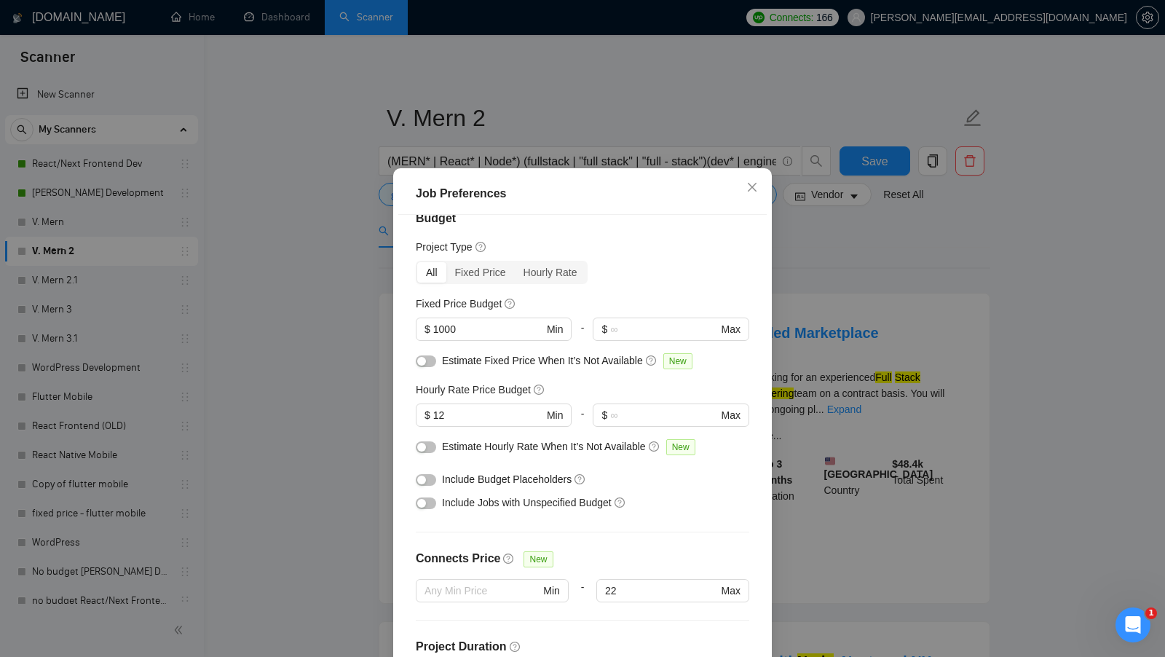
click at [836, 388] on div "Job Preferences Budget Project Type All Fixed Price Hourly Rate Fixed Price Bud…" at bounding box center [582, 328] width 1165 height 657
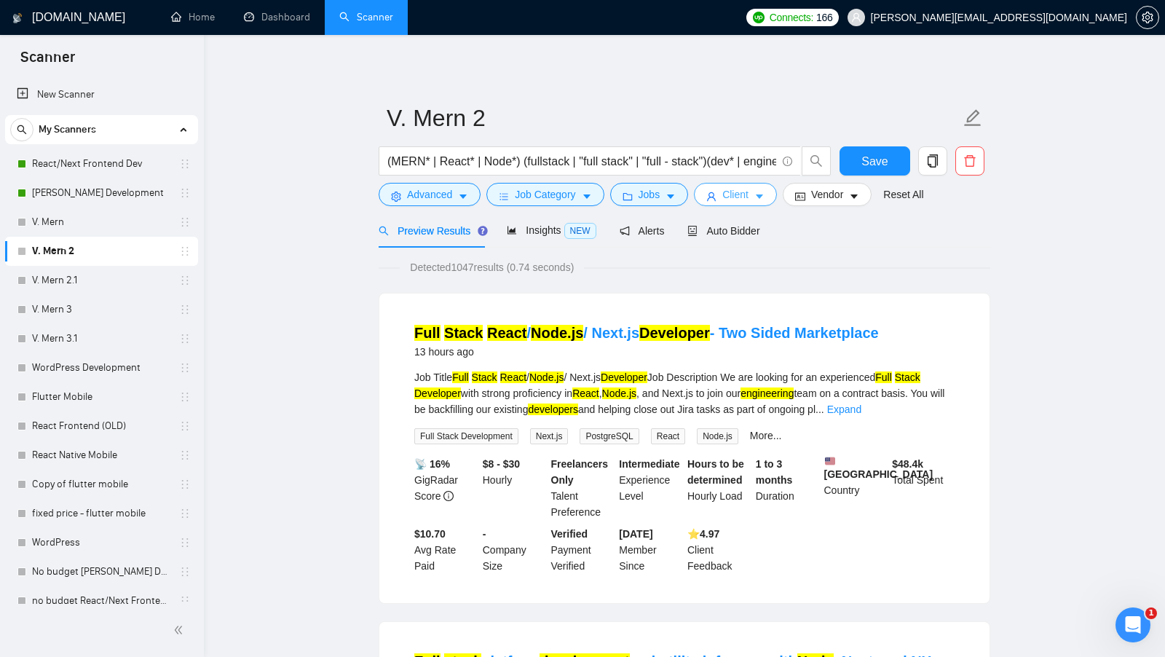
click at [743, 202] on span "Client" at bounding box center [735, 194] width 26 height 16
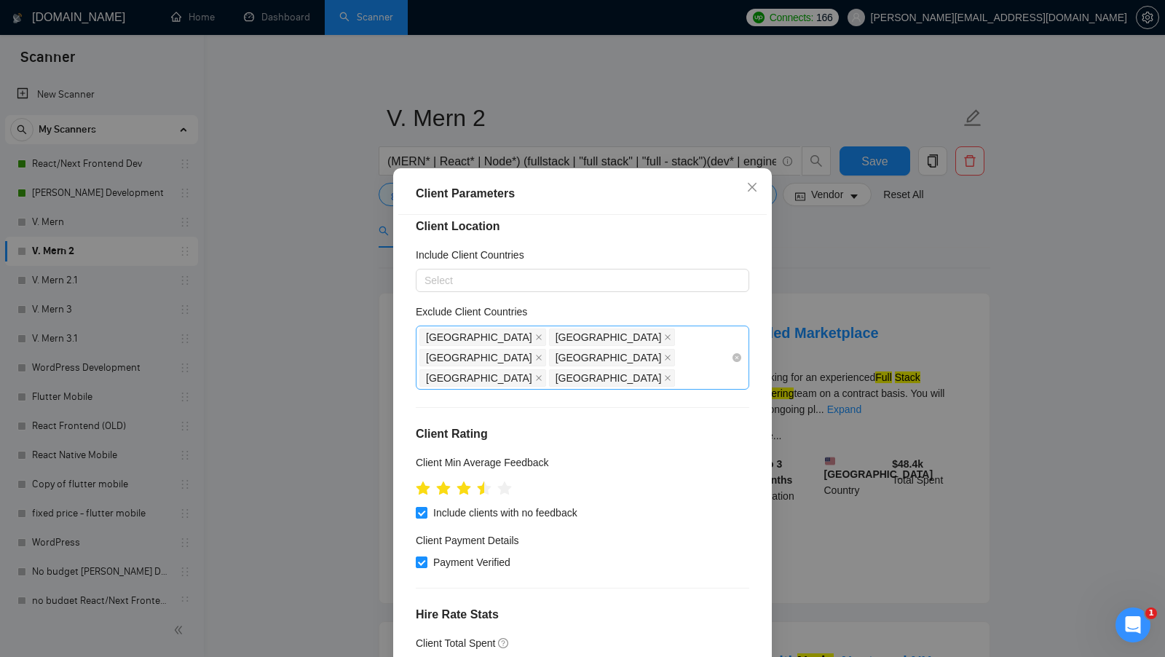
scroll to position [15, 0]
click at [793, 314] on div "Client Parameters Client Location Include Client Countries Select Exclude Clien…" at bounding box center [582, 328] width 1165 height 657
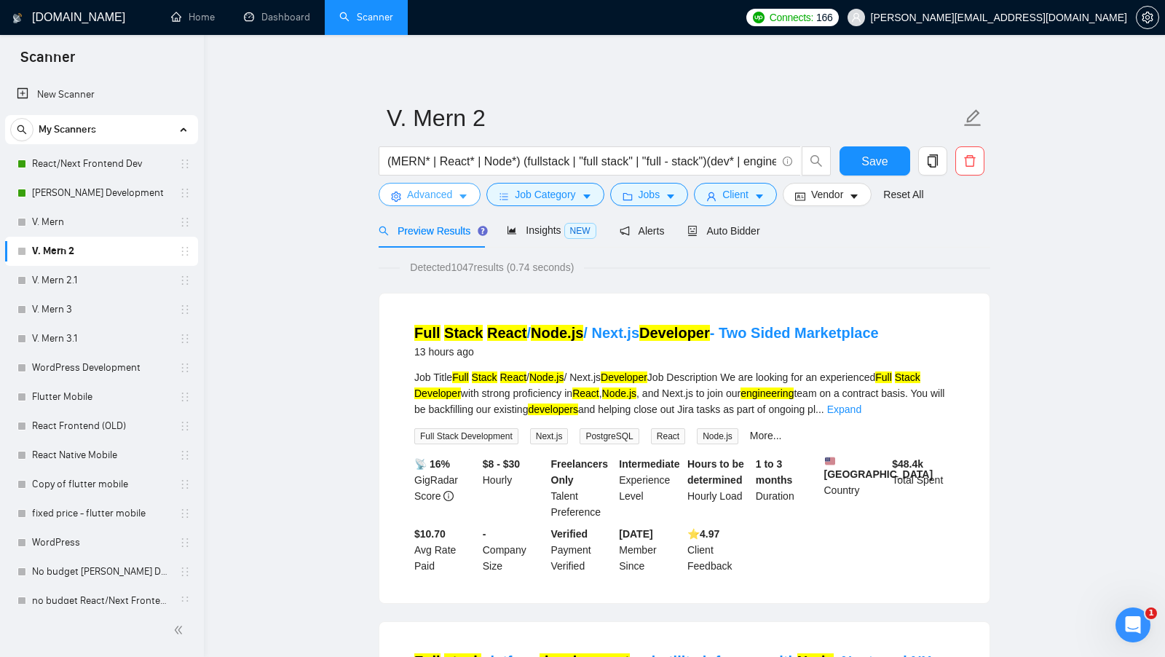
click at [436, 199] on span "Advanced" at bounding box center [429, 194] width 45 height 16
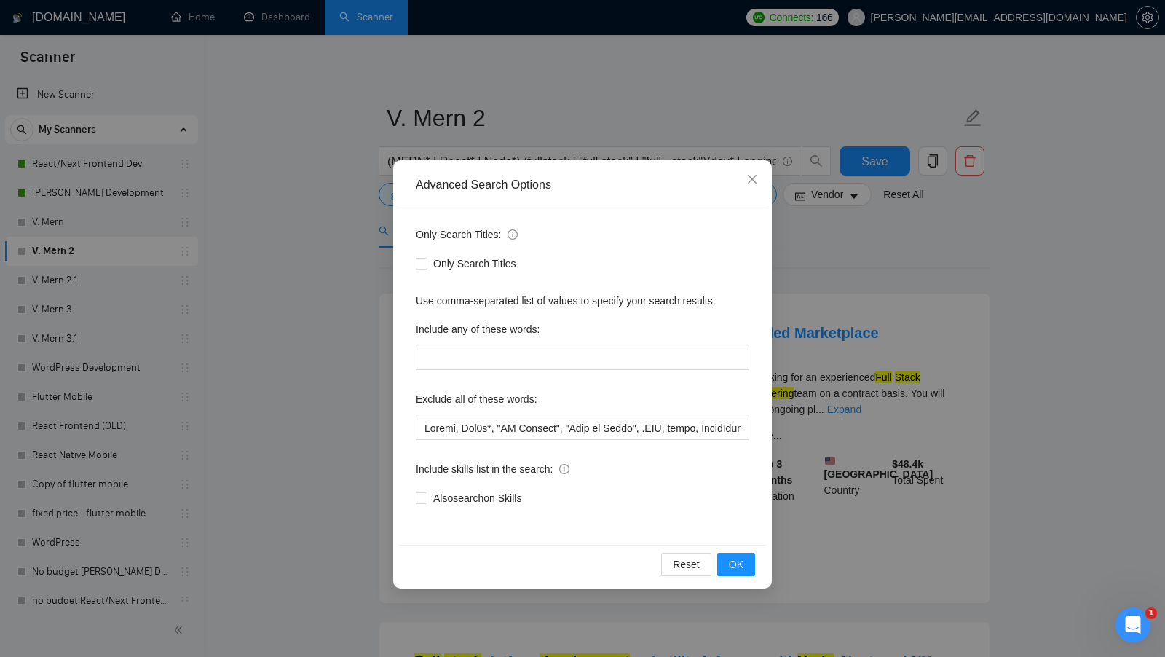
click at [355, 379] on div "Advanced Search Options Only Search Titles: Only Search Titles Use comma-separa…" at bounding box center [582, 328] width 1165 height 657
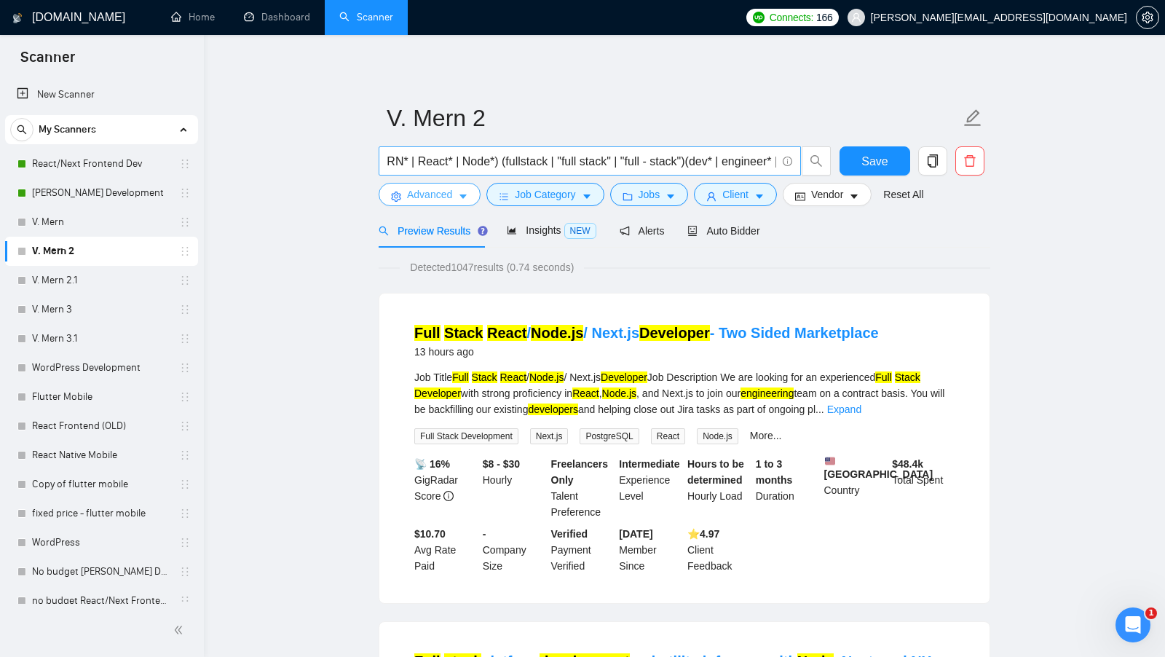
scroll to position [0, 0]
click at [96, 299] on link "V. Mern 3" at bounding box center [101, 309] width 138 height 29
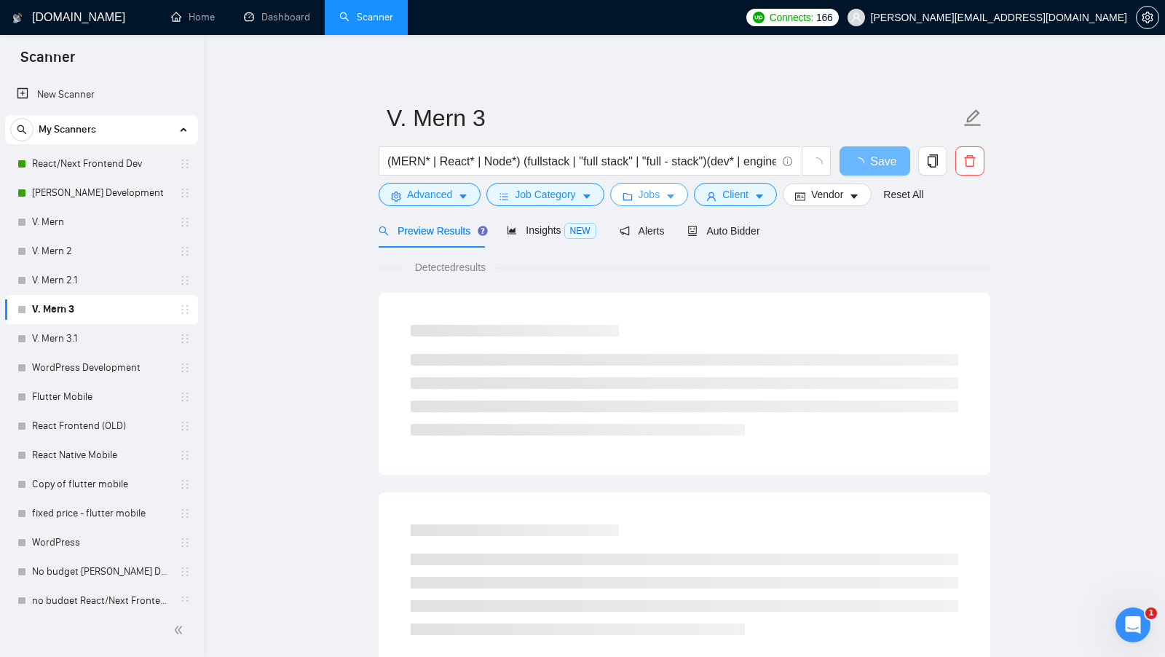
click at [655, 200] on span "Jobs" at bounding box center [649, 194] width 22 height 16
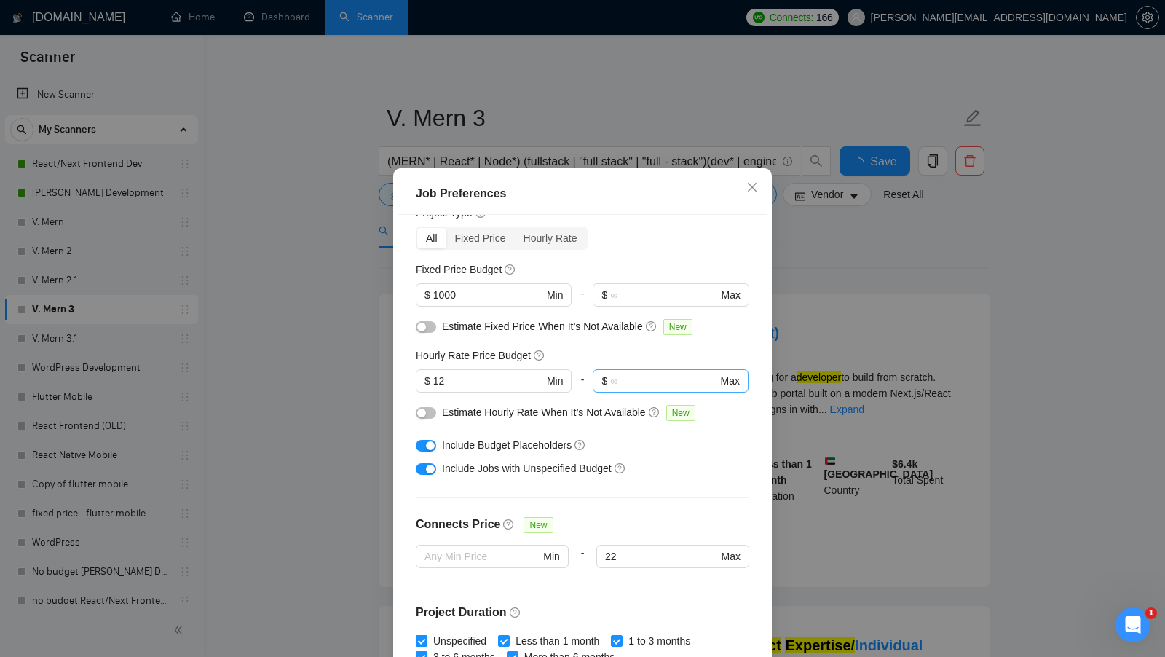
scroll to position [20, 0]
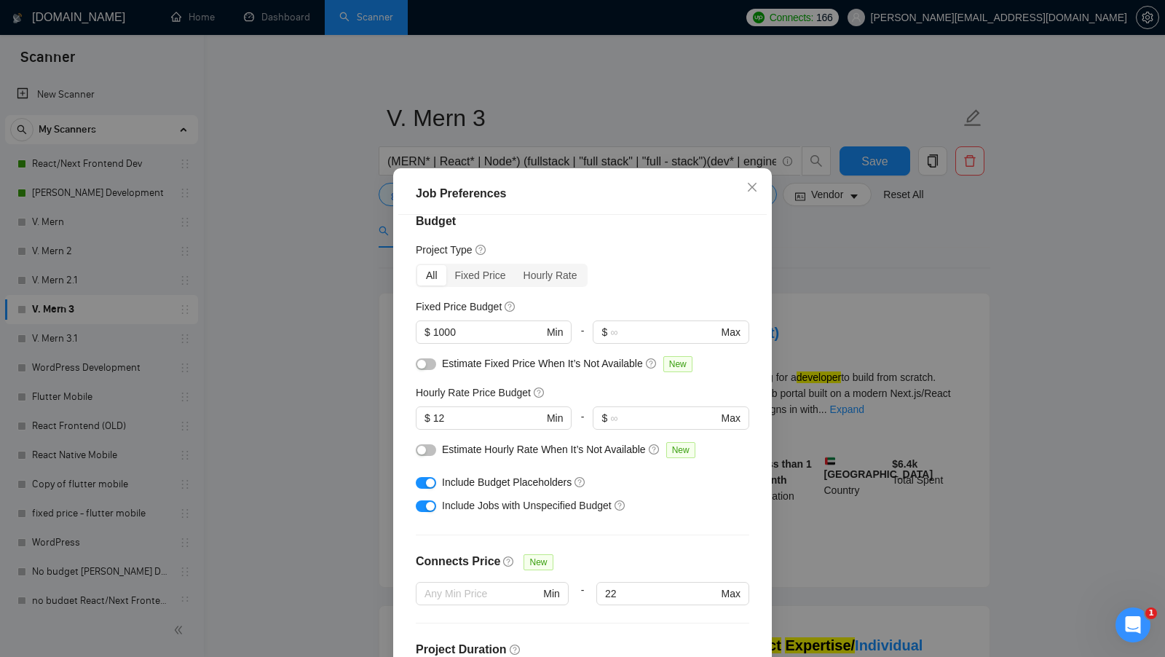
click at [838, 289] on div "Job Preferences Budget Project Type All Fixed Price Hourly Rate Fixed Price Bud…" at bounding box center [582, 328] width 1165 height 657
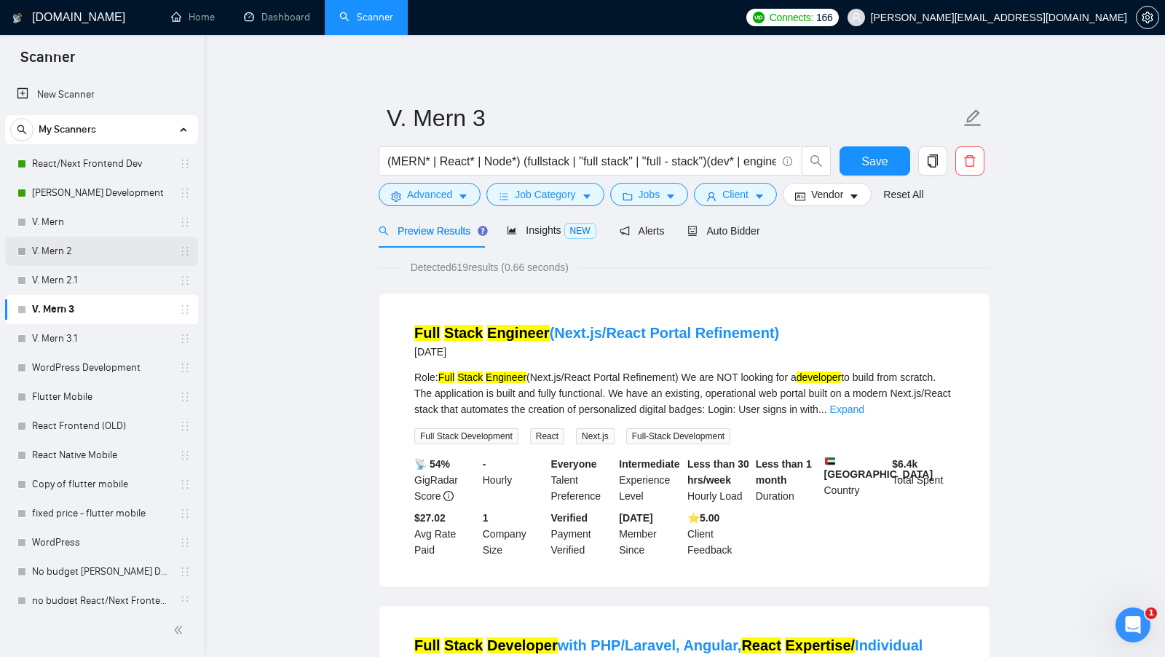
click at [97, 258] on link "V. Mern 2" at bounding box center [101, 251] width 138 height 29
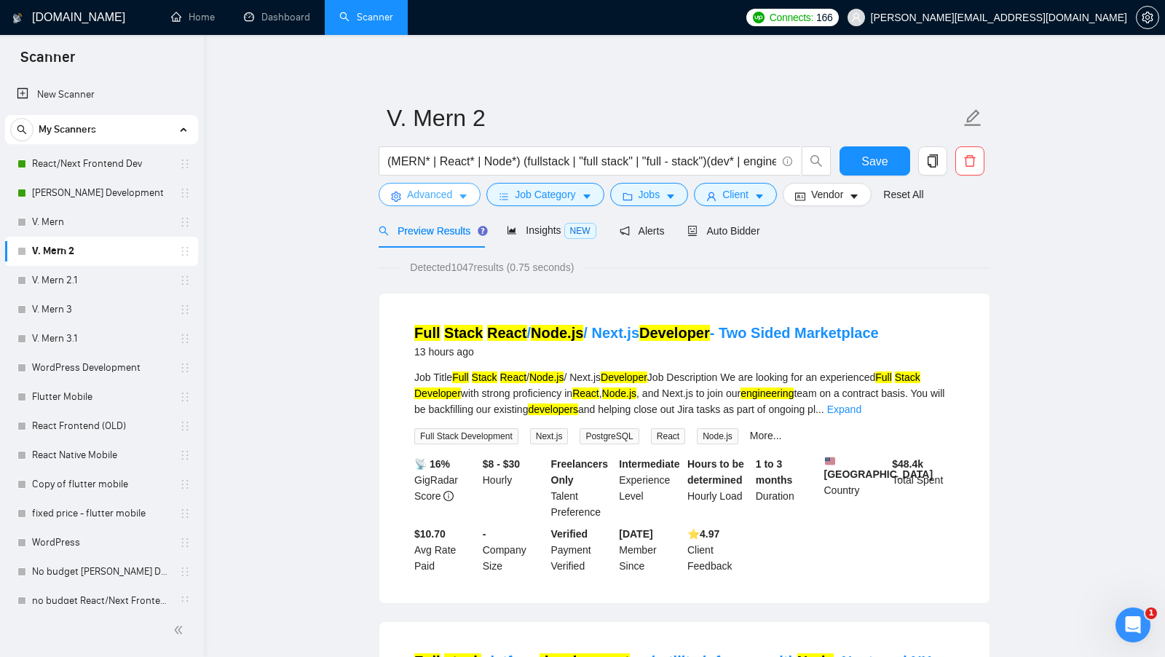
click at [453, 188] on button "Advanced" at bounding box center [430, 194] width 102 height 23
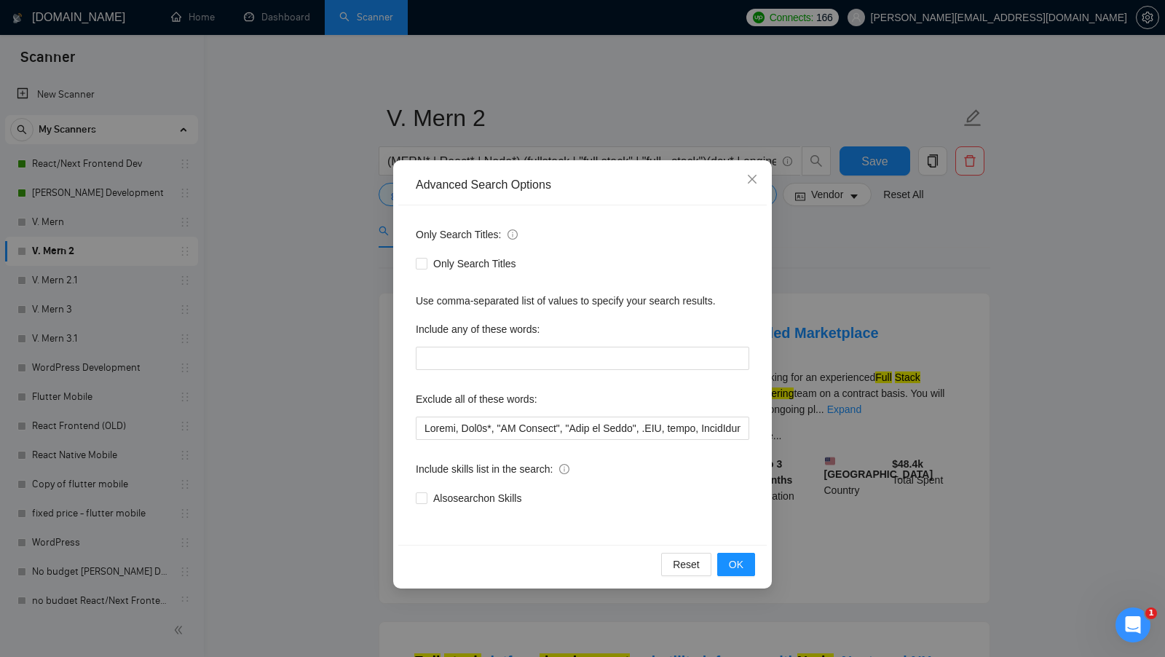
click at [349, 262] on div "Advanced Search Options Only Search Titles: Only Search Titles Use comma-separa…" at bounding box center [582, 328] width 1165 height 657
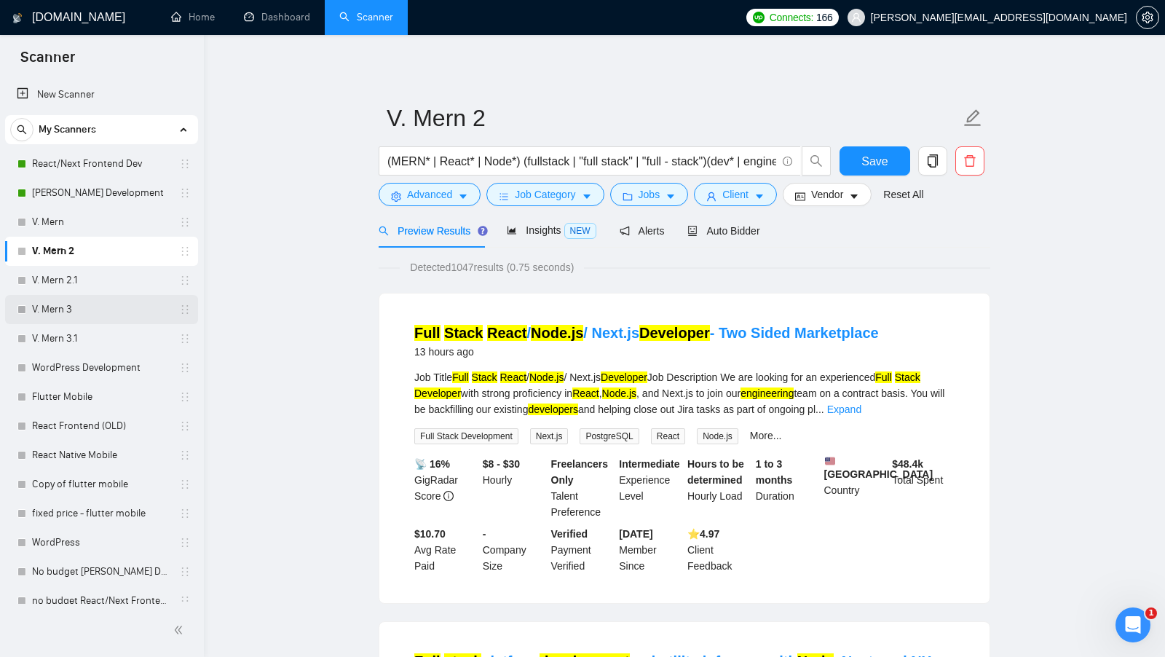
click at [107, 302] on link "V. Mern 3" at bounding box center [101, 309] width 138 height 29
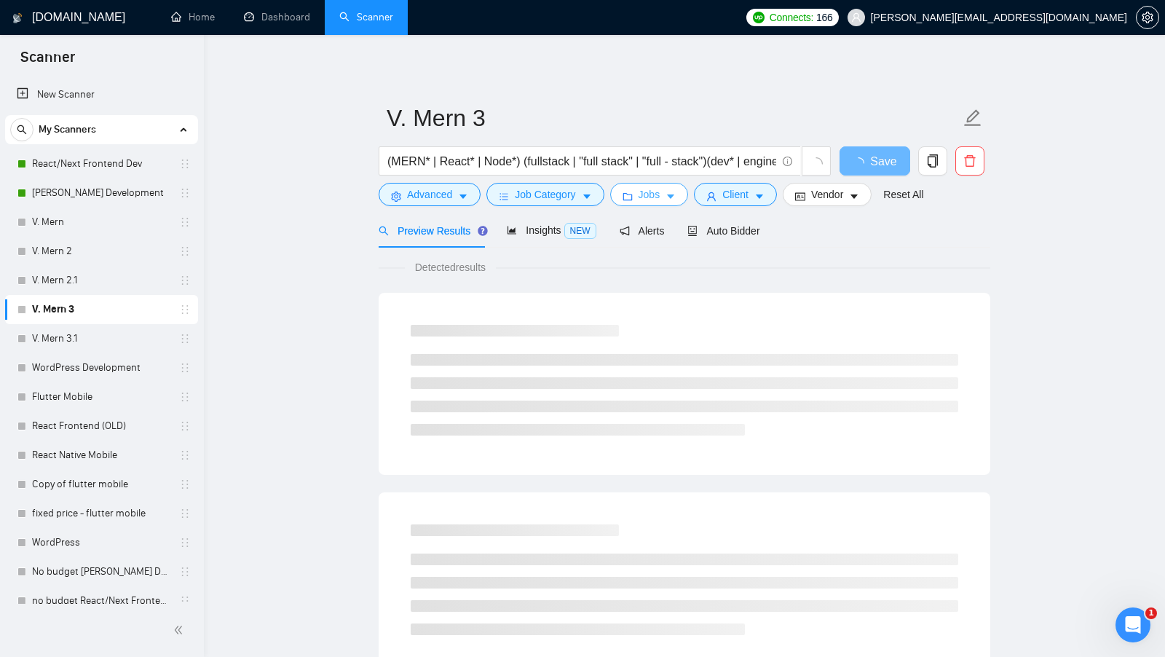
click at [655, 194] on span "Jobs" at bounding box center [649, 194] width 22 height 16
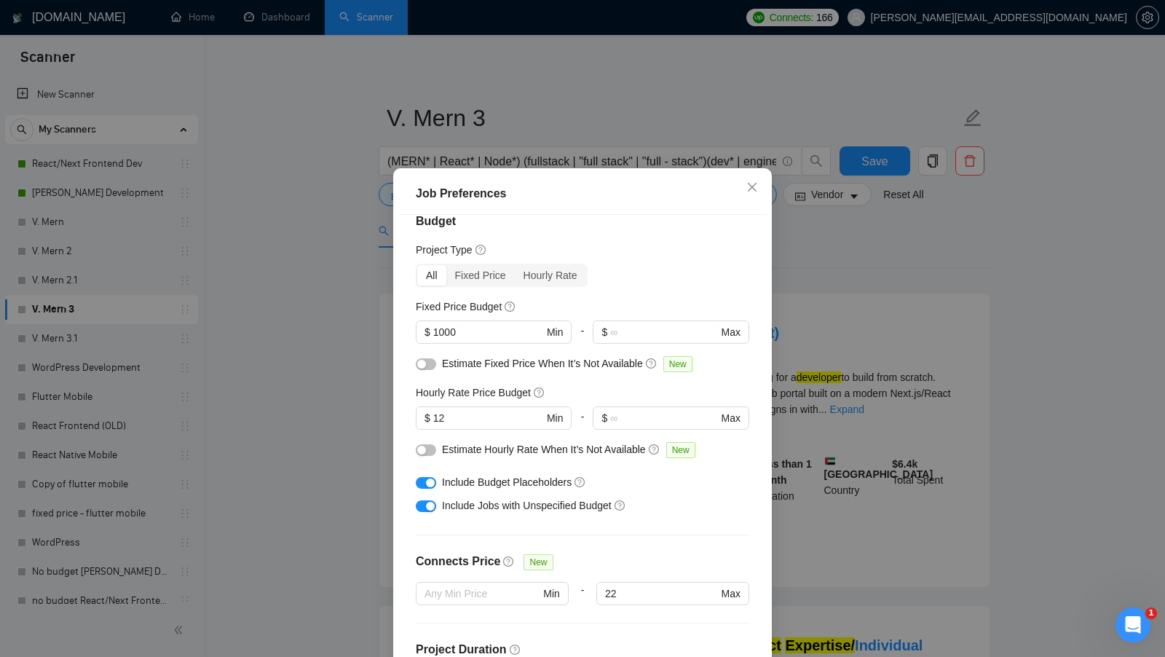
click at [874, 400] on div "Job Preferences Budget Project Type All Fixed Price Hourly Rate Fixed Price Bud…" at bounding box center [582, 328] width 1165 height 657
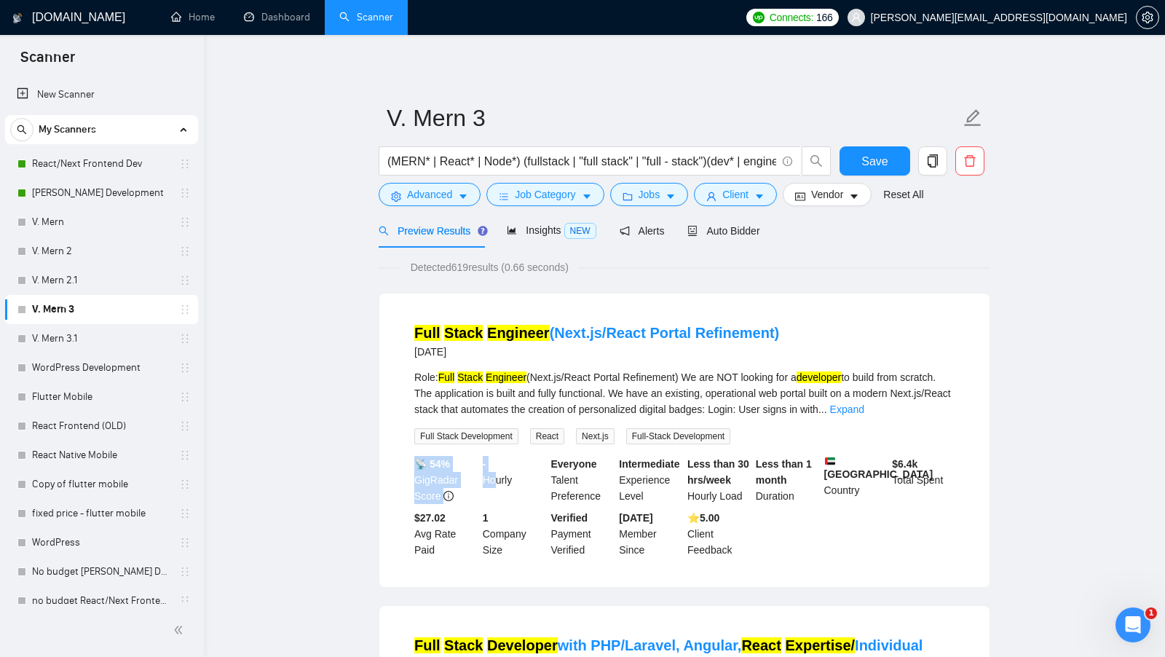
drag, startPoint x: 476, startPoint y: 461, endPoint x: 496, endPoint y: 471, distance: 22.5
click at [496, 471] on div "📡 54% GigRadar Score - Hourly Everyone Talent Preference Intermediate Experienc…" at bounding box center [684, 507] width 546 height 102
click at [496, 472] on div "- Hourly" at bounding box center [514, 480] width 68 height 48
click at [753, 202] on button "Client" at bounding box center [735, 194] width 83 height 23
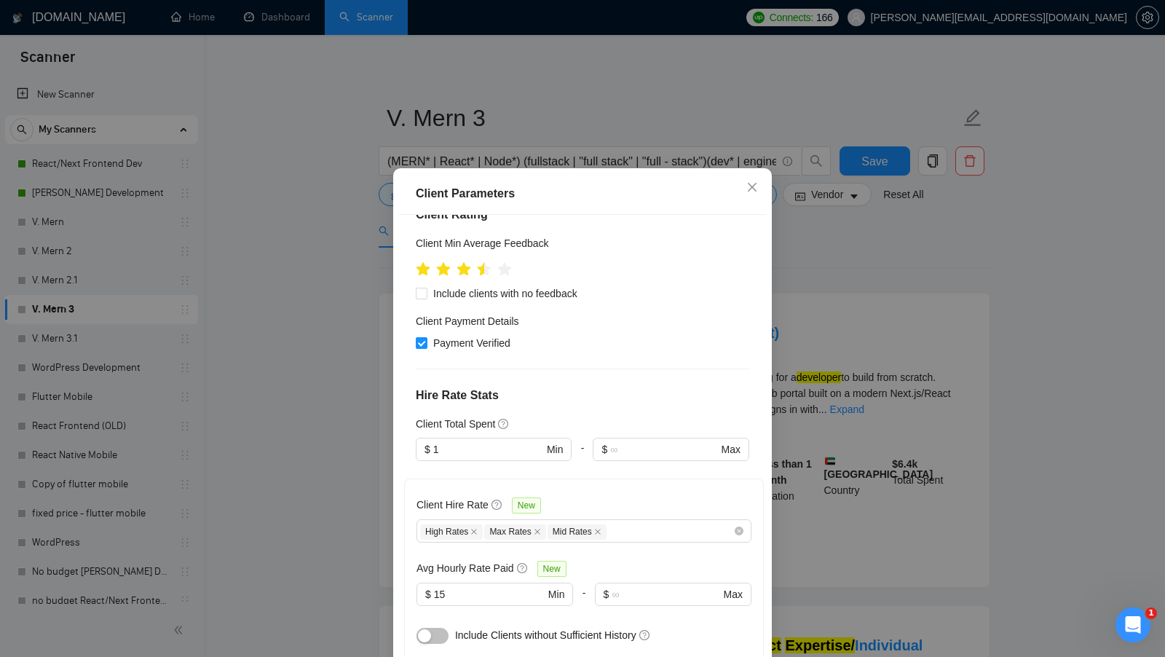
scroll to position [274, 0]
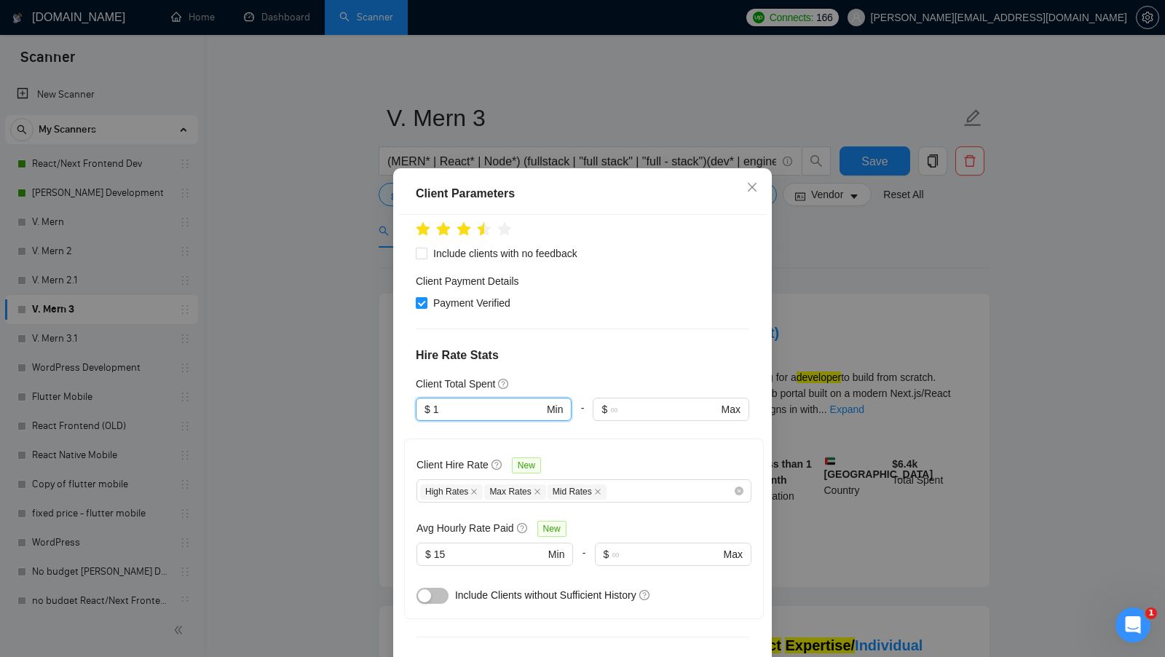
drag, startPoint x: 451, startPoint y: 387, endPoint x: 379, endPoint y: 387, distance: 72.8
click at [379, 387] on div "Client Parameters Client Location Include Client Countries Select Exclude Clien…" at bounding box center [582, 328] width 1165 height 657
click at [619, 346] on h4 "Hire Rate Stats" at bounding box center [582, 354] width 333 height 17
drag, startPoint x: 455, startPoint y: 528, endPoint x: 405, endPoint y: 528, distance: 50.2
click at [405, 528] on div "Client Hire Rate New High Rates Max Rates Mid Rates Avg Hourly Rate Paid New 15…" at bounding box center [584, 528] width 360 height 181
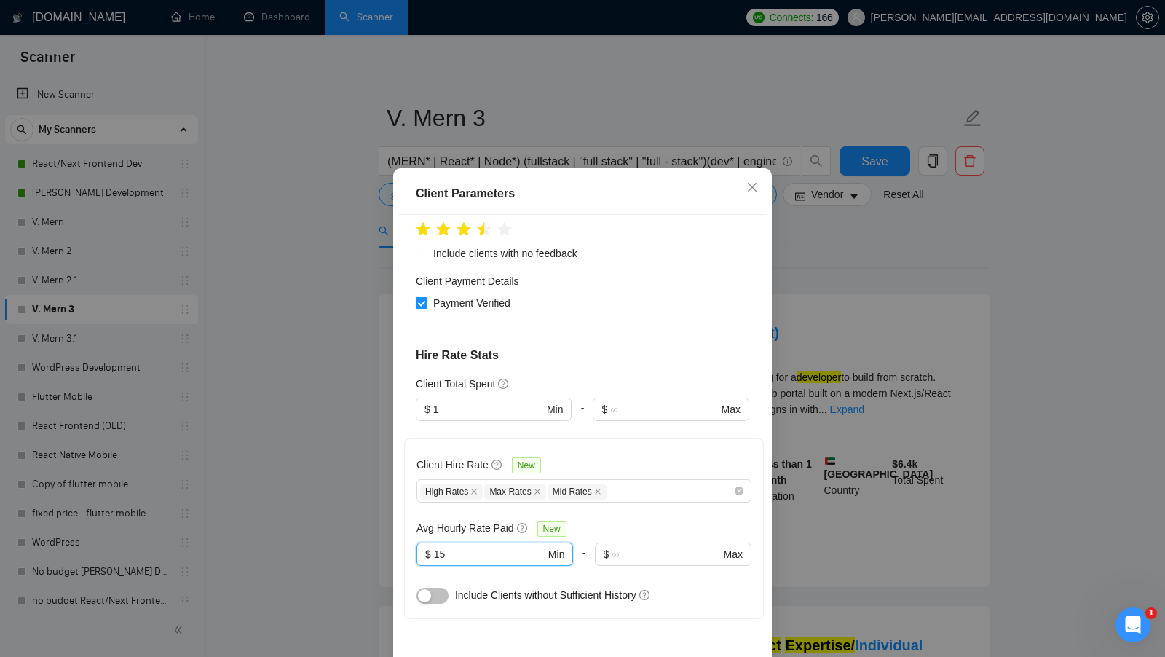
click at [818, 484] on div "Client Parameters Client Location Include Client Countries Select Exclude Clien…" at bounding box center [582, 328] width 1165 height 657
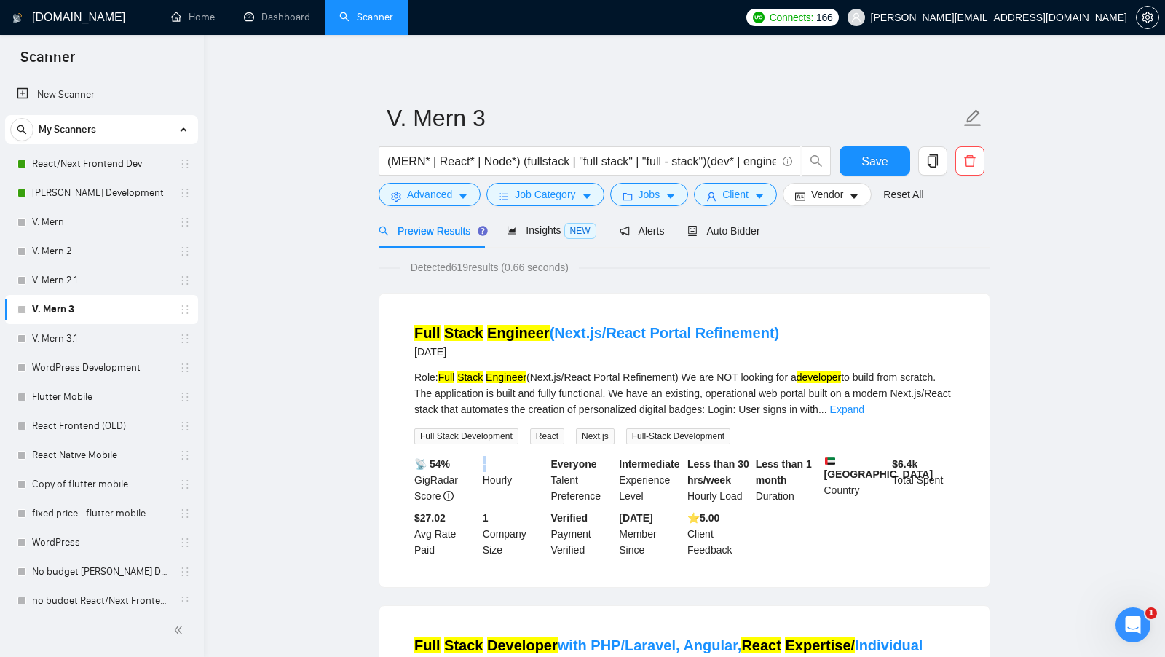
drag, startPoint x: 480, startPoint y: 462, endPoint x: 491, endPoint y: 473, distance: 15.4
click at [491, 472] on div "- Hourly" at bounding box center [514, 480] width 68 height 48
drag, startPoint x: 410, startPoint y: 525, endPoint x: 441, endPoint y: 558, distance: 45.3
click at [441, 558] on li "Full Stack Engineer (Next.js/React Portal Refinement) [DATE] Role: Full Stack E…" at bounding box center [684, 440] width 575 height 258
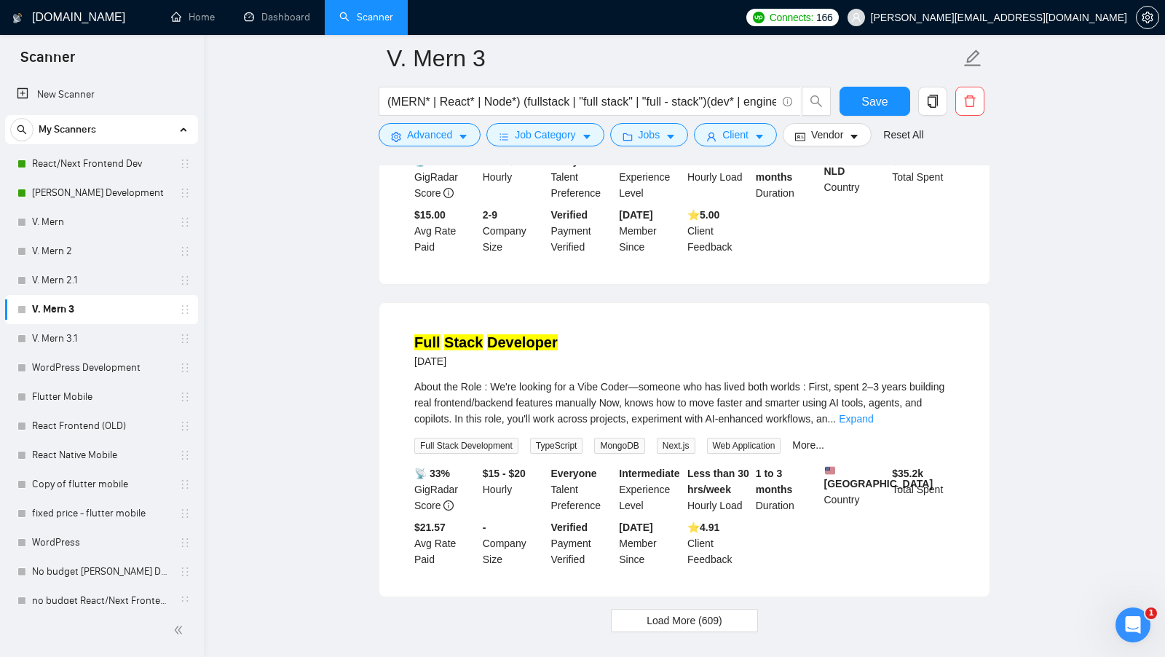
scroll to position [3010, 0]
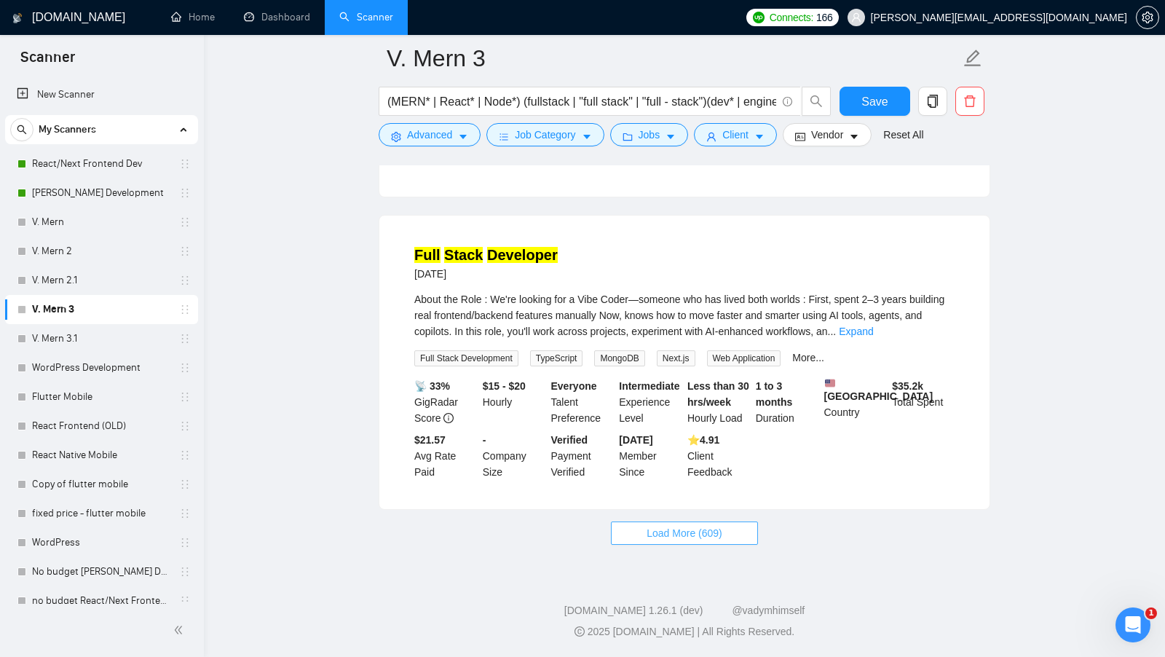
click at [711, 530] on span "Load More (609)" at bounding box center [684, 533] width 76 height 16
click at [706, 530] on span "Loading..." at bounding box center [684, 533] width 55 height 16
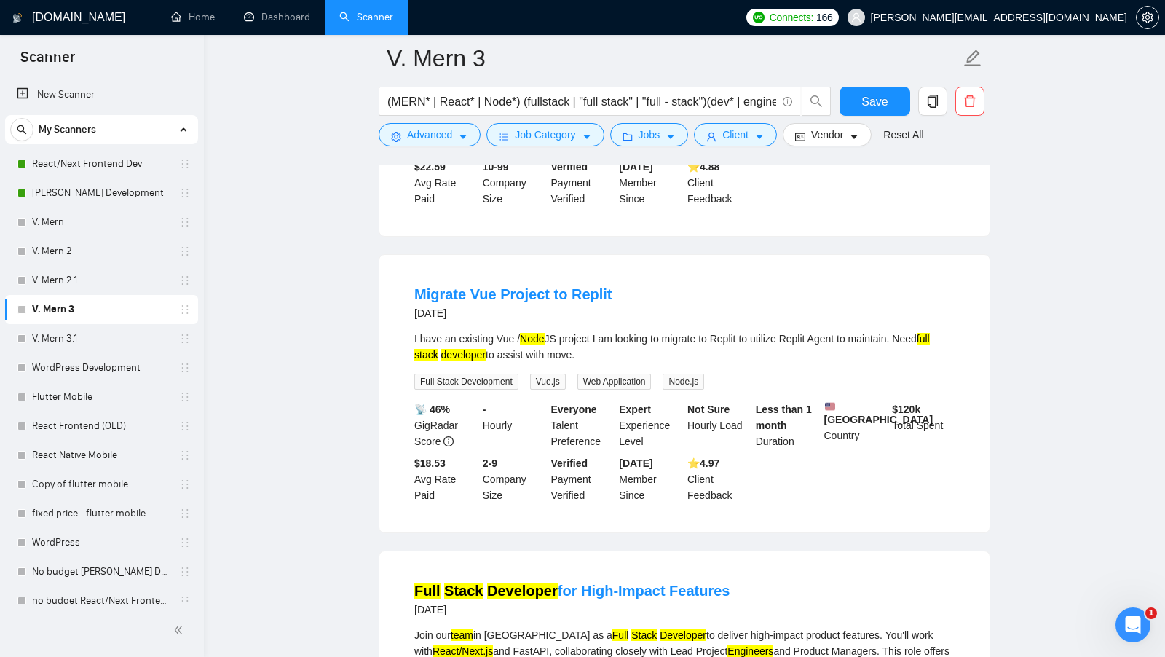
scroll to position [4289, 0]
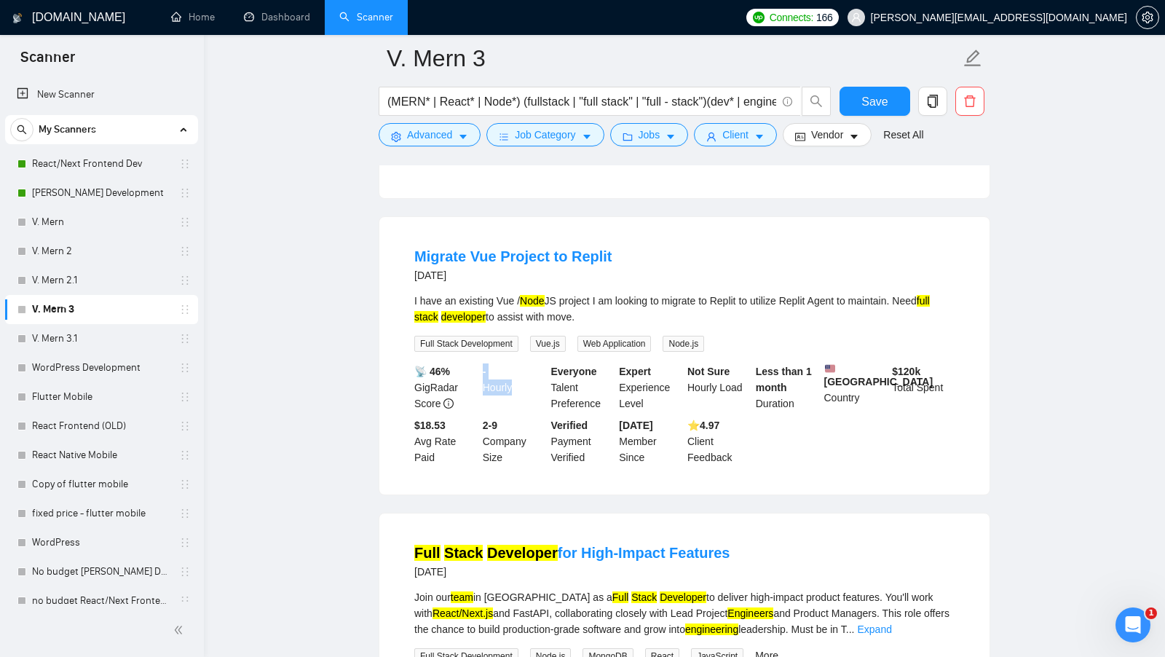
drag, startPoint x: 482, startPoint y: 373, endPoint x: 515, endPoint y: 381, distance: 33.6
click at [515, 380] on div "- Hourly" at bounding box center [514, 387] width 68 height 48
drag, startPoint x: 408, startPoint y: 432, endPoint x: 439, endPoint y: 467, distance: 46.9
click at [439, 467] on li "Migrate Vue Project to Replit [DATE] I have an existing Vue / Node JS project I…" at bounding box center [684, 355] width 575 height 242
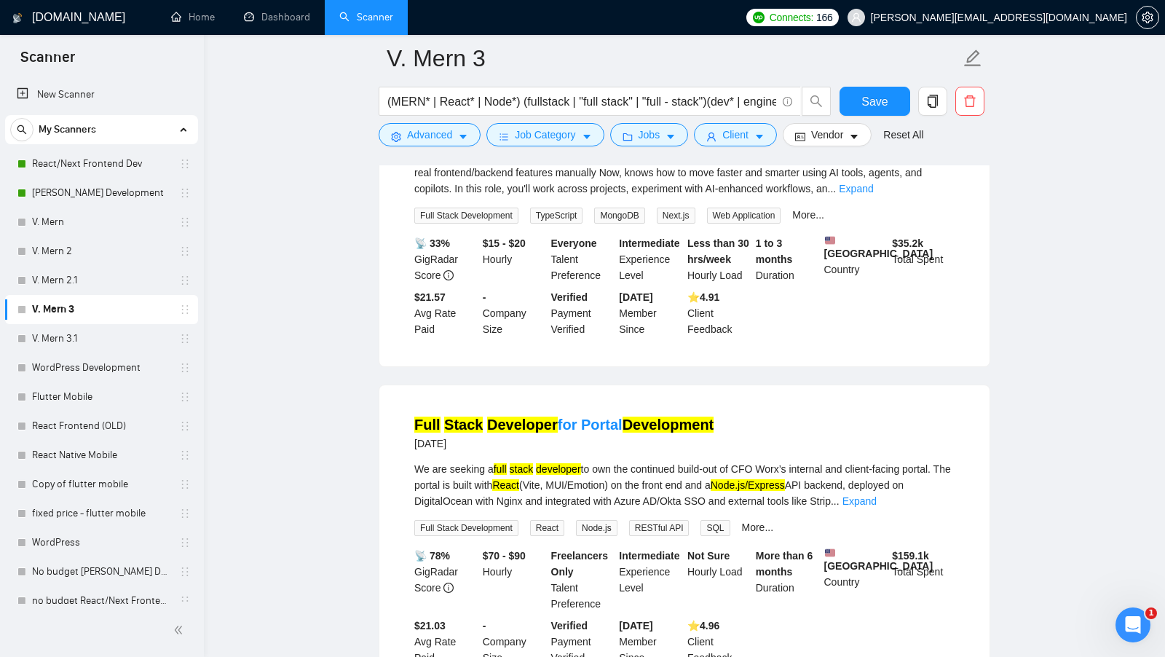
scroll to position [2858, 0]
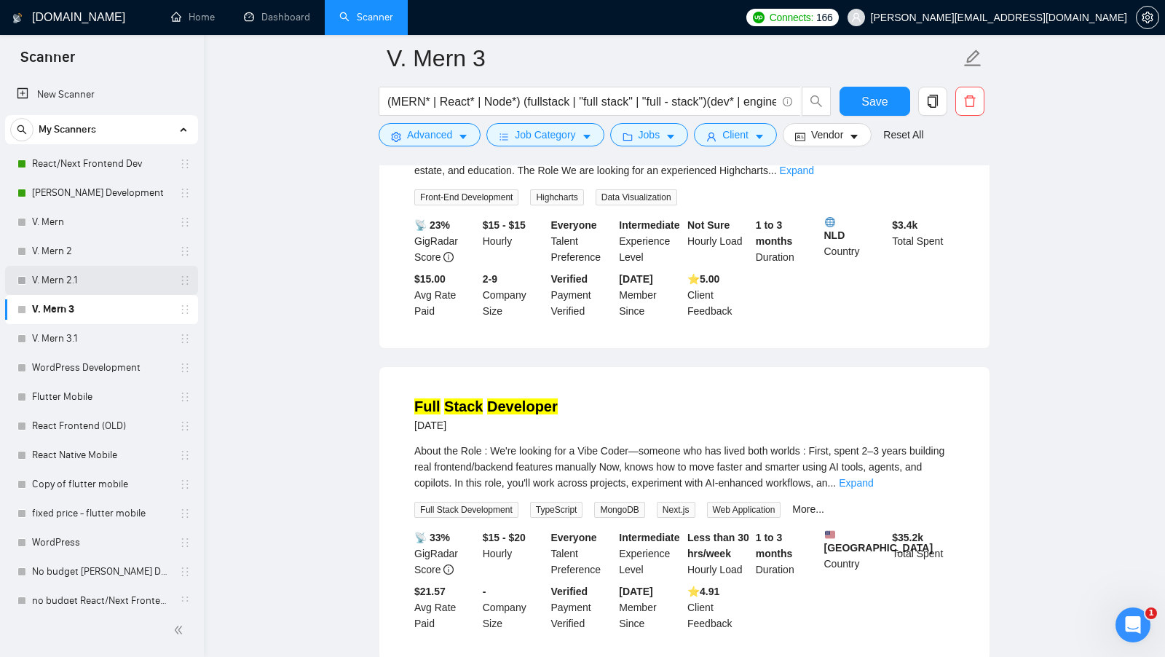
click at [100, 273] on link "V. Mern 2.1" at bounding box center [101, 280] width 138 height 29
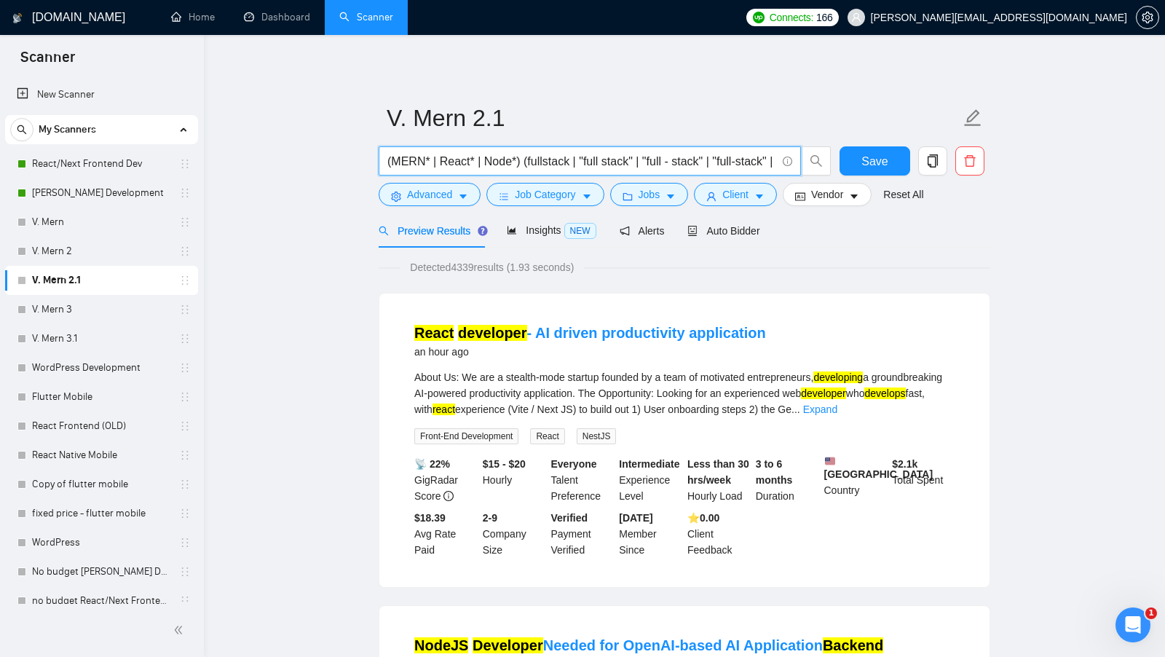
click at [406, 165] on input "(MERN* | React* | Node*) (fullstack | "full stack" | "full - stack" | "full-sta…" at bounding box center [581, 161] width 389 height 18
click at [456, 156] on input "(MERN* | React* | Node*) (fullstack | "full stack" | "full - stack" | "full-sta…" at bounding box center [581, 161] width 389 height 18
click at [502, 155] on input "(MERN* | React* | Node*) (fullstack | "full stack" | "full - stack" | "full-sta…" at bounding box center [581, 161] width 389 height 18
drag, startPoint x: 527, startPoint y: 164, endPoint x: 675, endPoint y: 151, distance: 148.3
click at [675, 152] on input "(MERN* | React* | Node*) (fullstack | "full stack" | "full - stack" | "full-sta…" at bounding box center [581, 161] width 389 height 18
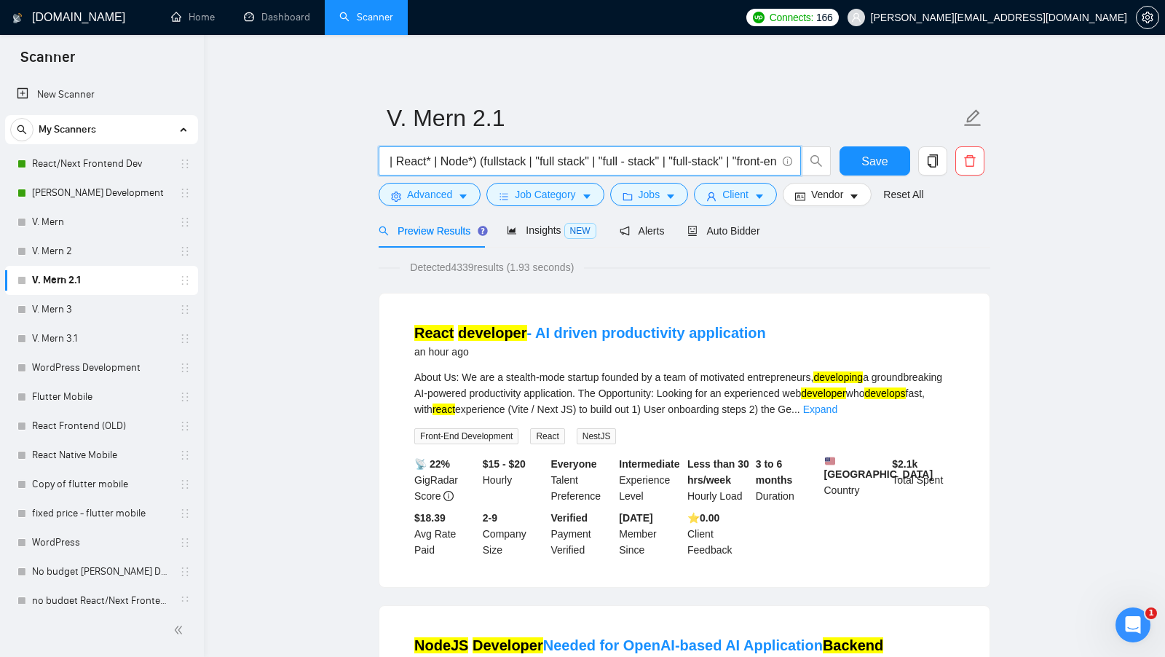
click at [668, 158] on input "(MERN* | React* | Node*) (fullstack | "full stack" | "full - stack" | "full-sta…" at bounding box center [581, 161] width 389 height 18
drag, startPoint x: 661, startPoint y: 158, endPoint x: 528, endPoint y: 156, distance: 133.2
click at [528, 156] on input "(MERN* | React* | Node*) (fullstack | "full stack" | "full - stack" | "full-sta…" at bounding box center [581, 161] width 389 height 18
click at [837, 404] on link "Expand" at bounding box center [820, 409] width 34 height 12
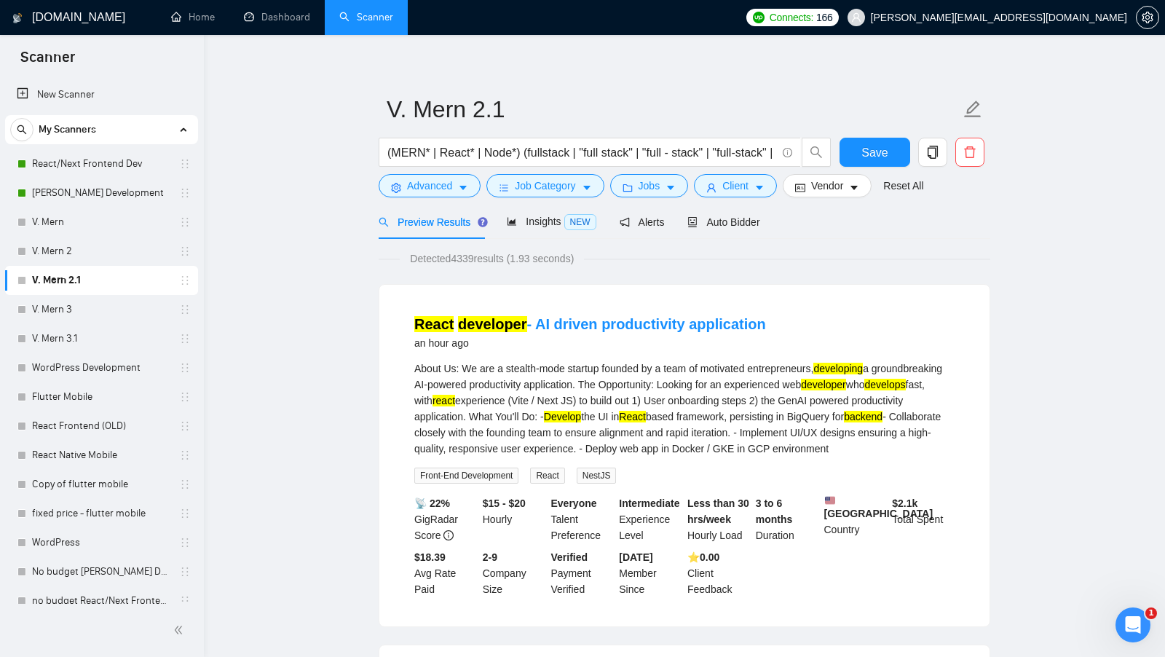
scroll to position [0, 0]
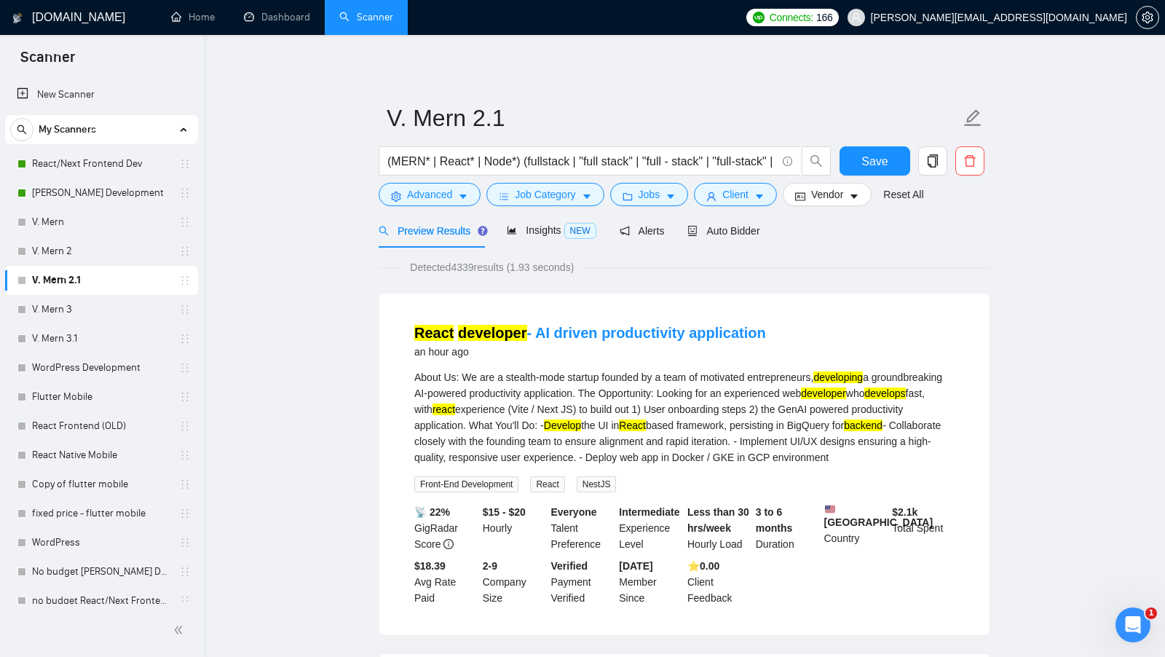
click at [844, 431] on mark "backend" at bounding box center [863, 425] width 39 height 12
click at [606, 428] on div "About Us: We are a stealth-mode startup founded by a team of motivated entrepre…" at bounding box center [684, 417] width 540 height 96
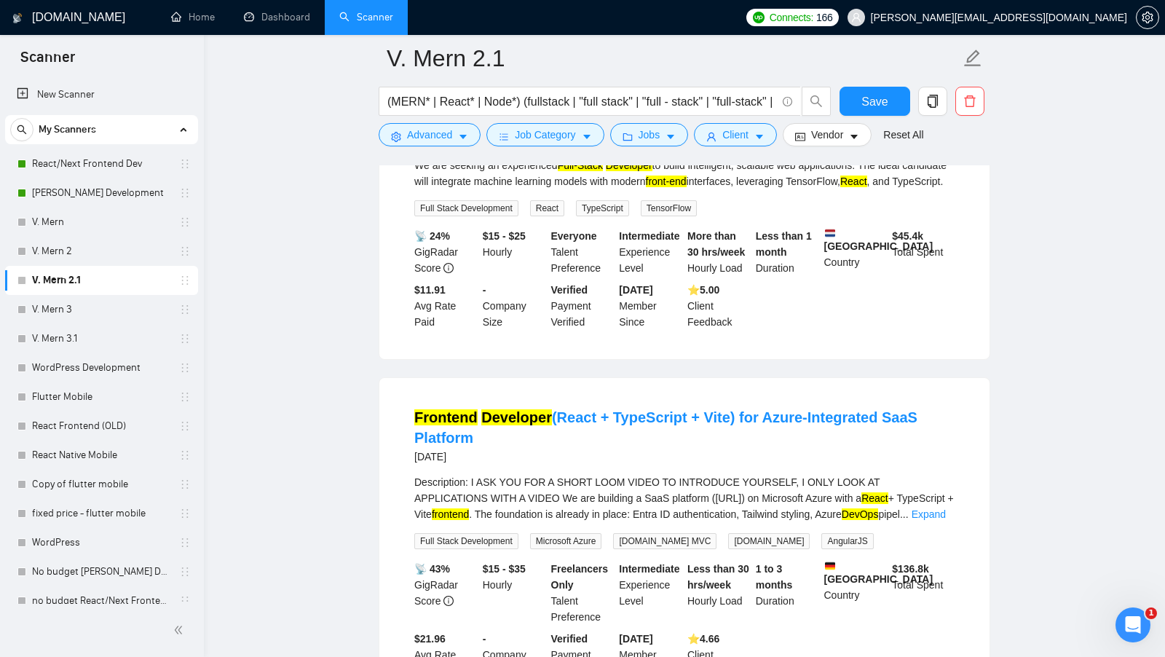
scroll to position [1936, 0]
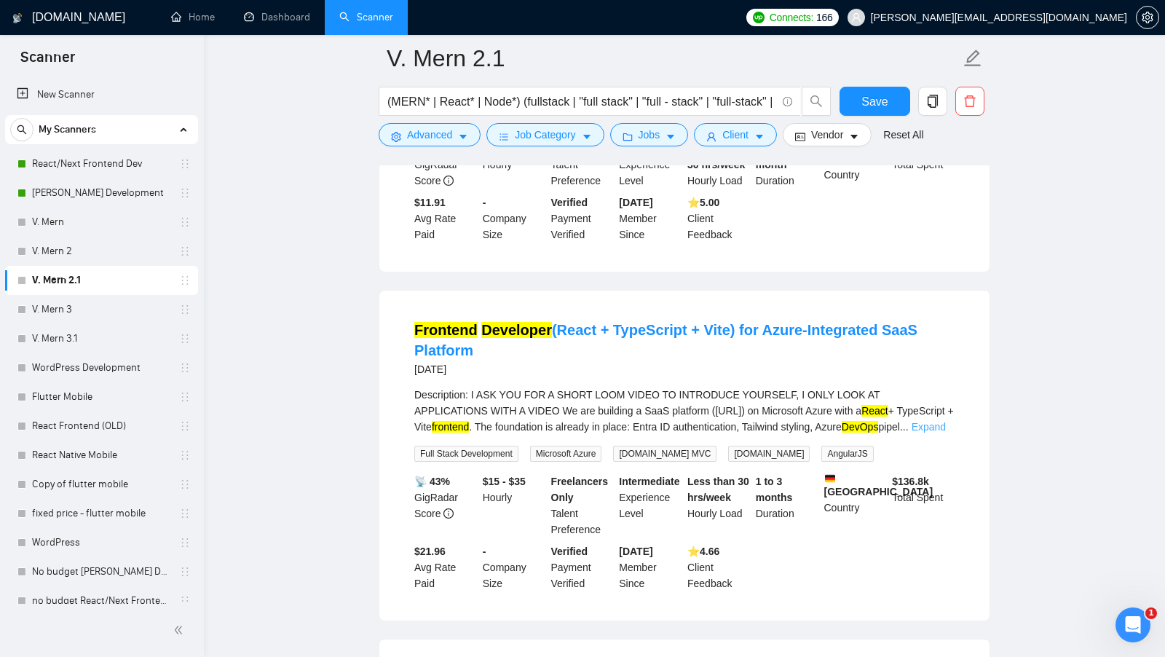
click at [940, 432] on link "Expand" at bounding box center [928, 427] width 34 height 12
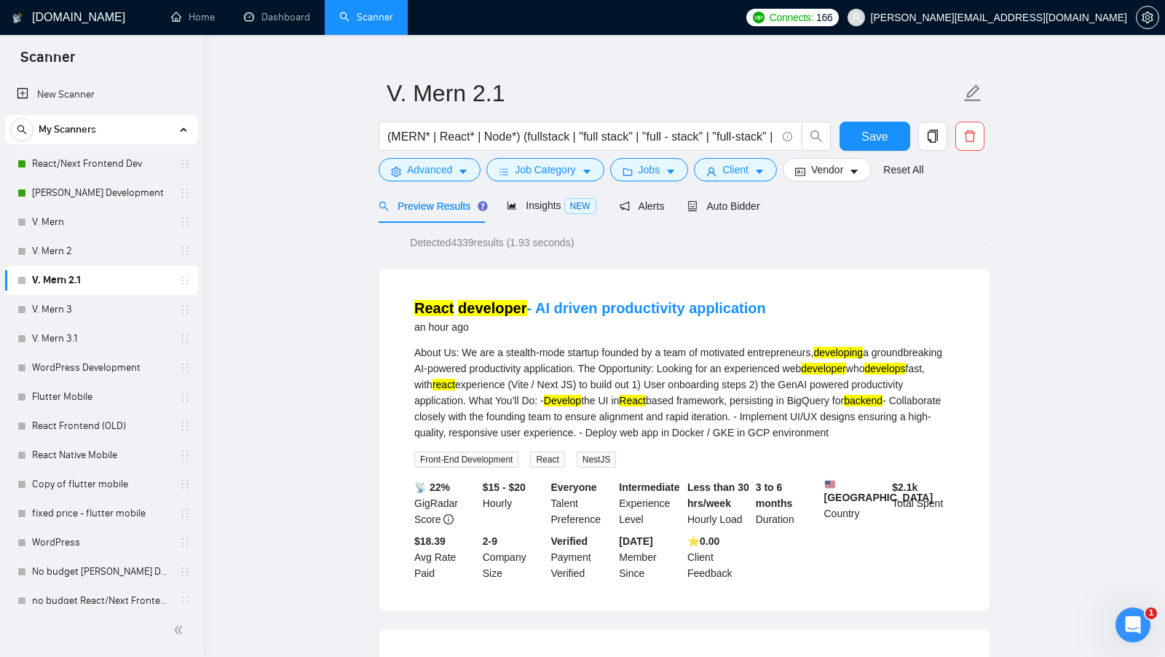
scroll to position [0, 0]
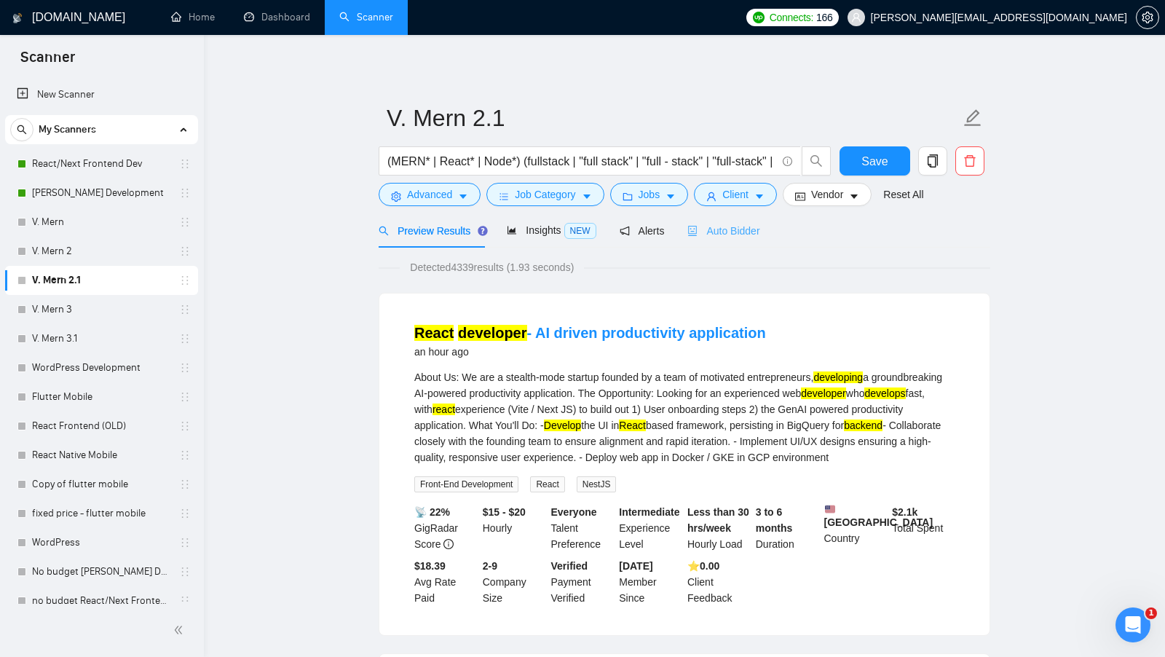
click at [706, 239] on div "Auto Bidder" at bounding box center [723, 230] width 72 height 34
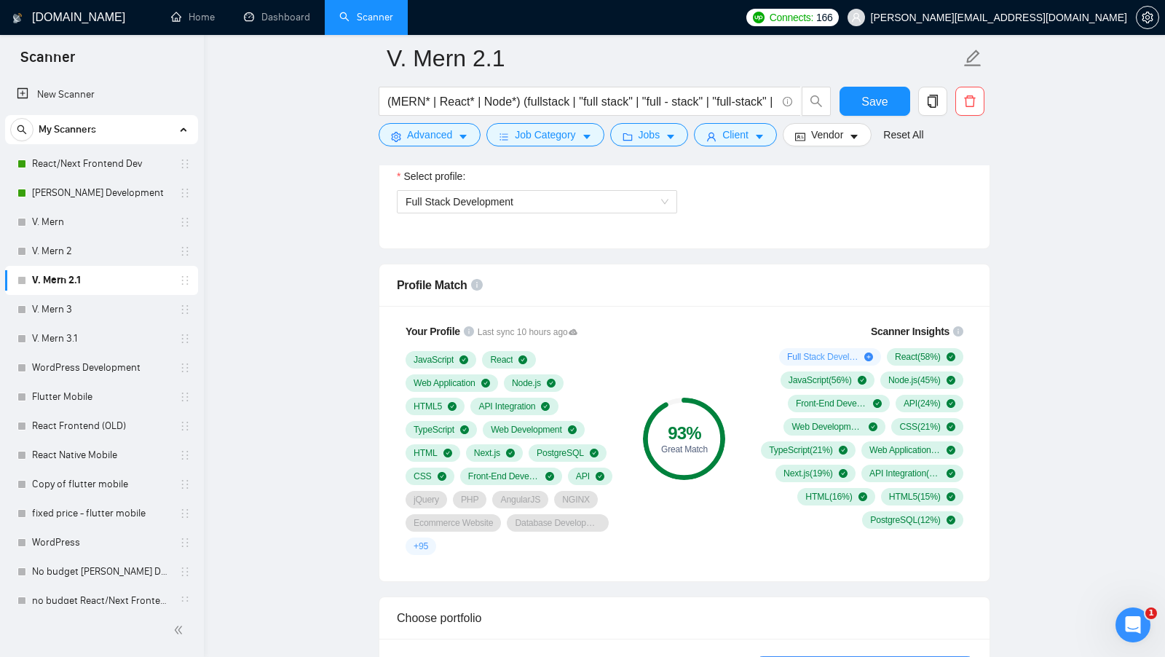
scroll to position [874, 0]
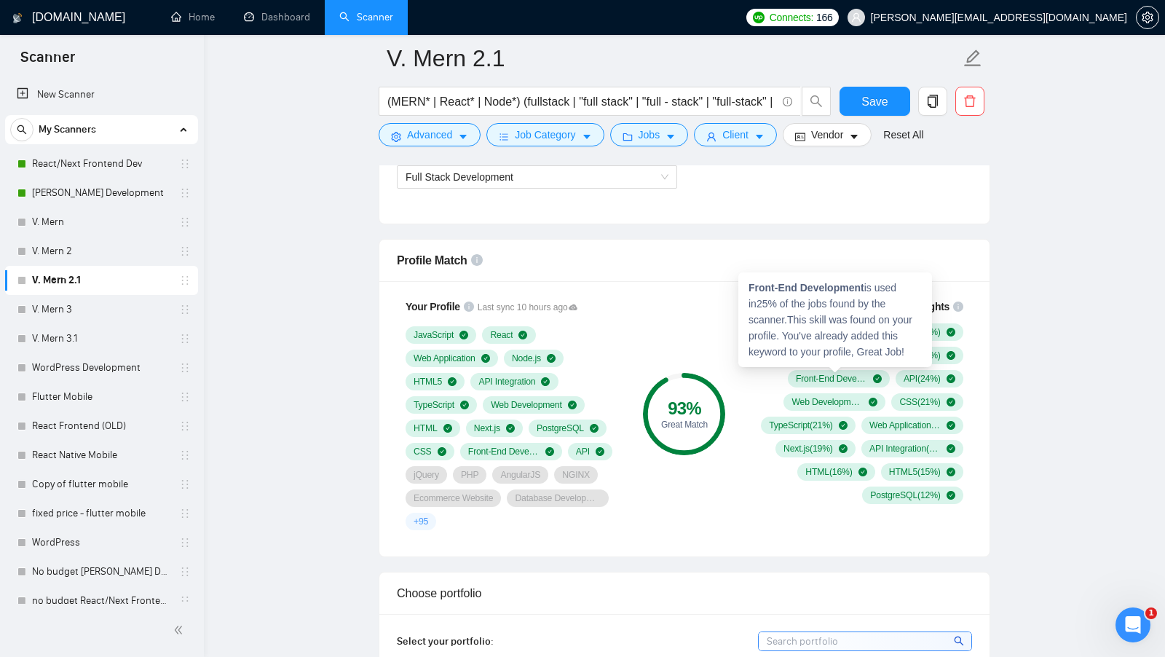
click at [671, 344] on div "93 % Great Match" at bounding box center [684, 414] width 98 height 249
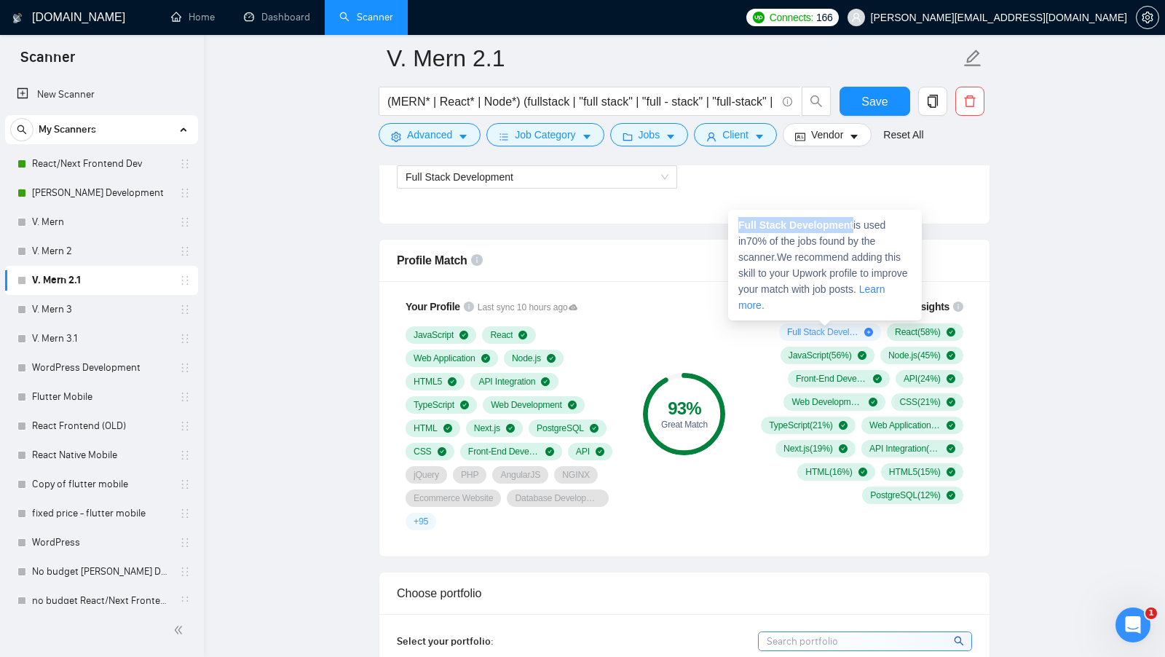
drag, startPoint x: 856, startPoint y: 224, endPoint x: 734, endPoint y: 226, distance: 122.3
click at [734, 226] on div "Full Stack Development is used in 70 % of the jobs found by the scanner. We rec…" at bounding box center [825, 265] width 194 height 111
click at [837, 230] on strong "Full Stack Development" at bounding box center [795, 225] width 115 height 12
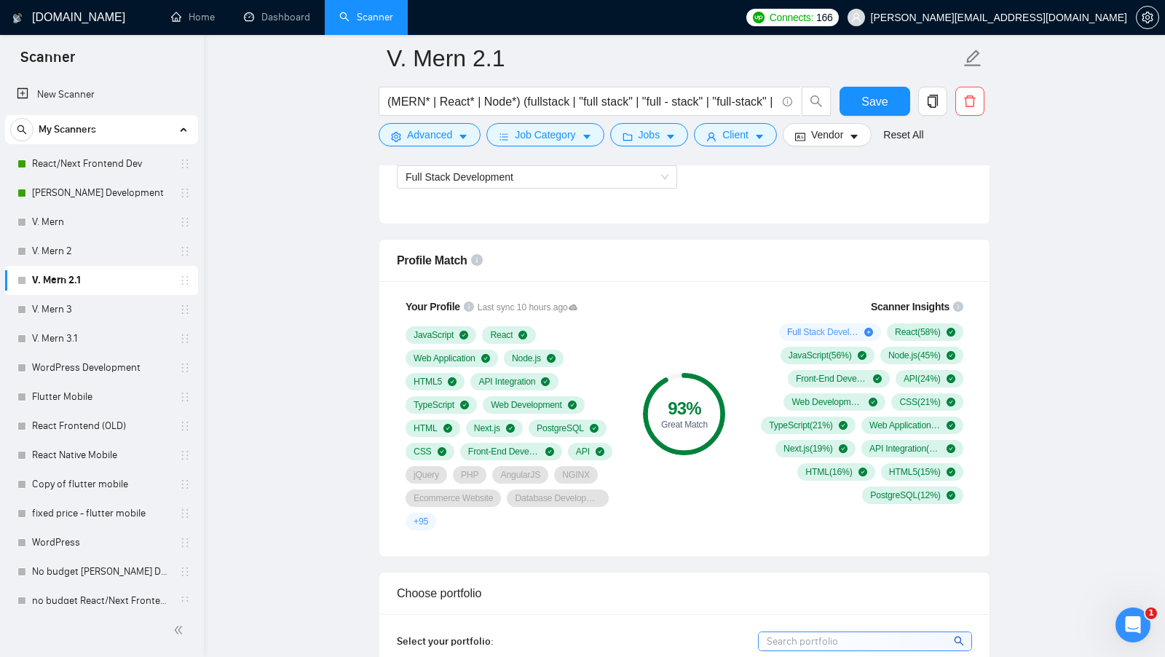
click at [734, 339] on div "Scanner Insights Full Stack Development ( 70 %) React ( 58 %) JavaScript ( 56 %…" at bounding box center [855, 414] width 245 height 249
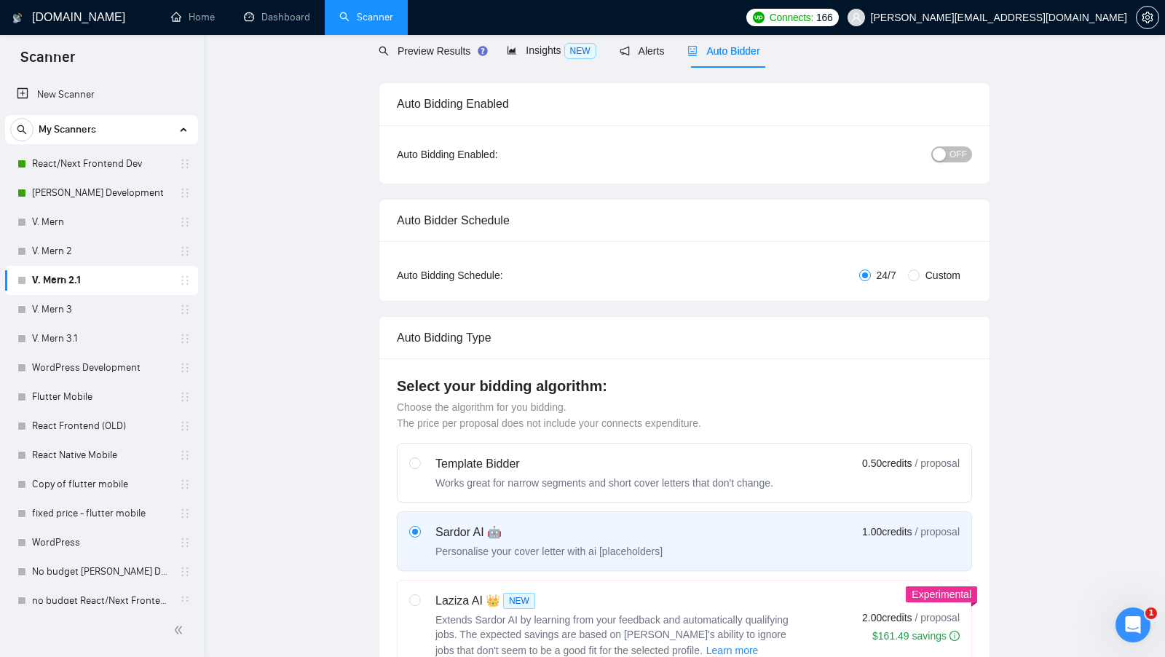
scroll to position [0, 0]
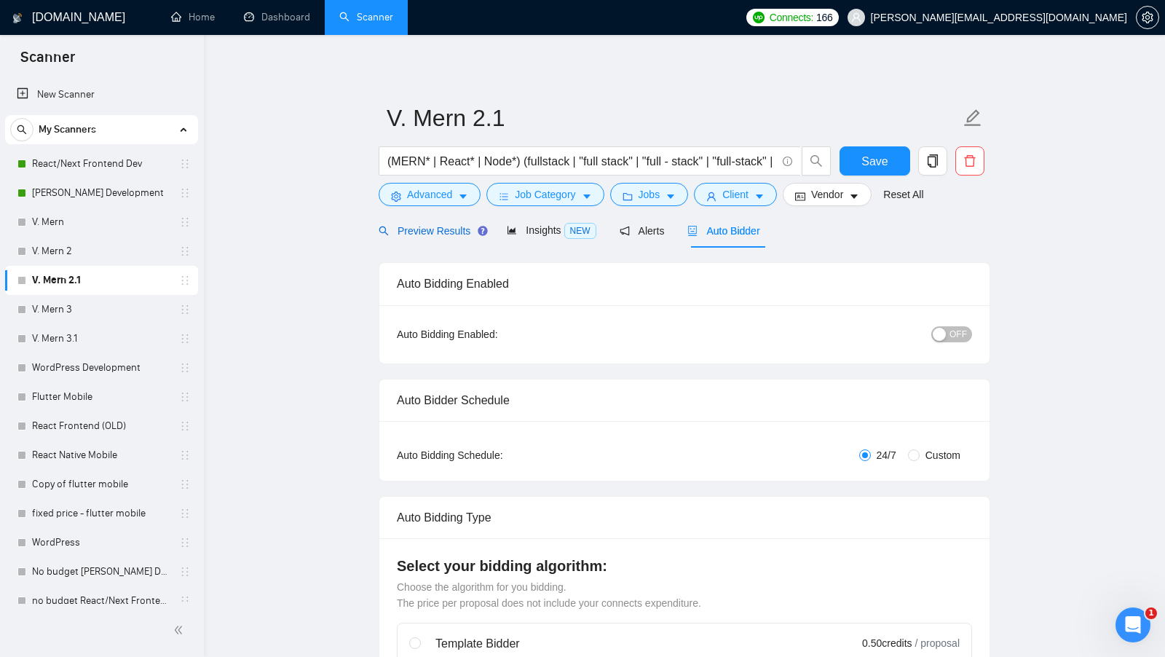
click at [432, 231] on span "Preview Results" at bounding box center [431, 231] width 105 height 12
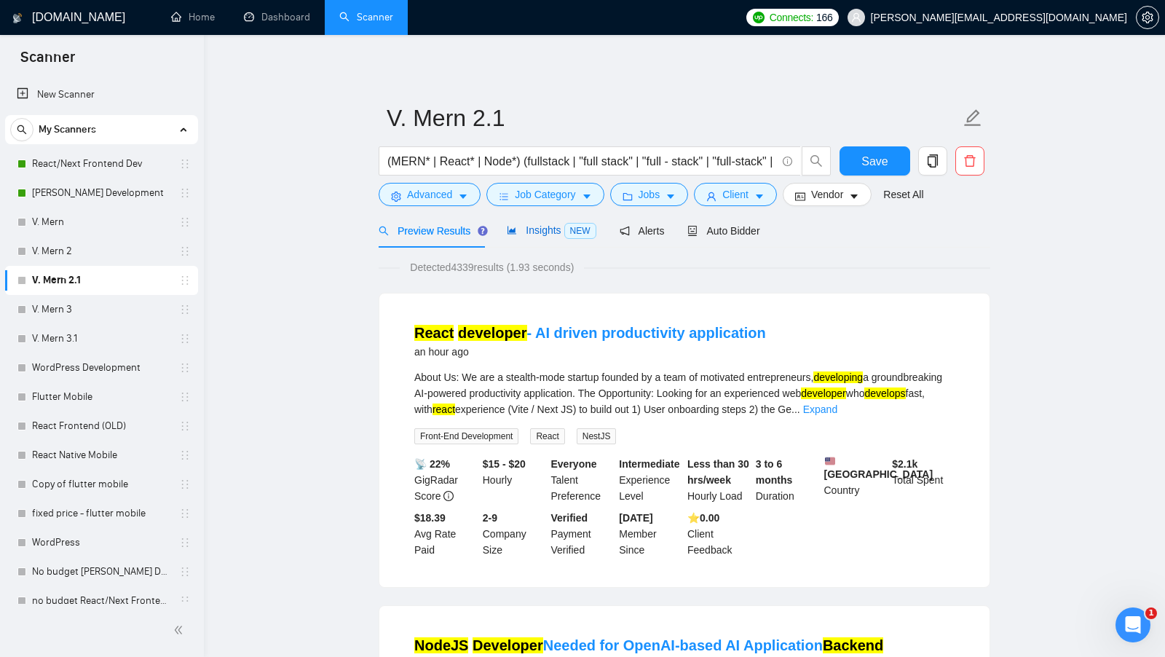
click at [551, 226] on span "Insights NEW" at bounding box center [551, 230] width 89 height 12
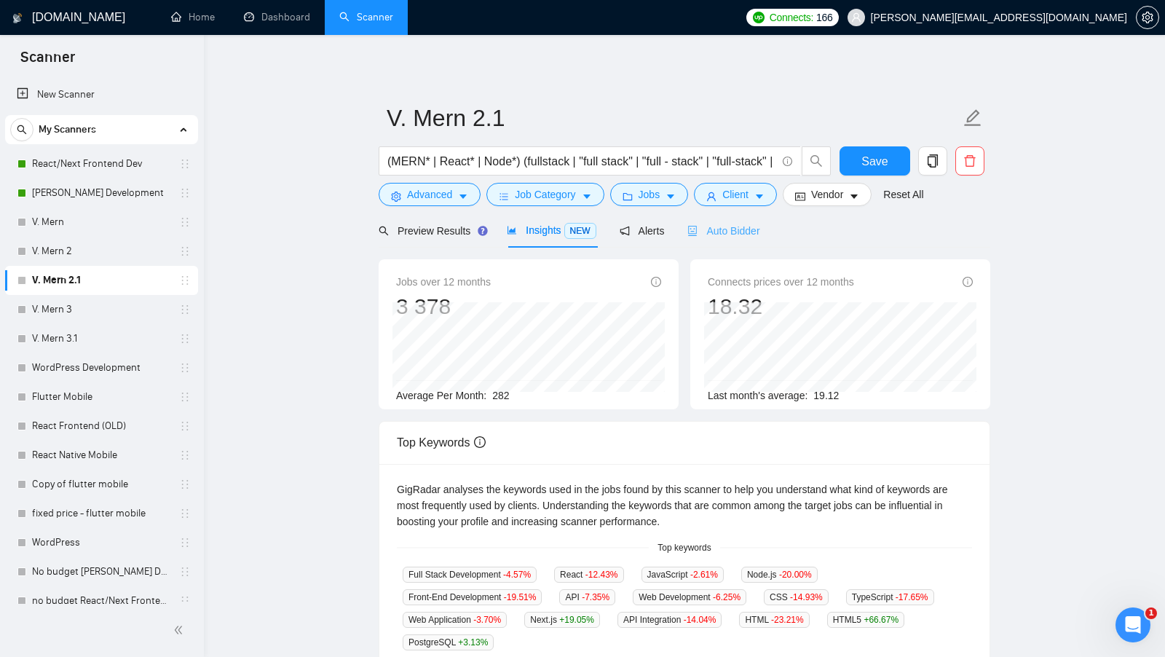
click at [714, 239] on div "Auto Bidder" at bounding box center [723, 230] width 72 height 34
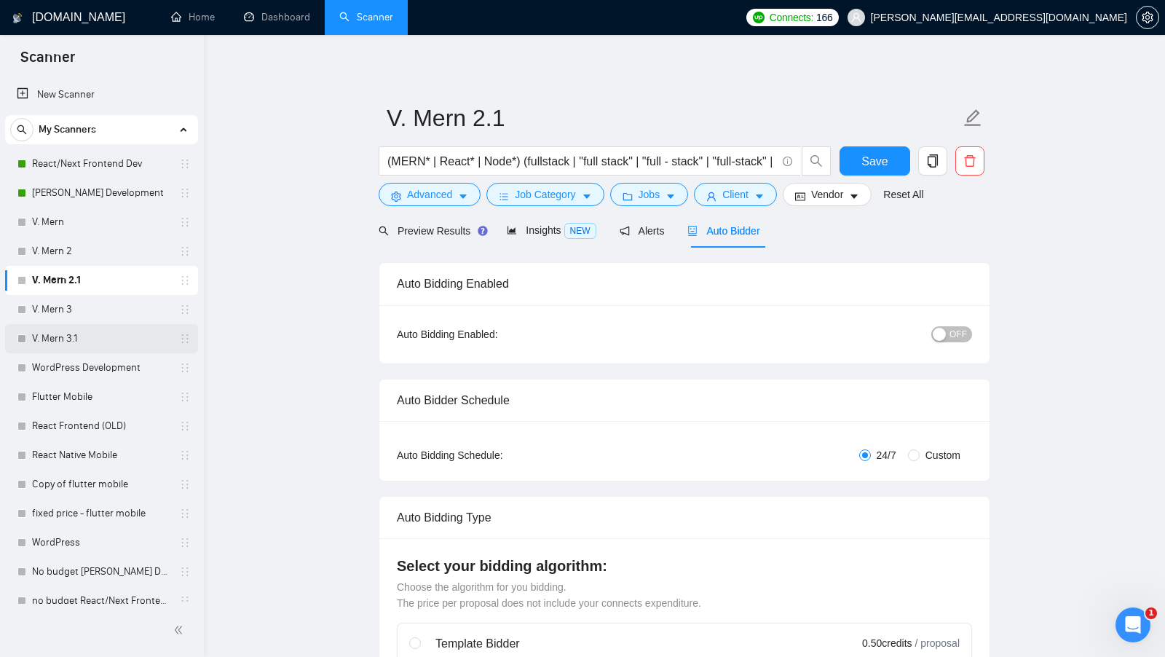
click at [87, 337] on link "V. Mern 3.1" at bounding box center [101, 338] width 138 height 29
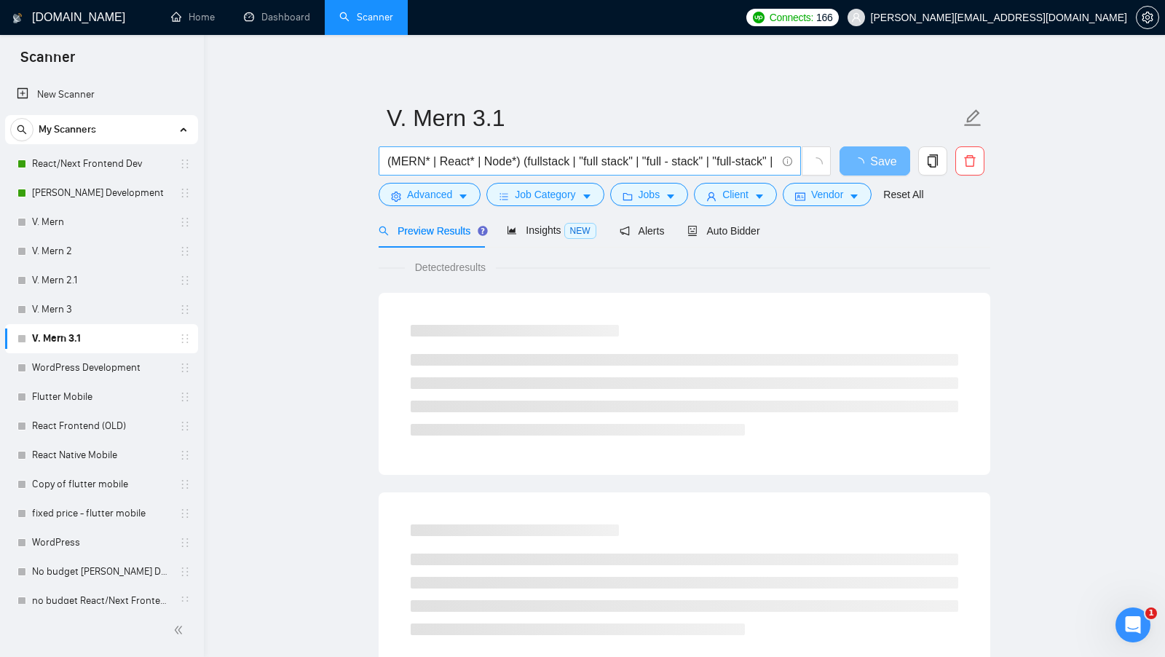
click at [569, 170] on span "(MERN* | React* | Node*) (fullstack | "full stack" | "full - stack" | "full-sta…" at bounding box center [590, 160] width 422 height 29
click at [582, 169] on input "(MERN* | React* | Node*) (fullstack | "full stack" | "full - stack" | "full-sta…" at bounding box center [581, 161] width 389 height 18
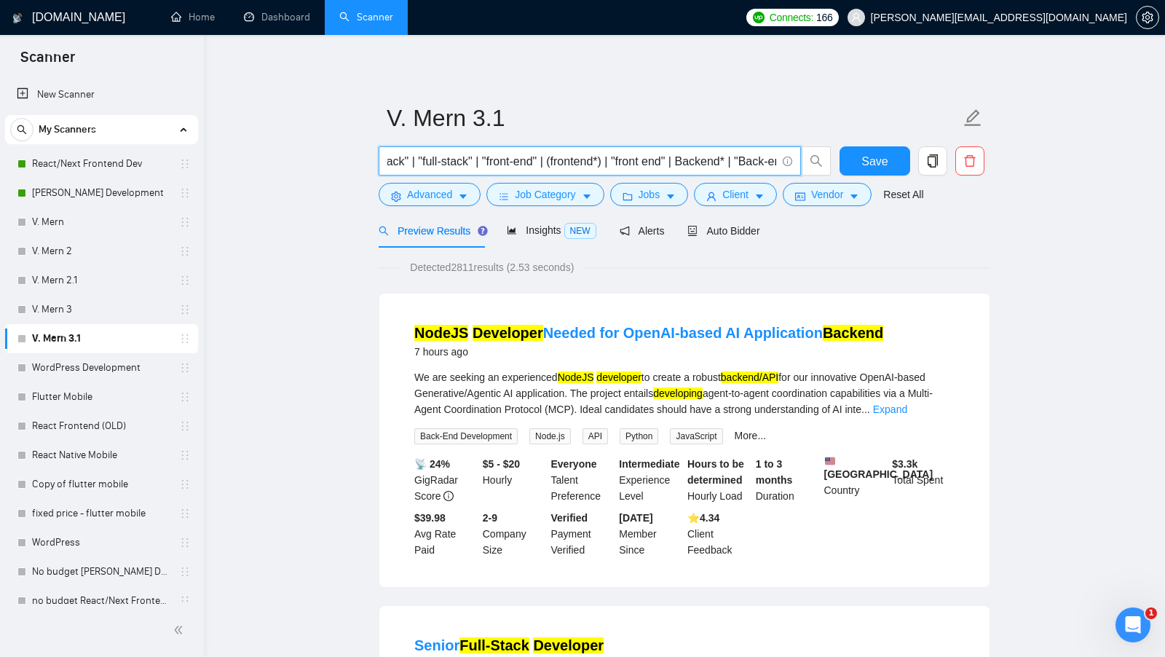
scroll to position [0, 287]
click at [532, 234] on span "Insights NEW" at bounding box center [551, 230] width 89 height 12
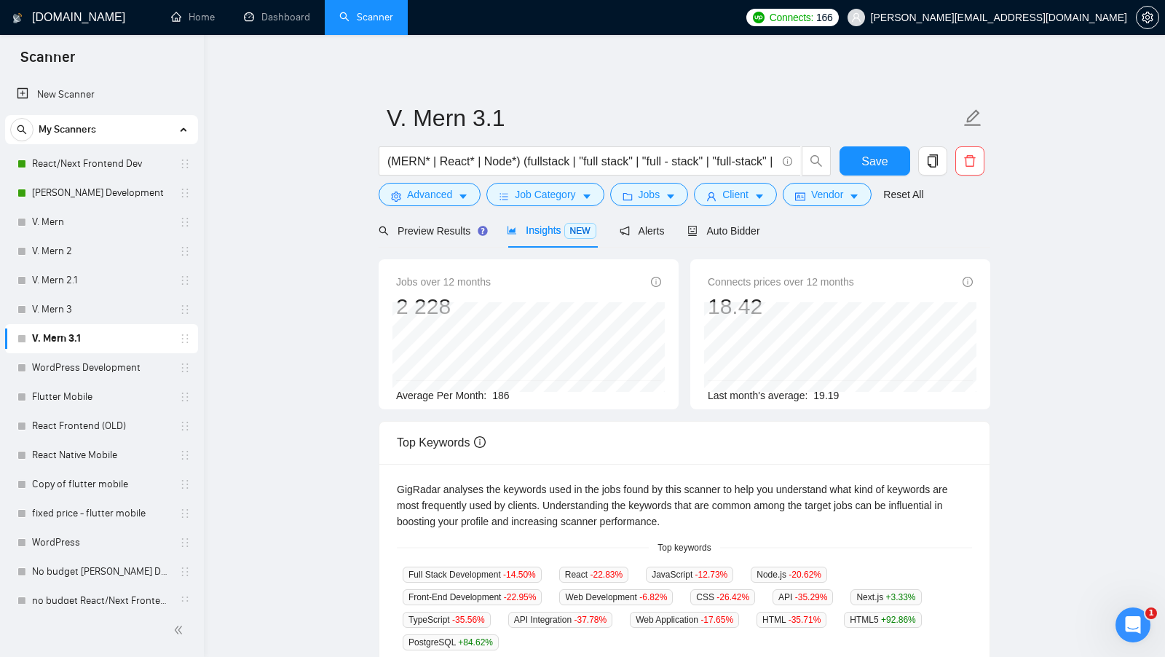
click at [500, 397] on span "186" at bounding box center [500, 395] width 17 height 12
click at [454, 242] on div "Preview Results" at bounding box center [431, 230] width 105 height 34
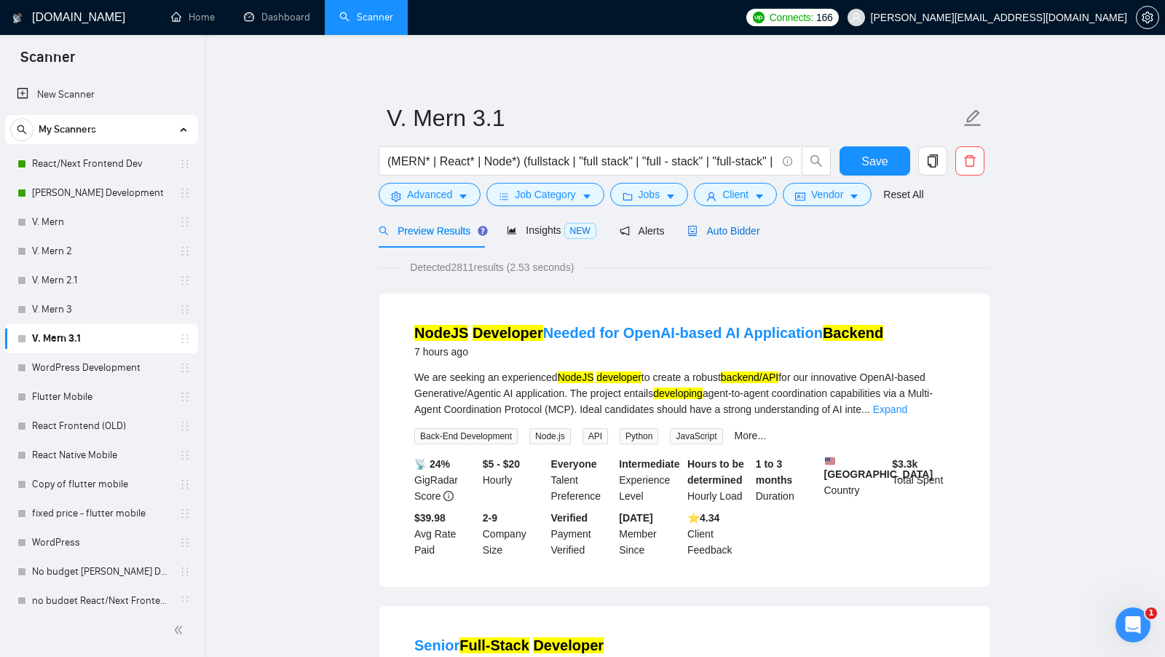
click at [743, 237] on div "Auto Bidder" at bounding box center [723, 231] width 72 height 16
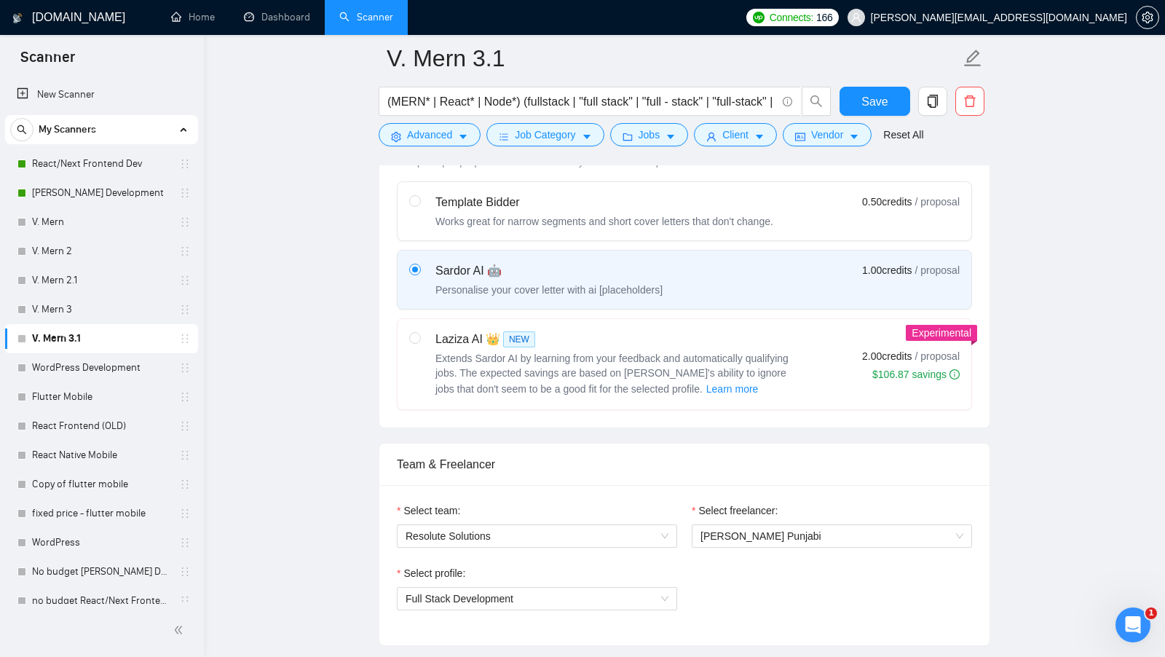
scroll to position [466, 0]
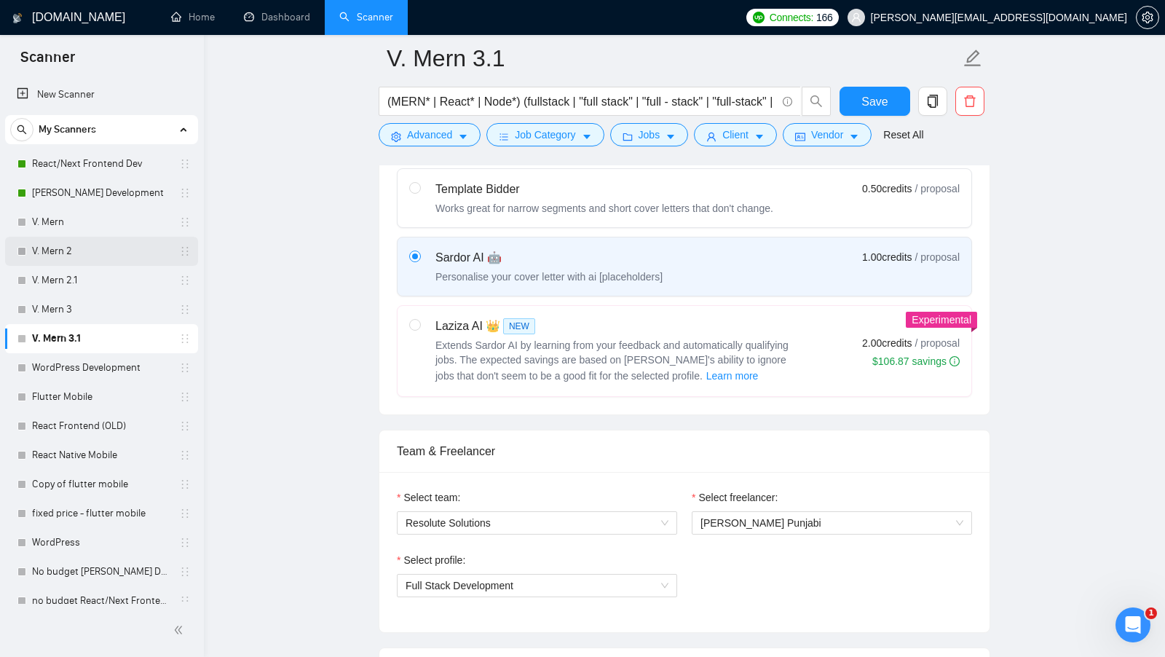
click at [91, 254] on link "V. Mern 2" at bounding box center [101, 251] width 138 height 29
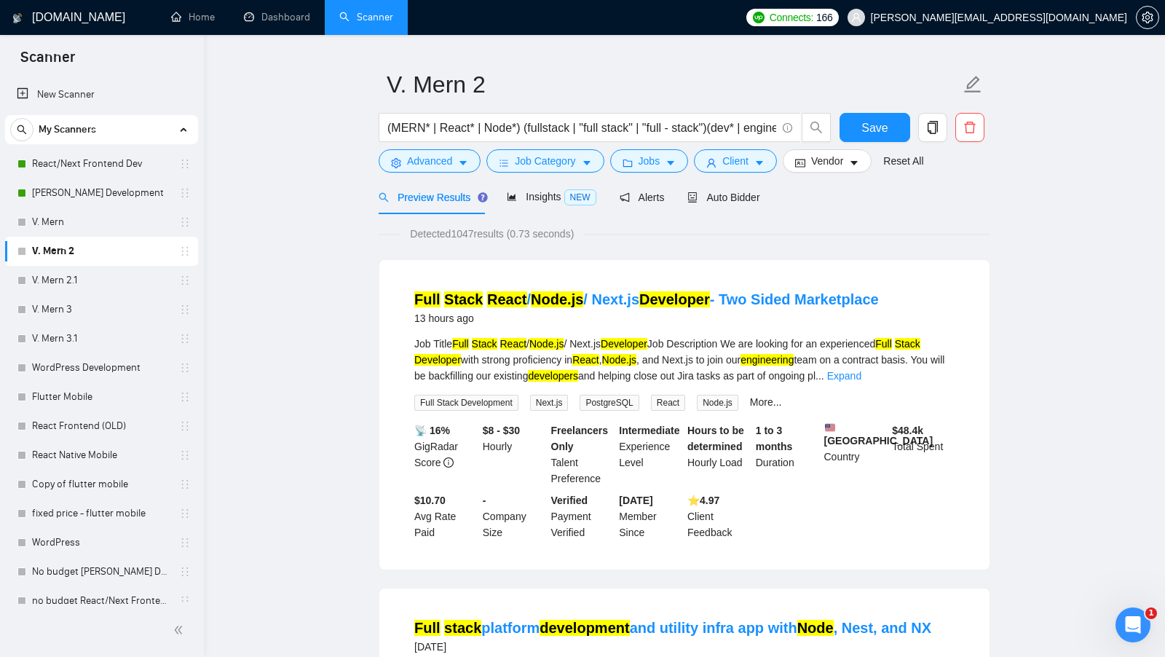
scroll to position [35, 0]
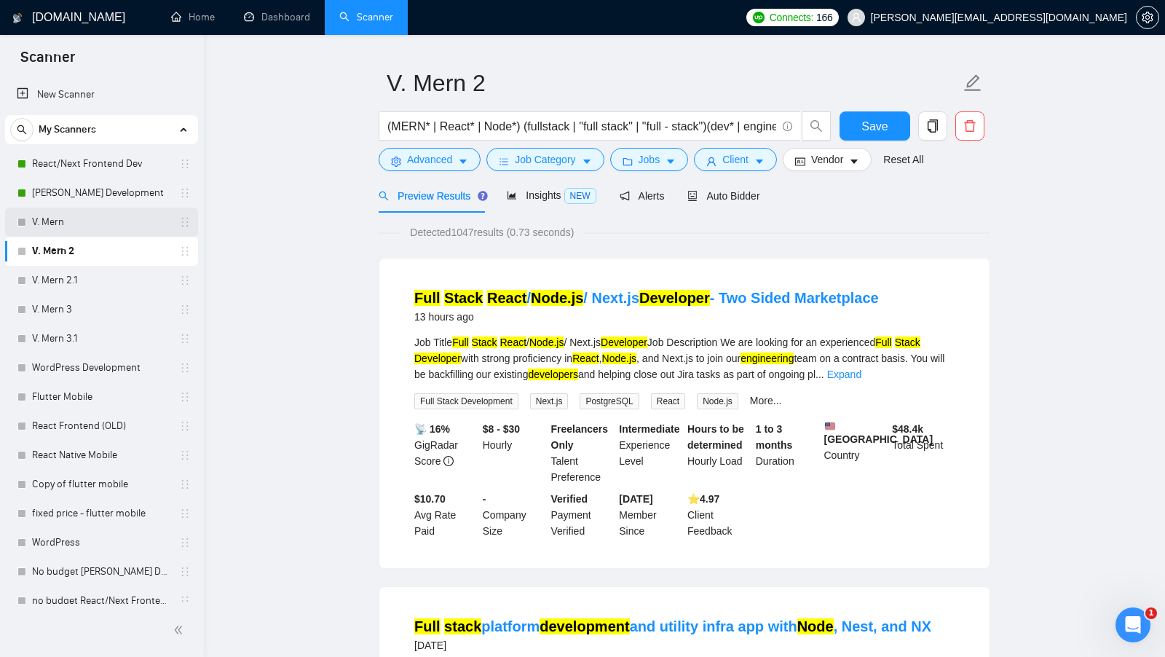
click at [109, 221] on link "V. Mern" at bounding box center [101, 221] width 138 height 29
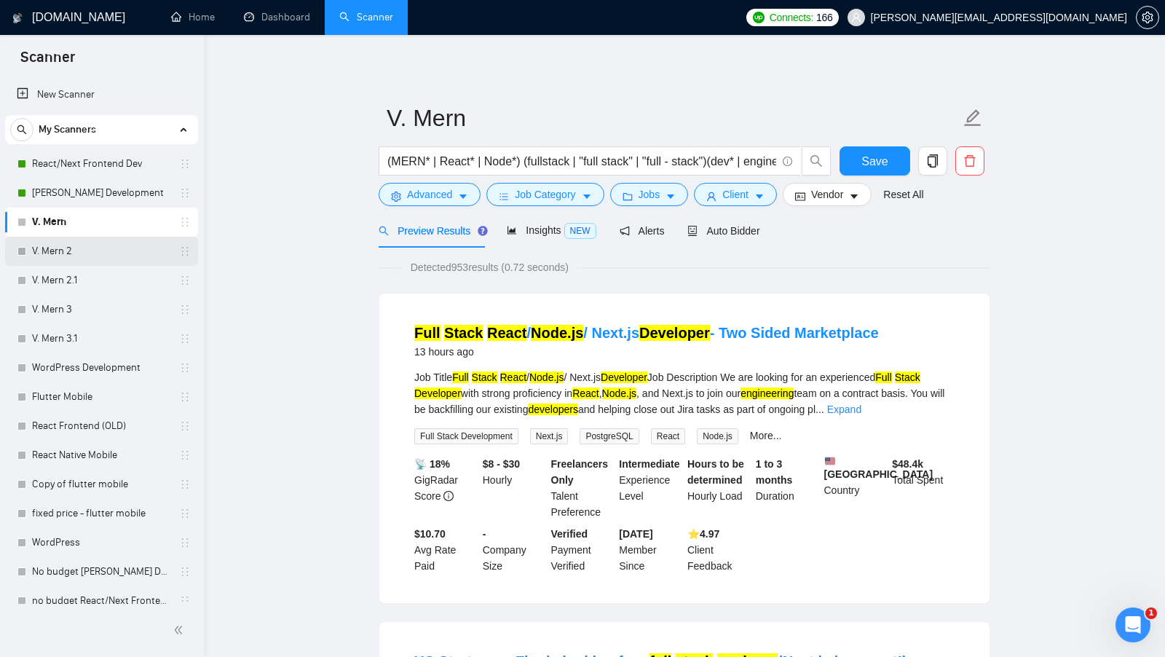
click at [134, 248] on link "V. Mern 2" at bounding box center [101, 251] width 138 height 29
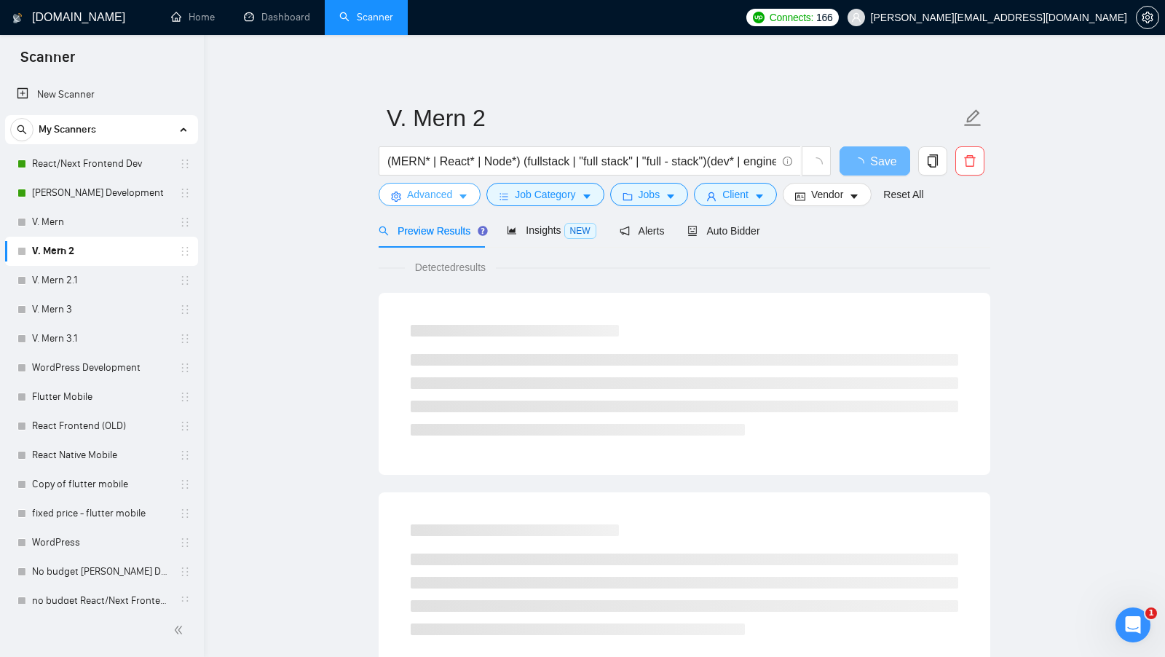
click at [424, 196] on span "Advanced" at bounding box center [429, 194] width 45 height 16
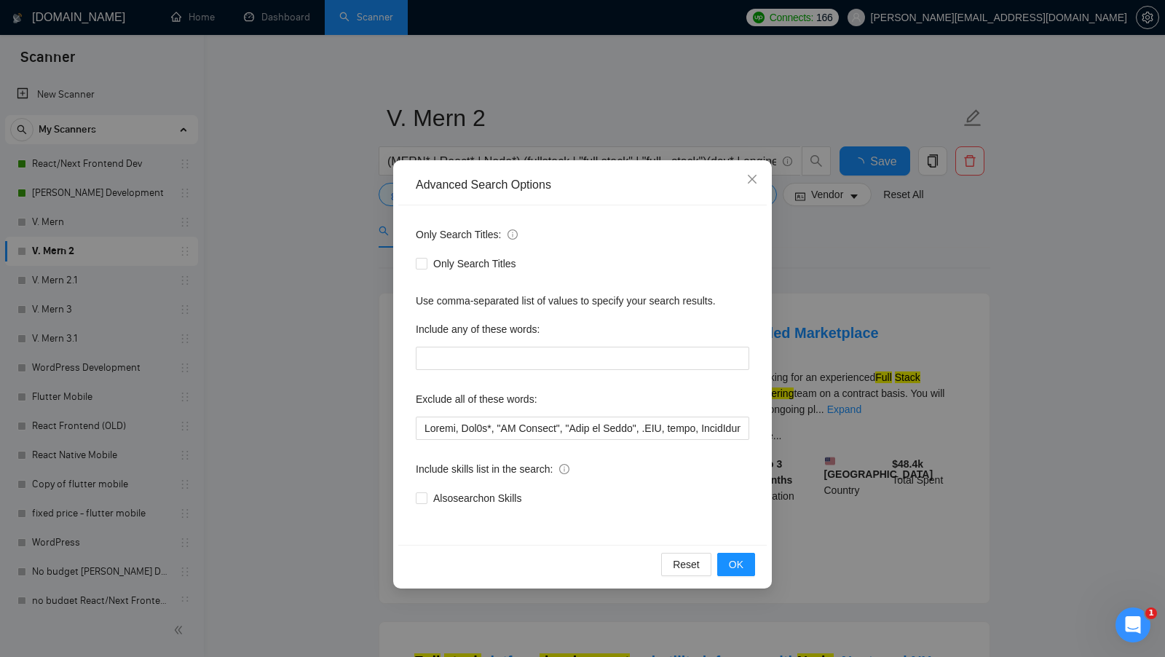
click at [323, 262] on div "Advanced Search Options Only Search Titles: Only Search Titles Use comma-separa…" at bounding box center [582, 328] width 1165 height 657
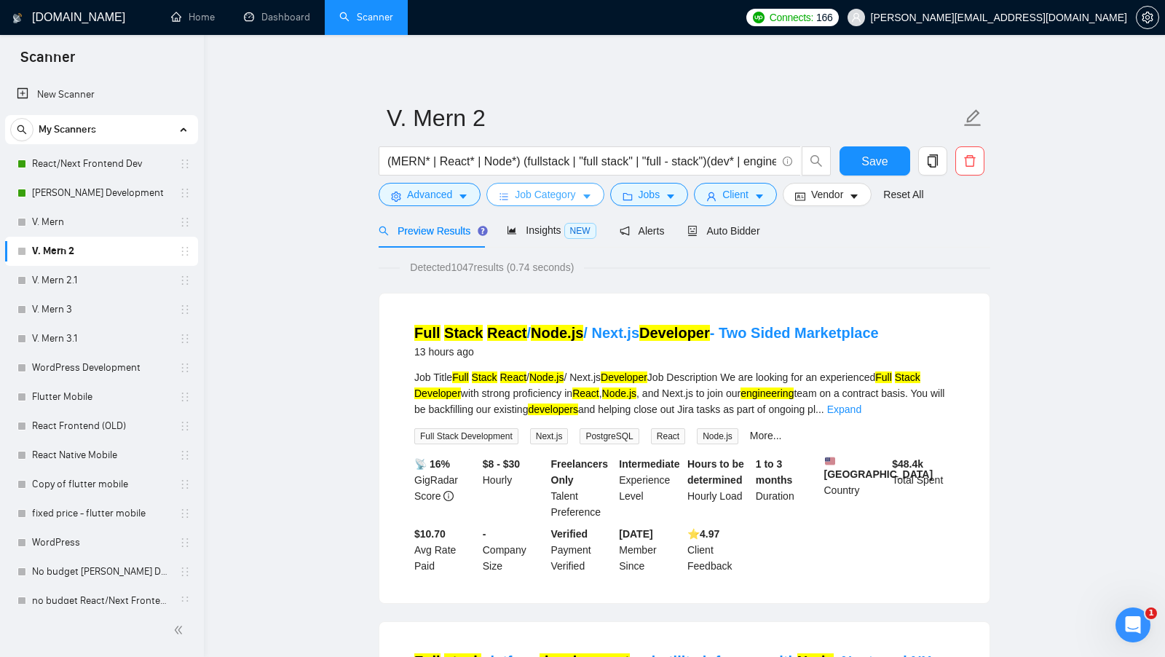
click at [539, 183] on button "Job Category" at bounding box center [544, 194] width 117 height 23
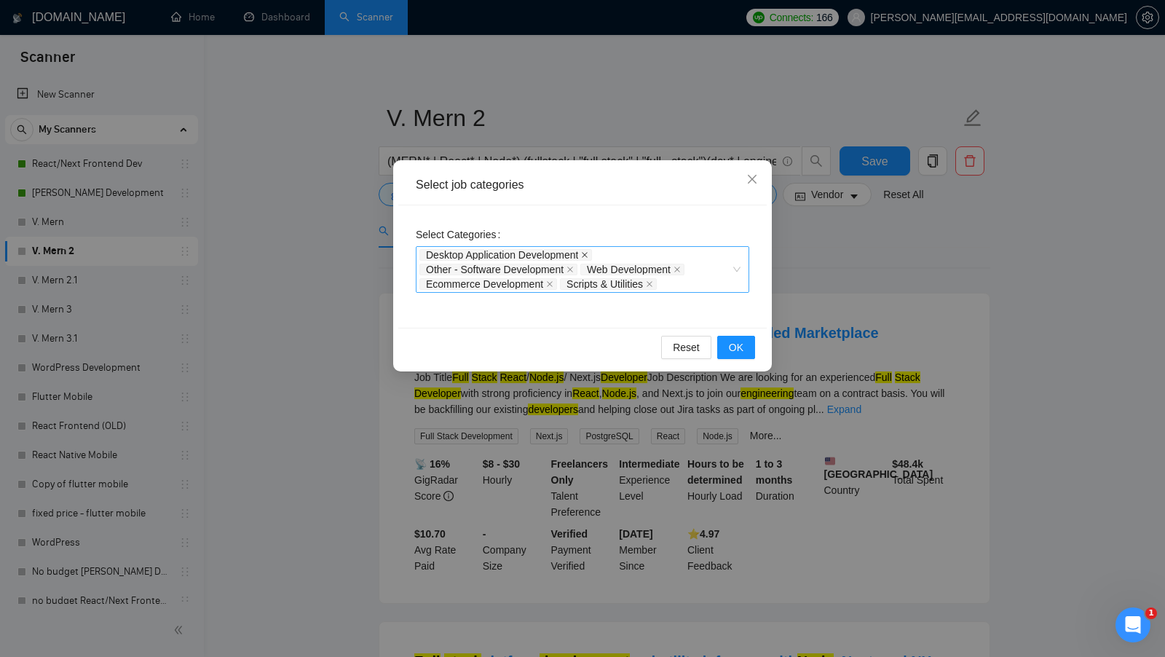
click at [588, 254] on icon "close" at bounding box center [584, 254] width 7 height 7
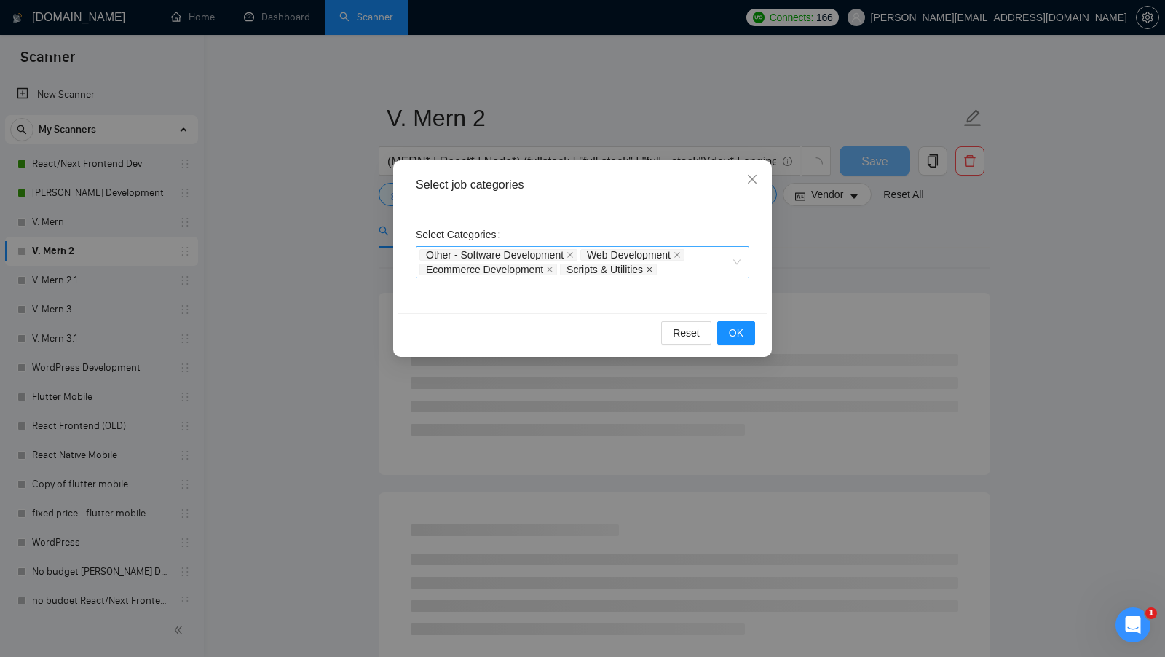
click at [653, 266] on icon "close" at bounding box center [649, 269] width 7 height 7
click at [678, 267] on div "Other - Software Development Web Development Ecommerce Development" at bounding box center [575, 261] width 312 height 29
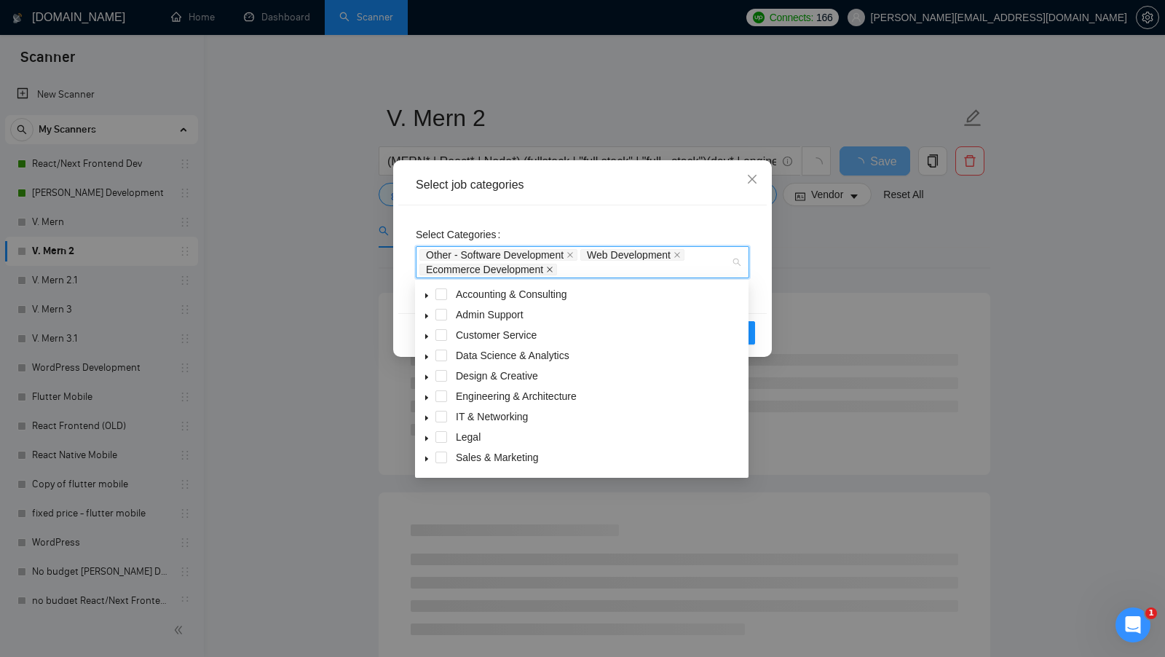
click at [553, 267] on icon "close" at bounding box center [549, 269] width 7 height 7
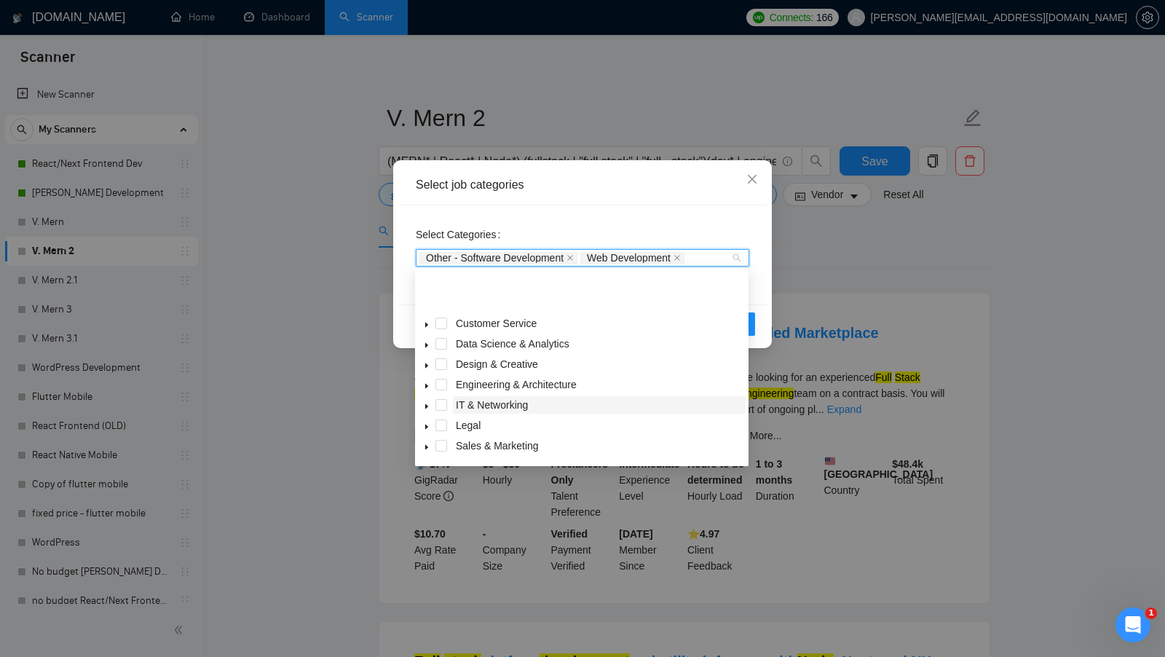
scroll to position [58, 0]
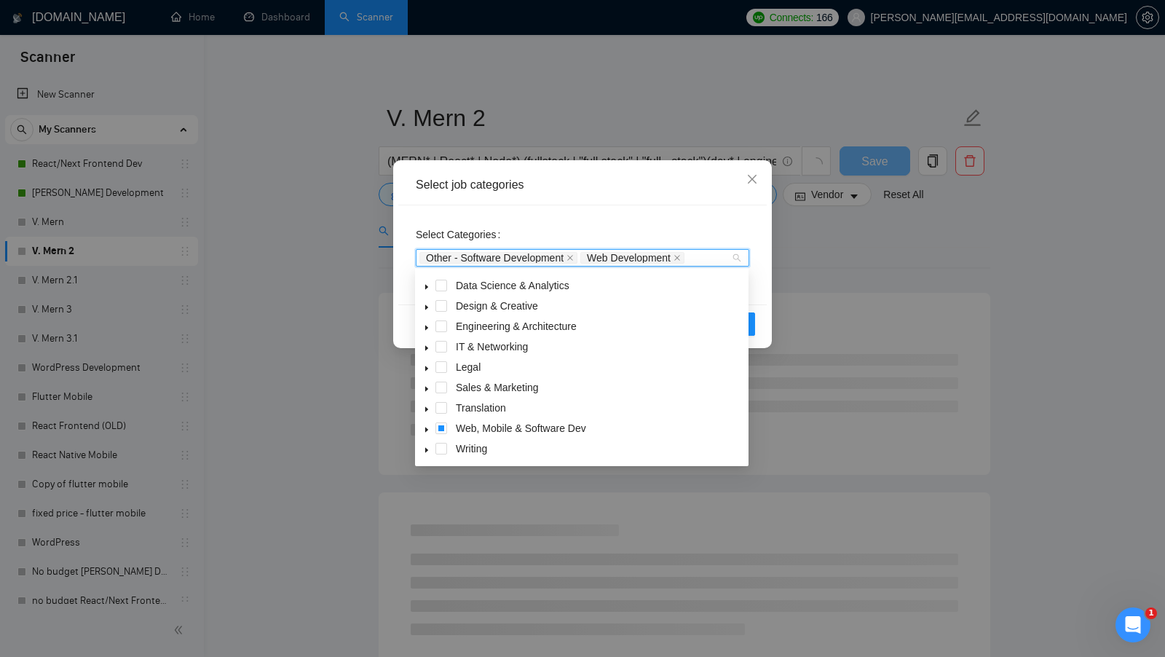
click at [425, 429] on icon "caret-down" at bounding box center [426, 429] width 3 height 5
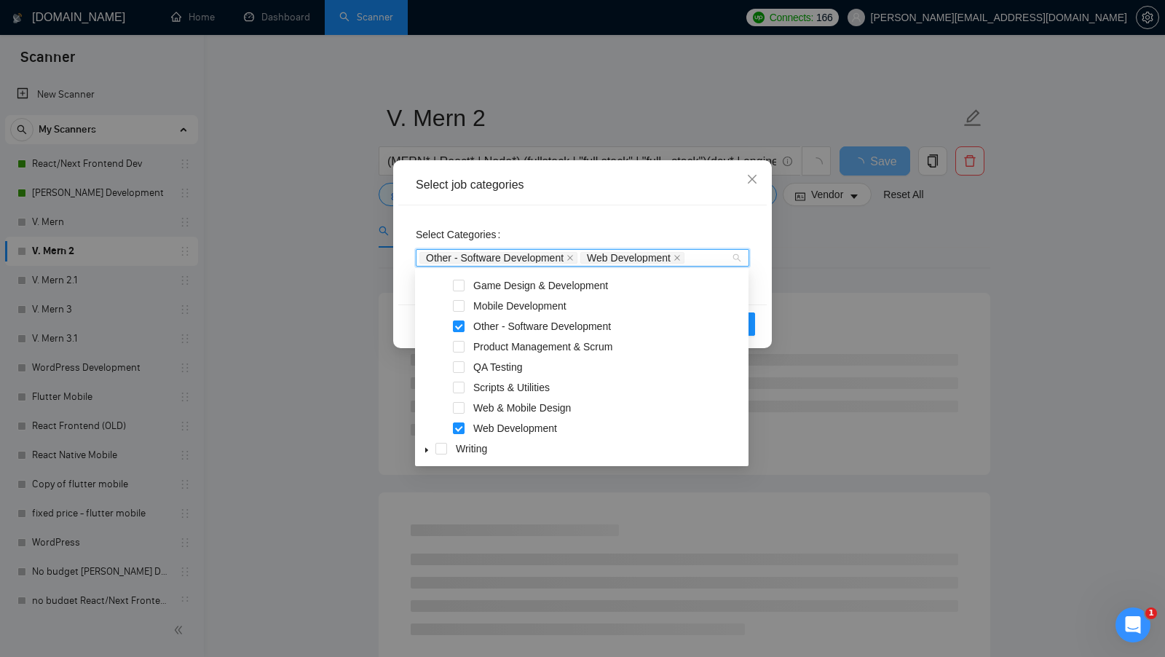
click at [461, 415] on div "Web & Mobile Design" at bounding box center [582, 409] width 328 height 20
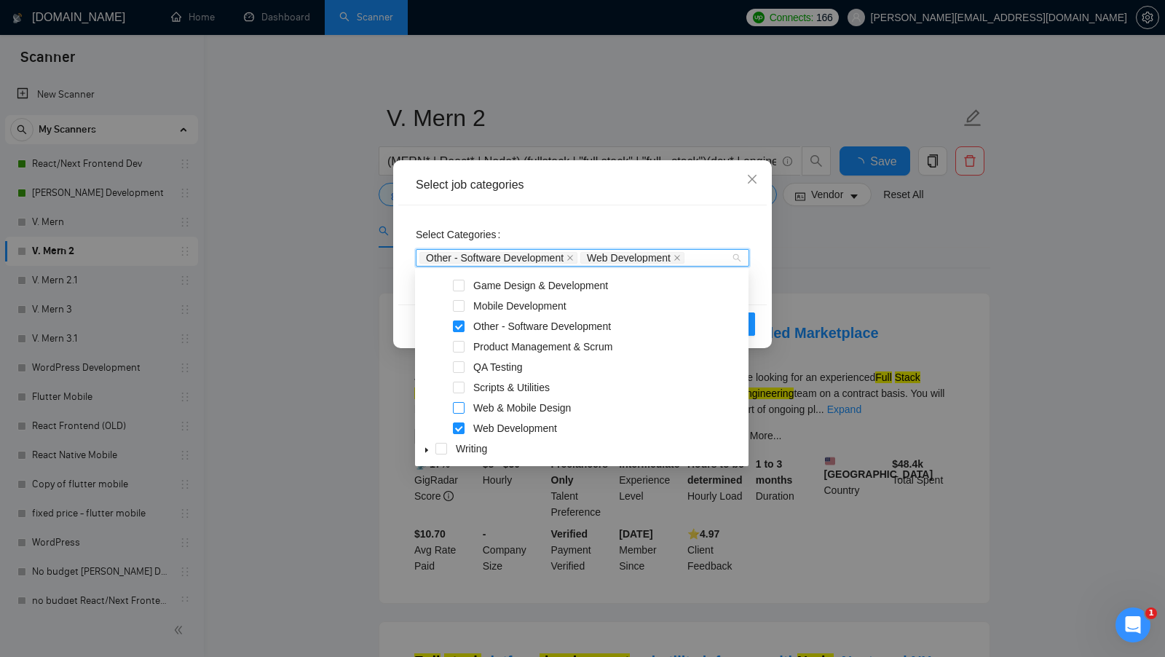
click at [460, 410] on span at bounding box center [459, 408] width 12 height 12
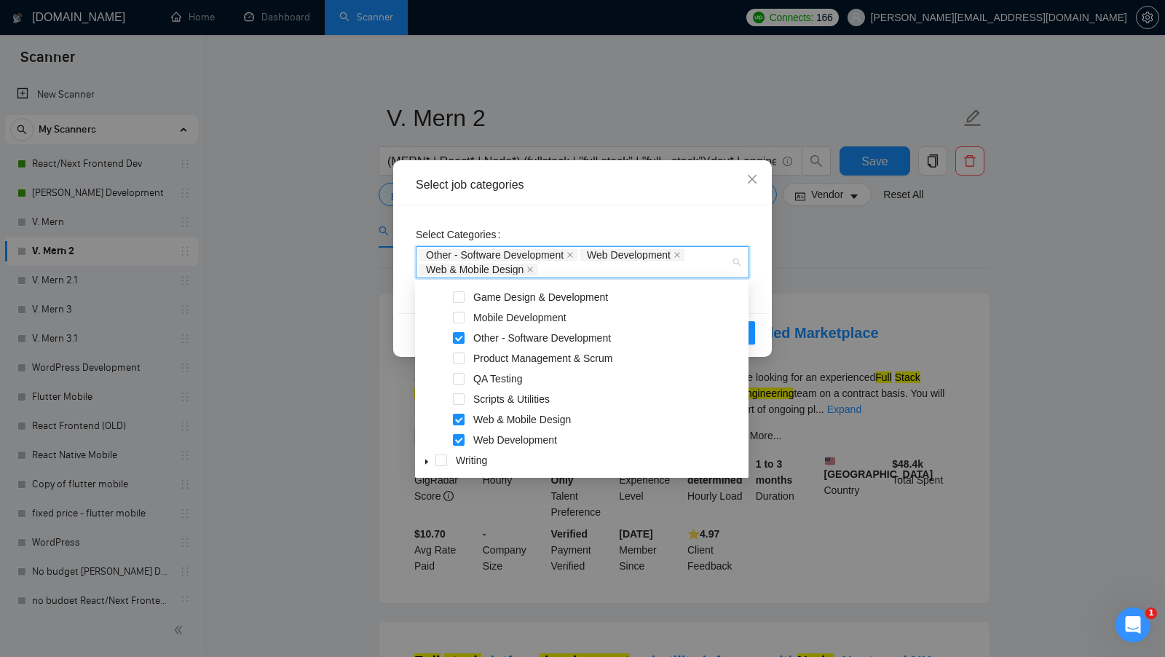
click at [611, 213] on div "Select Categories Other - Software Development Web Development Web & Mobile Des…" at bounding box center [582, 259] width 368 height 108
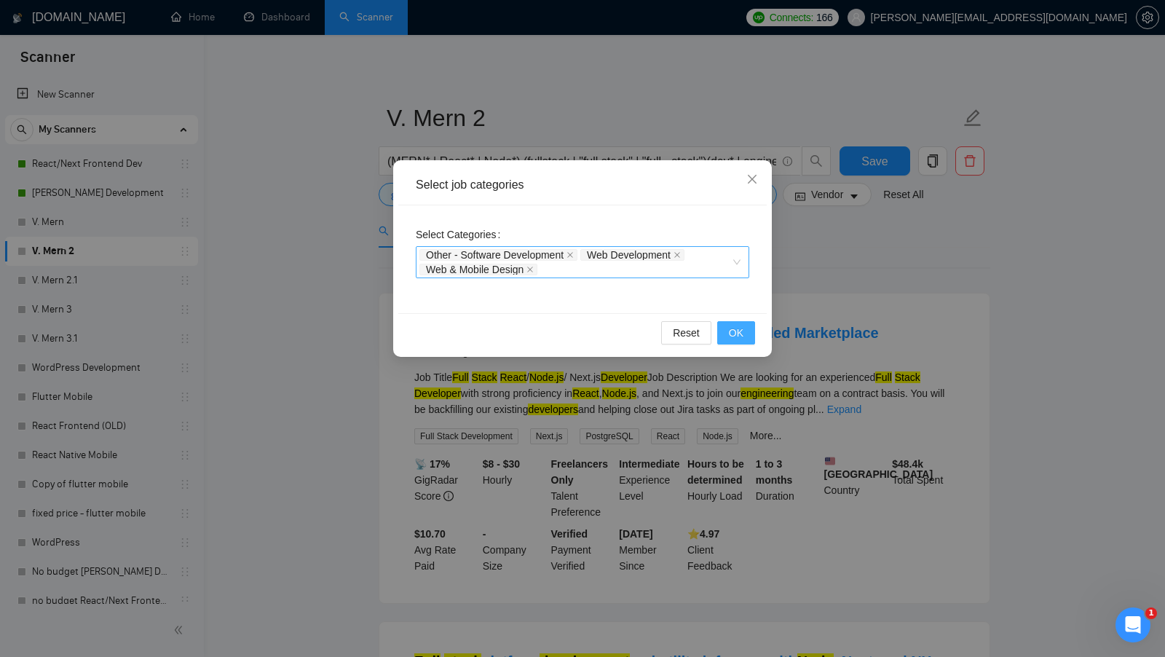
click at [746, 325] on button "OK" at bounding box center [736, 332] width 38 height 23
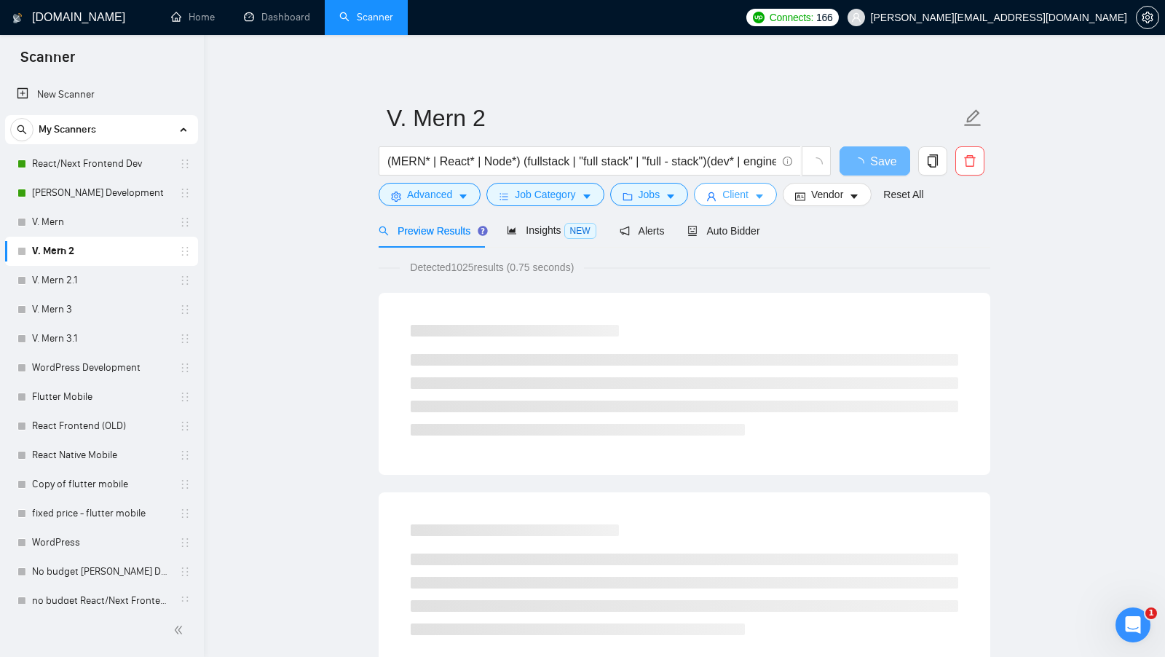
click at [728, 203] on button "Client" at bounding box center [735, 194] width 83 height 23
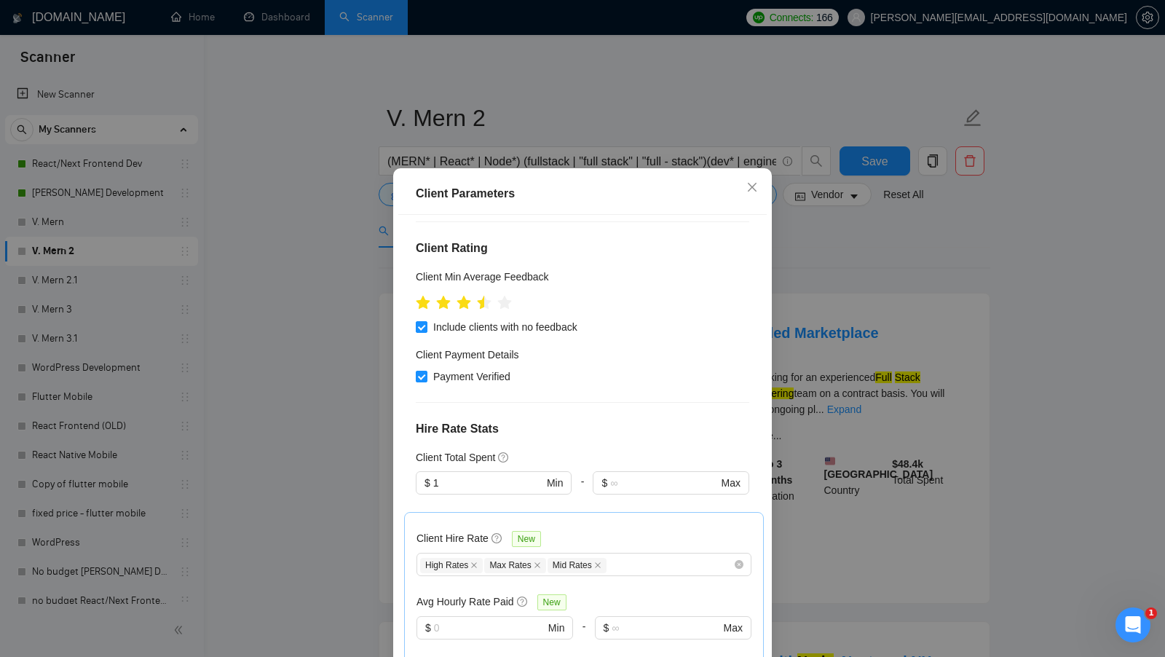
scroll to position [154, 0]
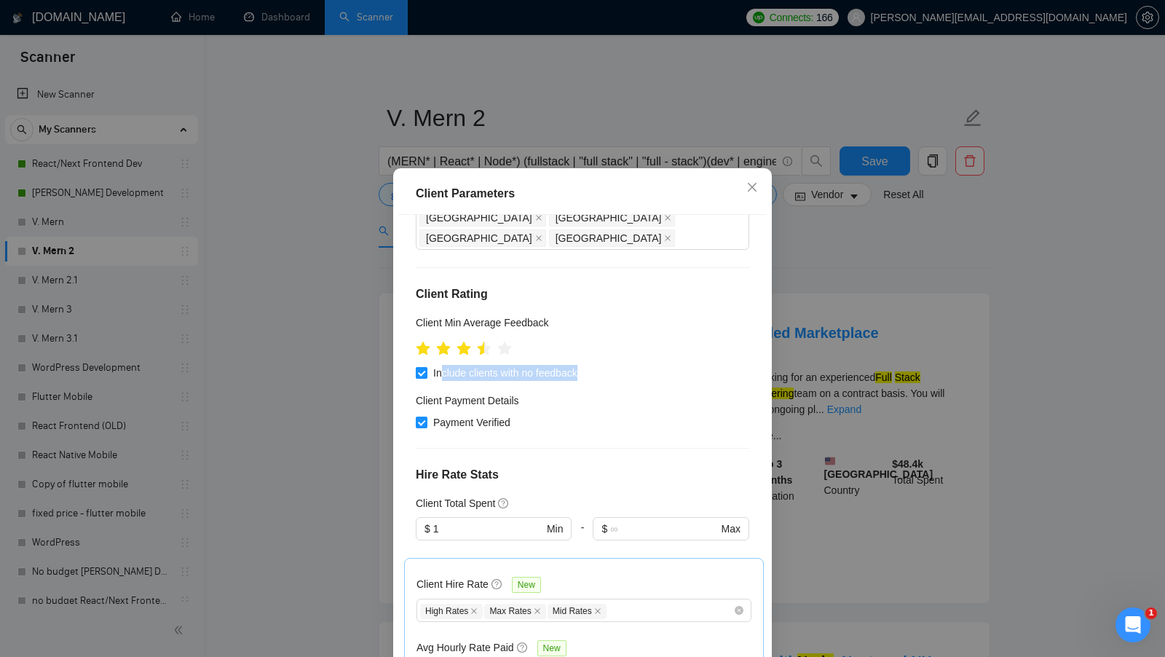
drag, startPoint x: 596, startPoint y: 349, endPoint x: 439, endPoint y: 357, distance: 157.4
click at [439, 365] on div "Include clients with no feedback" at bounding box center [582, 373] width 333 height 16
click at [639, 392] on div "Client Payment Details" at bounding box center [582, 403] width 333 height 22
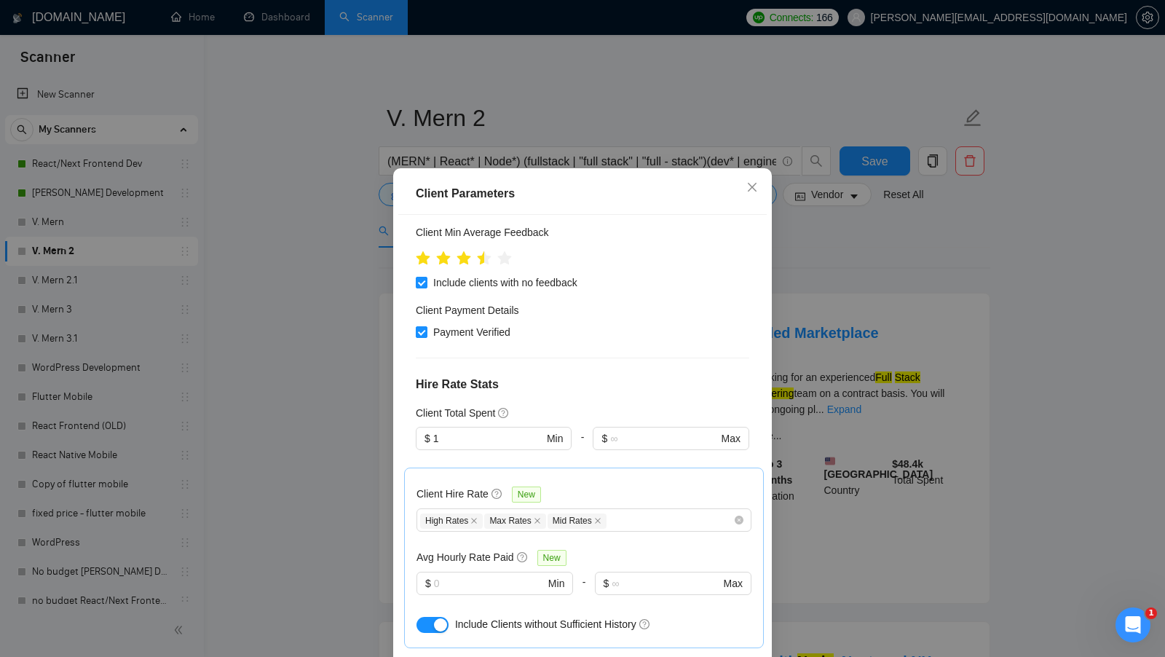
scroll to position [253, 0]
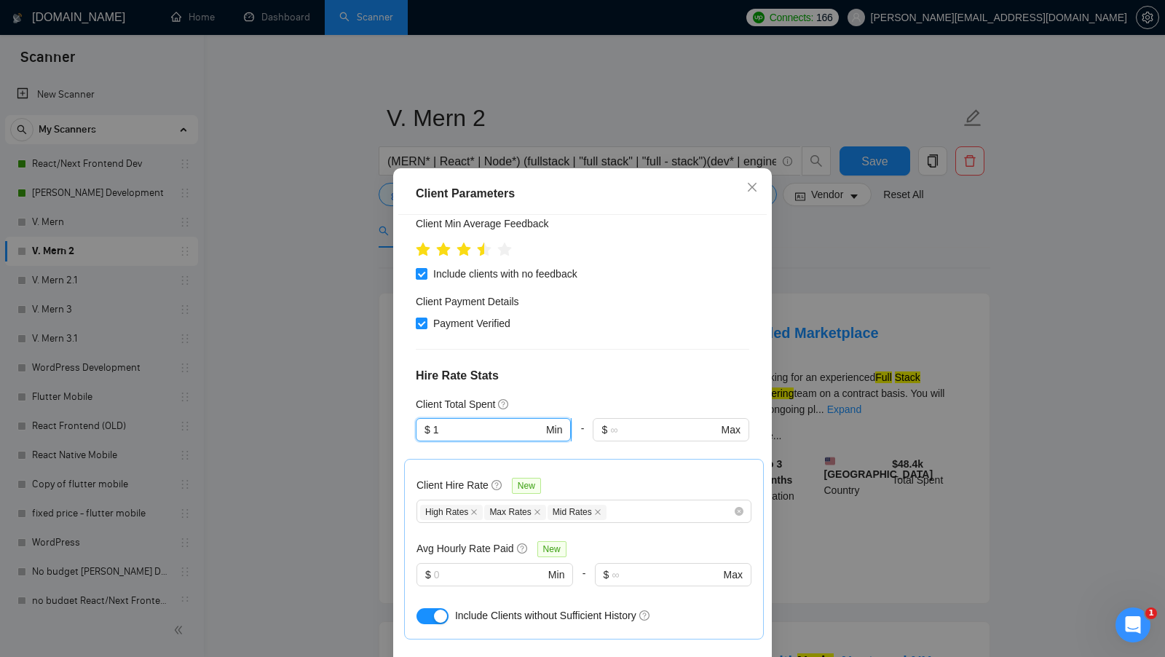
click at [487, 421] on input "1" at bounding box center [488, 429] width 110 height 16
click at [842, 403] on div "Client Parameters Client Location Include Client Countries Select Exclude Clien…" at bounding box center [582, 328] width 1165 height 657
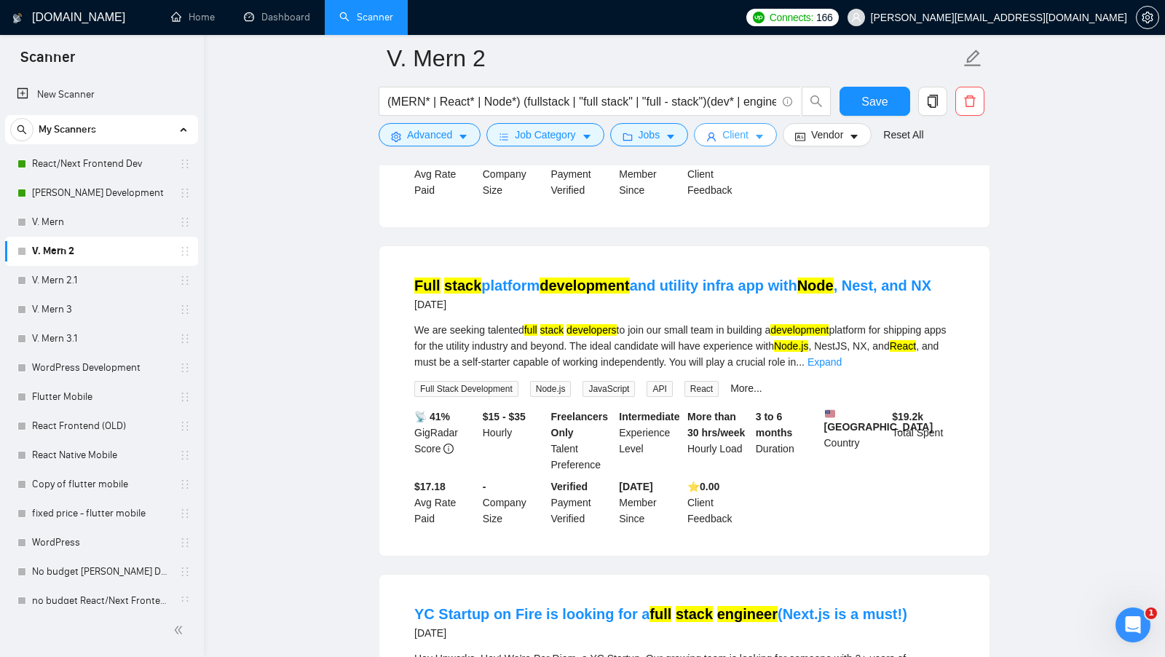
scroll to position [388, 0]
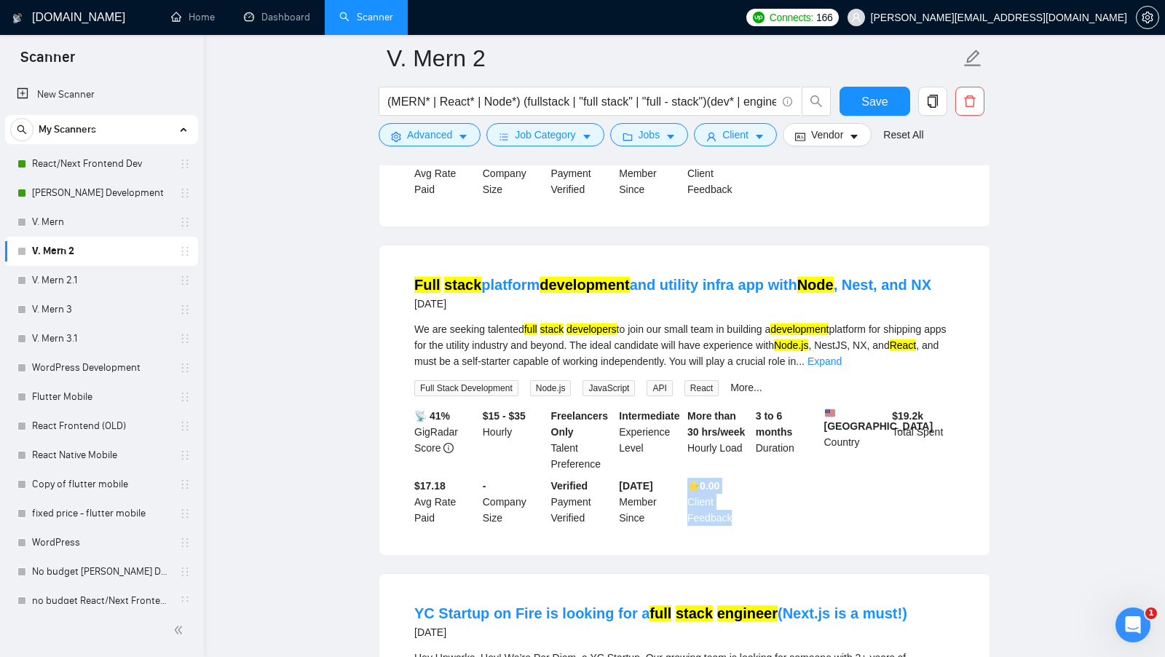
drag, startPoint x: 742, startPoint y: 517, endPoint x: 686, endPoint y: 482, distance: 66.0
click at [686, 482] on div "⭐️ 0.00 Client Feedback" at bounding box center [718, 501] width 68 height 48
drag, startPoint x: 891, startPoint y: 412, endPoint x: 930, endPoint y: 409, distance: 38.7
click at [930, 409] on div "$ 19.2k Total Spent" at bounding box center [923, 440] width 68 height 64
drag, startPoint x: 410, startPoint y: 486, endPoint x: 439, endPoint y: 510, distance: 38.2
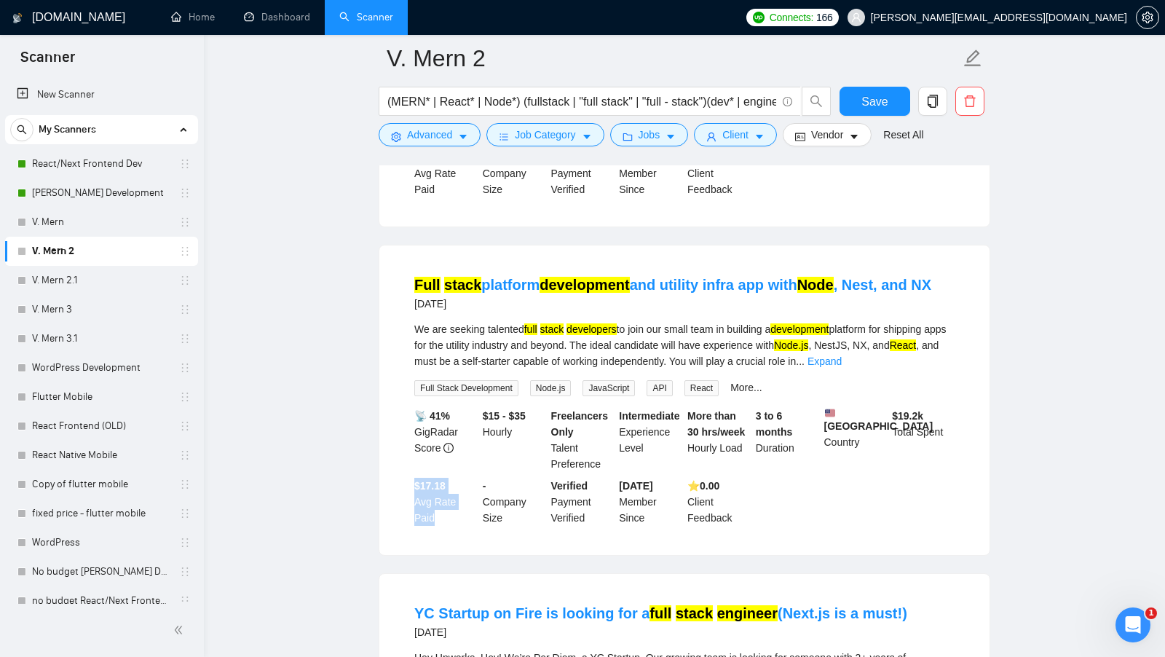
click at [439, 510] on li "Full stack platform development and utility infra app with Node , Nest, and NX …" at bounding box center [684, 400] width 575 height 274
click at [439, 510] on div "$17.18 Avg Rate Paid" at bounding box center [445, 501] width 68 height 48
drag, startPoint x: 750, startPoint y: 521, endPoint x: 686, endPoint y: 483, distance: 74.2
click at [686, 483] on div "⭐️ 0.00 Client Feedback" at bounding box center [718, 501] width 68 height 48
click at [731, 135] on span "Client" at bounding box center [735, 135] width 26 height 16
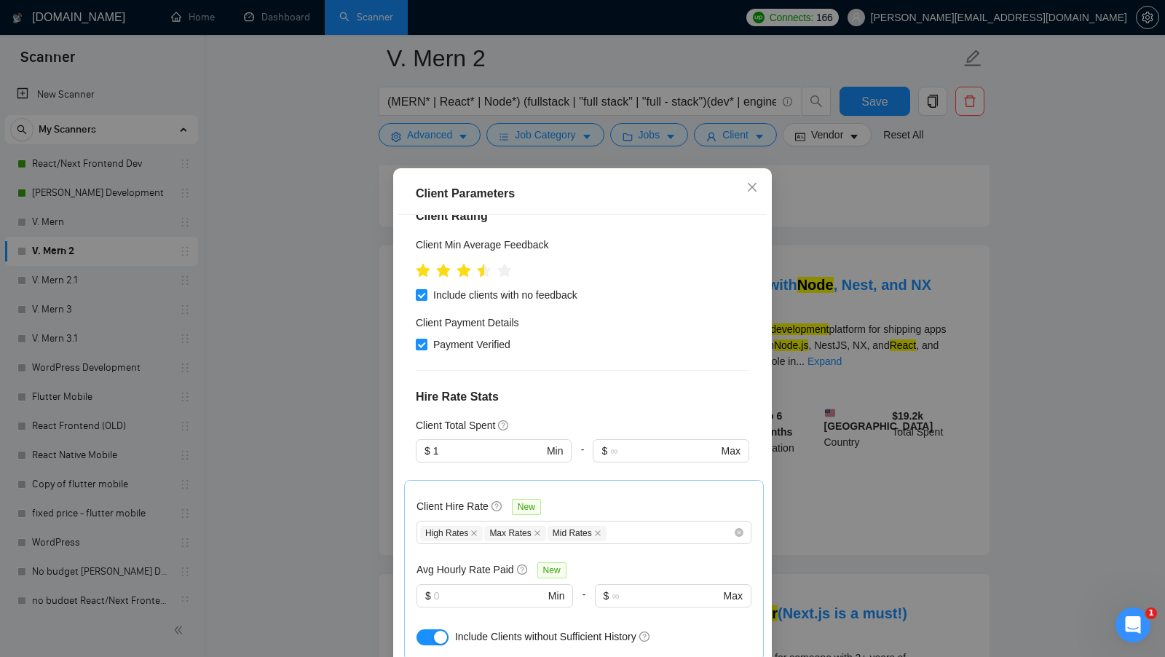
scroll to position [230, 0]
click at [847, 345] on div "Client Parameters Client Location Include Client Countries Select Exclude Clien…" at bounding box center [582, 328] width 1165 height 657
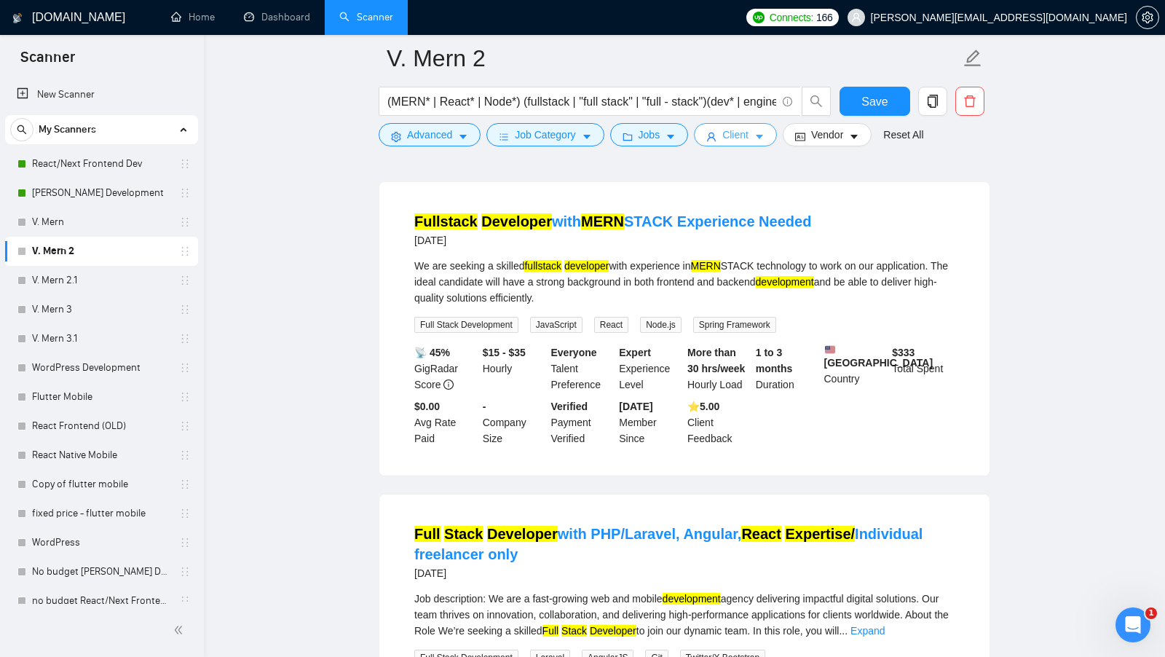
scroll to position [1475, 0]
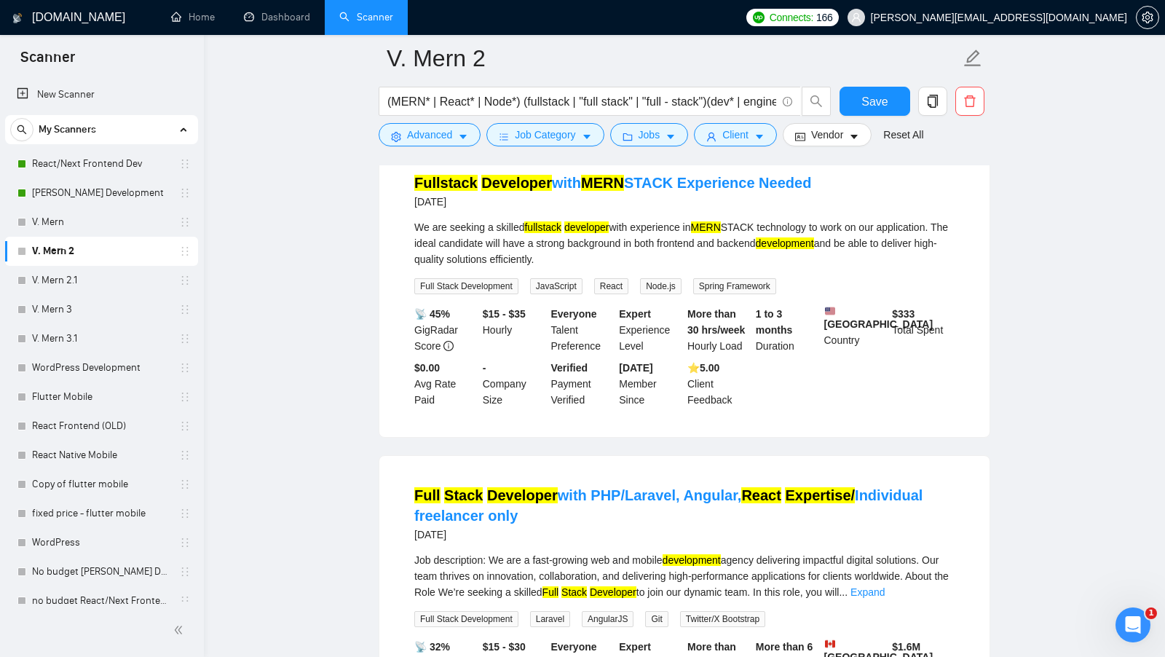
click at [742, 402] on div "⭐️ 5.00 Client Feedback" at bounding box center [718, 384] width 68 height 48
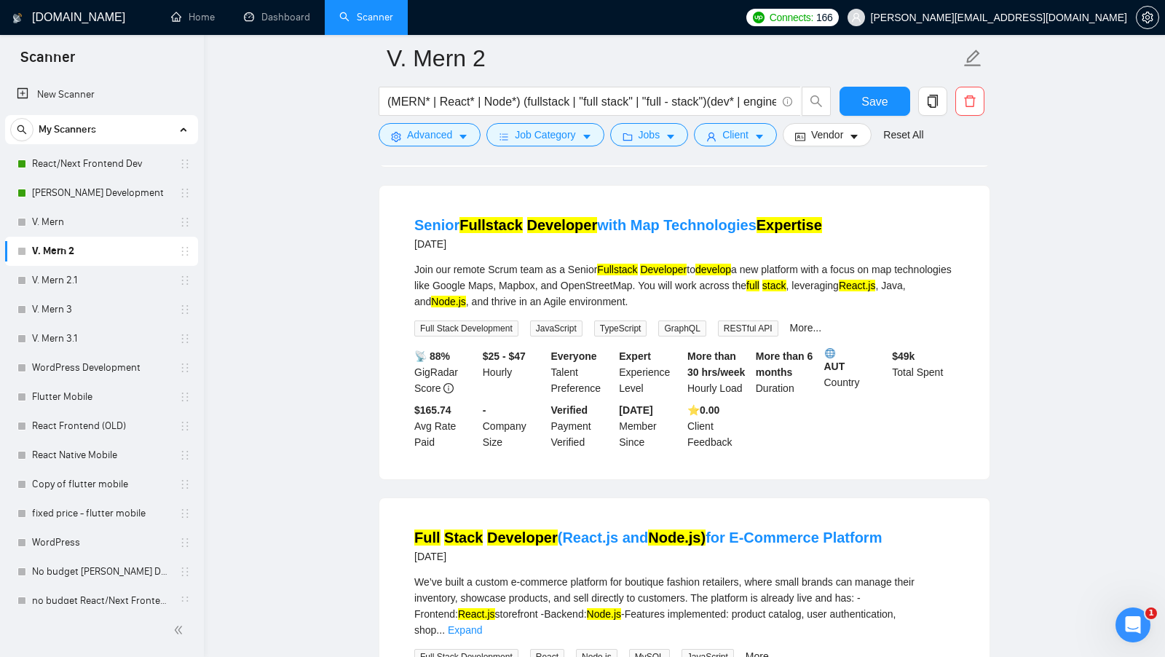
scroll to position [2727, 0]
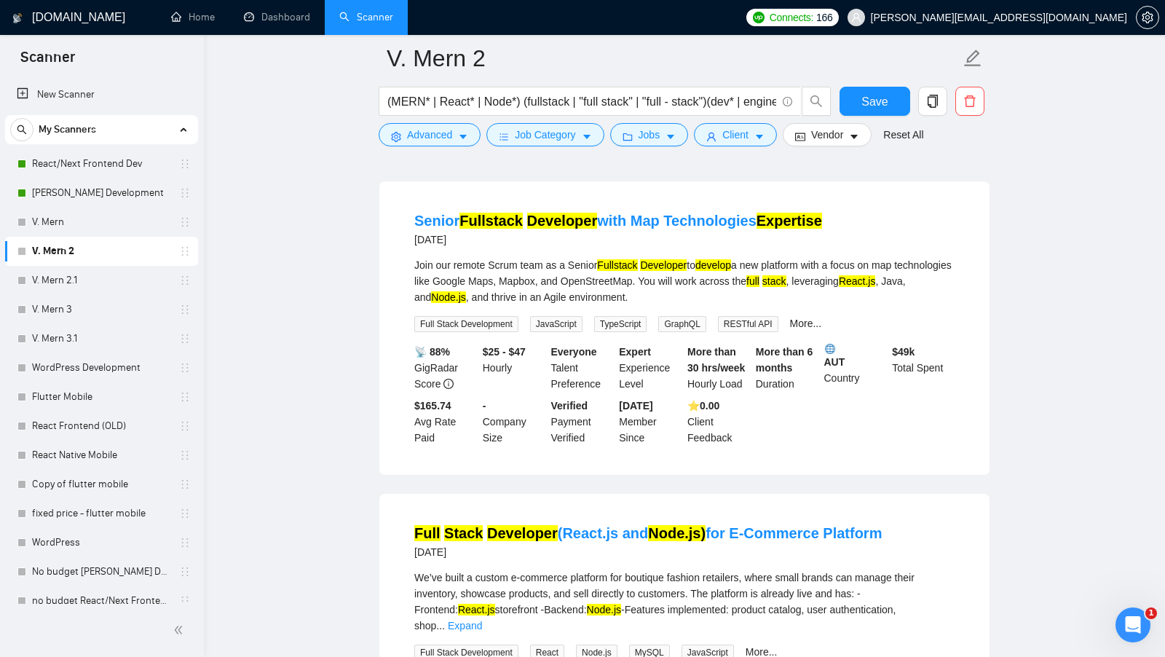
click at [709, 400] on b "⭐️ 0.00" at bounding box center [703, 406] width 32 height 12
drag, startPoint x: 890, startPoint y: 333, endPoint x: 922, endPoint y: 333, distance: 31.3
click at [922, 344] on div "$ 49k Total Spent" at bounding box center [923, 368] width 68 height 48
drag, startPoint x: 413, startPoint y: 395, endPoint x: 452, endPoint y: 429, distance: 52.6
click at [448, 428] on div "$165.74 Avg Rate Paid" at bounding box center [445, 421] width 68 height 48
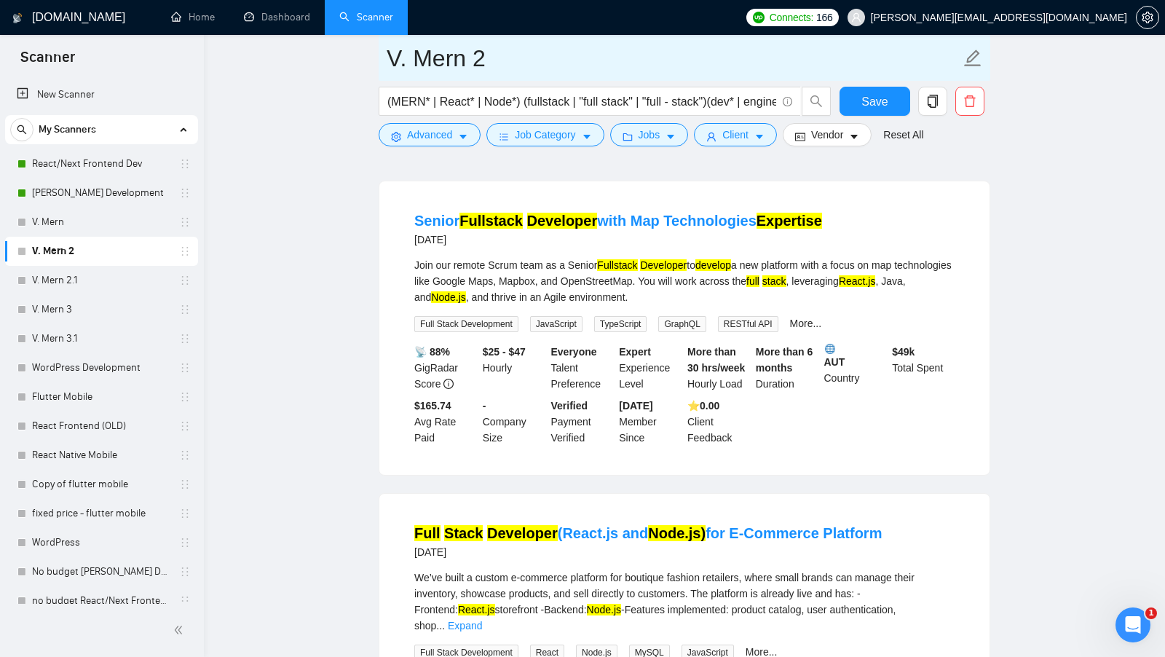
click at [577, 71] on input "V. Mern 2" at bounding box center [674, 58] width 574 height 36
type input "V. Mern 2 no feedback"
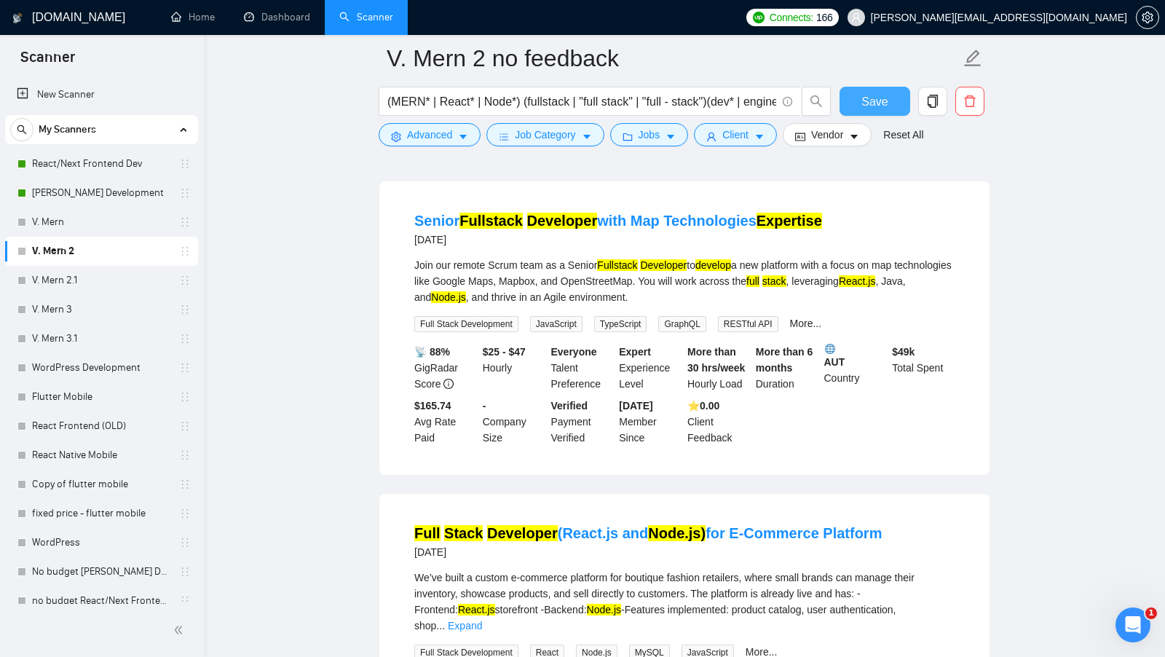
click at [841, 95] on button "Save" at bounding box center [874, 101] width 71 height 29
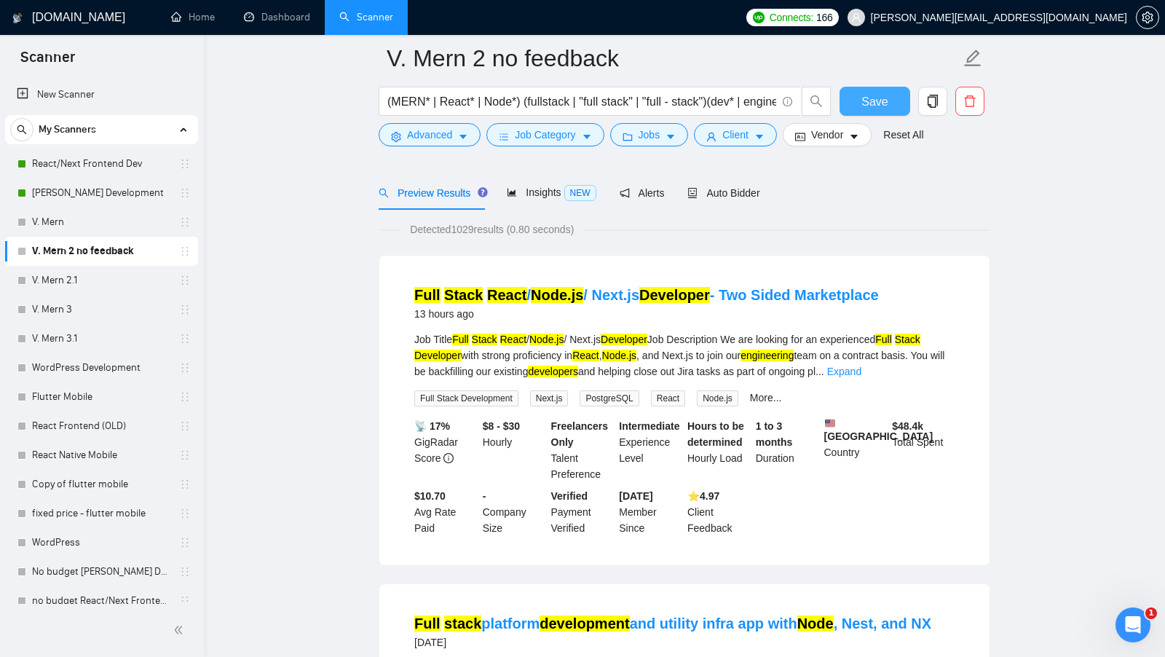
scroll to position [0, 0]
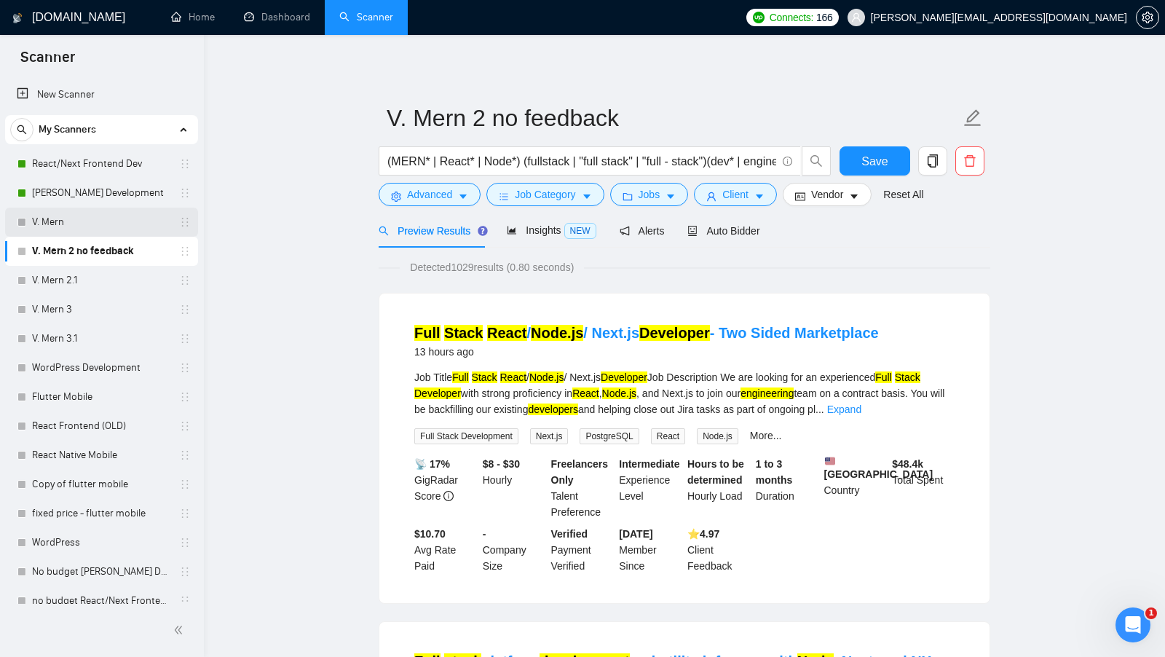
click at [102, 222] on link "V. Mern" at bounding box center [101, 221] width 138 height 29
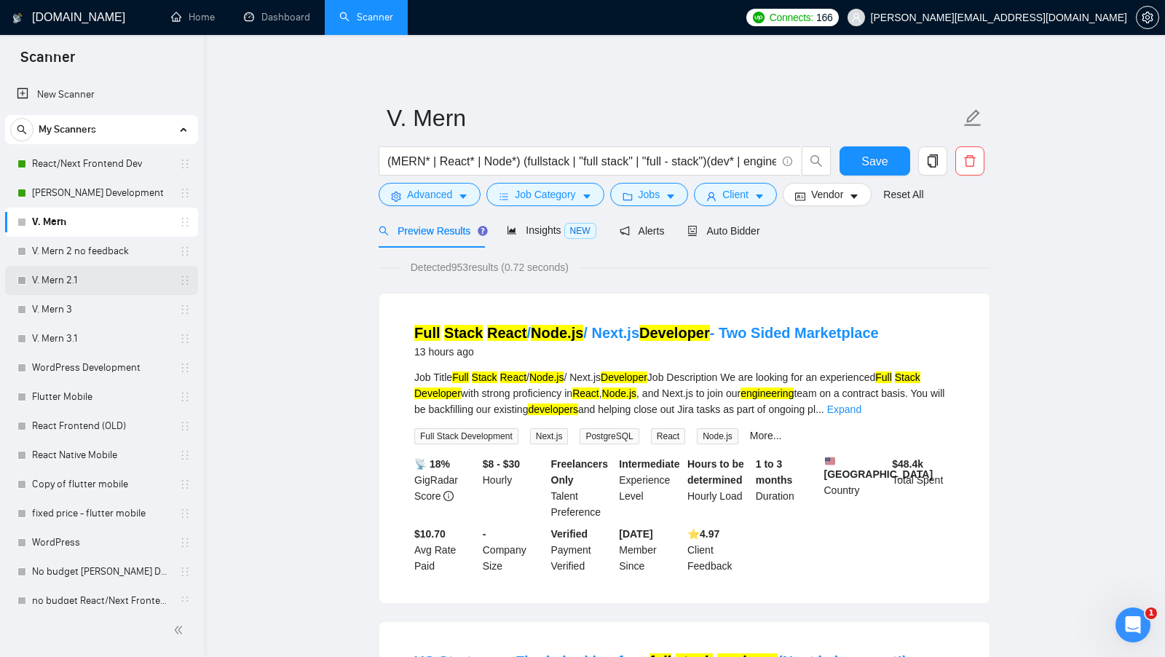
click at [102, 281] on link "V. Mern 2.1" at bounding box center [101, 280] width 138 height 29
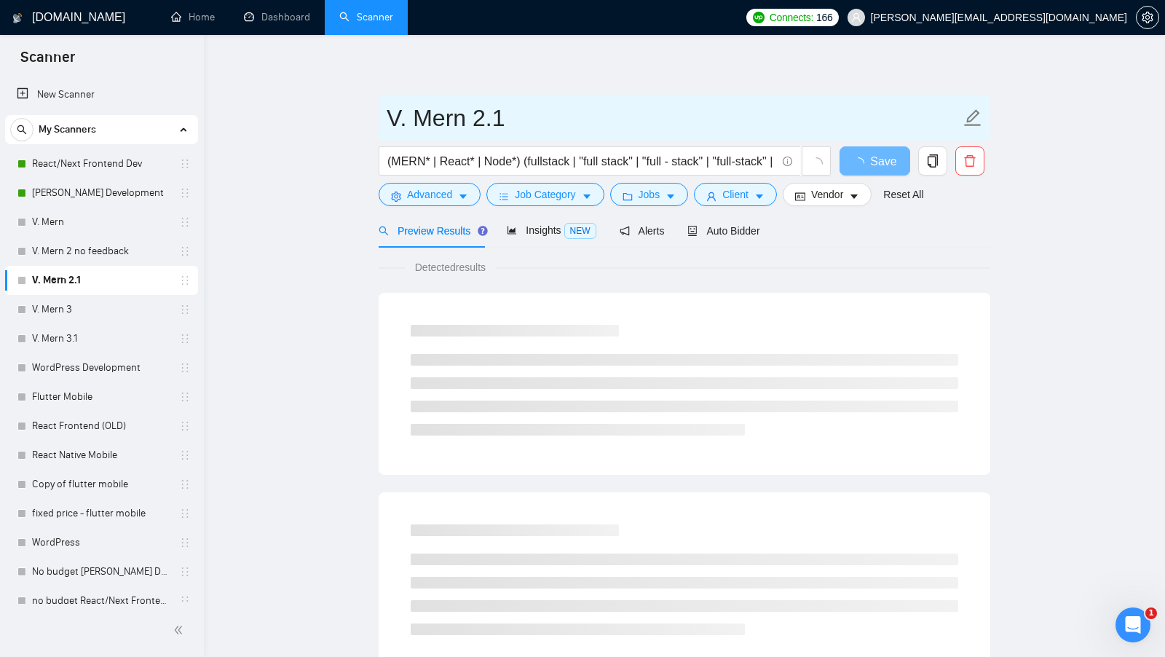
drag, startPoint x: 561, startPoint y: 100, endPoint x: 313, endPoint y: 145, distance: 252.3
click at [313, 145] on main "V. Mern 2.1 (MERN* | React* | Node*) (fullstack | "full stack" | "full - stack"…" at bounding box center [684, 665] width 914 height 1214
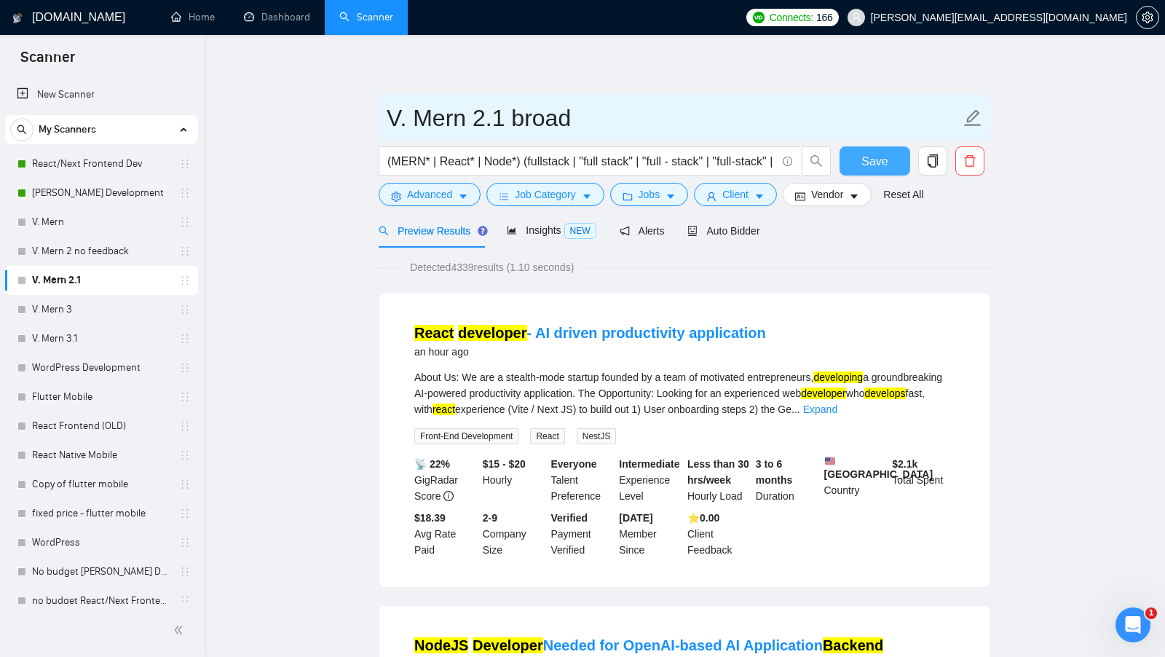
type input "V. Mern 2.1 broad"
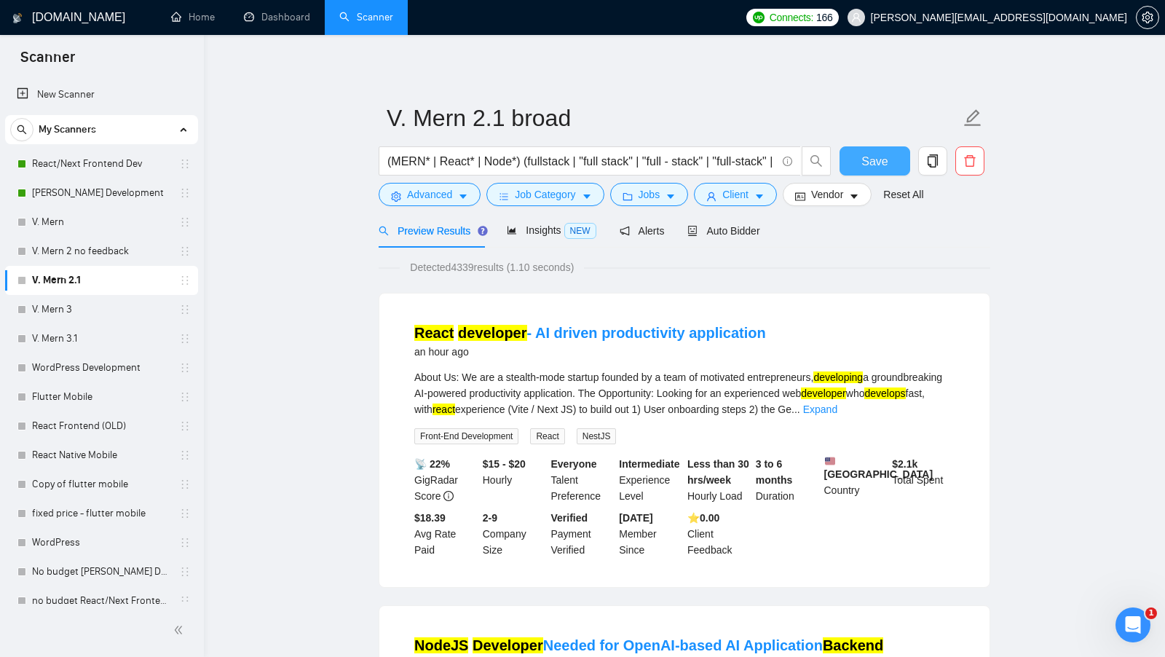
click at [852, 150] on button "Save" at bounding box center [874, 160] width 71 height 29
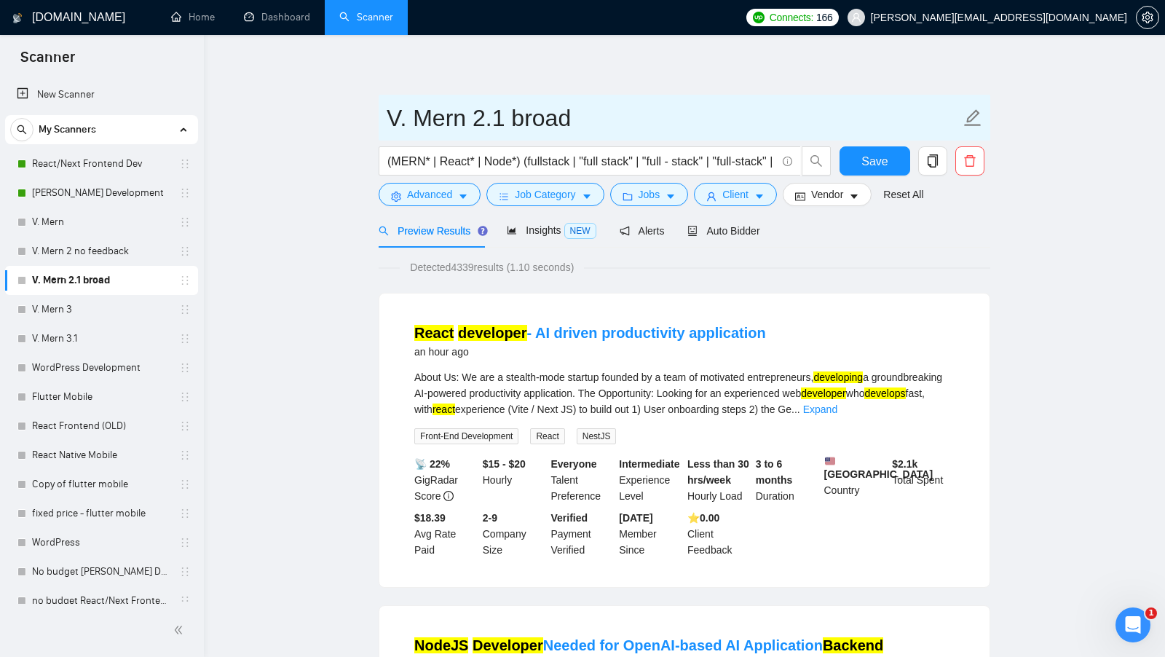
click at [649, 122] on input "V. Mern 2.1 broad" at bounding box center [674, 118] width 574 height 36
click at [560, 122] on input "V. Mern 2.1 broad" at bounding box center [674, 118] width 574 height 36
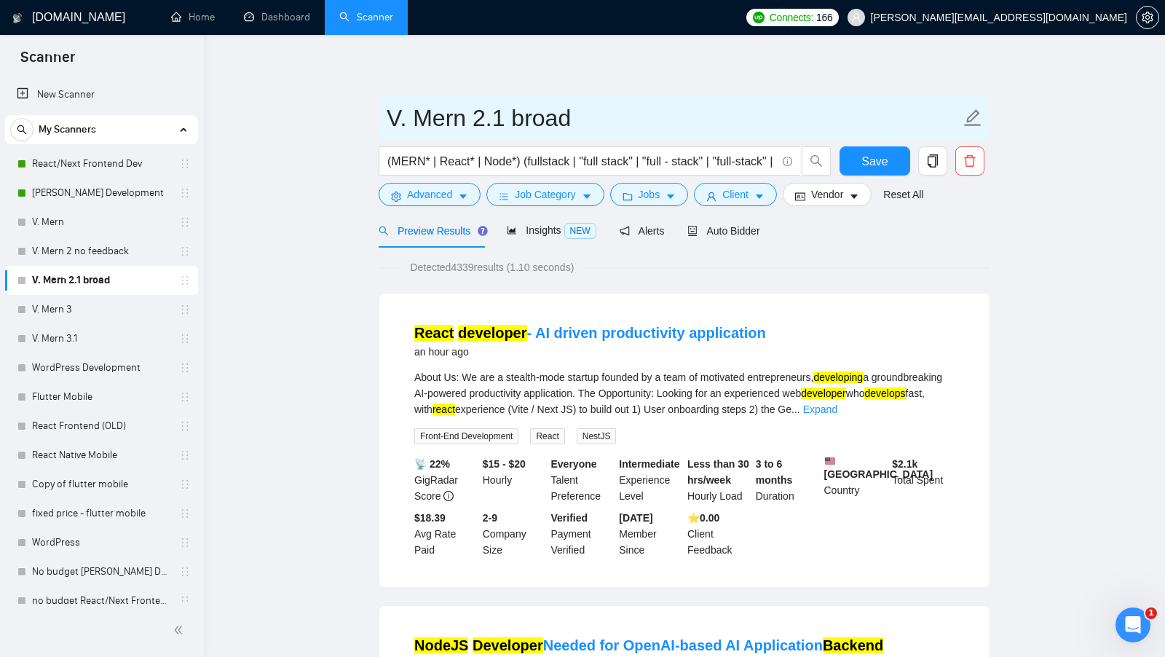
click at [559, 122] on input "V. Mern 2.1 broad" at bounding box center [674, 118] width 574 height 36
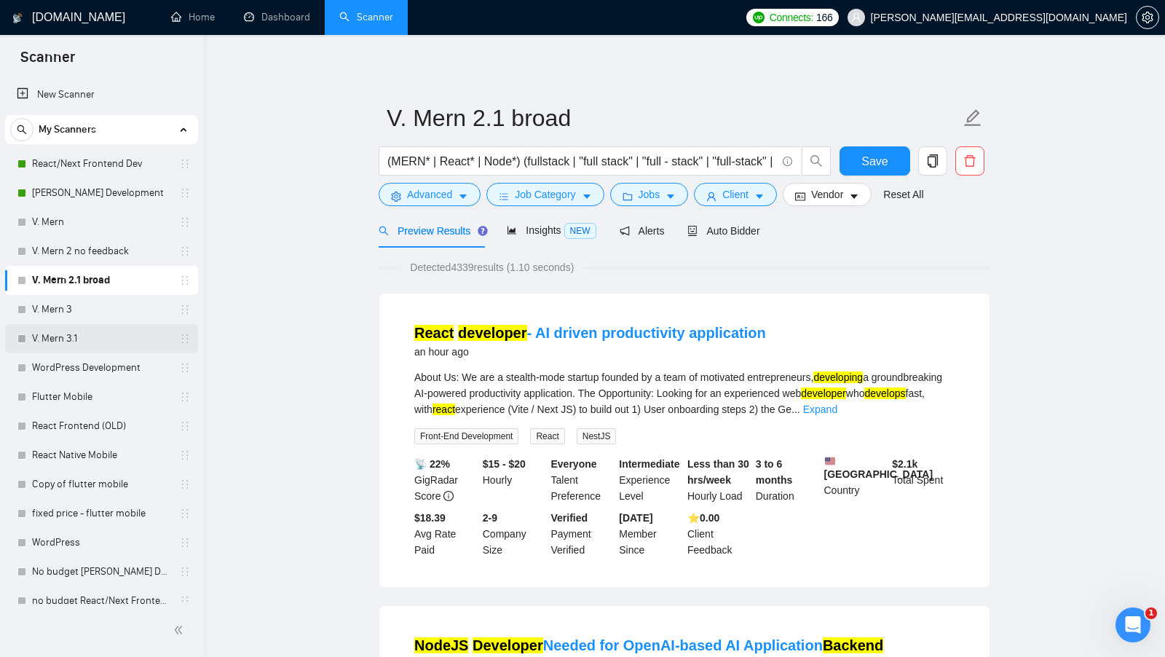
click at [79, 335] on link "V. Mern 3.1" at bounding box center [101, 338] width 138 height 29
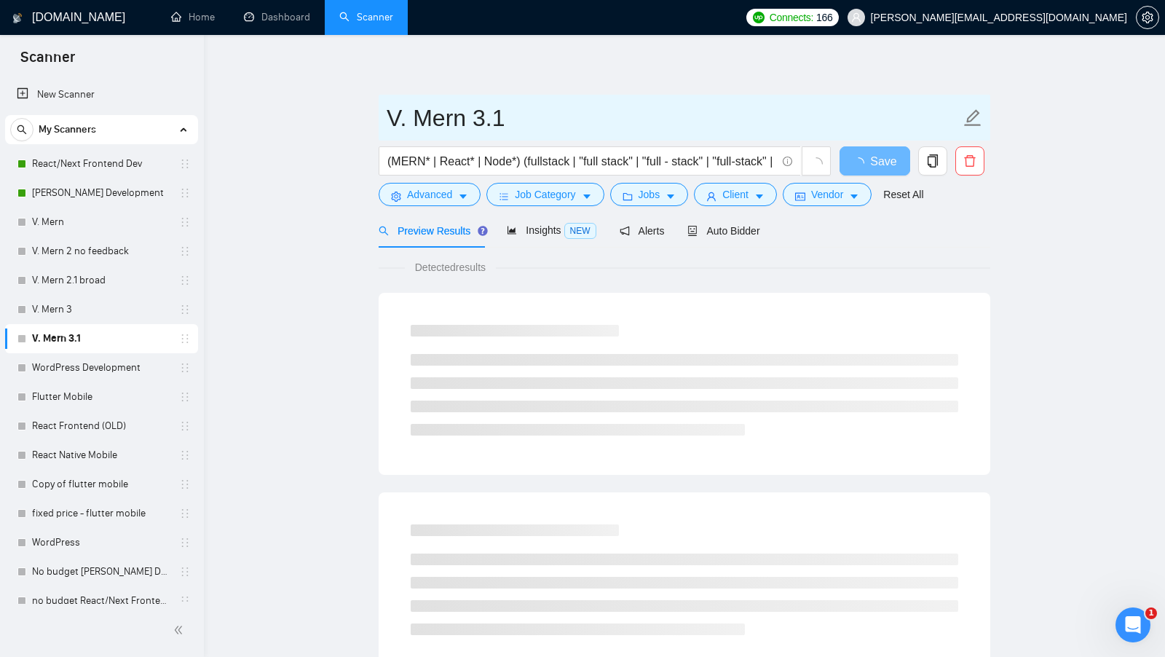
click at [572, 135] on input "V. Mern 3.1" at bounding box center [674, 118] width 574 height 36
paste input "broad"
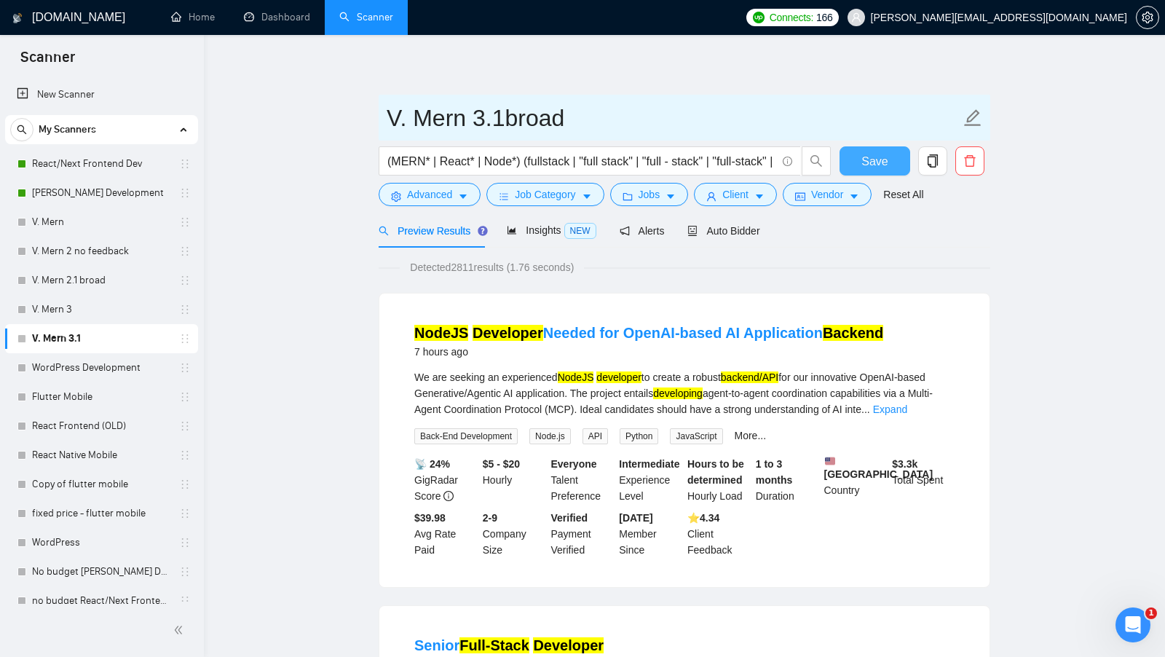
type input "V. Mern 3.1broad"
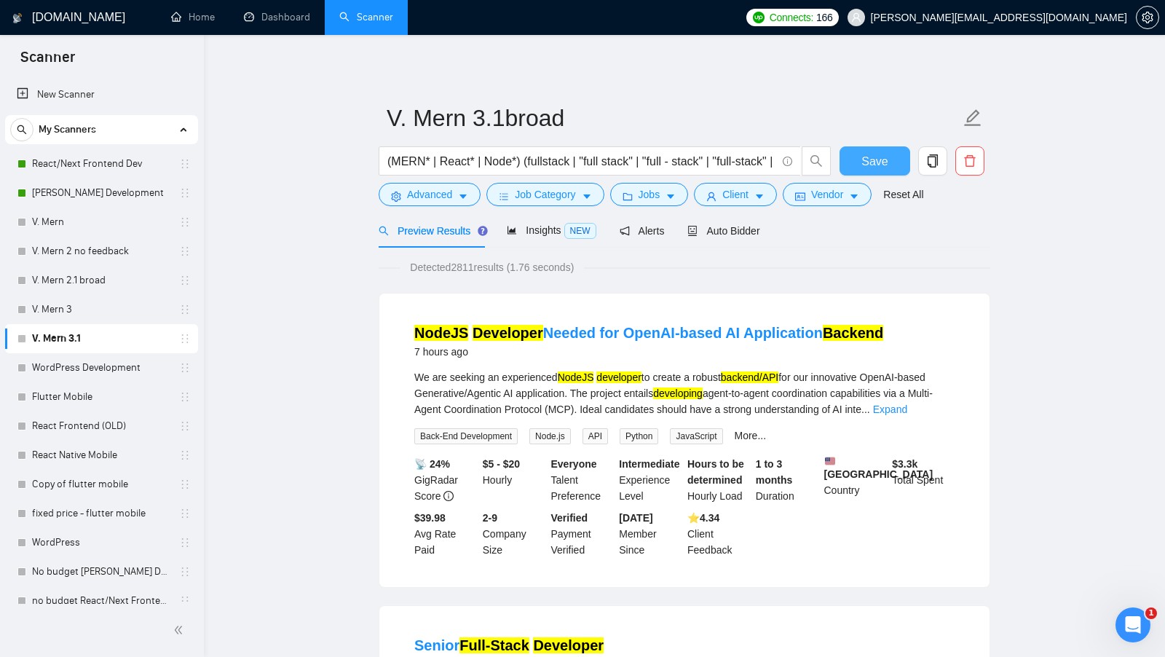
click at [877, 164] on span "Save" at bounding box center [874, 161] width 26 height 18
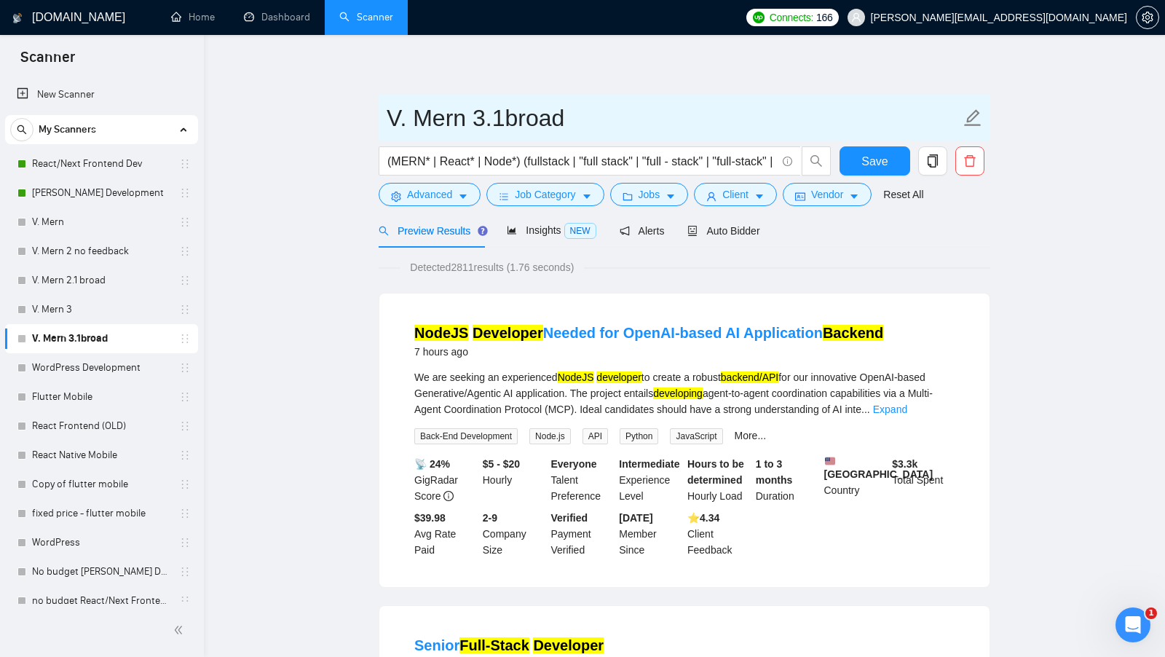
click at [502, 119] on input "V. Mern 3.1broad" at bounding box center [674, 118] width 574 height 36
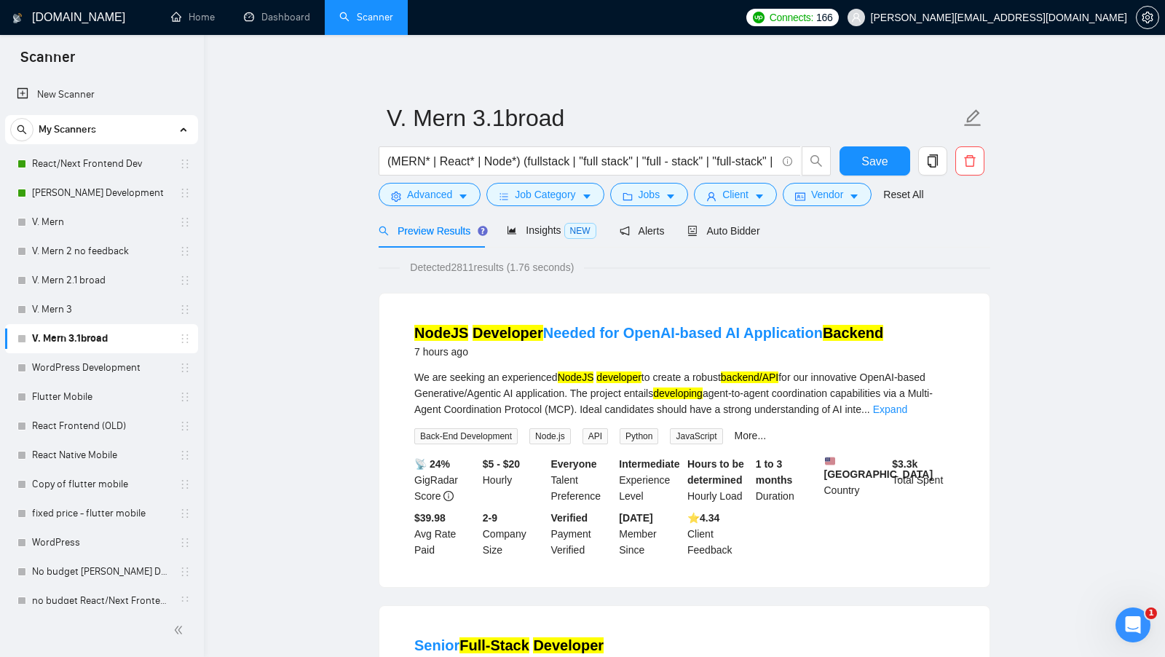
click at [110, 256] on link "V. Mern 2 no feedback" at bounding box center [101, 251] width 138 height 29
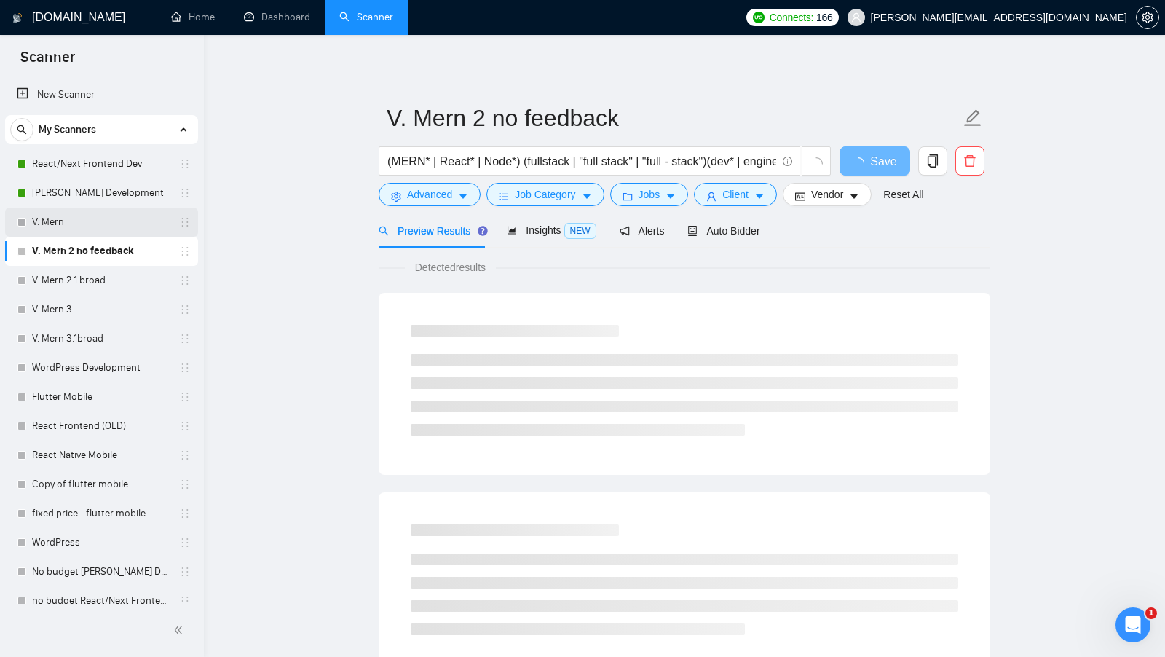
click at [102, 217] on link "V. Mern" at bounding box center [101, 221] width 138 height 29
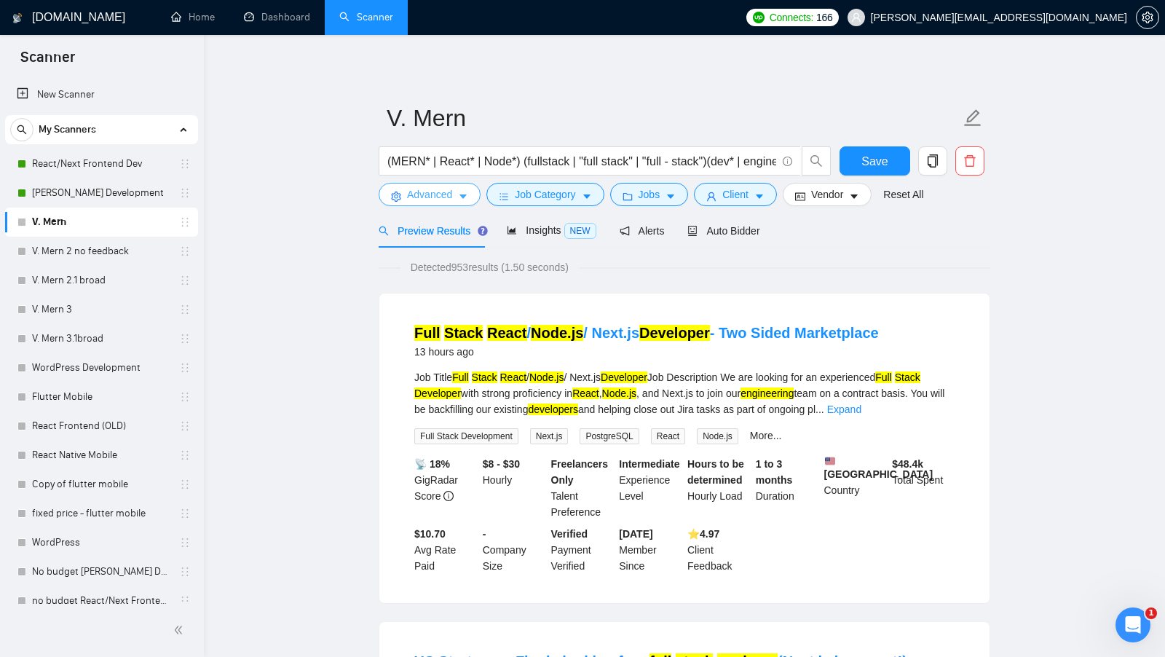
click at [429, 201] on span "Advanced" at bounding box center [429, 194] width 45 height 16
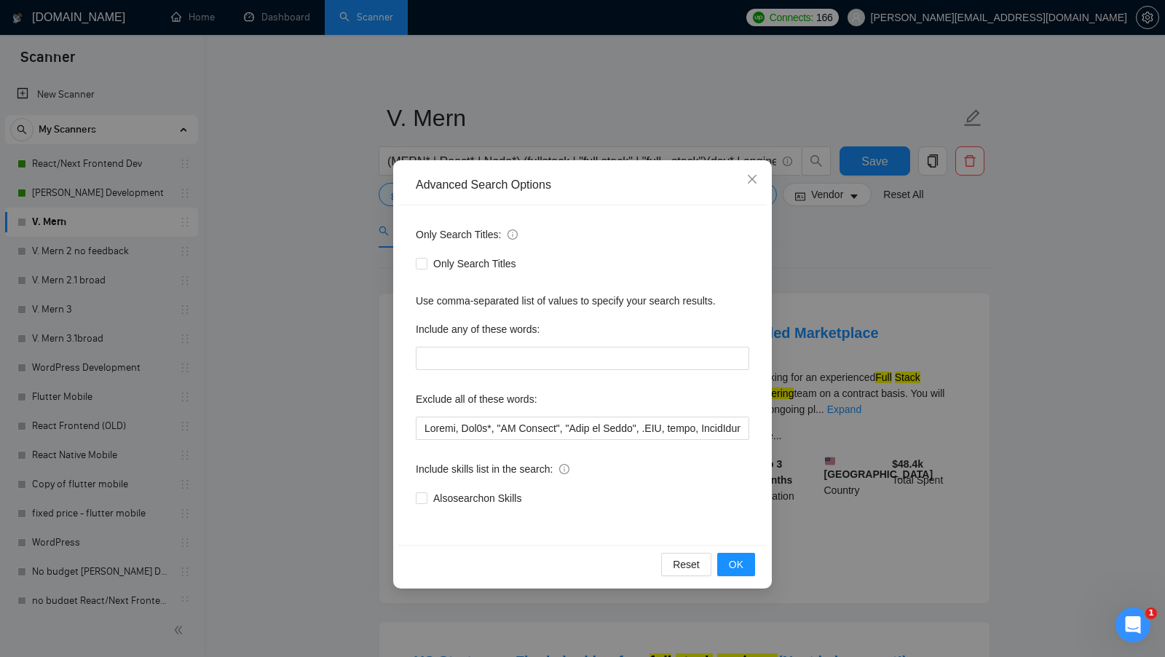
click at [486, 443] on div "Only Search Titles: Only Search Titles Use comma-separated list of values to sp…" at bounding box center [582, 374] width 368 height 339
click at [498, 424] on input "text" at bounding box center [582, 427] width 333 height 23
click at [499, 424] on input "text" at bounding box center [582, 427] width 333 height 23
click at [345, 413] on div "Advanced Search Options Only Search Titles: Only Search Titles Use comma-separa…" at bounding box center [582, 328] width 1165 height 657
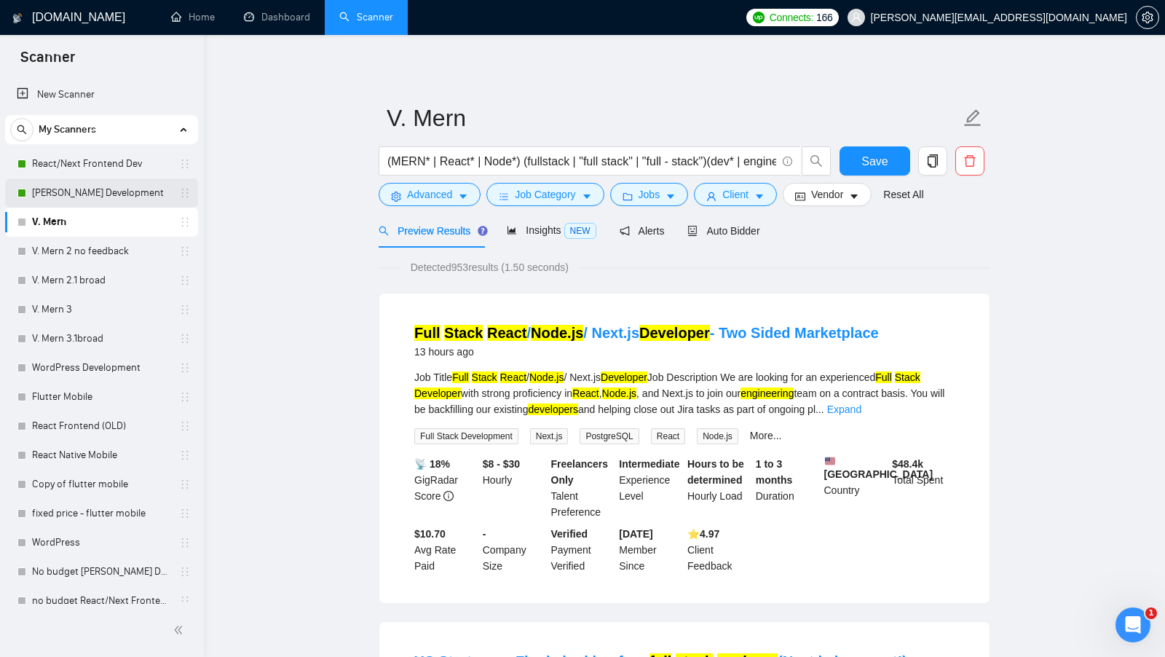
click at [74, 202] on link "[PERSON_NAME] Development" at bounding box center [101, 192] width 138 height 29
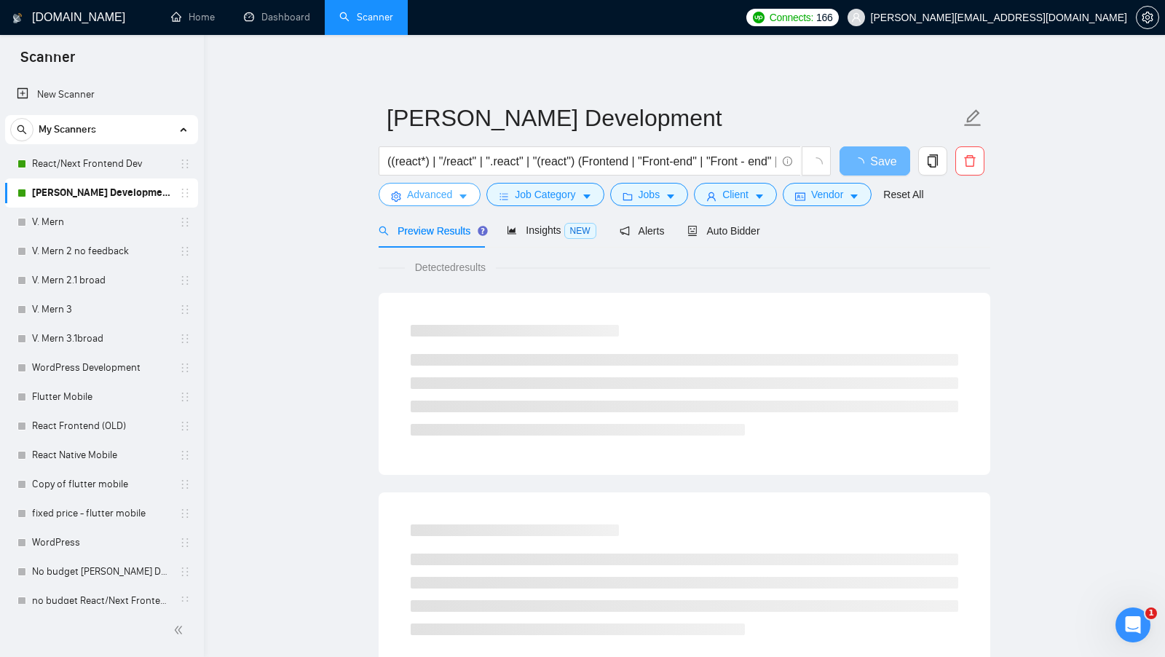
click at [465, 201] on icon "caret-down" at bounding box center [463, 196] width 10 height 10
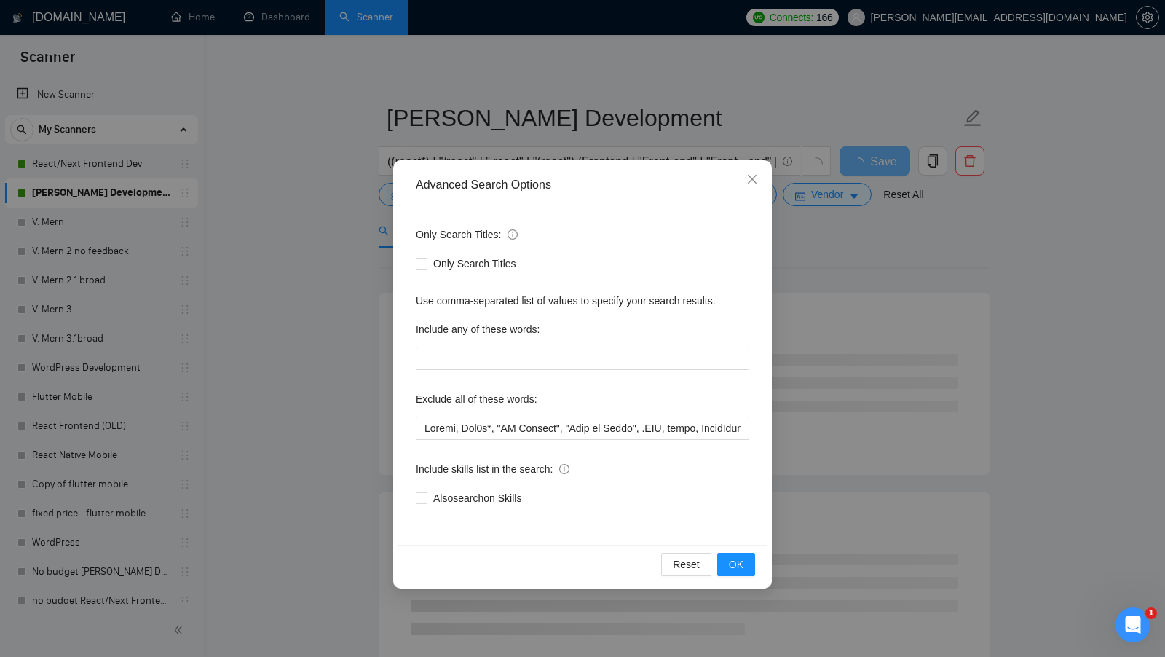
click at [352, 410] on div "Advanced Search Options Only Search Titles: Only Search Titles Use comma-separa…" at bounding box center [582, 328] width 1165 height 657
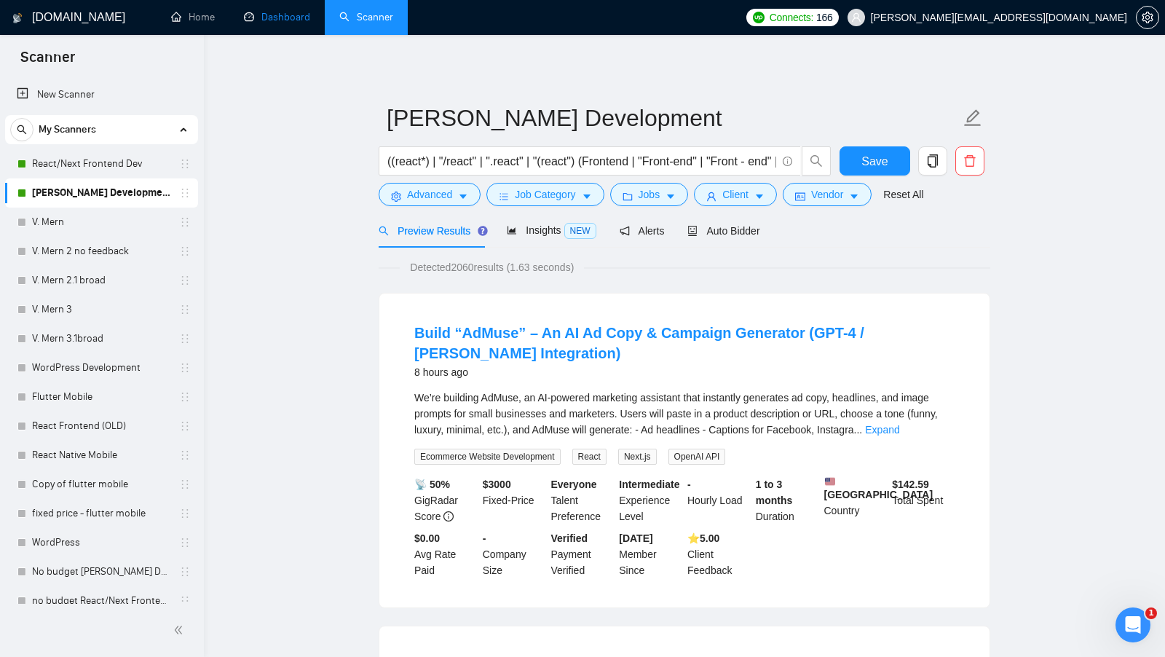
click at [304, 23] on link "Dashboard" at bounding box center [277, 17] width 66 height 12
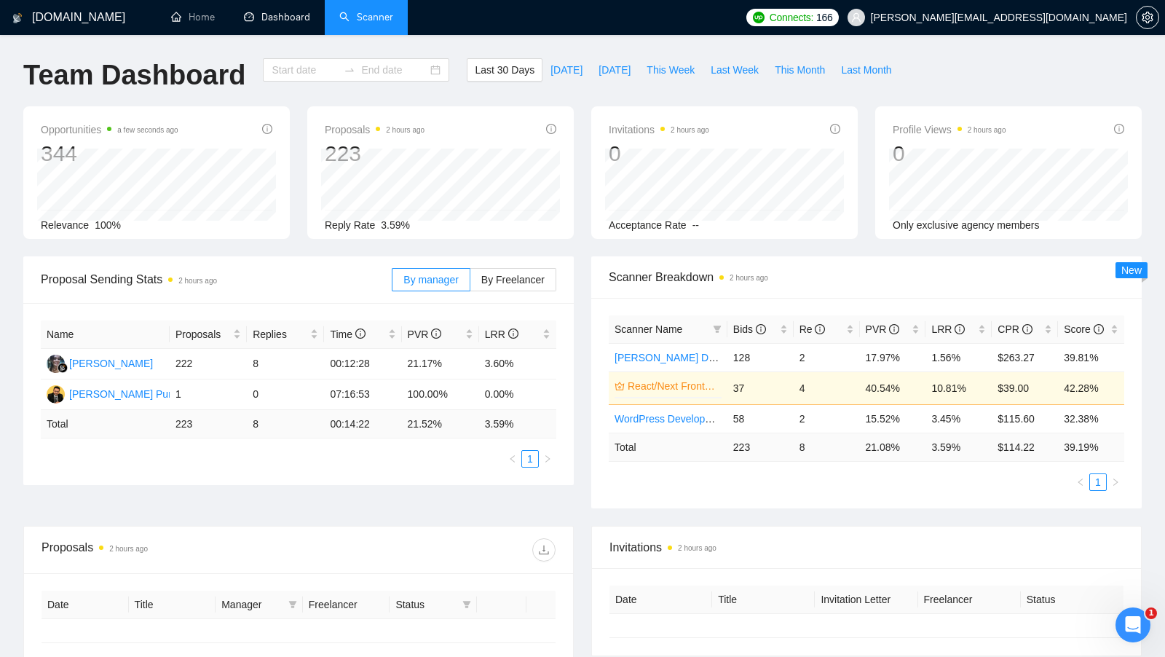
type input "[DATE]"
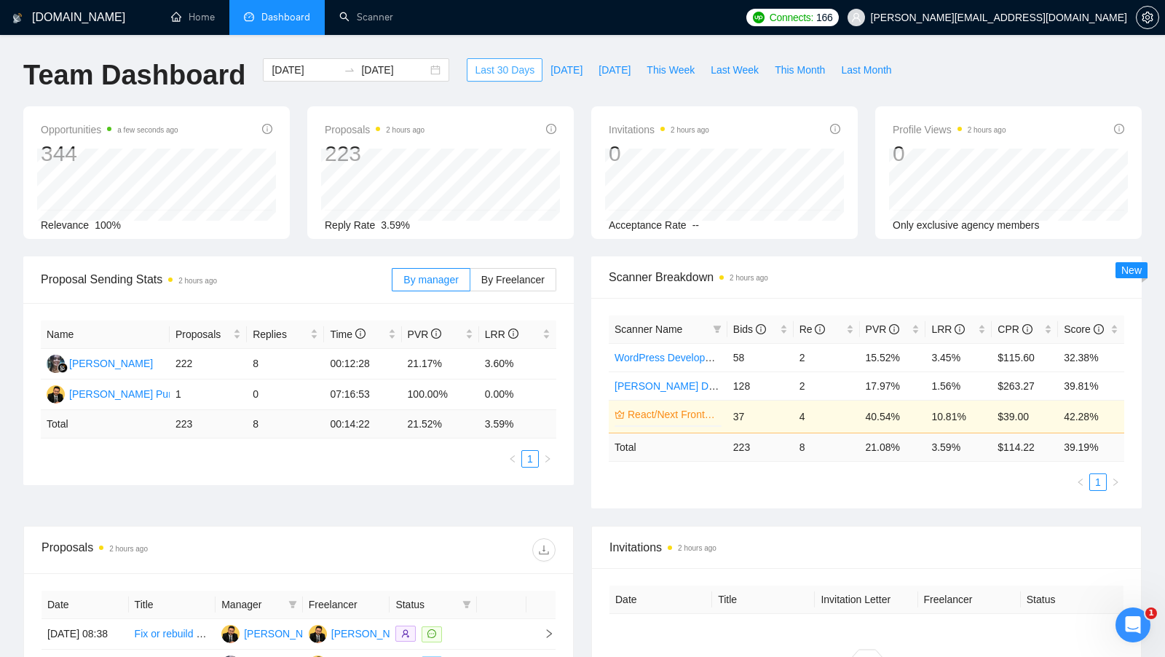
click at [510, 71] on span "Last 30 Days" at bounding box center [505, 70] width 60 height 16
click at [876, 66] on span "Last Month" at bounding box center [866, 70] width 50 height 16
type input "[DATE]"
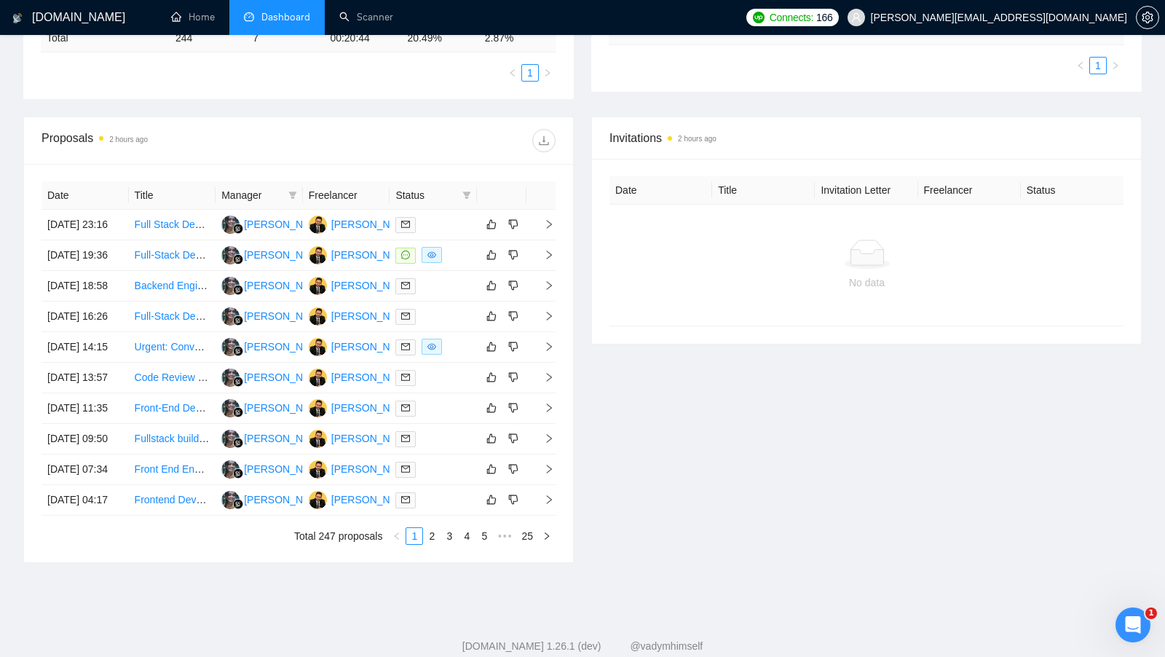
scroll to position [425, 0]
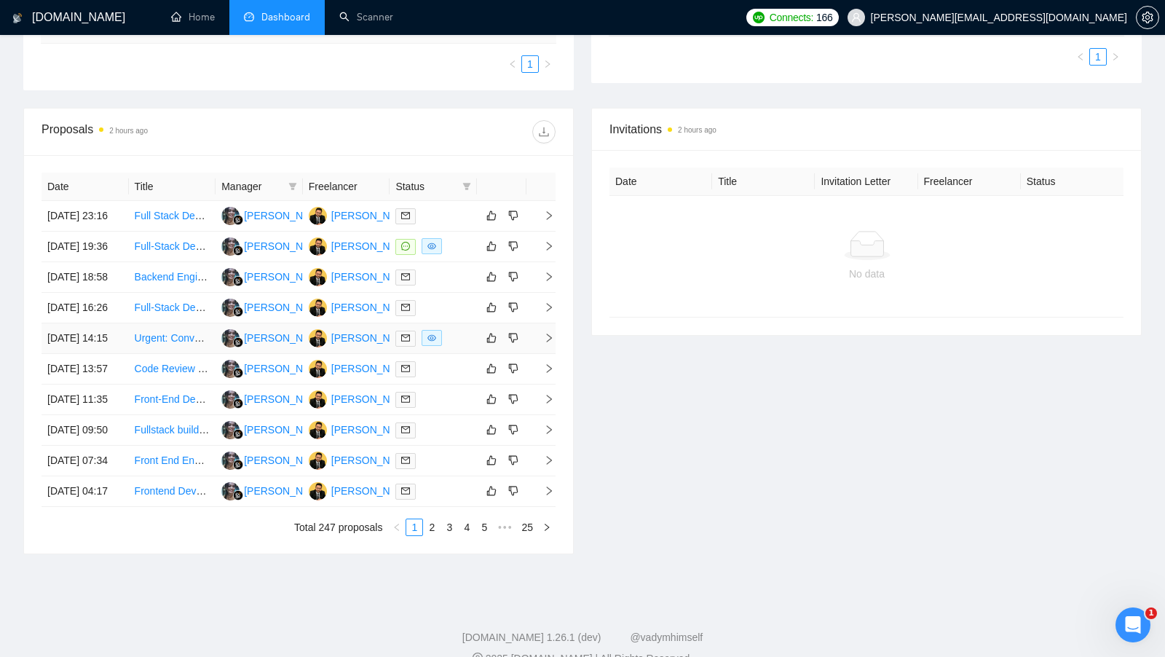
click at [461, 346] on div at bounding box center [433, 338] width 76 height 17
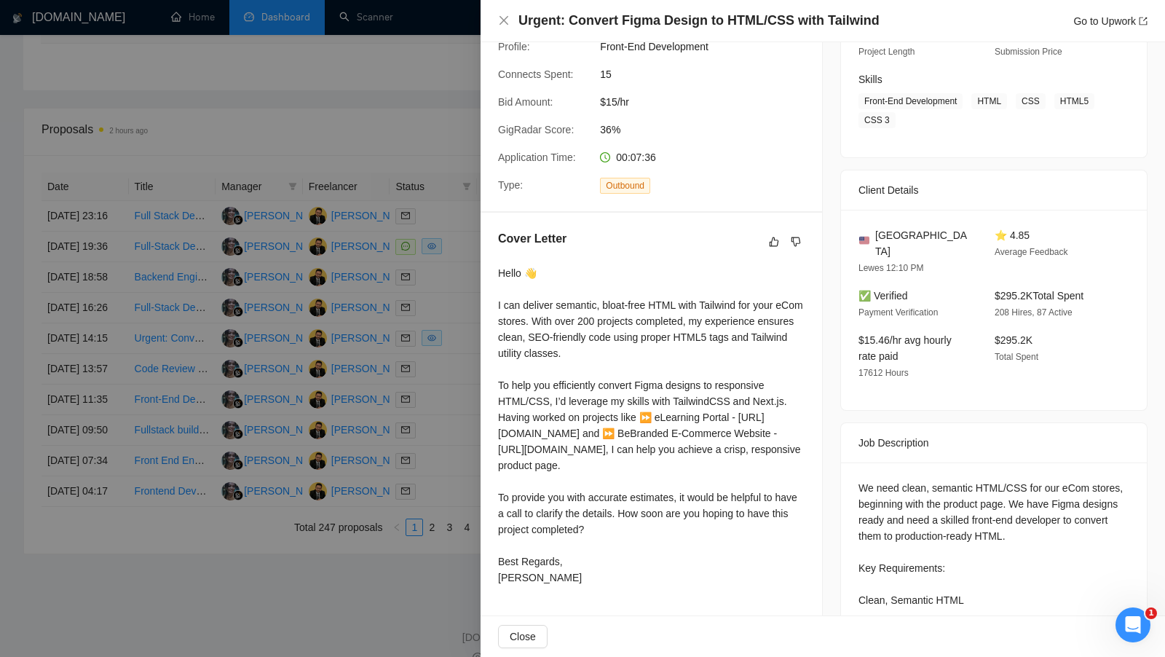
scroll to position [207, 0]
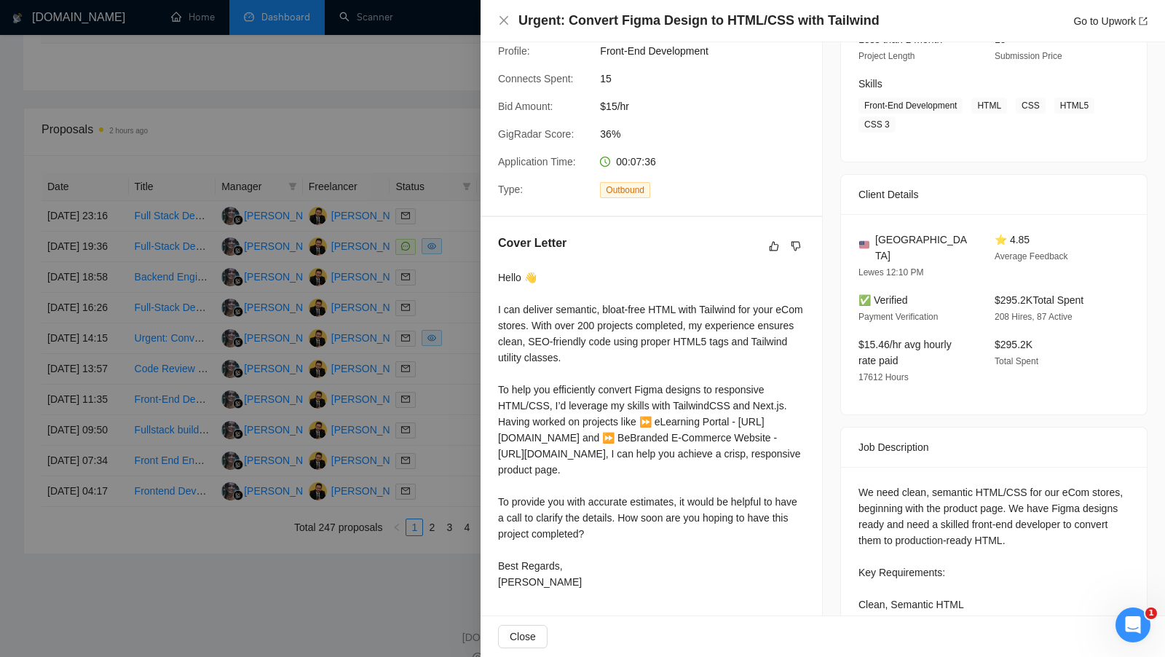
click at [459, 387] on div at bounding box center [582, 328] width 1165 height 657
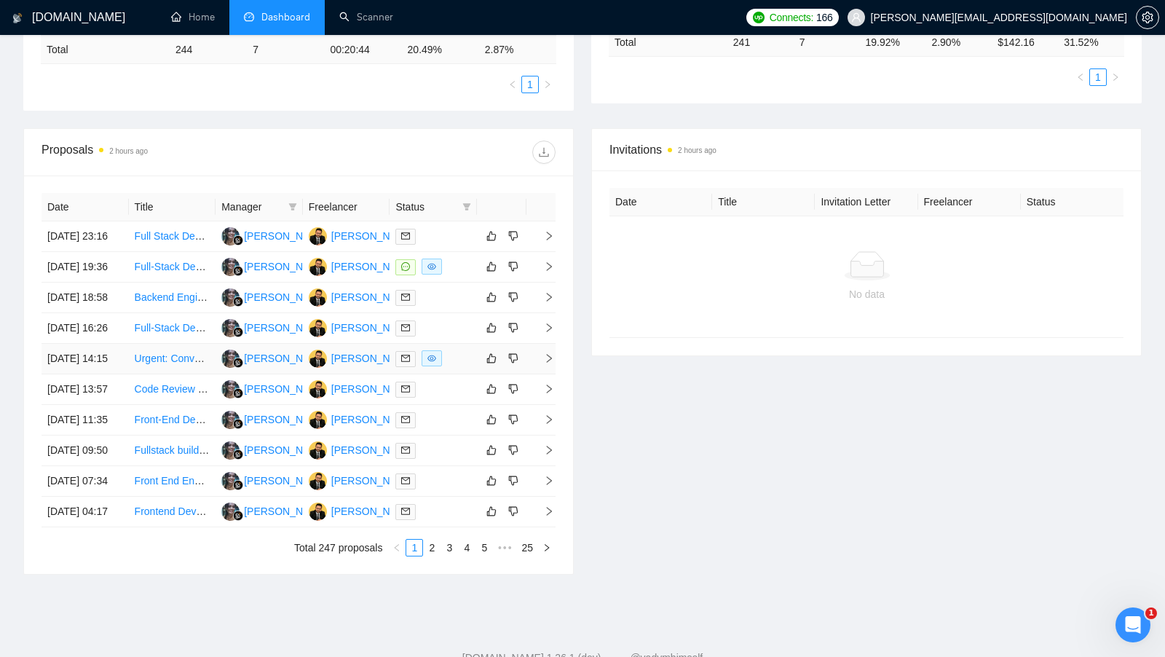
scroll to position [402, 0]
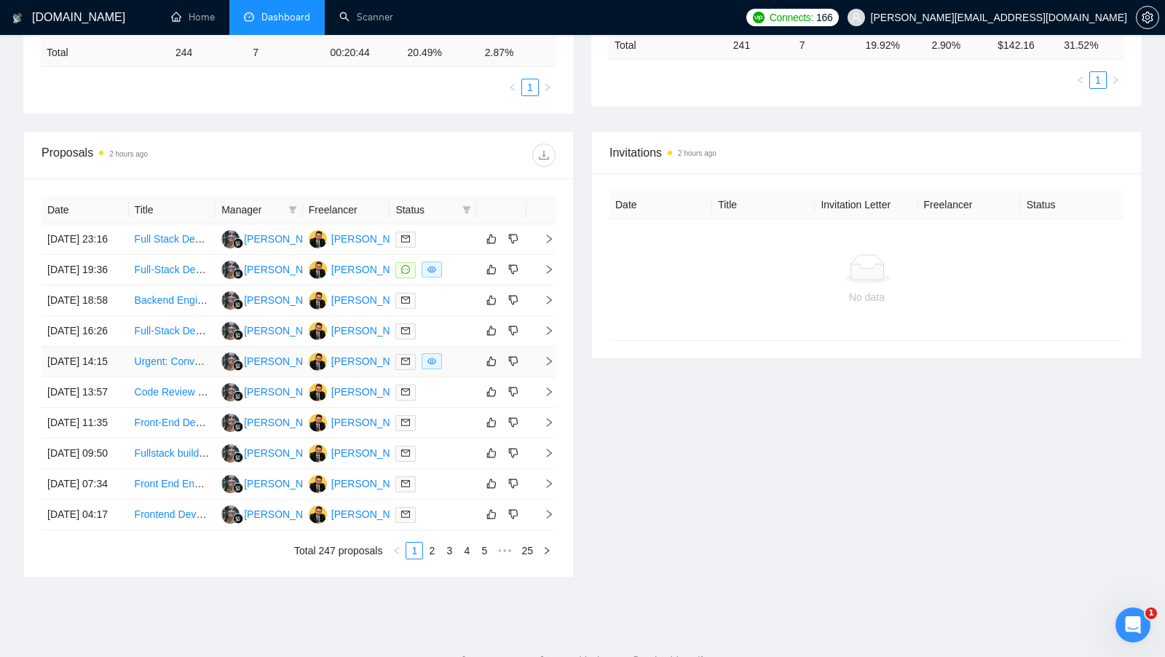
click at [453, 370] on div at bounding box center [433, 361] width 76 height 17
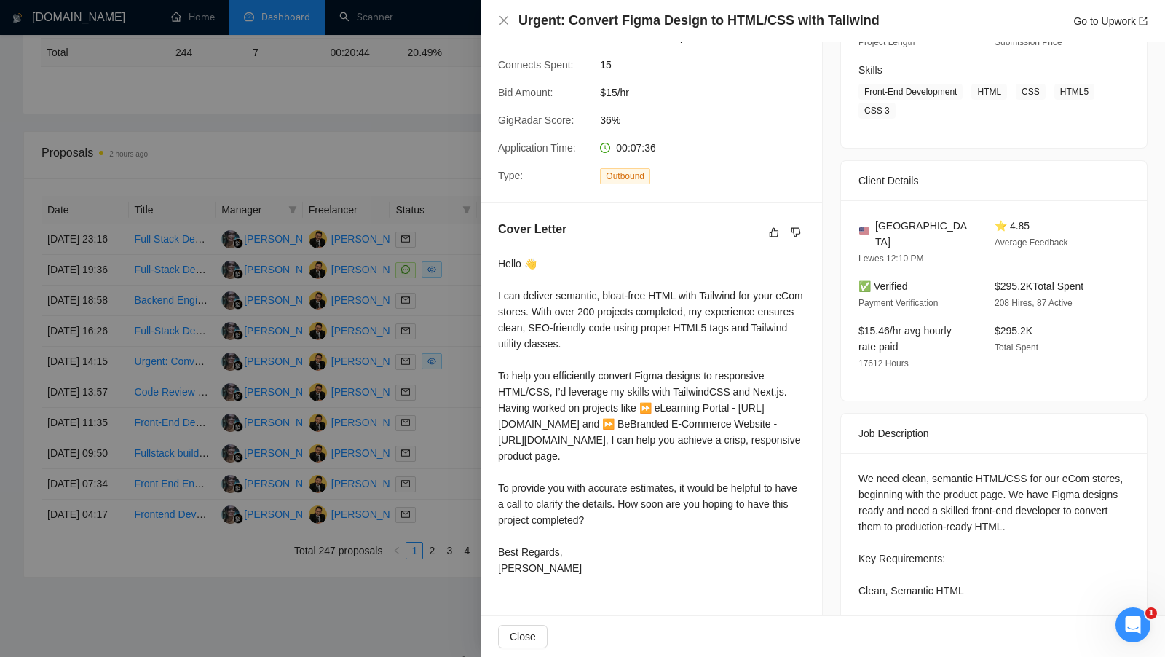
scroll to position [223, 0]
click at [454, 402] on div at bounding box center [582, 328] width 1165 height 657
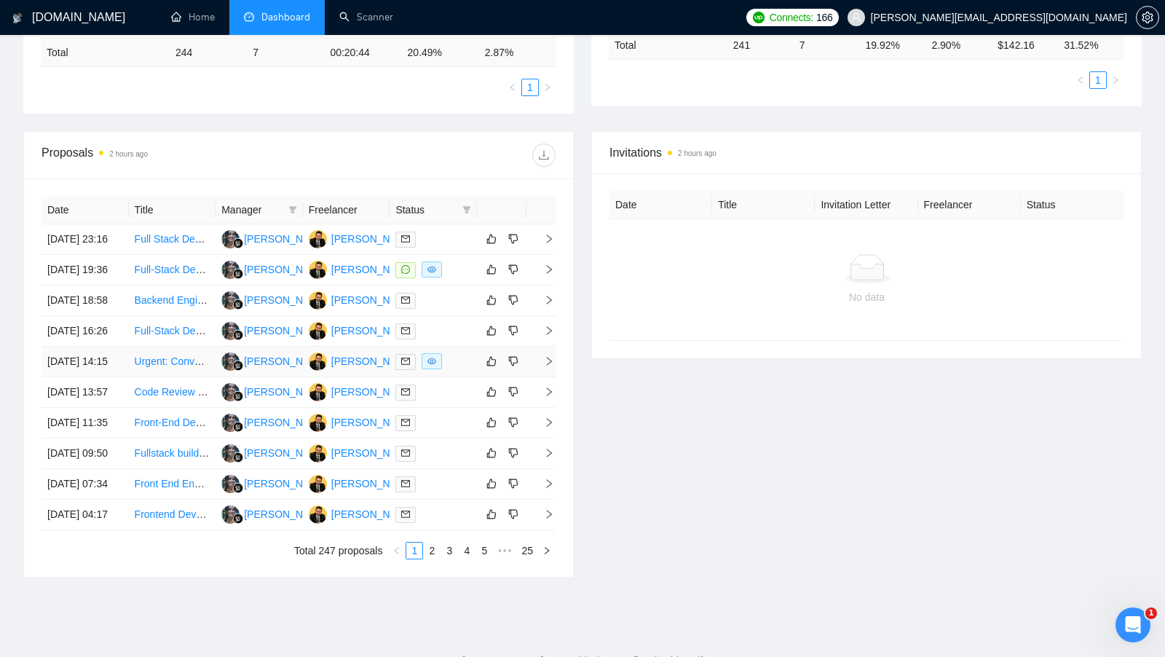
scroll to position [582, 0]
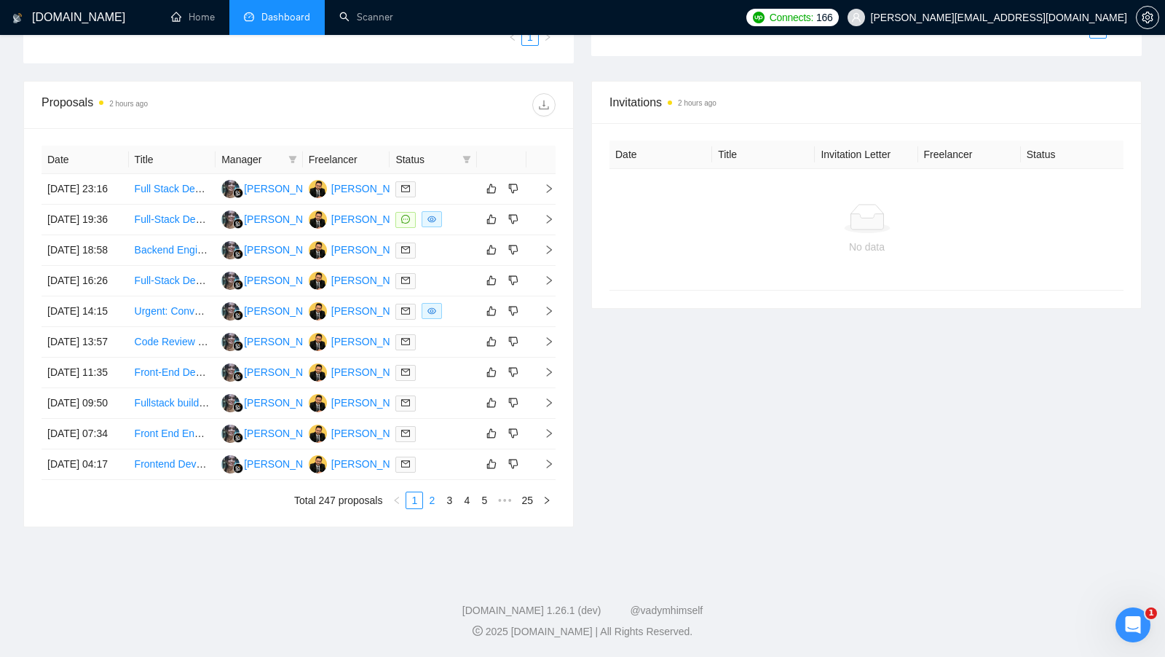
click at [429, 496] on link "2" at bounding box center [432, 500] width 16 height 16
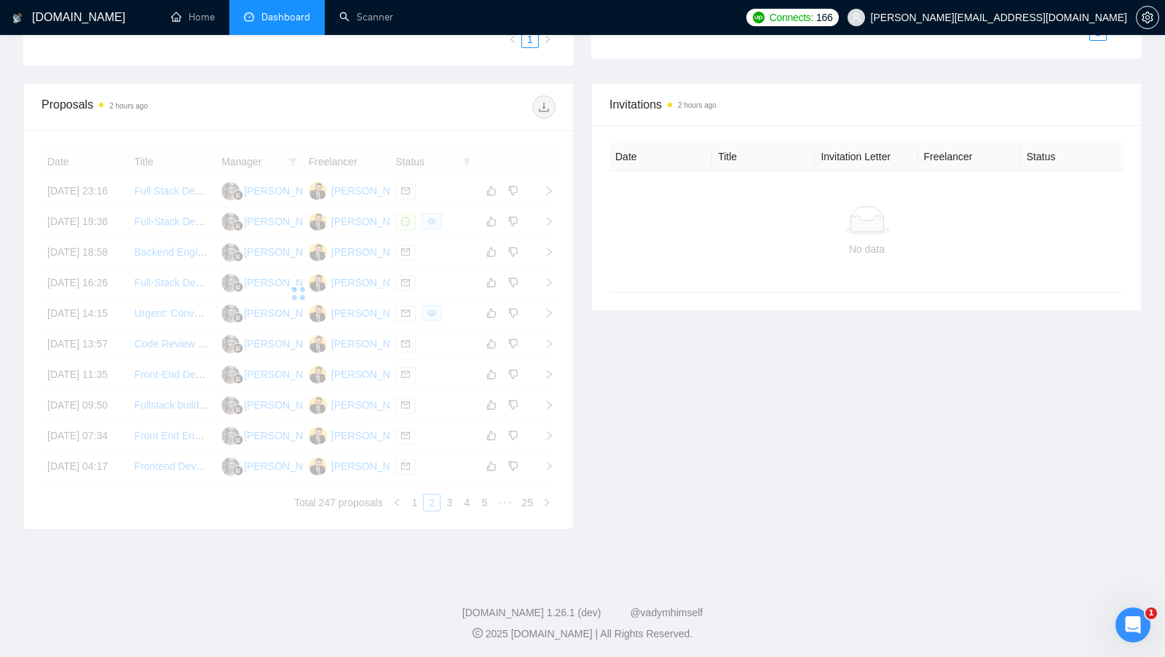
scroll to position [449, 0]
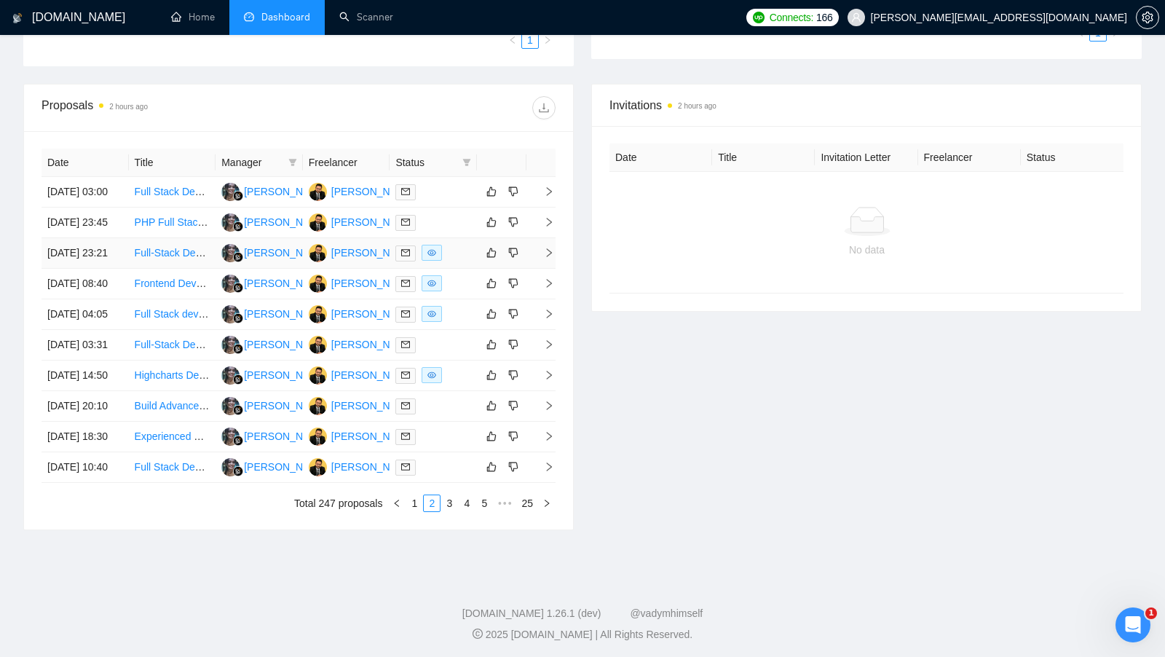
click at [445, 261] on div at bounding box center [433, 253] width 76 height 17
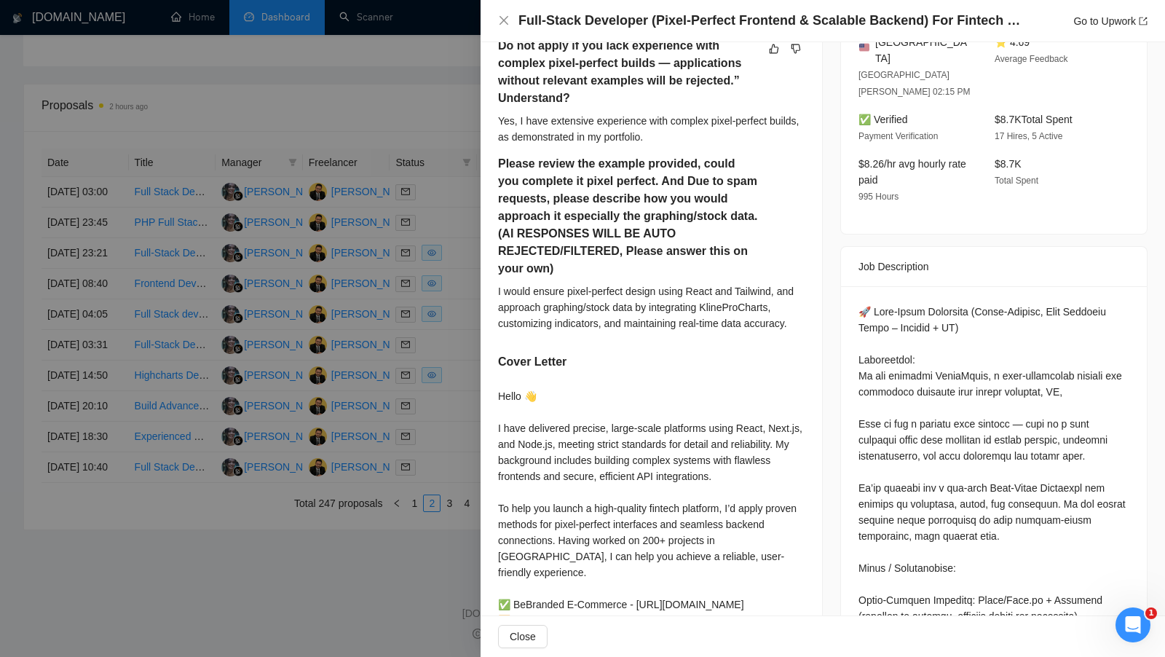
scroll to position [665, 0]
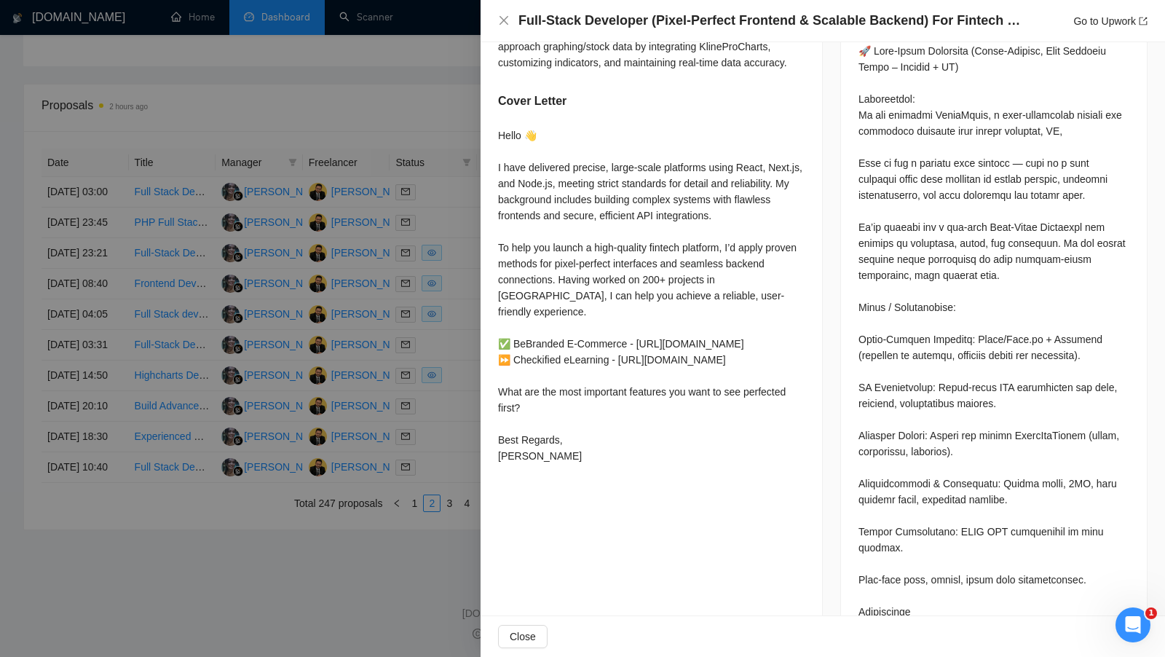
click at [455, 327] on div at bounding box center [582, 328] width 1165 height 657
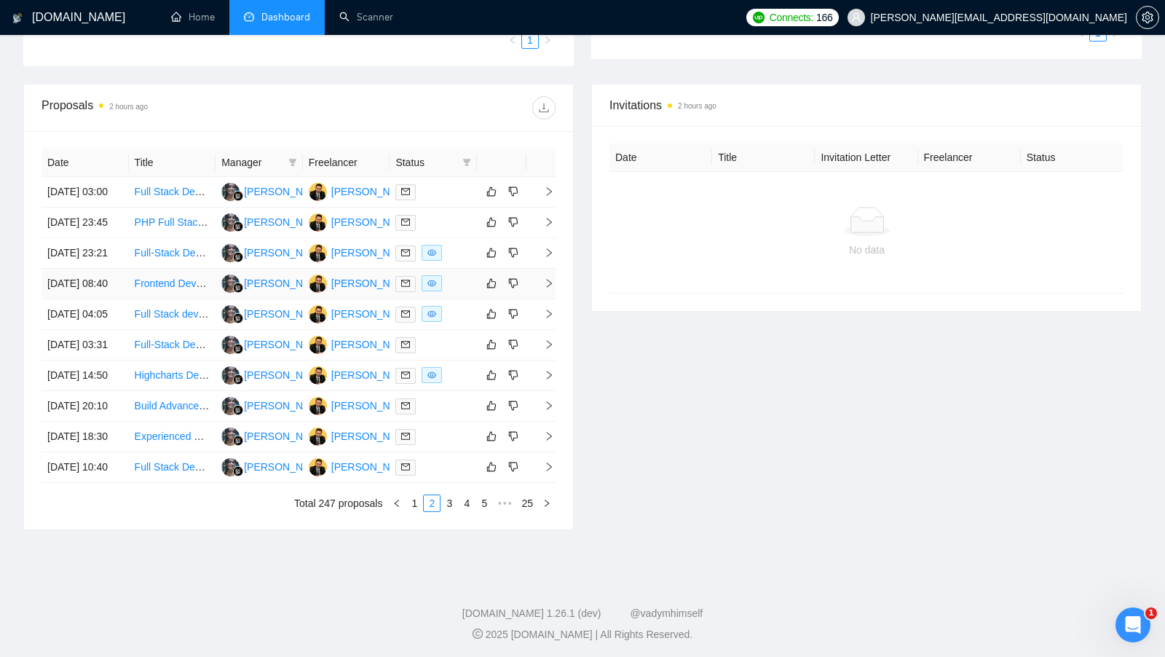
click at [455, 292] on div at bounding box center [433, 283] width 76 height 17
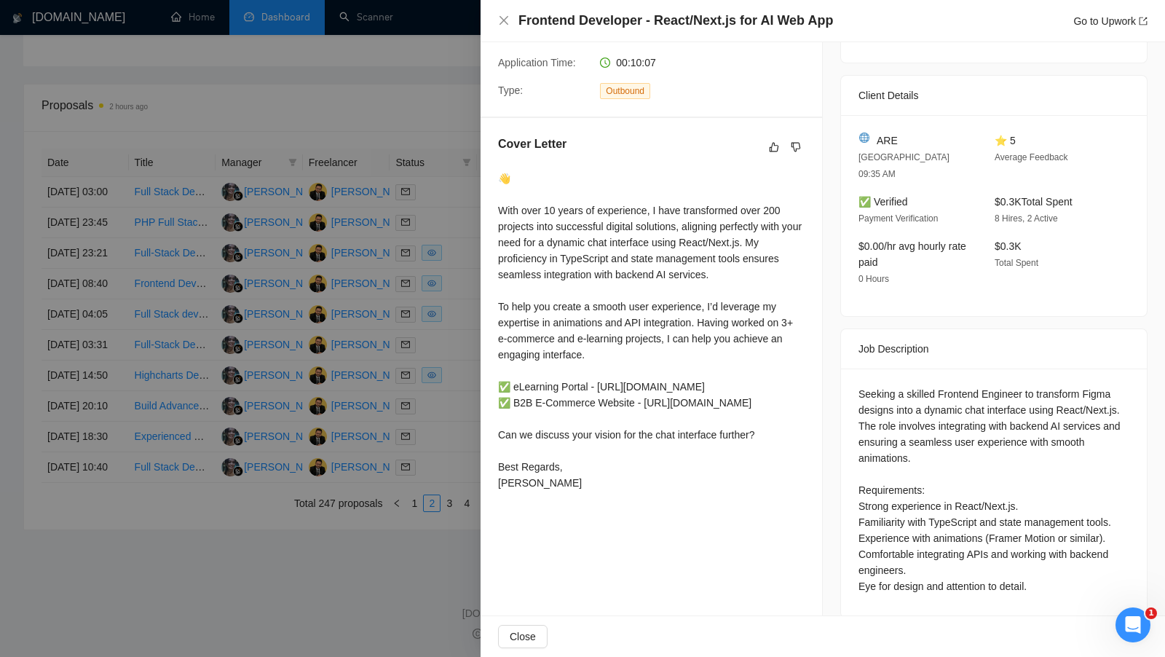
click at [445, 360] on div at bounding box center [582, 328] width 1165 height 657
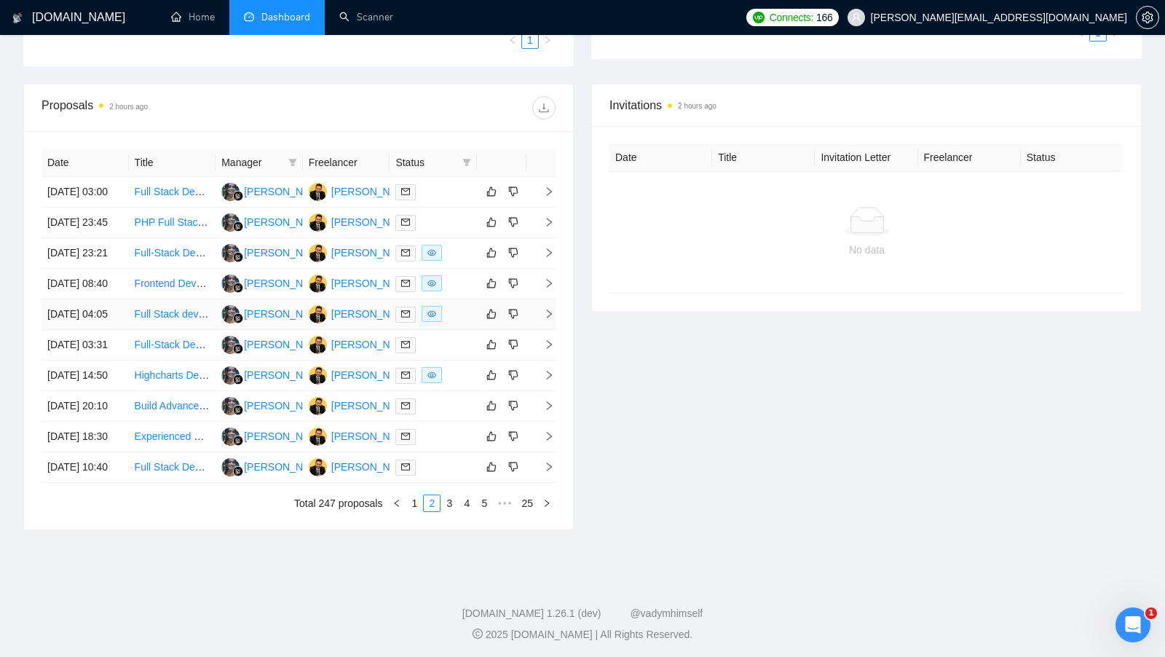
click at [450, 322] on div at bounding box center [433, 314] width 76 height 17
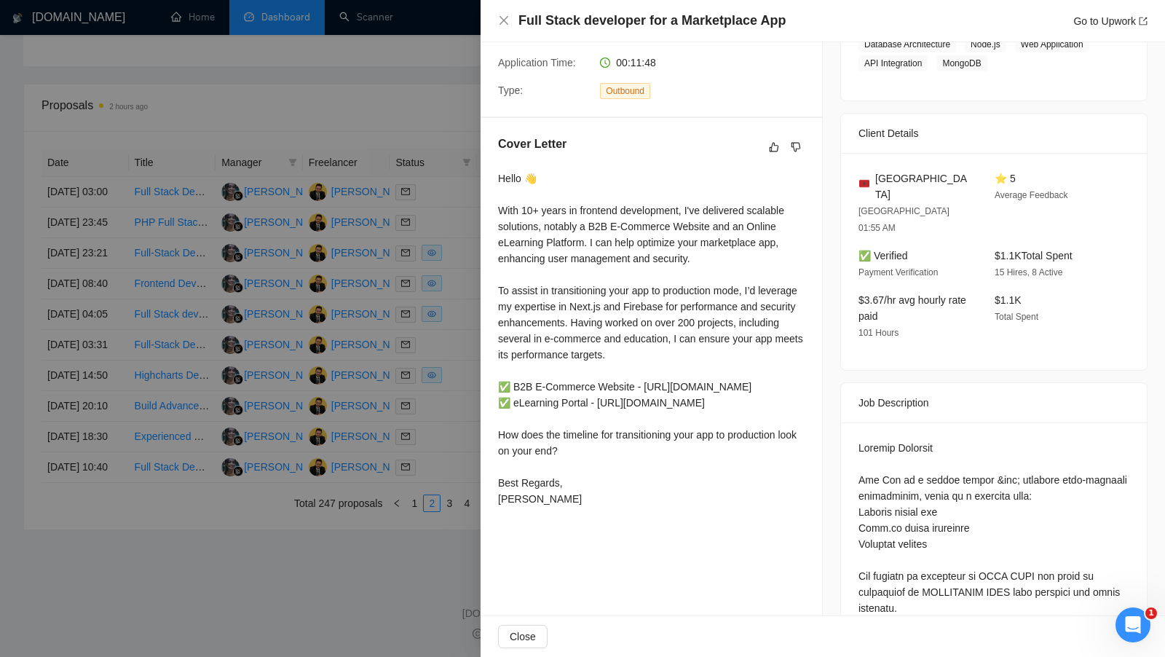
click at [450, 362] on div at bounding box center [582, 328] width 1165 height 657
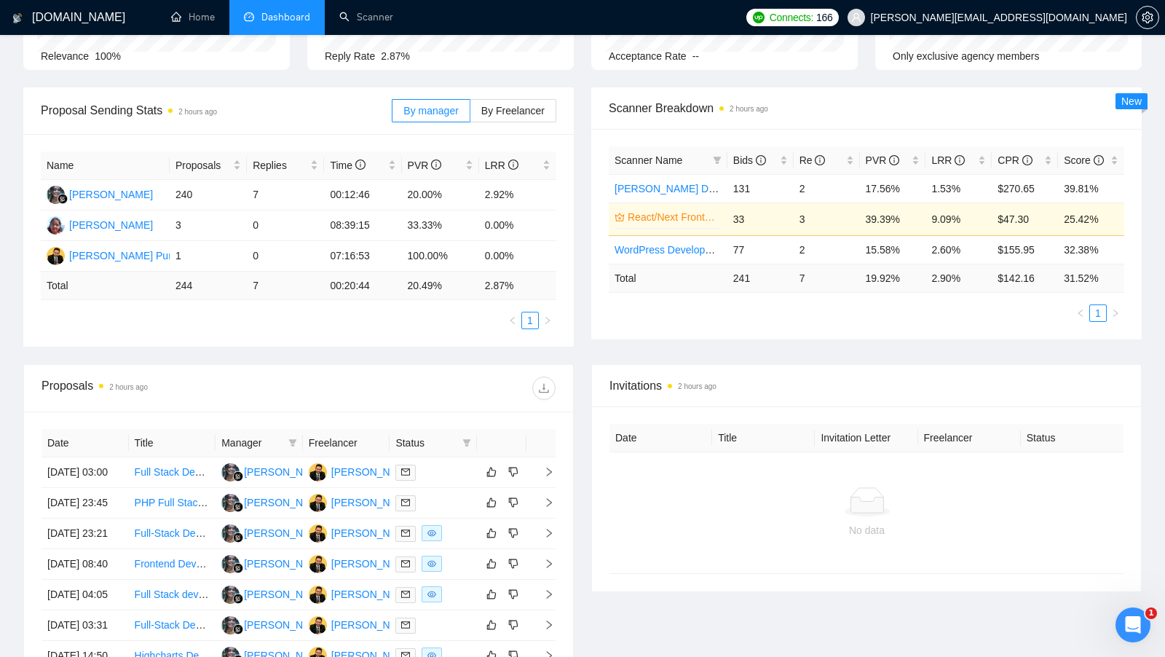
scroll to position [159, 0]
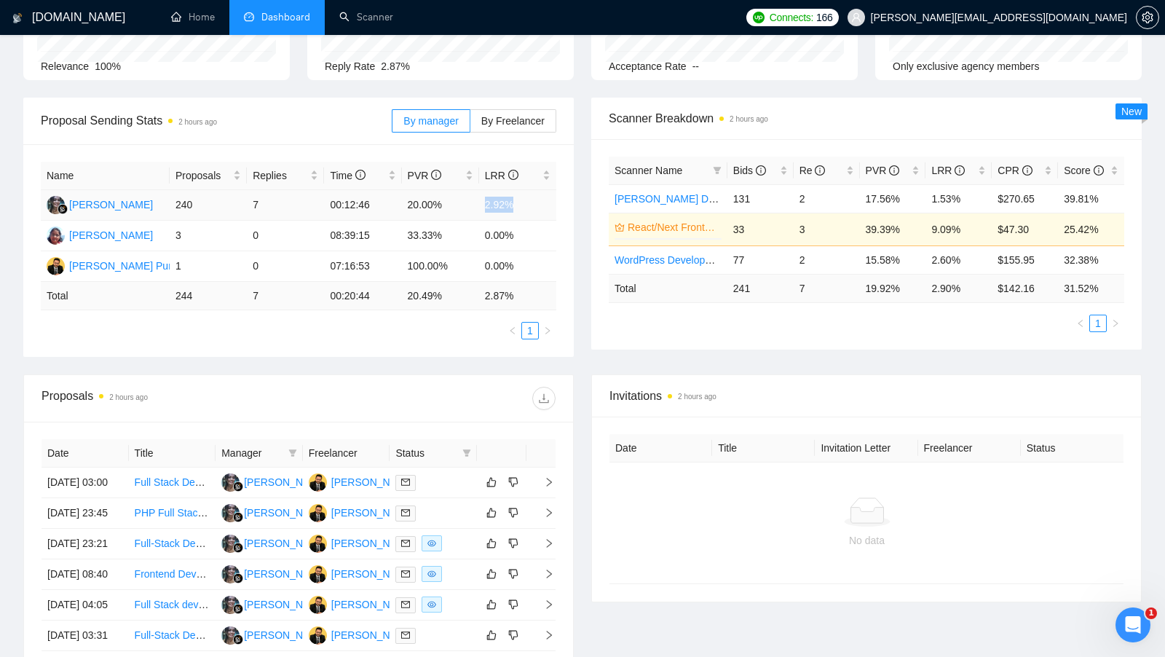
drag, startPoint x: 485, startPoint y: 207, endPoint x: 555, endPoint y: 207, distance: 70.6
click at [555, 207] on td "2.92%" at bounding box center [517, 205] width 77 height 31
click at [561, 208] on div "Name Proposals Replies Time PVR LRR Ratna Sari 240 7 00:12:46 20.00% 2.92% [PER…" at bounding box center [298, 250] width 550 height 213
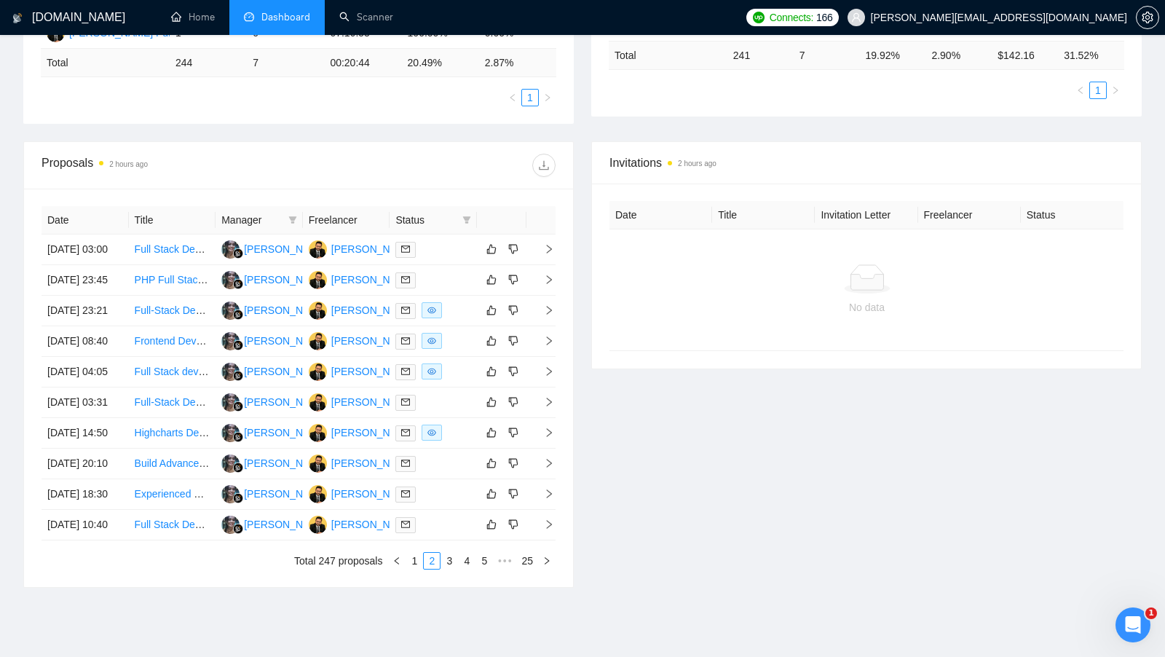
scroll to position [486, 0]
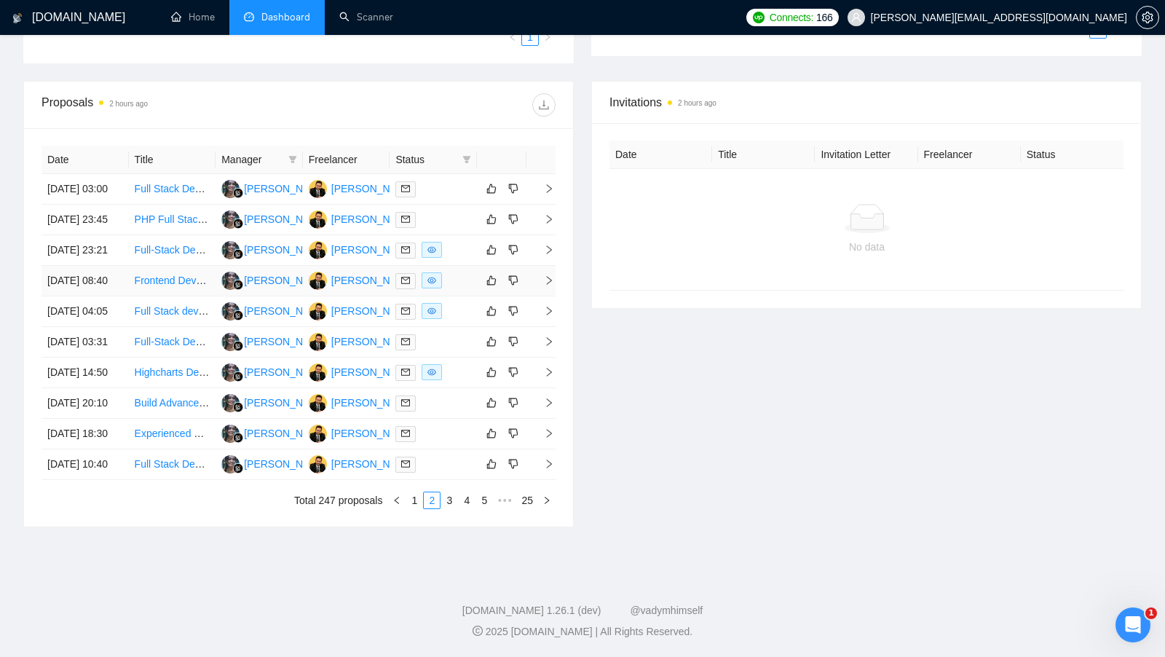
click at [445, 289] on div at bounding box center [433, 280] width 76 height 17
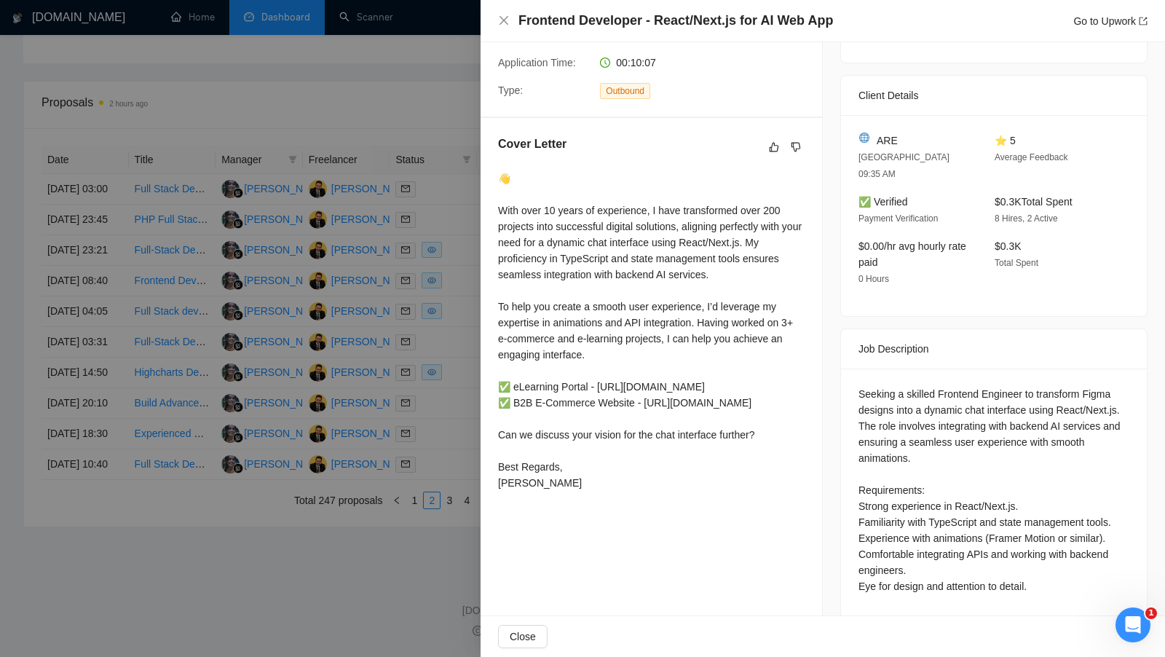
scroll to position [296, 0]
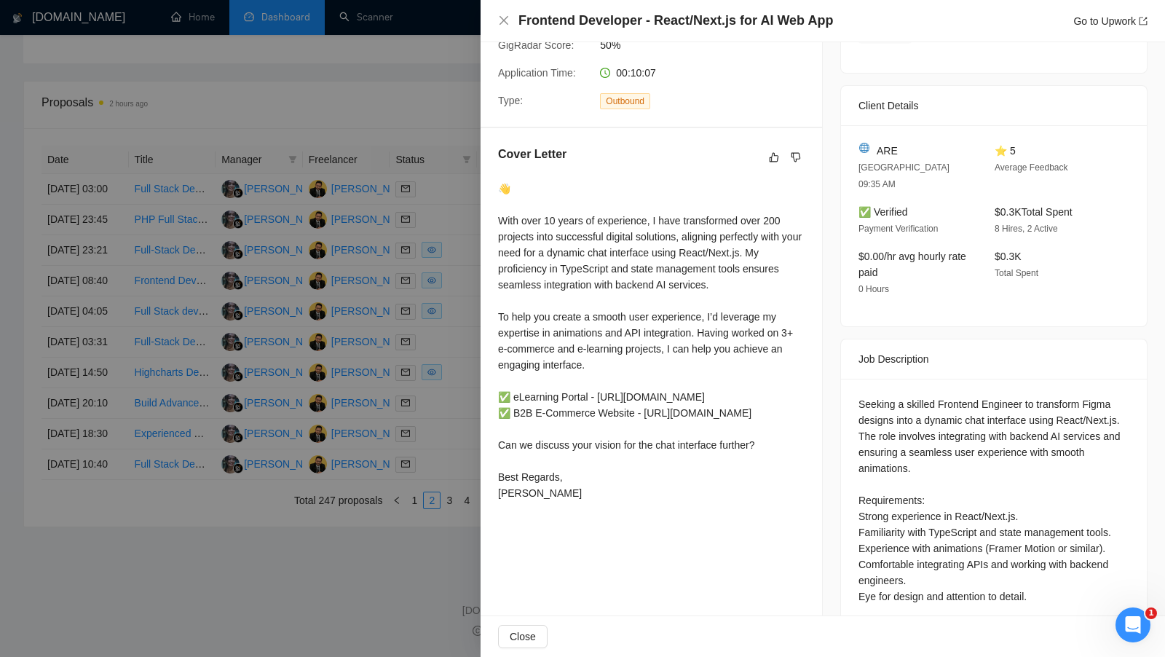
click at [462, 277] on div at bounding box center [582, 328] width 1165 height 657
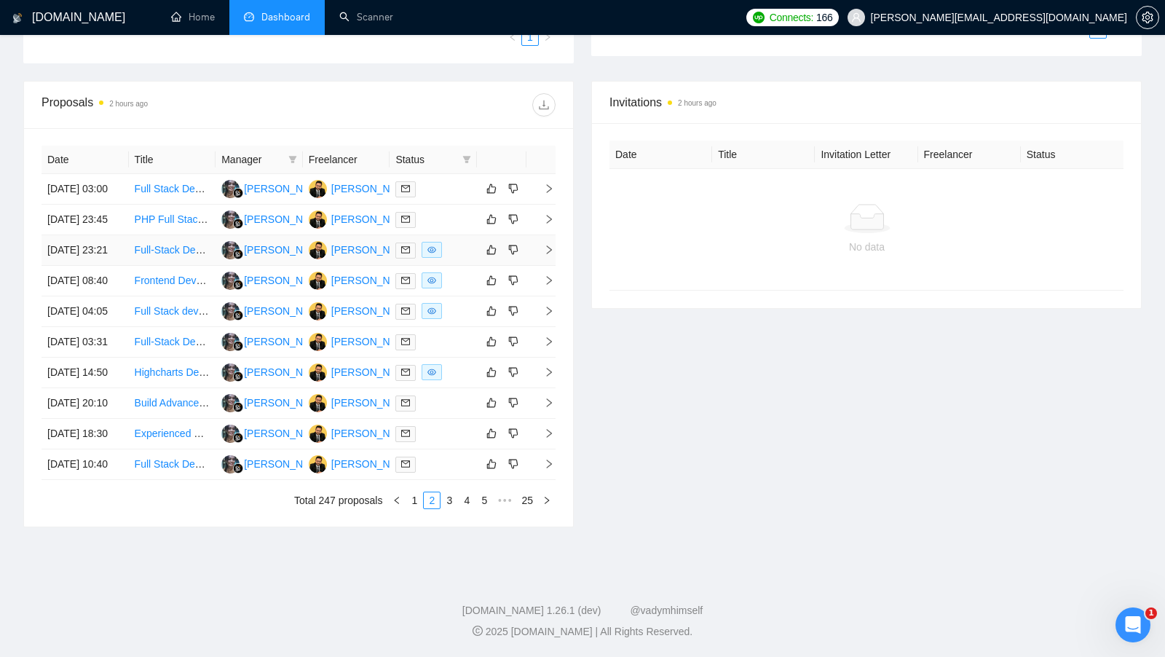
click at [462, 249] on div at bounding box center [433, 250] width 76 height 17
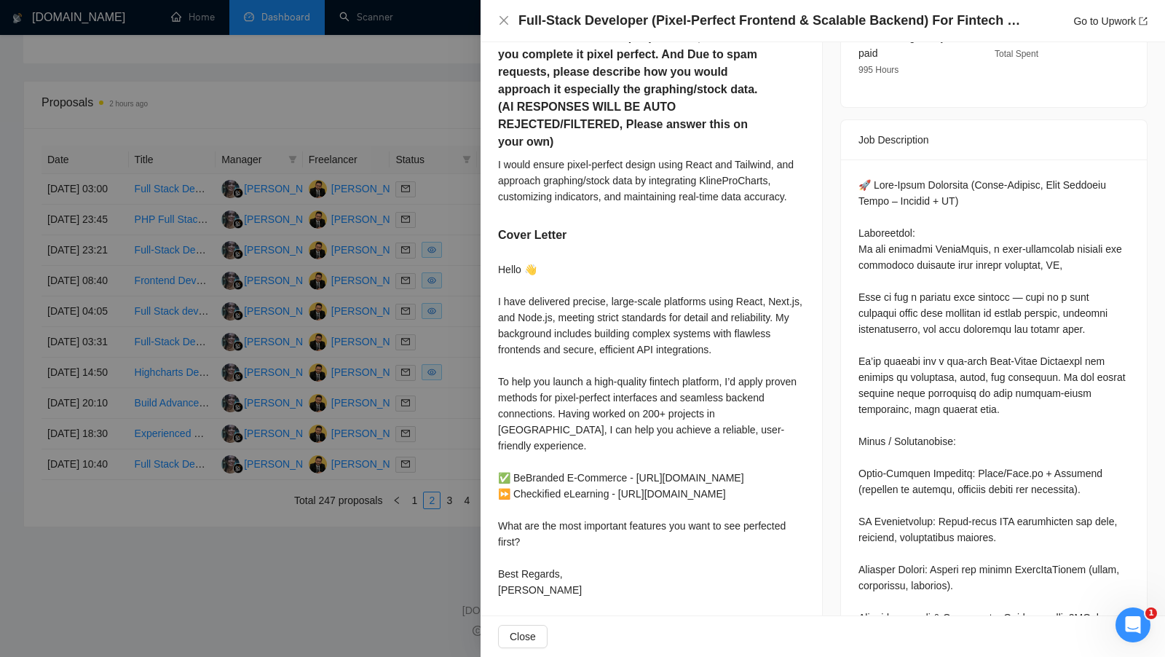
scroll to position [529, 0]
click at [453, 451] on div at bounding box center [582, 328] width 1165 height 657
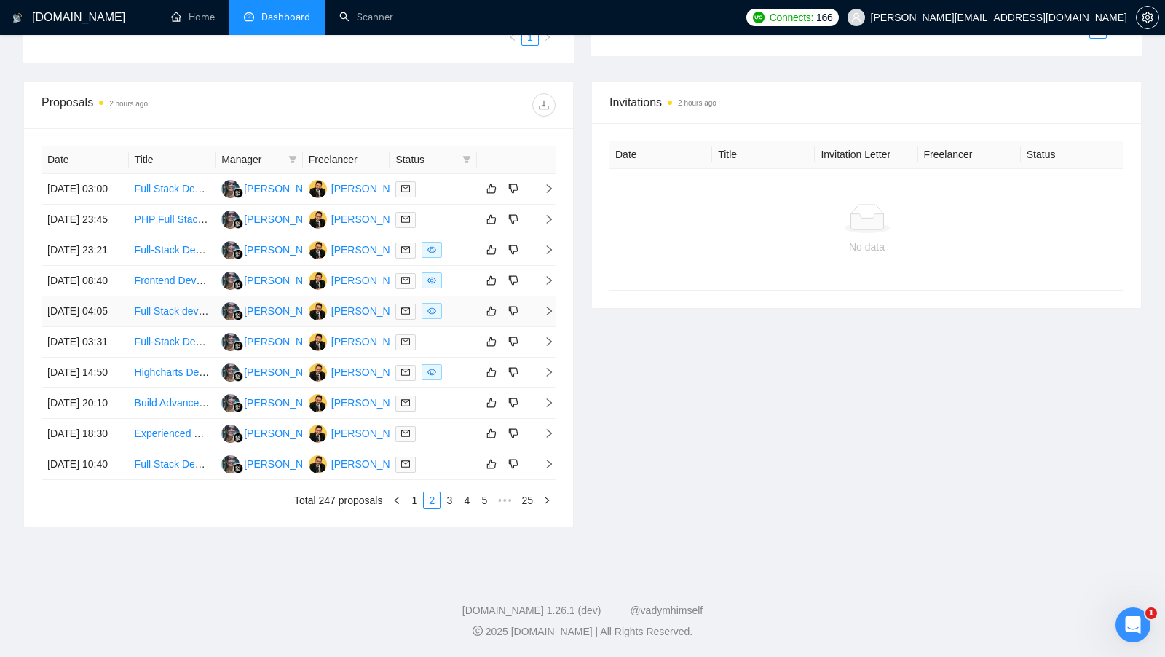
click at [456, 327] on td at bounding box center [432, 311] width 87 height 31
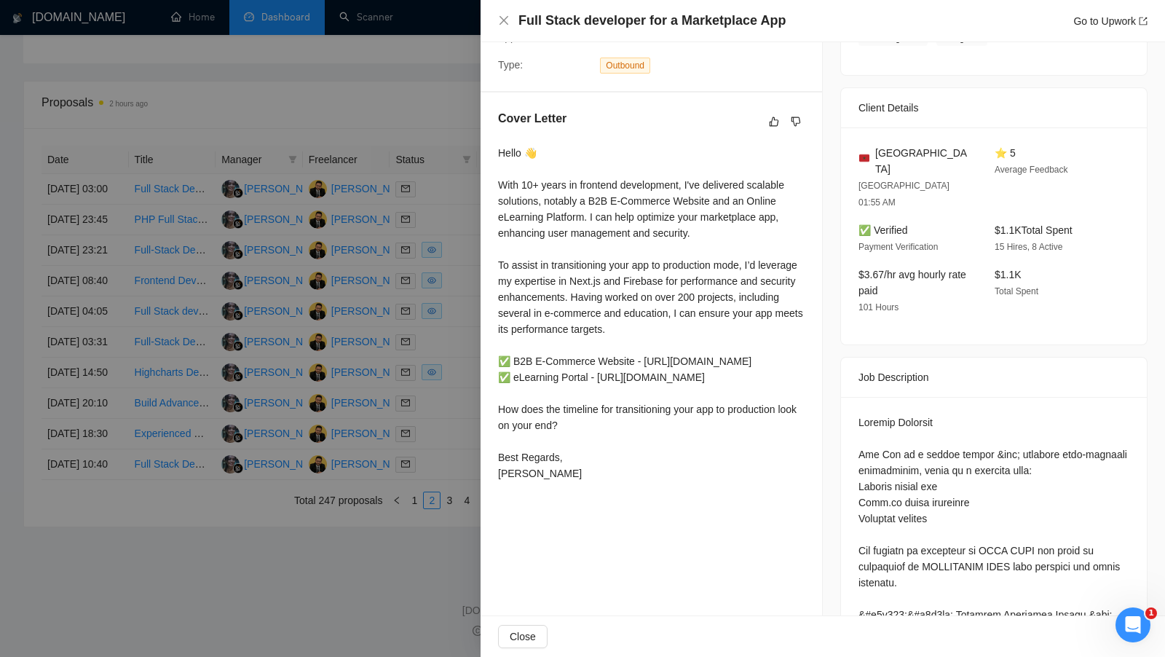
scroll to position [329, 0]
click at [469, 365] on div at bounding box center [582, 328] width 1165 height 657
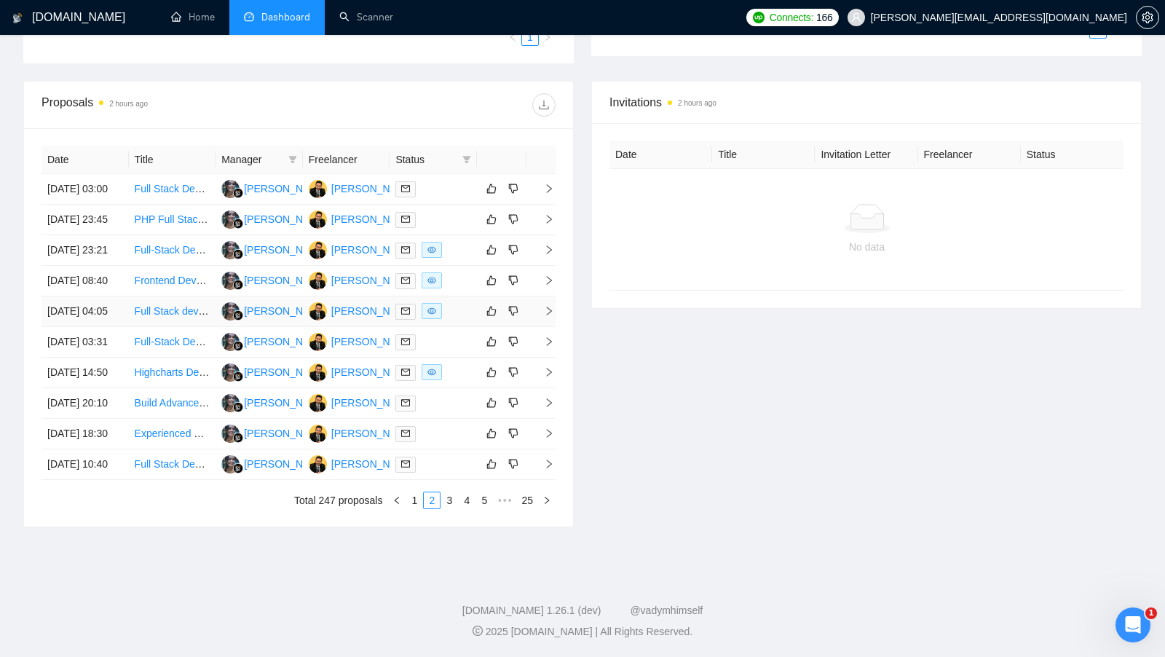
click at [469, 314] on td at bounding box center [432, 311] width 87 height 31
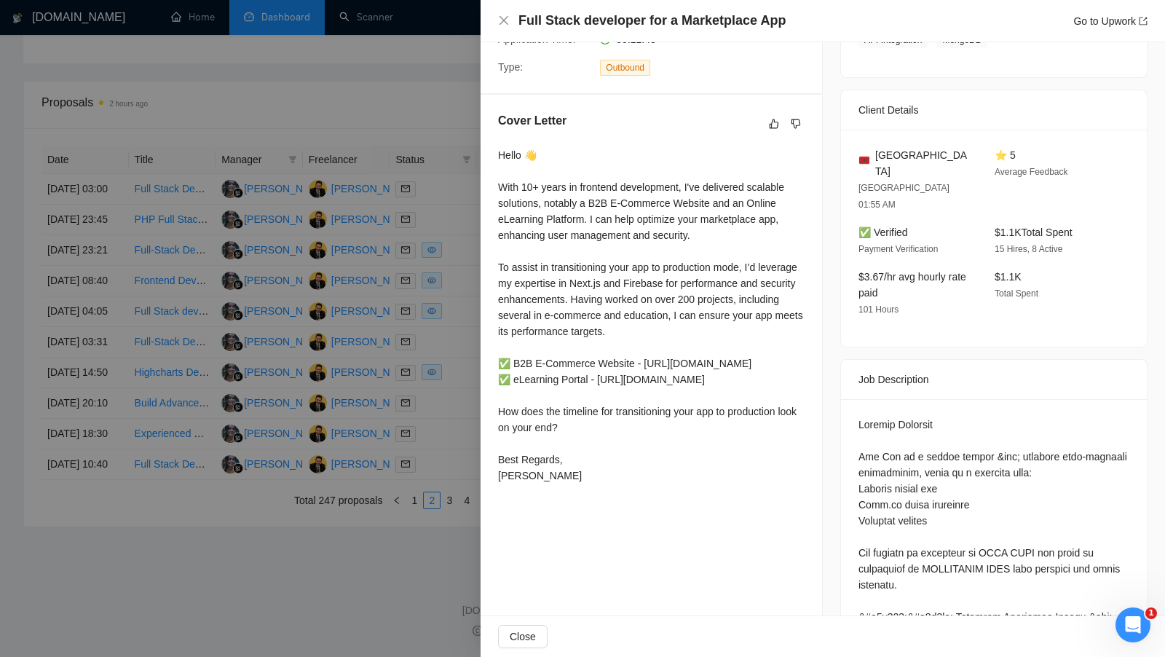
click at [468, 312] on div at bounding box center [582, 328] width 1165 height 657
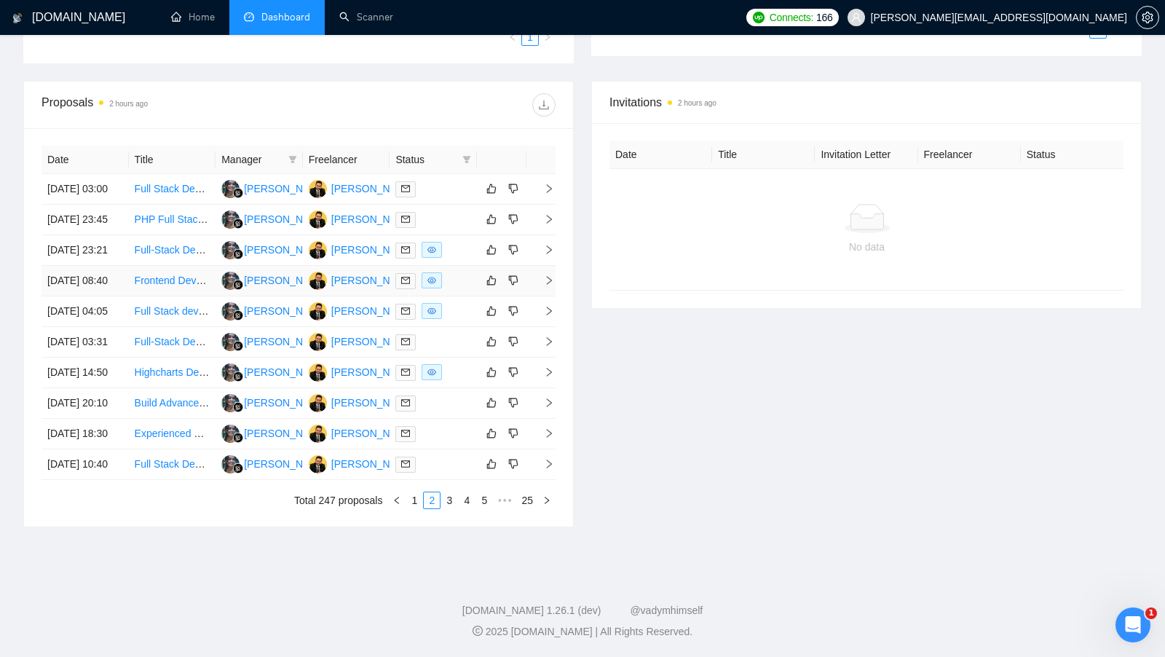
click at [468, 296] on td at bounding box center [432, 281] width 87 height 31
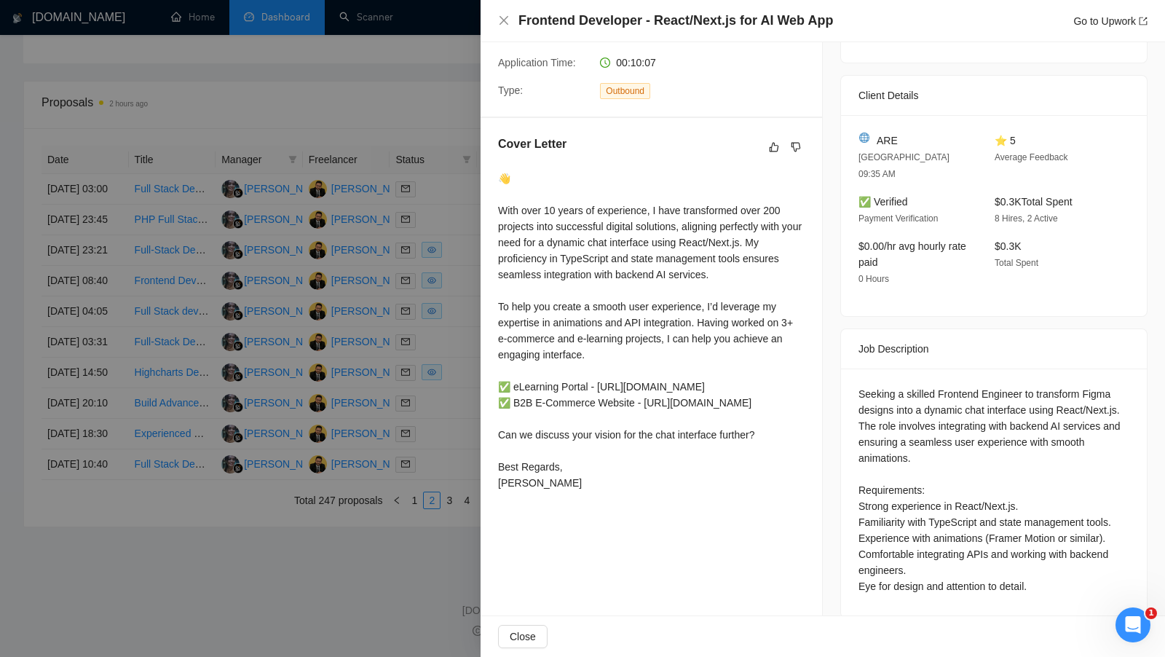
click at [465, 302] on div at bounding box center [582, 328] width 1165 height 657
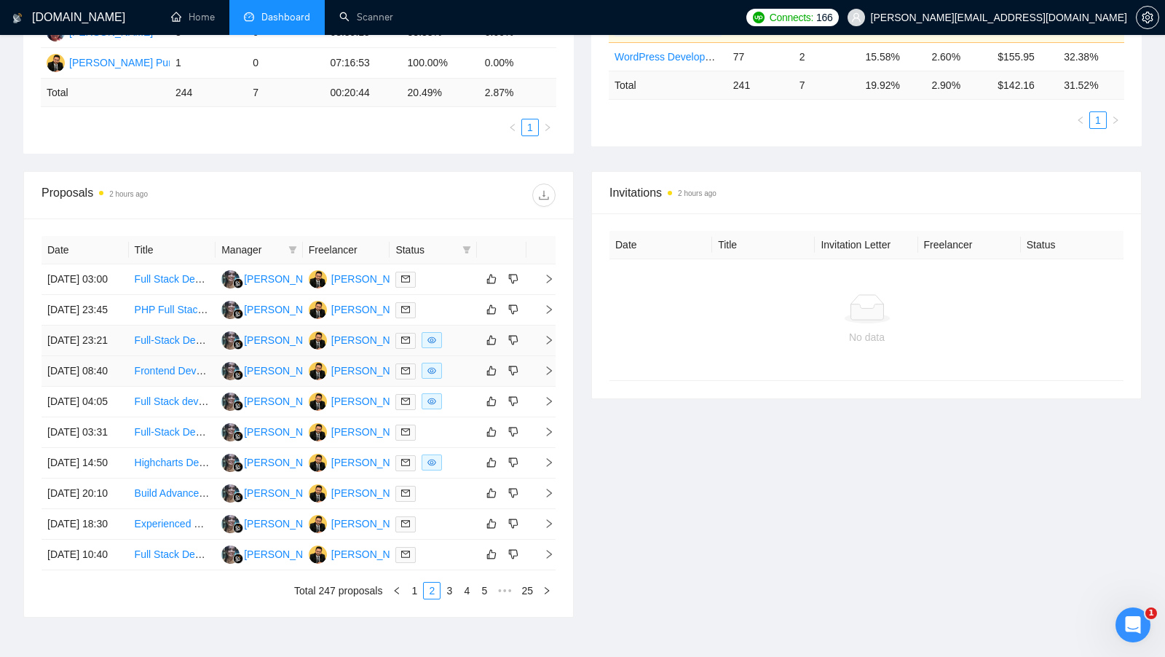
scroll to position [362, 0]
click at [461, 386] on td at bounding box center [432, 370] width 87 height 31
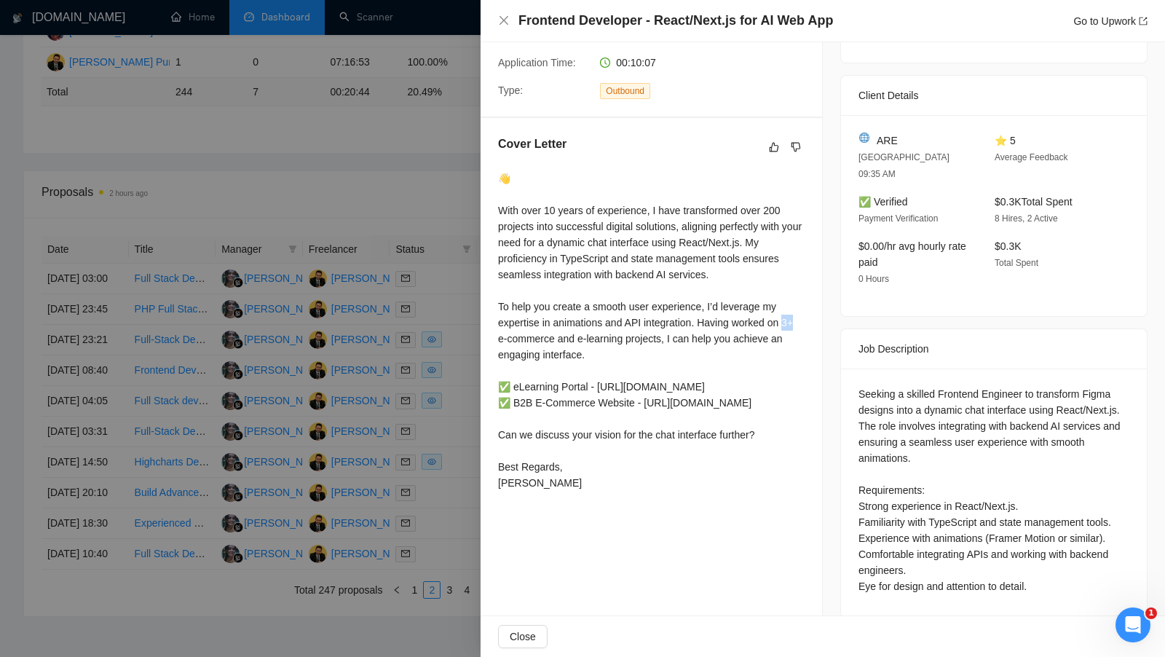
drag, startPoint x: 790, startPoint y: 308, endPoint x: 821, endPoint y: 303, distance: 31.0
click at [821, 303] on div "Cover Letter 👋 With over 10 years of experience, I have transformed over 200 pr…" at bounding box center [650, 316] width 341 height 396
click at [473, 193] on div at bounding box center [582, 328] width 1165 height 657
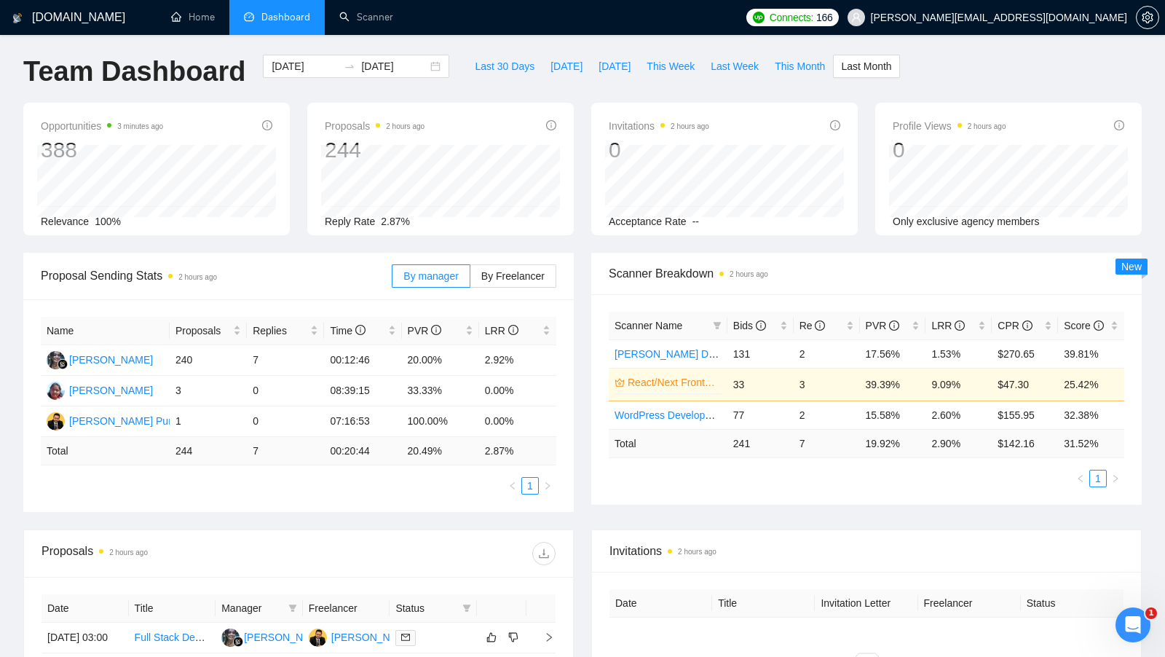
scroll to position [0, 0]
